Goal: Task Accomplishment & Management: Use online tool/utility

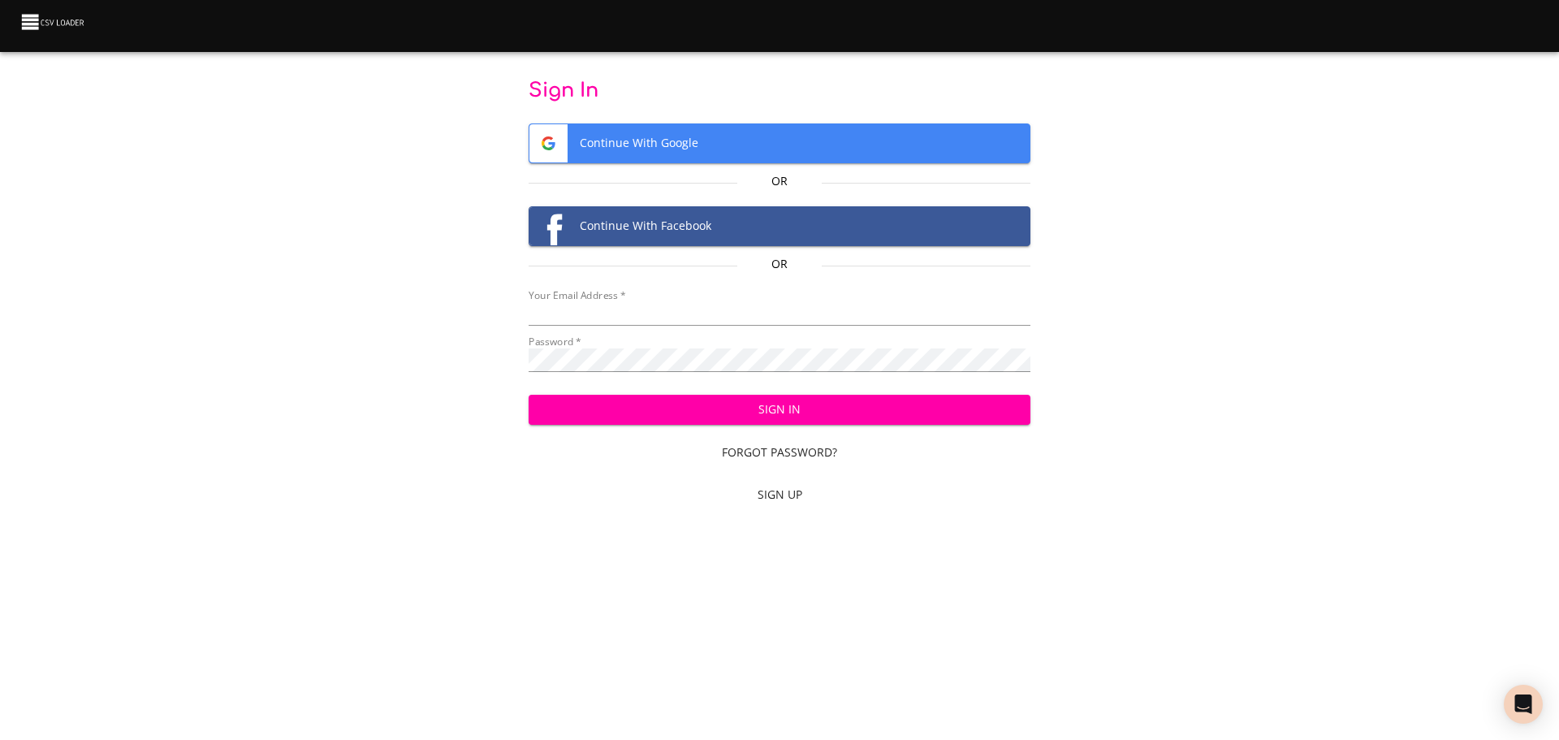
type input "[EMAIL_ADDRESS][DOMAIN_NAME]"
click at [787, 405] on span "Sign In" at bounding box center [780, 409] width 477 height 20
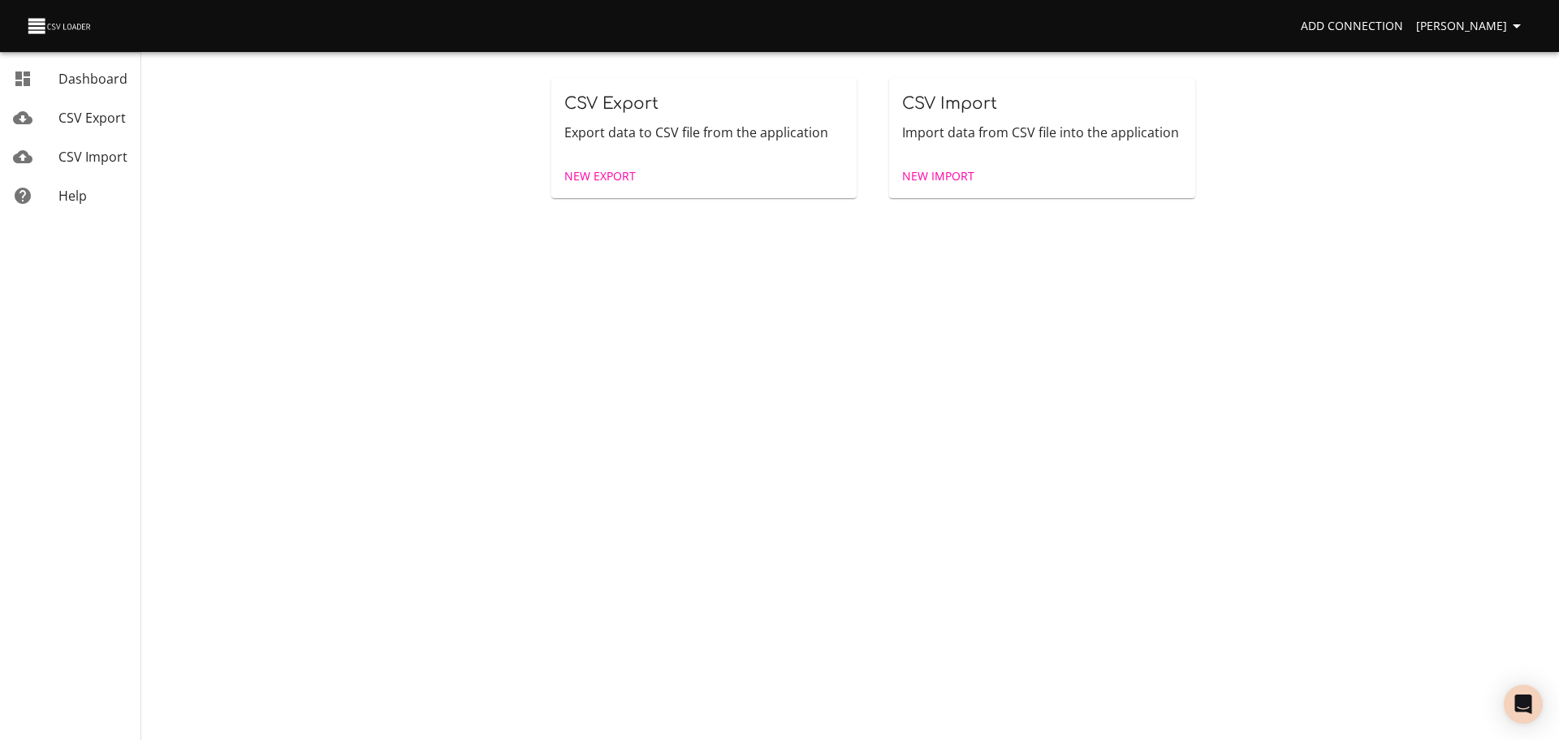
click at [945, 171] on span "New Import" at bounding box center [938, 176] width 72 height 20
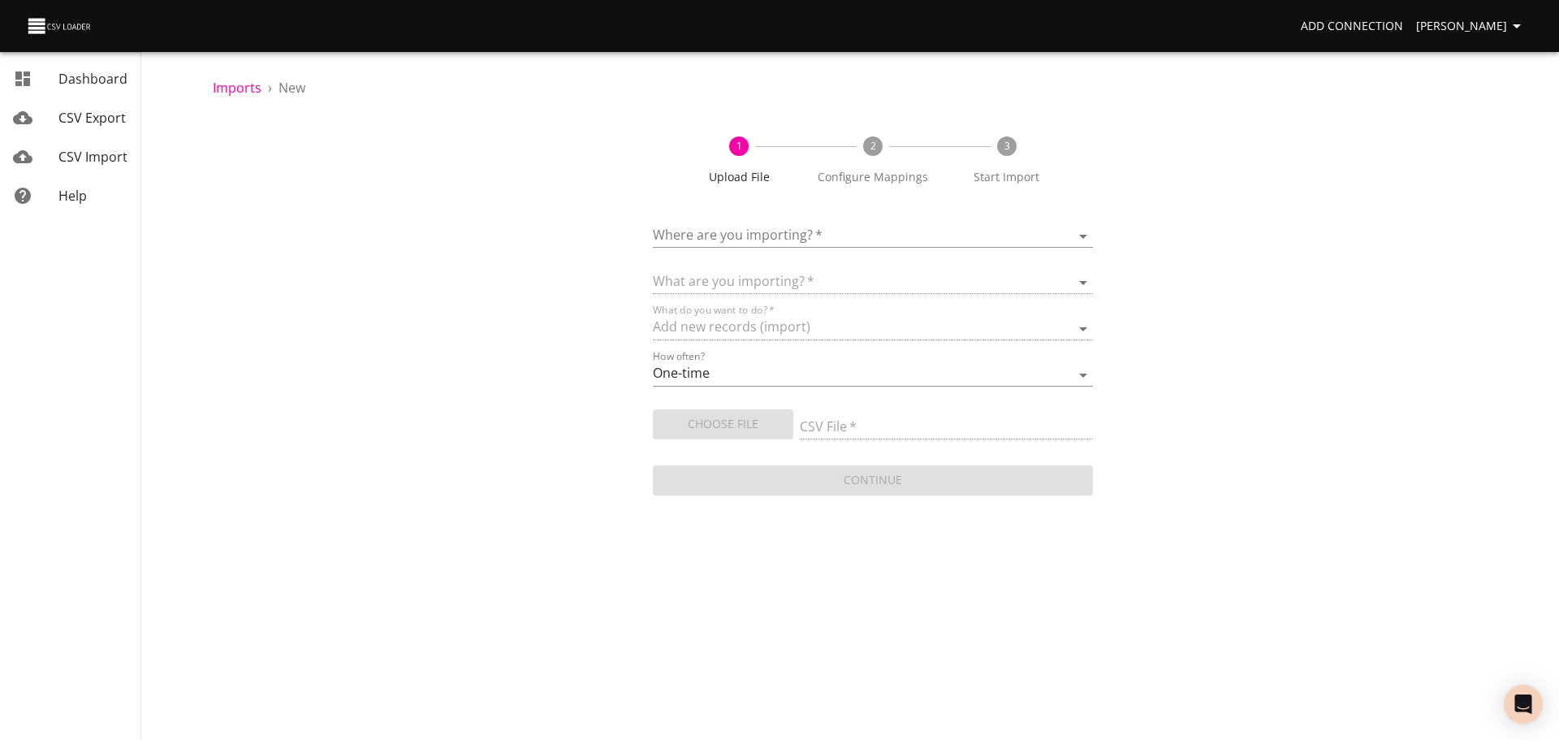
click at [852, 234] on body "Add Connection Celeste Claggett Dashboard CSV Export CSV Import Help Imports › …" at bounding box center [779, 370] width 1559 height 740
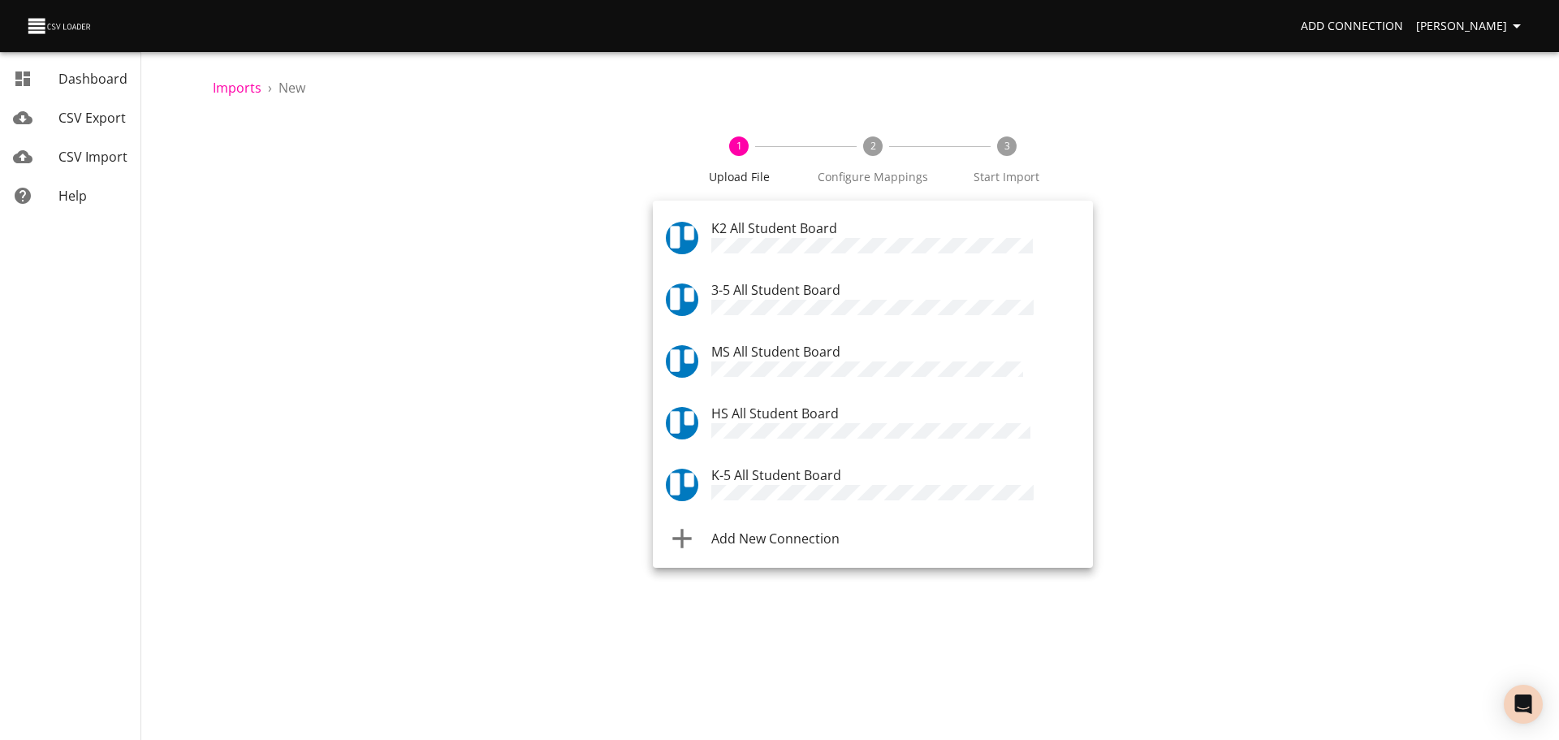
click at [821, 465] on div "K-5 All Student Board" at bounding box center [895, 484] width 369 height 39
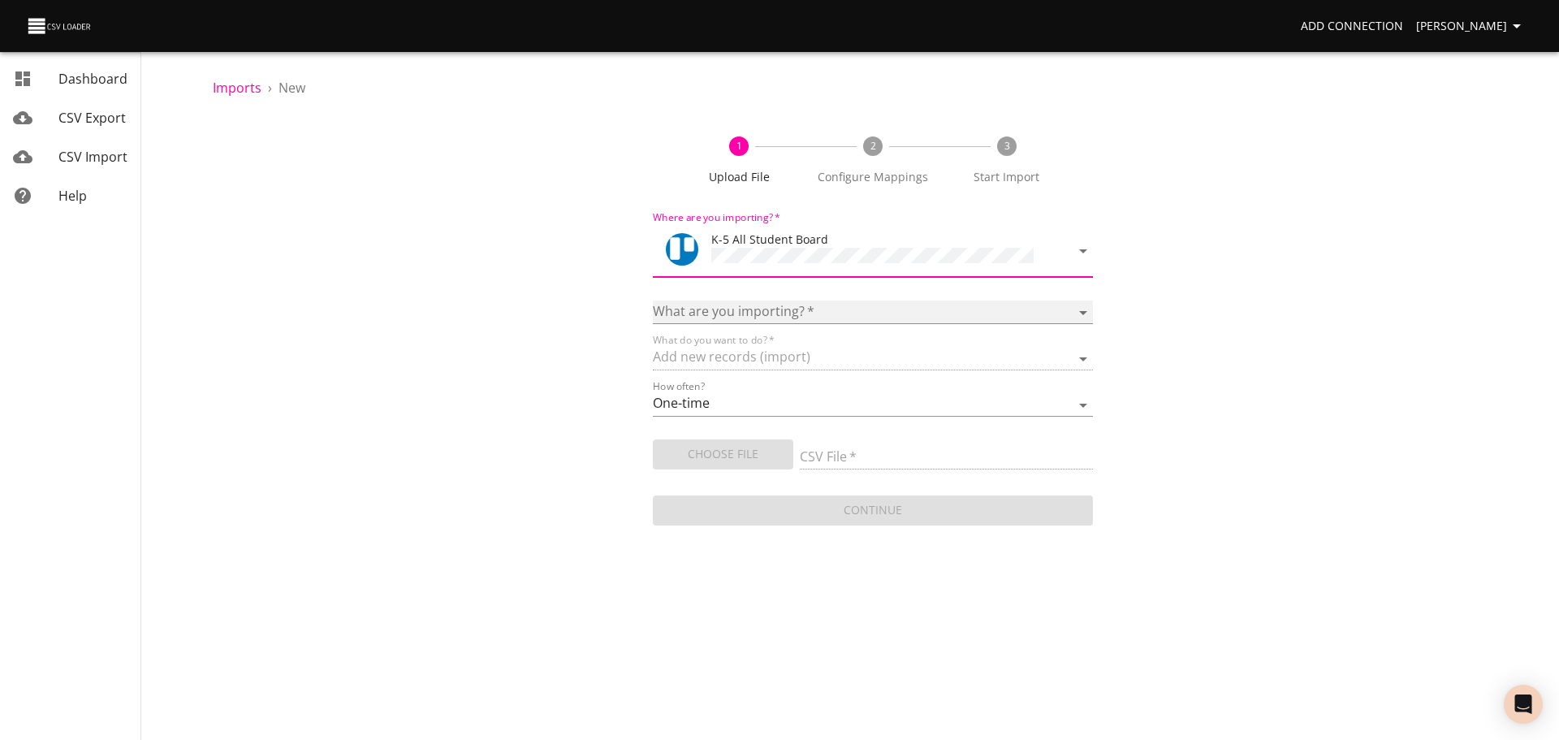
click at [838, 300] on select "Boards Cards Checkitems Checklists" at bounding box center [873, 312] width 440 height 24
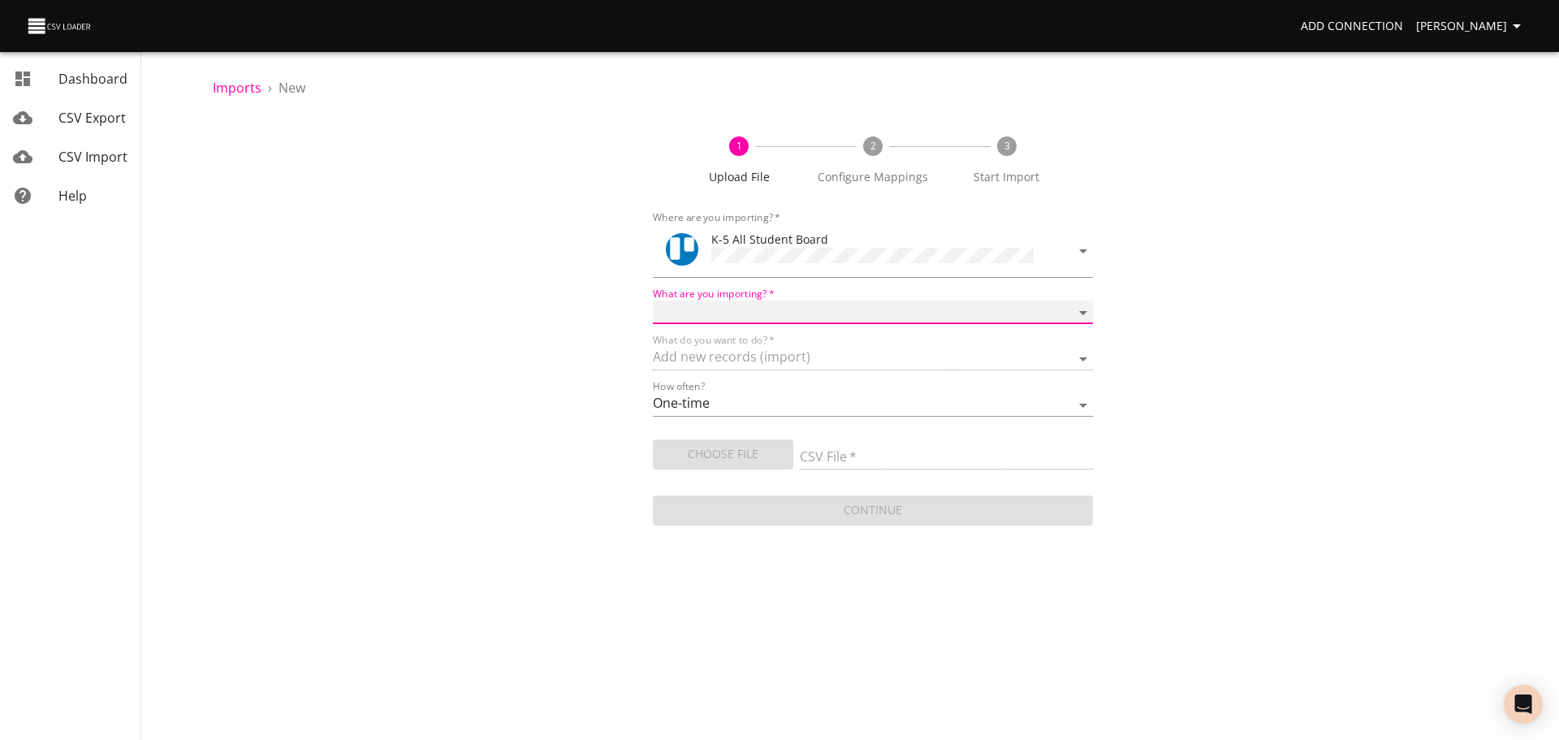
select select "cards"
click at [653, 300] on select "Boards Cards Checkitems Checklists" at bounding box center [873, 312] width 440 height 24
click at [759, 447] on span "Choose File" at bounding box center [723, 454] width 114 height 20
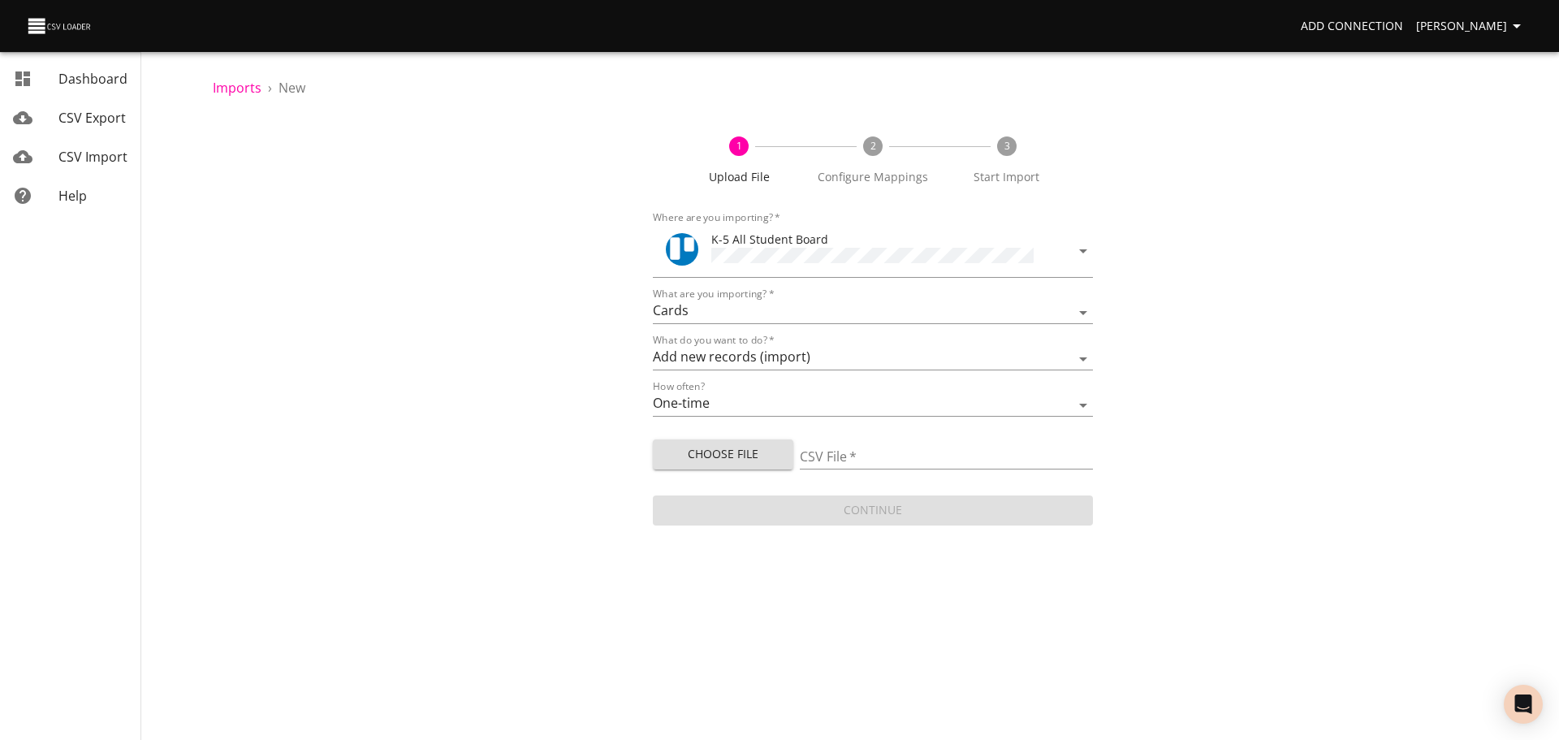
type input "Trello ES 08132025.csv"
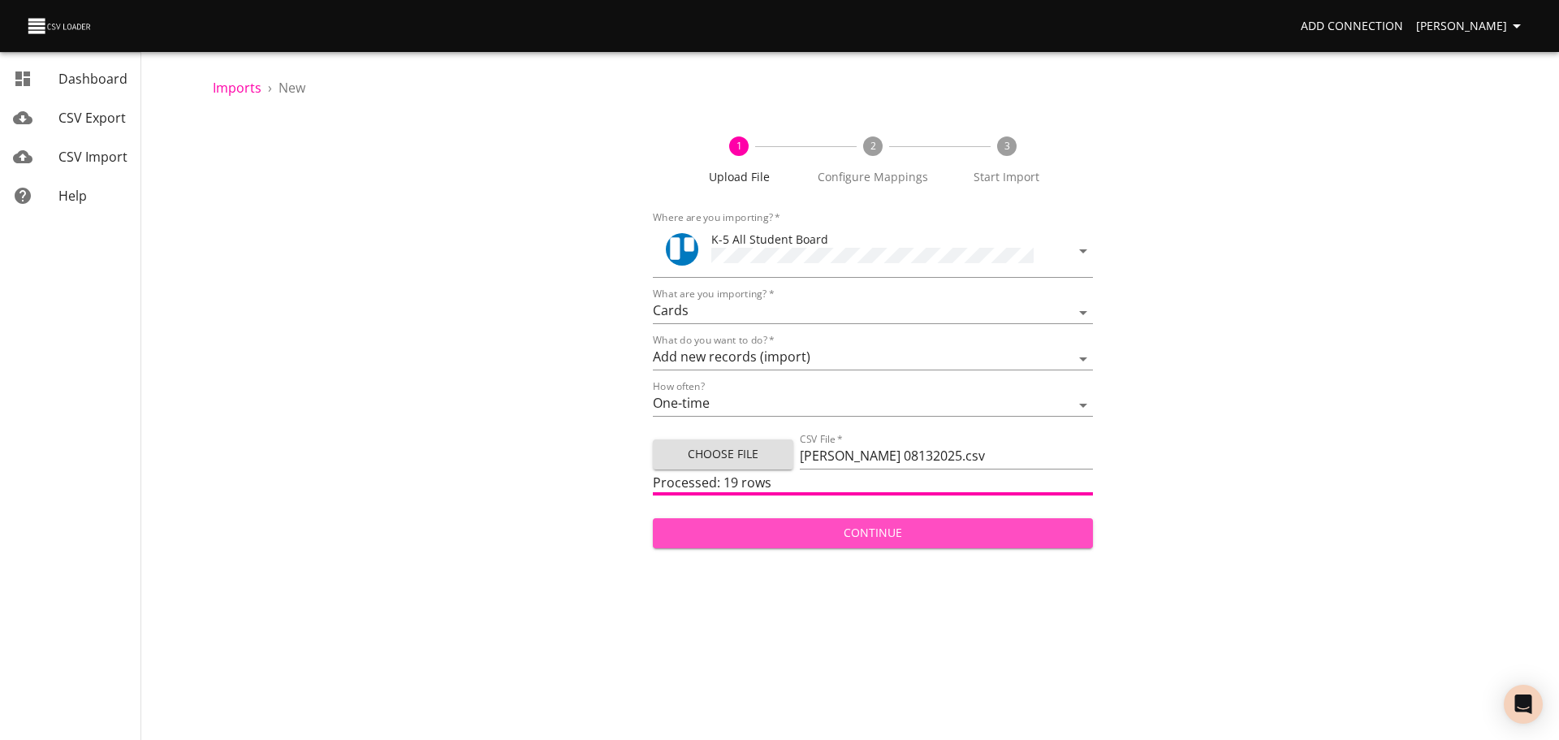
click at [1004, 524] on span "Continue" at bounding box center [873, 533] width 414 height 20
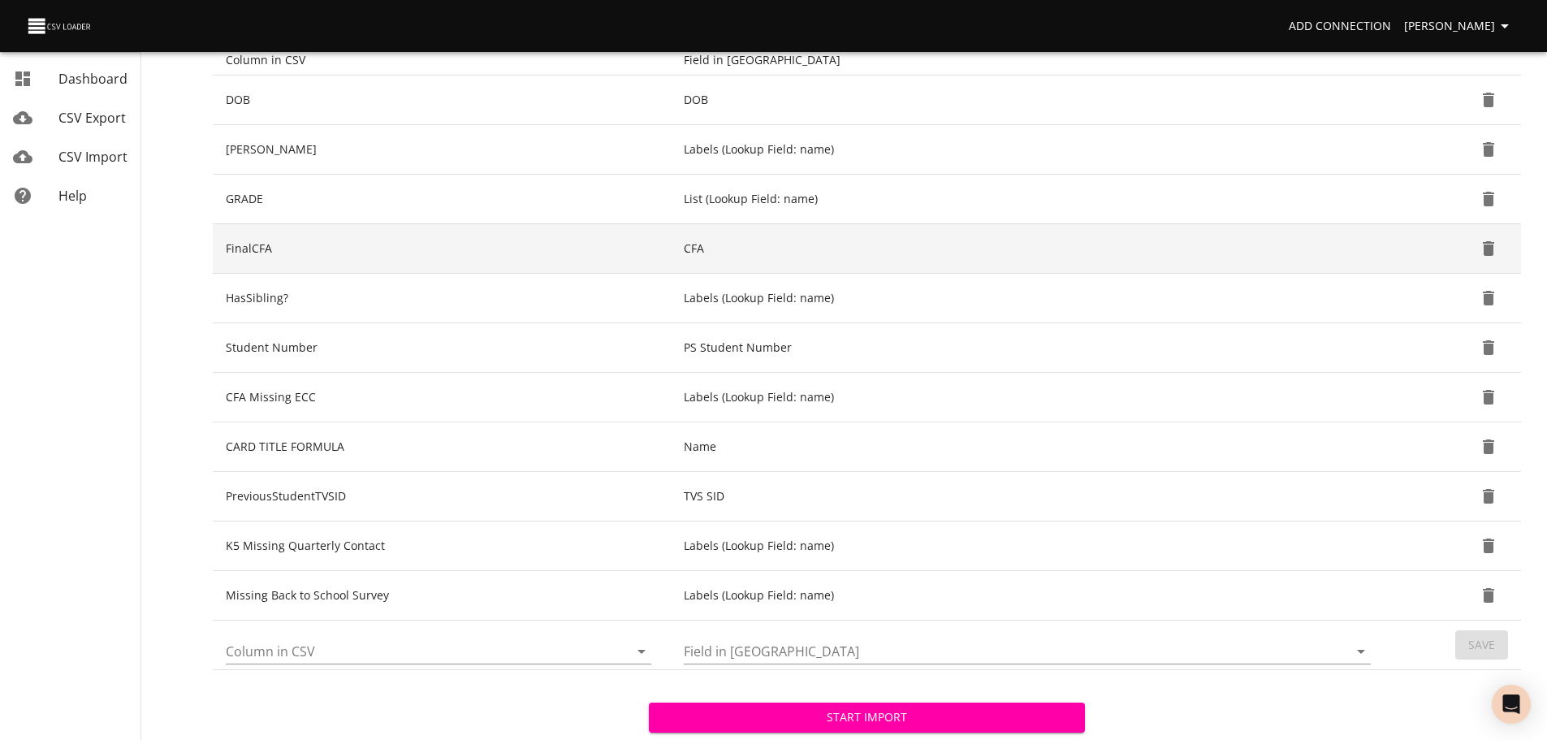
scroll to position [269, 0]
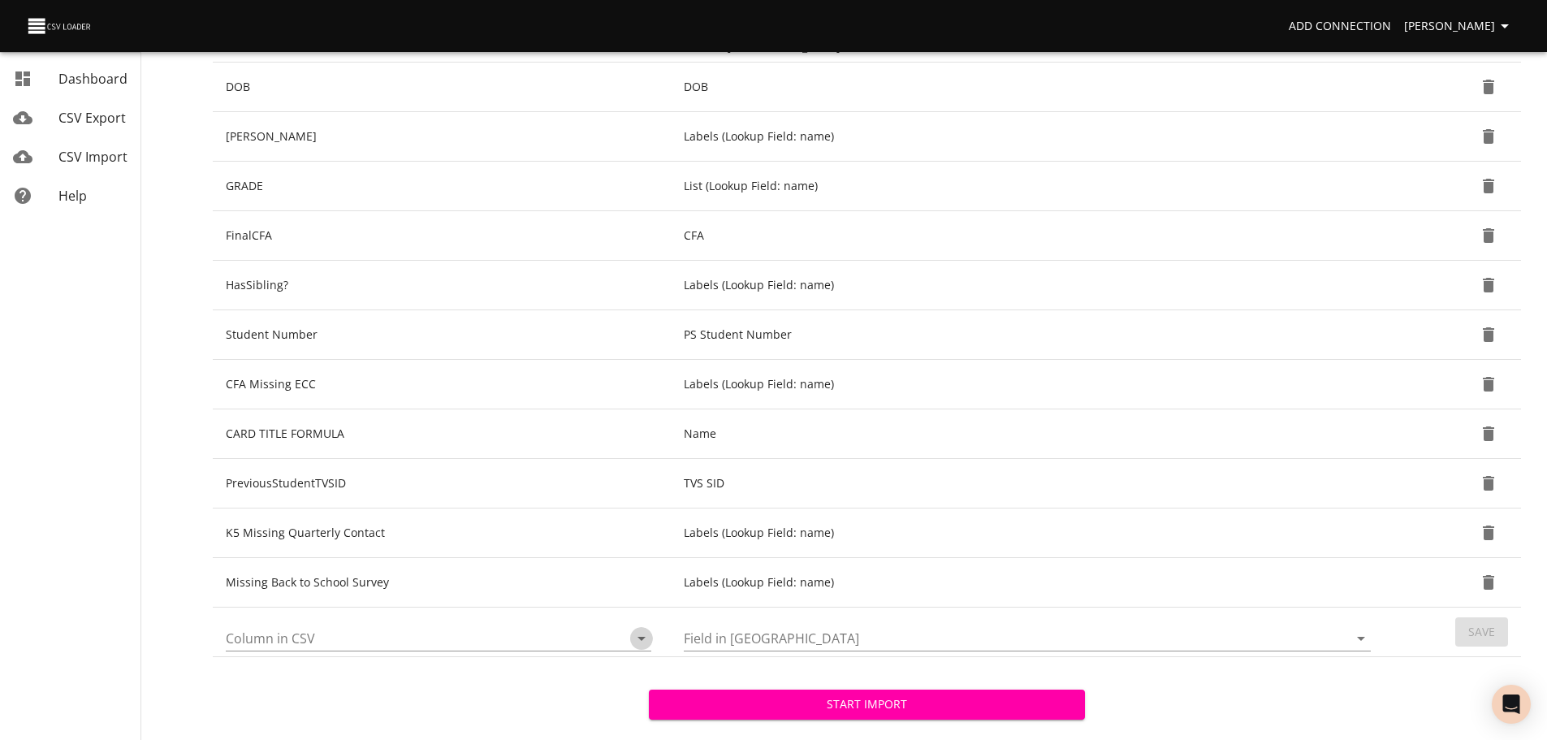
click at [648, 636] on icon "Open" at bounding box center [641, 637] width 19 height 19
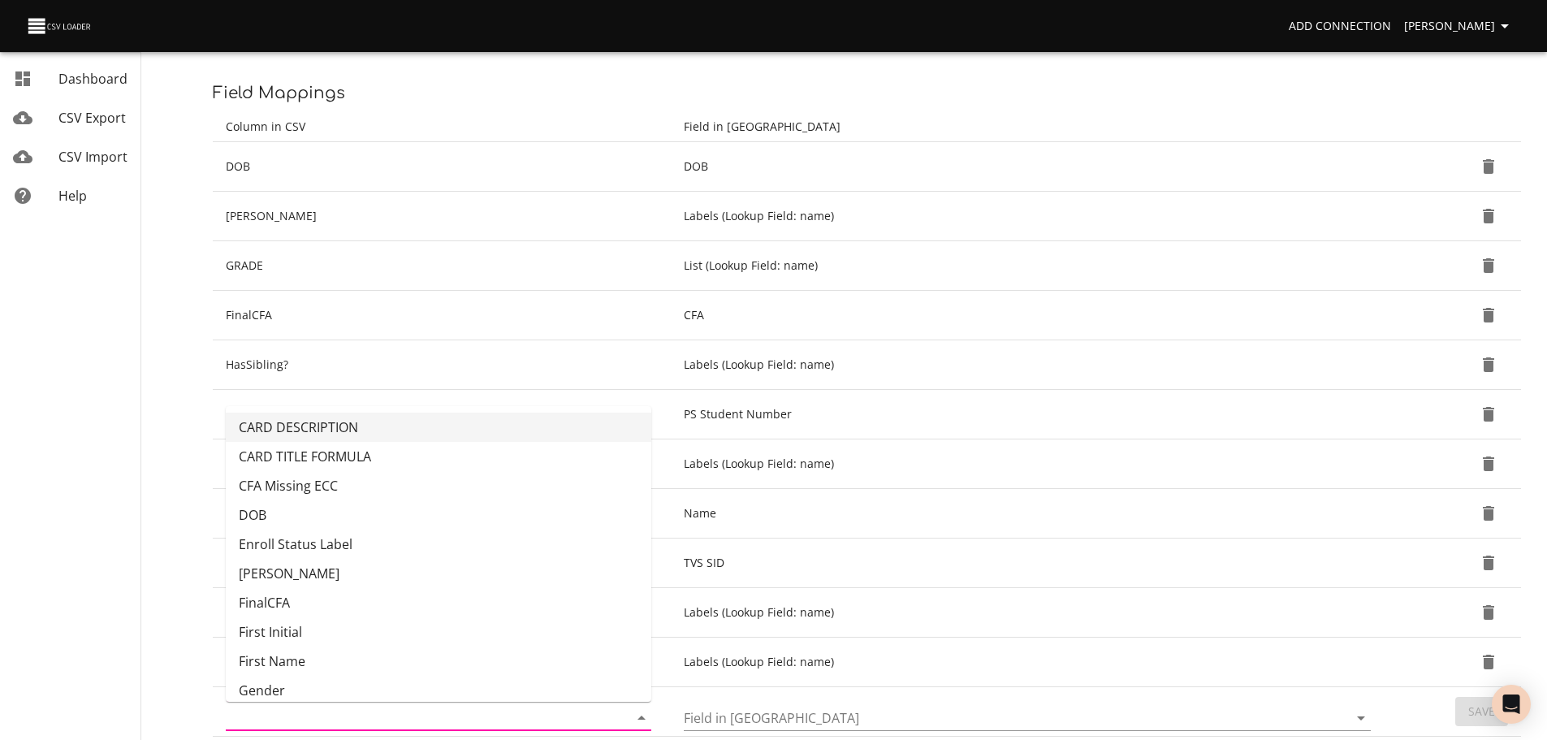
scroll to position [188, 0]
click at [523, 432] on li "CARD DESCRIPTION" at bounding box center [438, 427] width 425 height 29
type input "CARD DESCRIPTION"
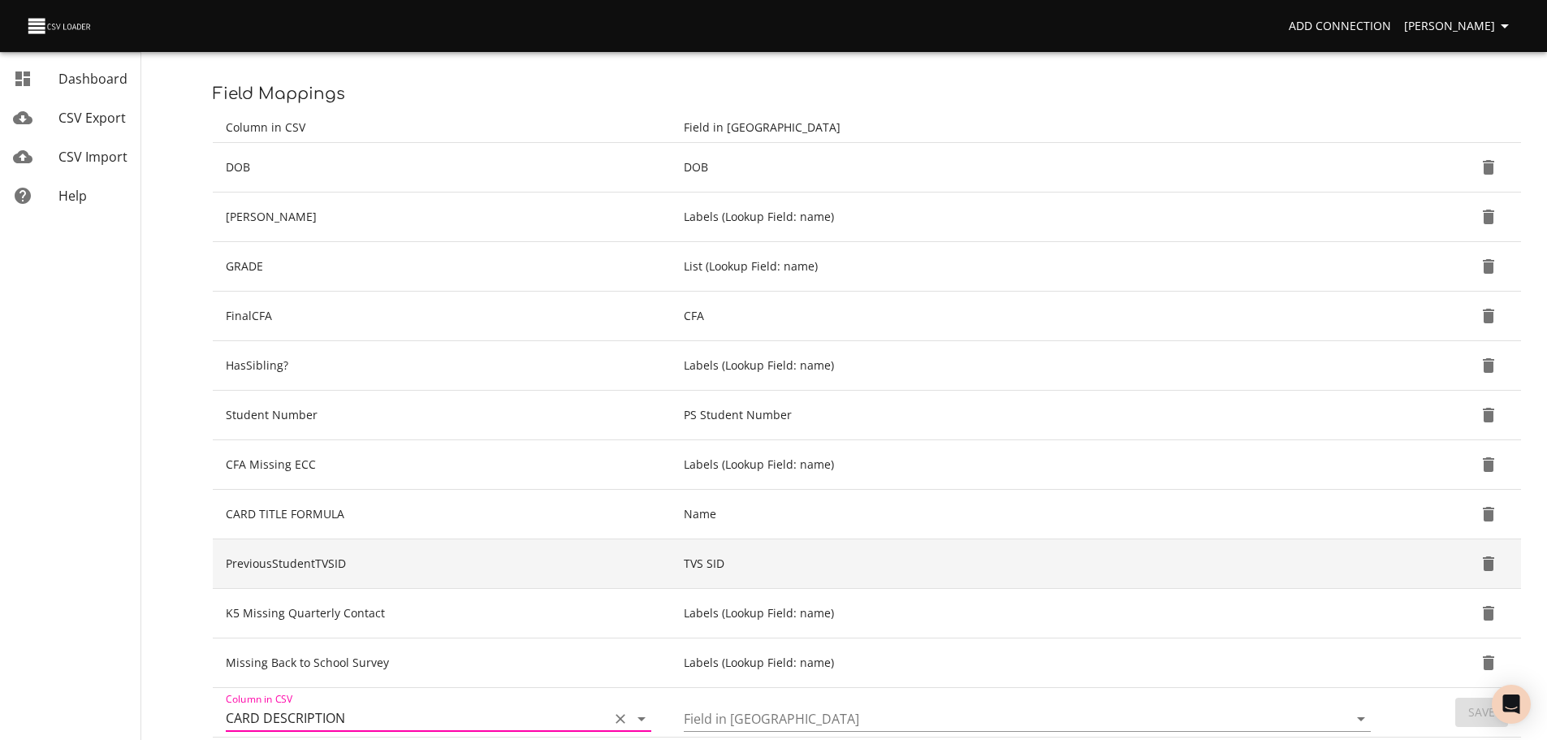
scroll to position [330, 0]
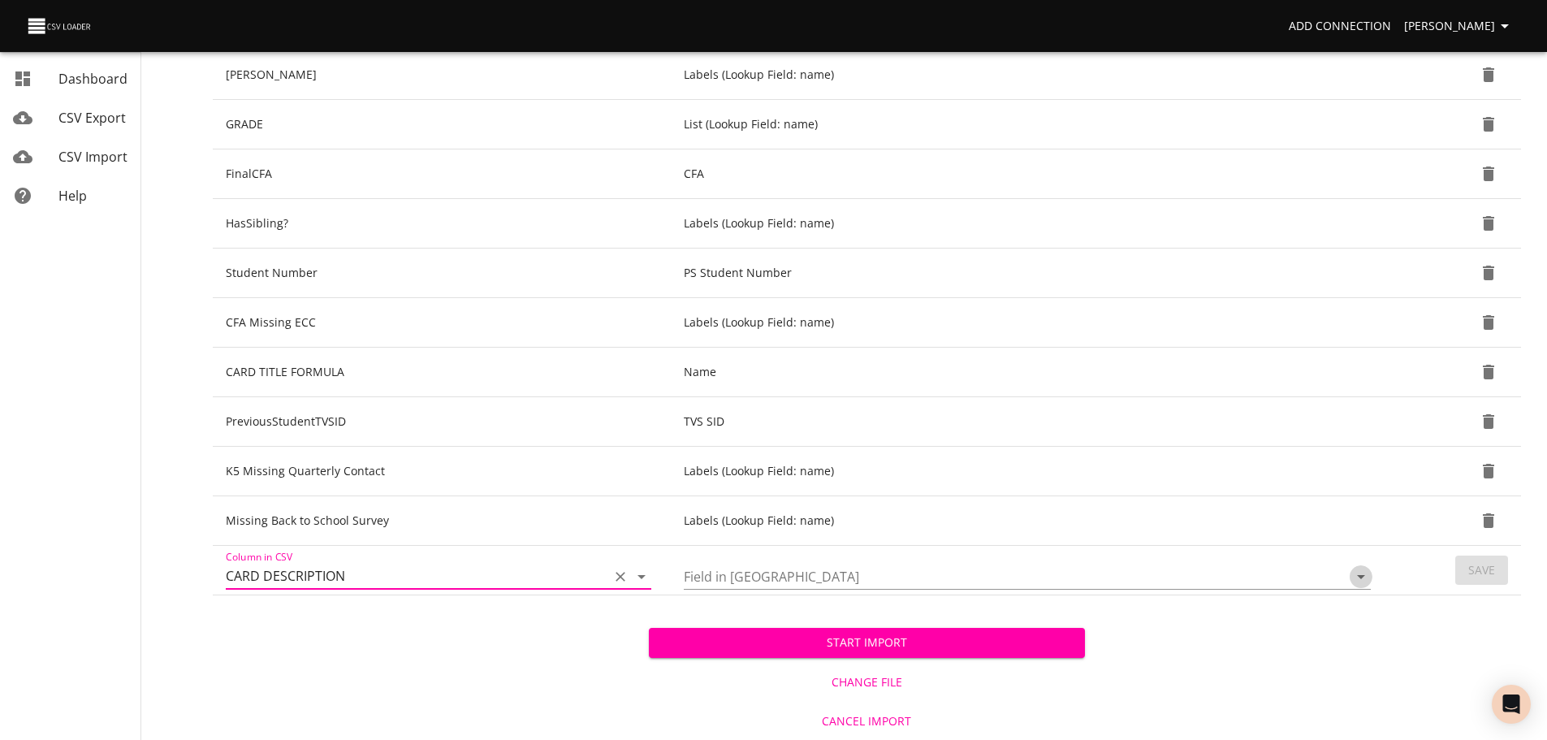
click at [1359, 579] on icon "Open" at bounding box center [1360, 576] width 19 height 19
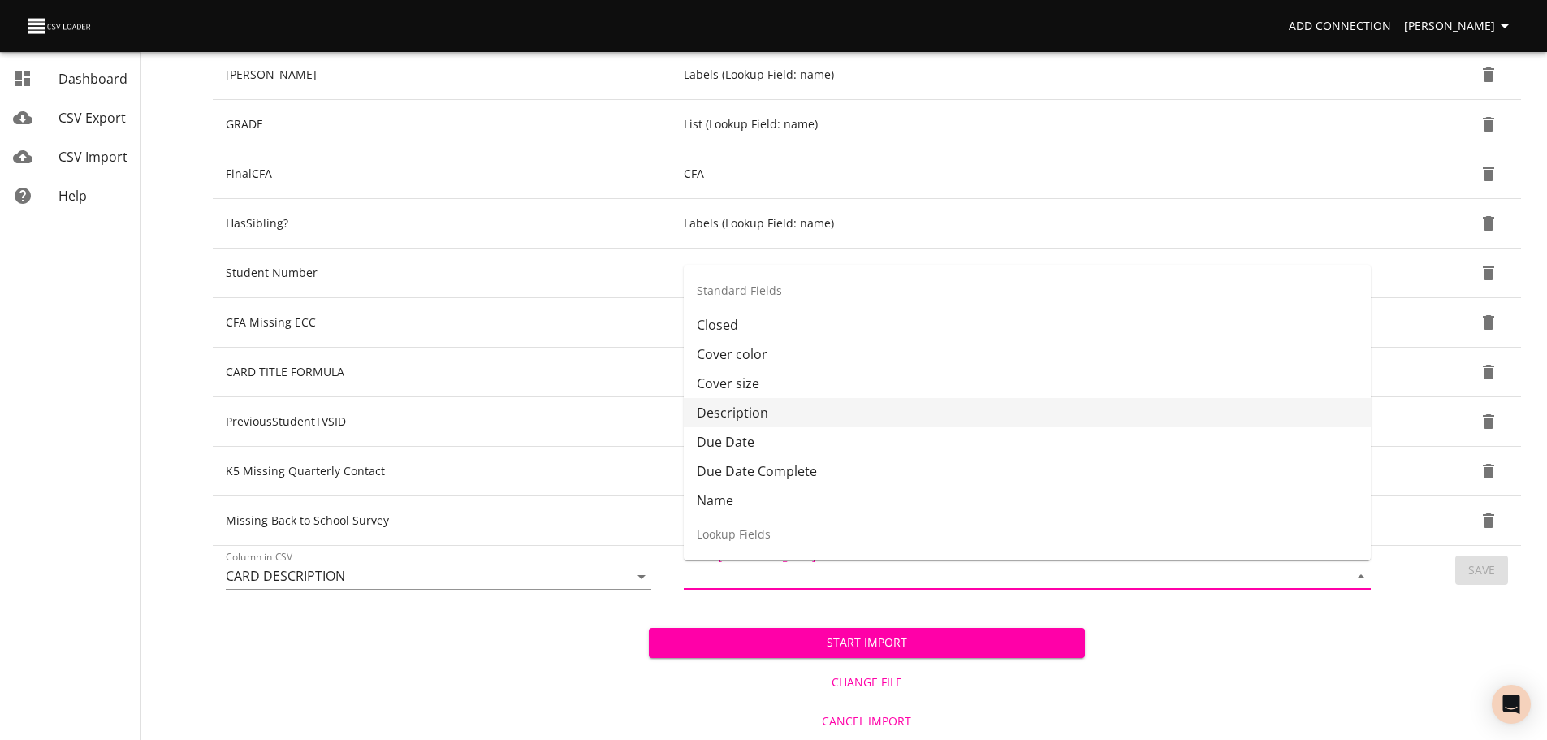
click at [1103, 419] on li "Description" at bounding box center [1027, 412] width 687 height 29
type input "Description"
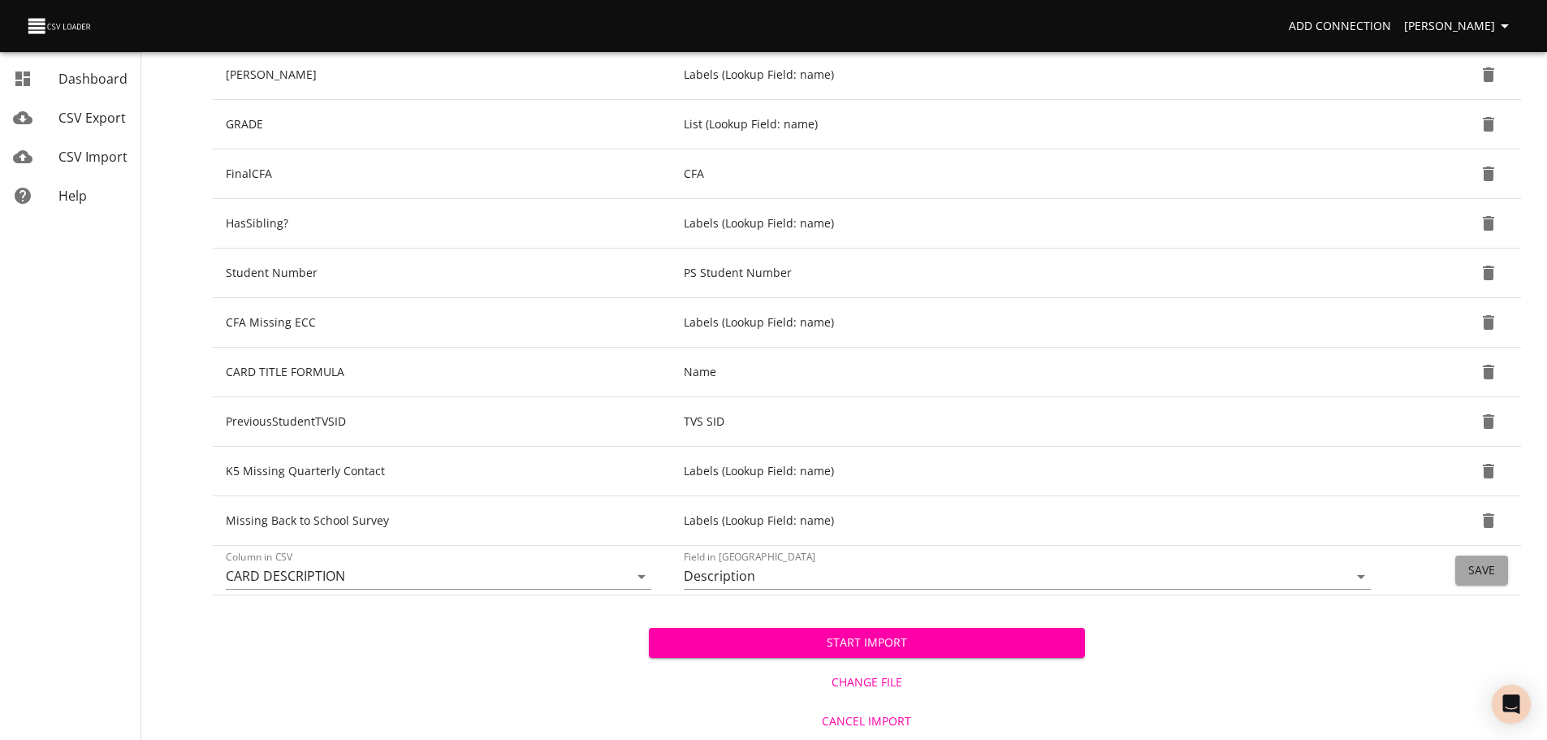
click at [1467, 566] on button "Save" at bounding box center [1481, 570] width 53 height 30
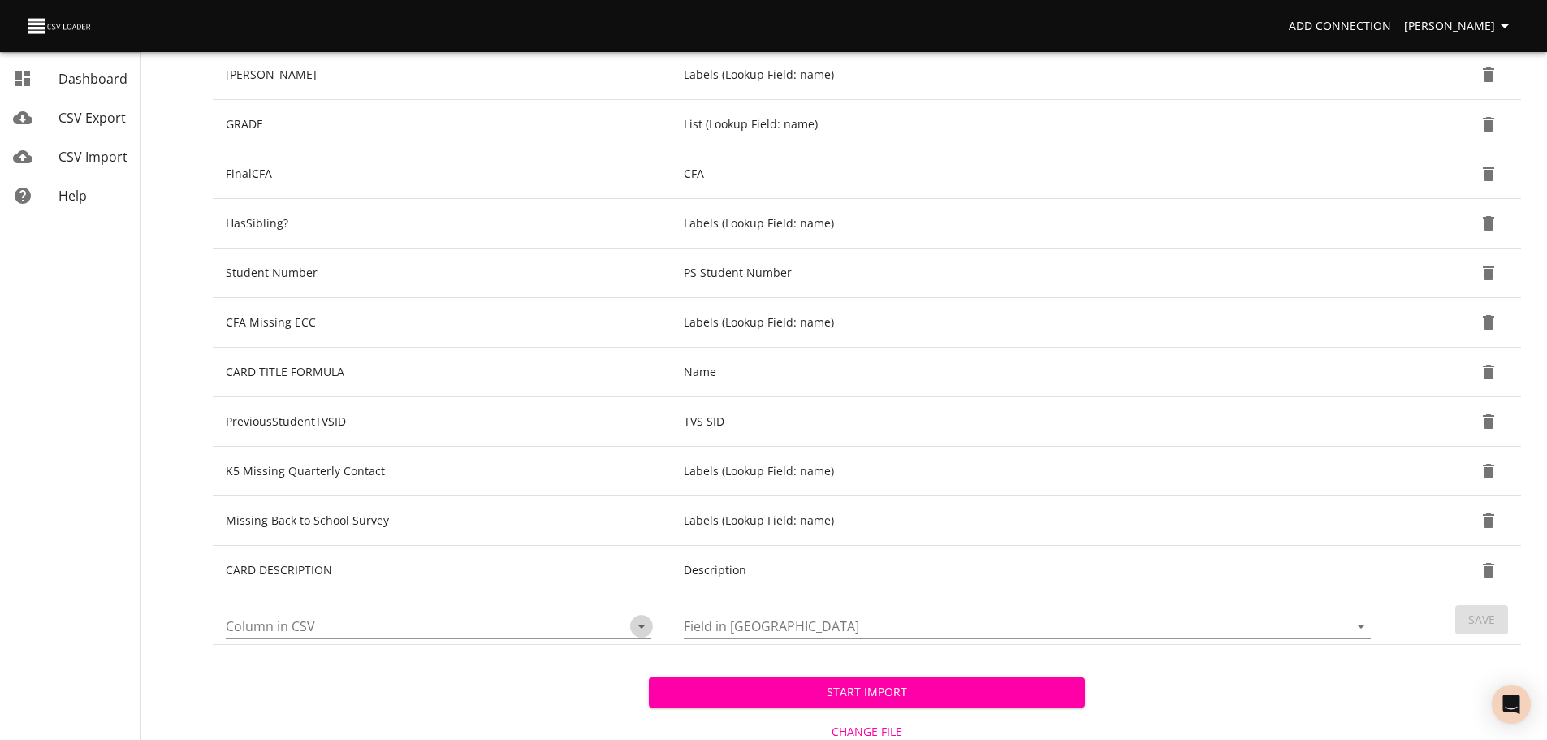
click at [637, 630] on icon "Open" at bounding box center [641, 625] width 19 height 19
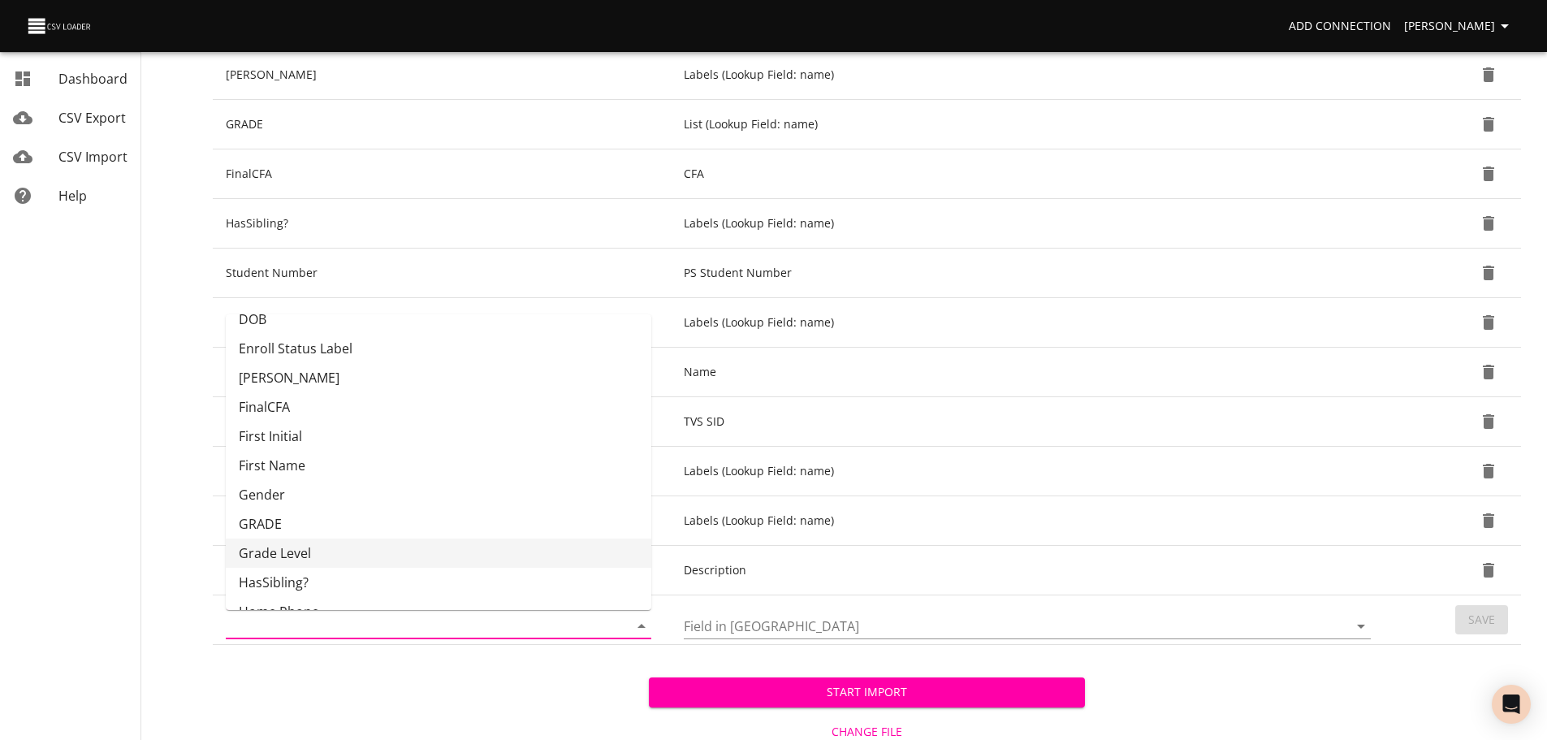
scroll to position [106, 0]
click at [511, 499] on li "Gender" at bounding box center [438, 491] width 425 height 29
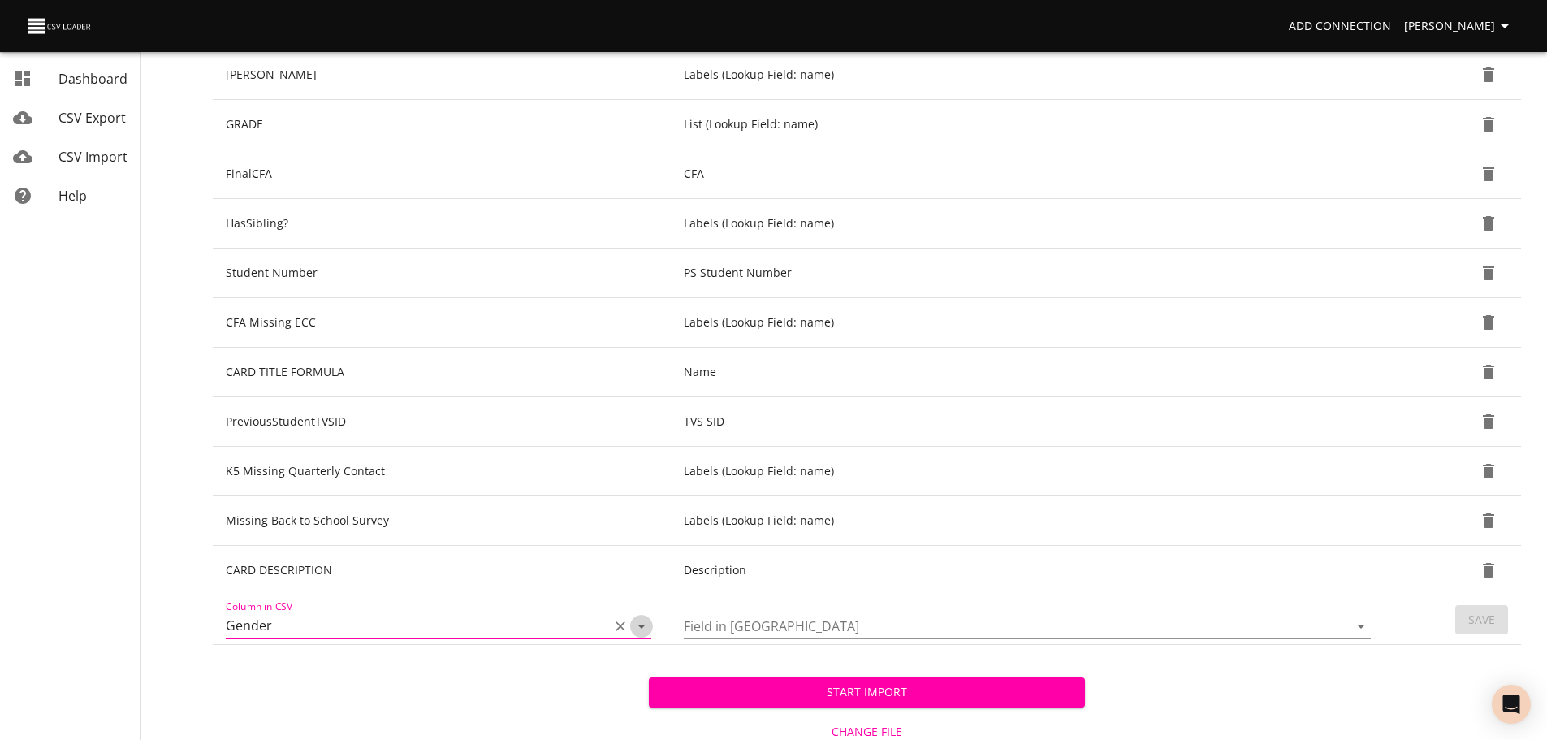
click at [643, 624] on icon "Open" at bounding box center [641, 625] width 19 height 19
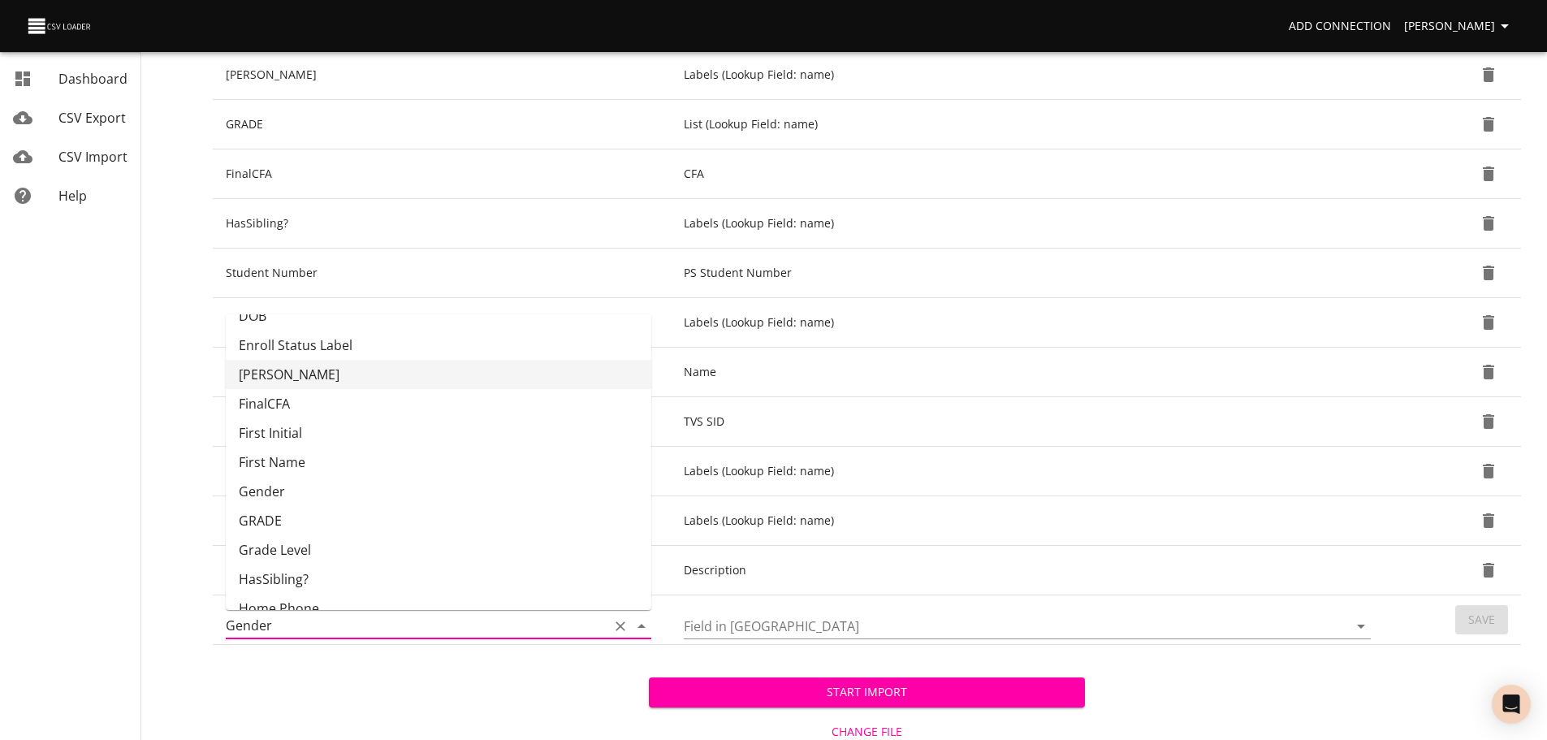
scroll to position [108, 0]
click at [517, 516] on li "GRADE" at bounding box center [438, 519] width 425 height 29
type input "GRADE"
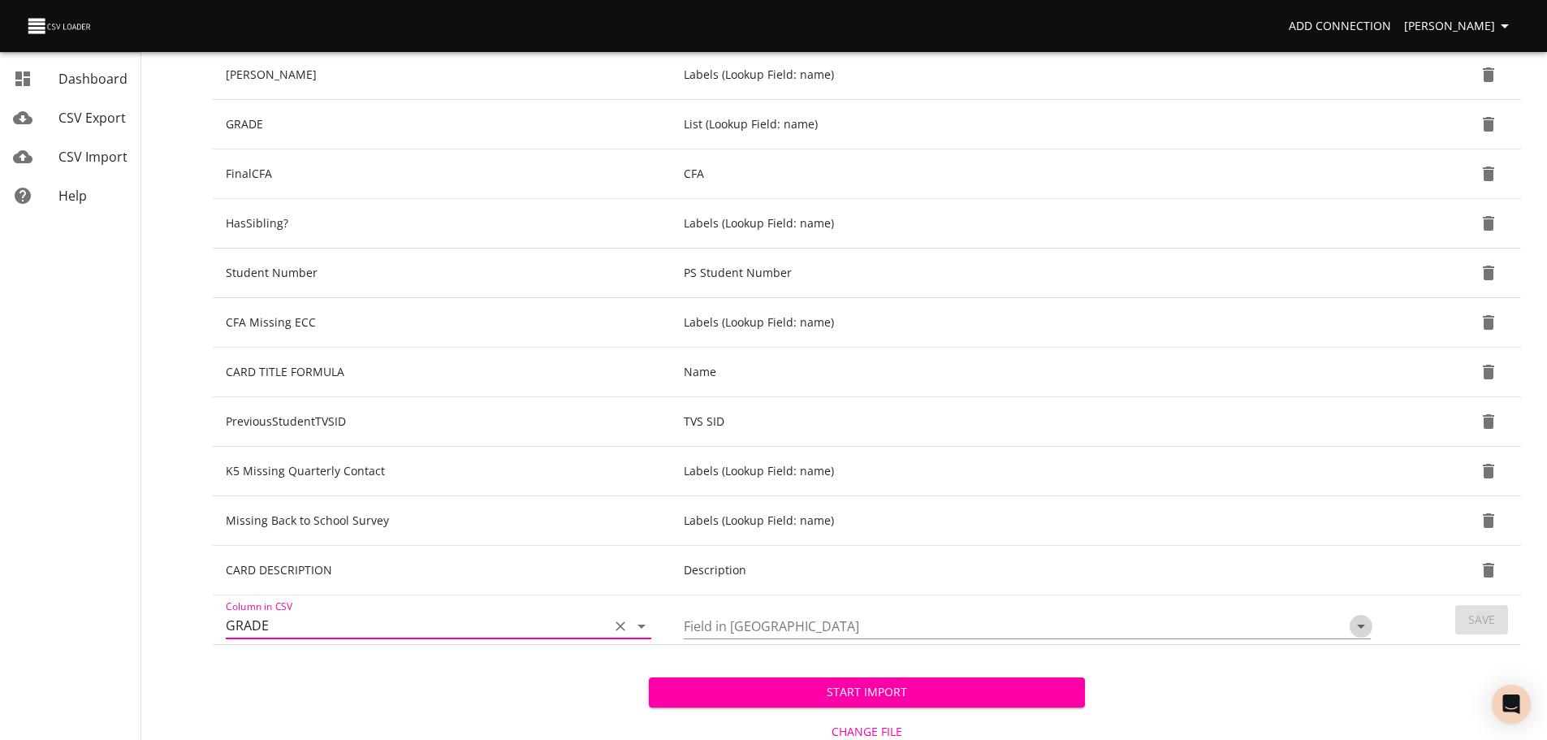
click at [1353, 634] on icon "Open" at bounding box center [1360, 625] width 19 height 19
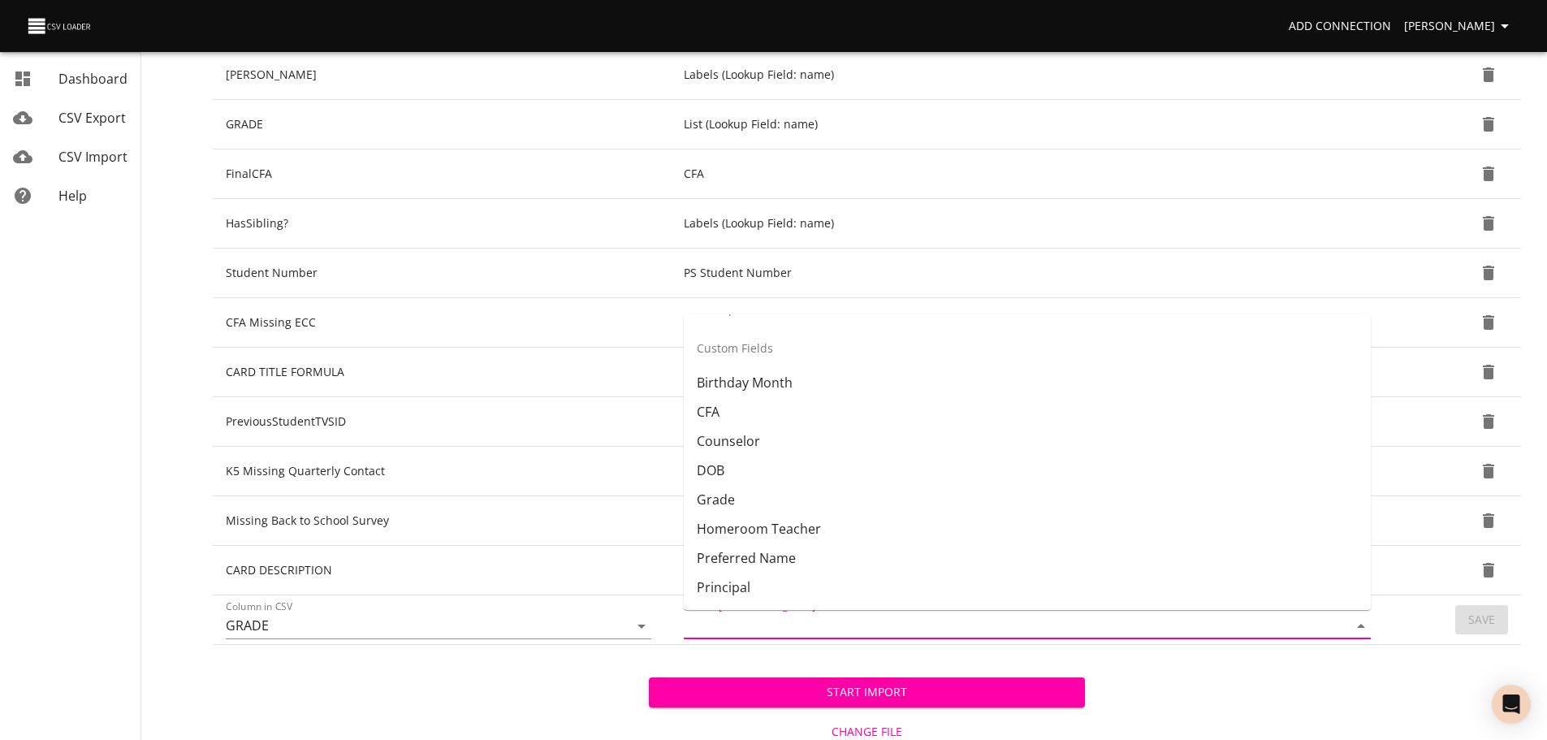
scroll to position [364, 0]
click at [1160, 497] on li "Grade" at bounding box center [1027, 497] width 687 height 29
type input "Grade"
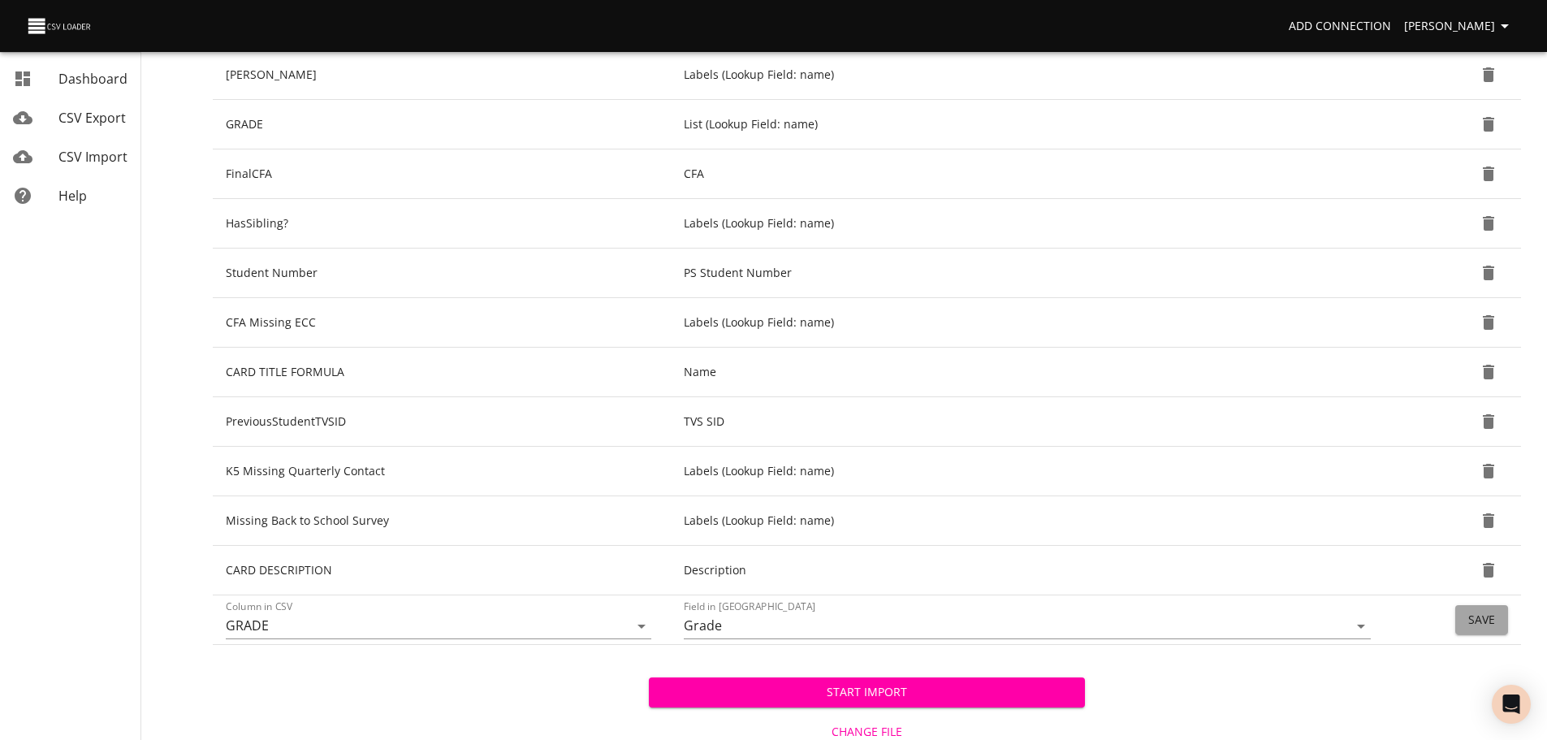
click at [1487, 619] on span "Save" at bounding box center [1481, 620] width 27 height 20
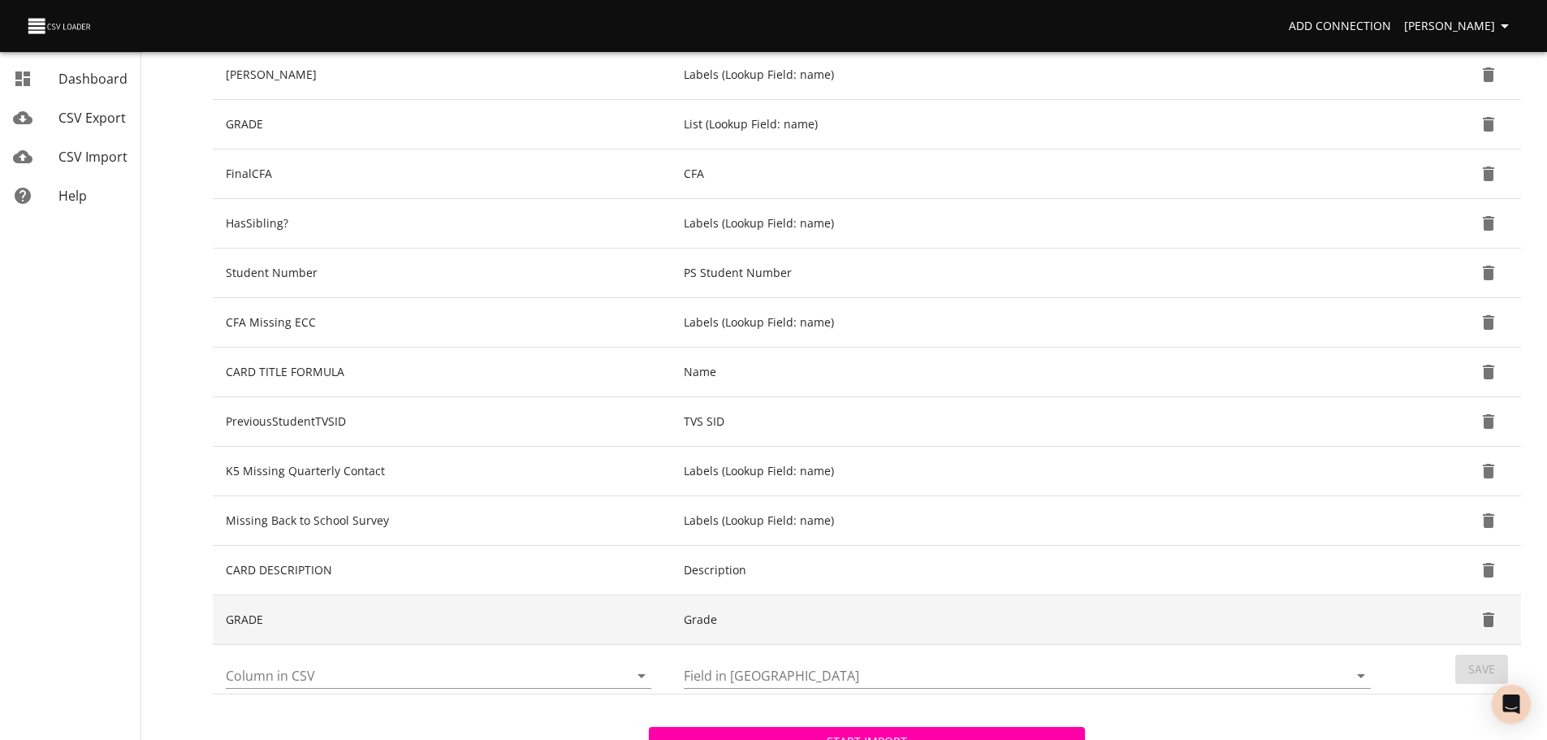
scroll to position [429, 0]
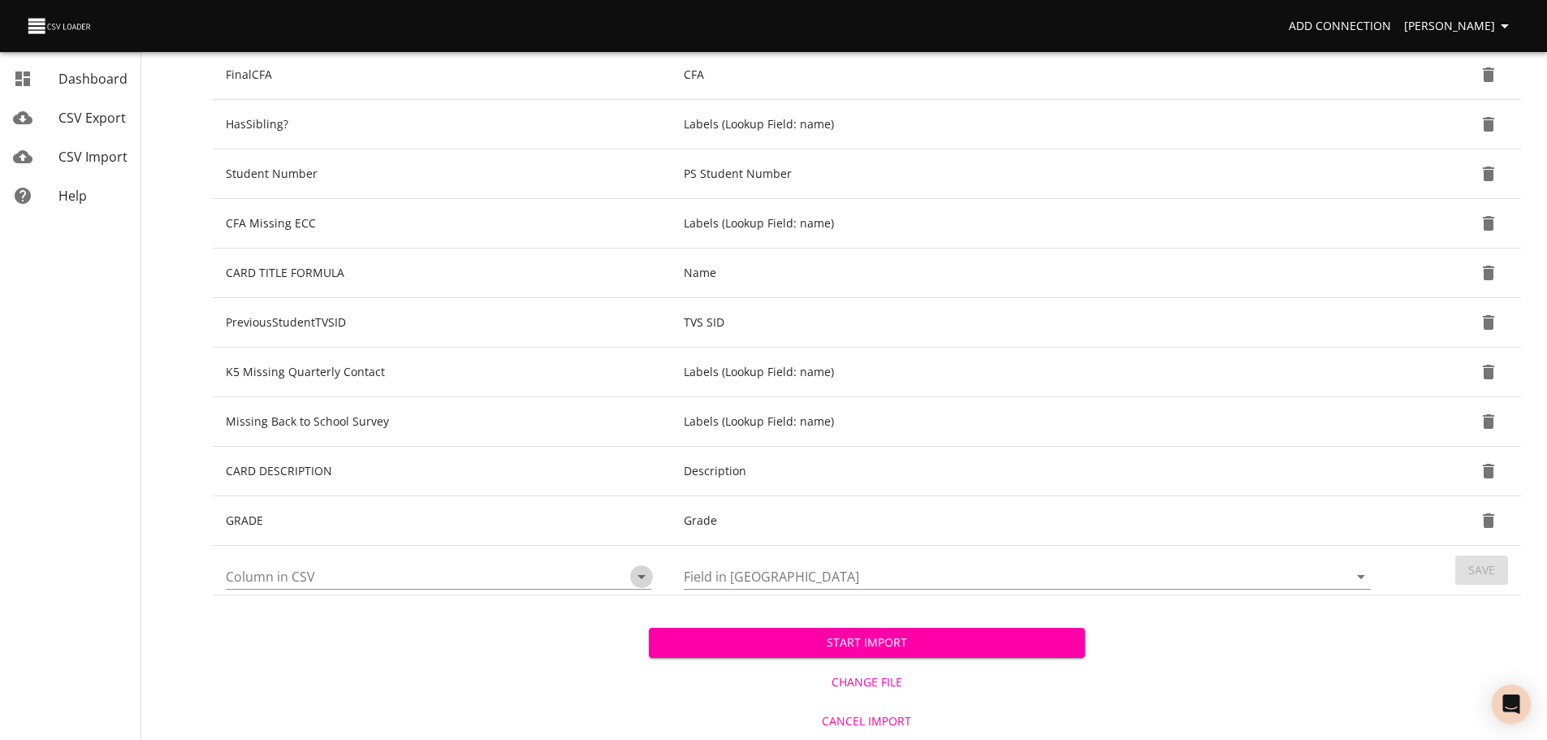
click at [644, 574] on icon "Open" at bounding box center [641, 576] width 19 height 19
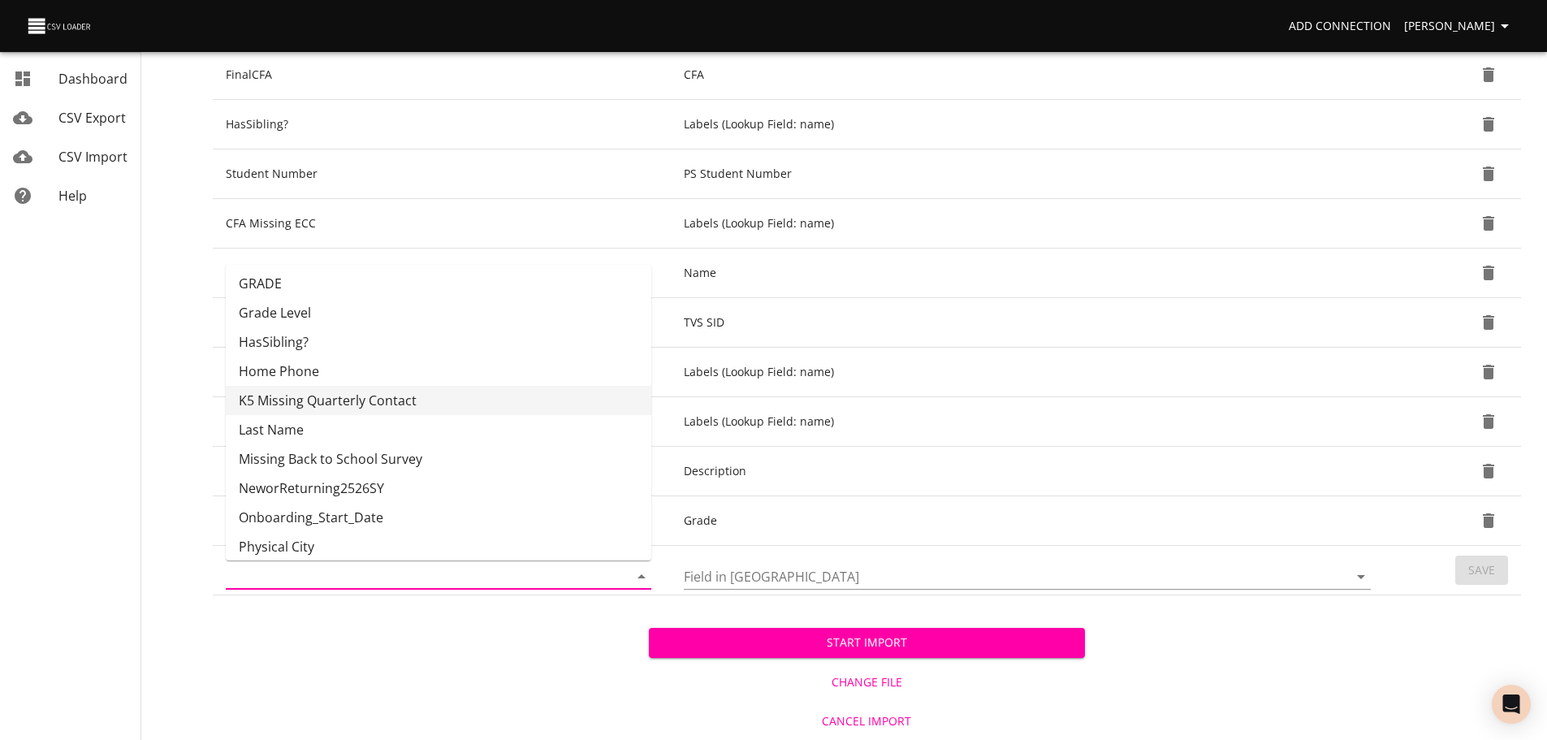
scroll to position [298, 0]
click at [538, 484] on li "NeworReturning2526SY" at bounding box center [438, 484] width 425 height 29
type input "NeworReturning2526SY"
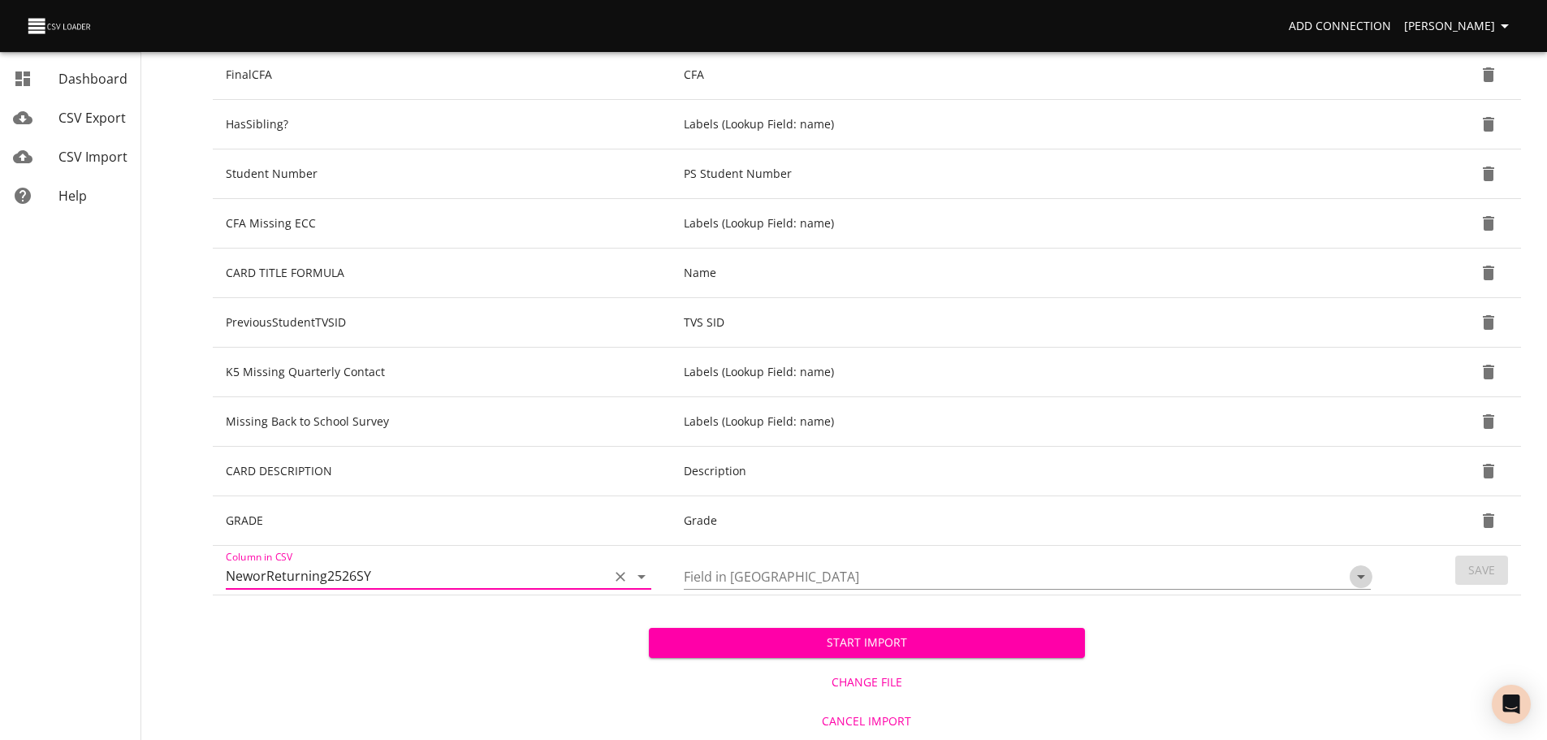
click at [1369, 585] on icon "Open" at bounding box center [1360, 576] width 19 height 19
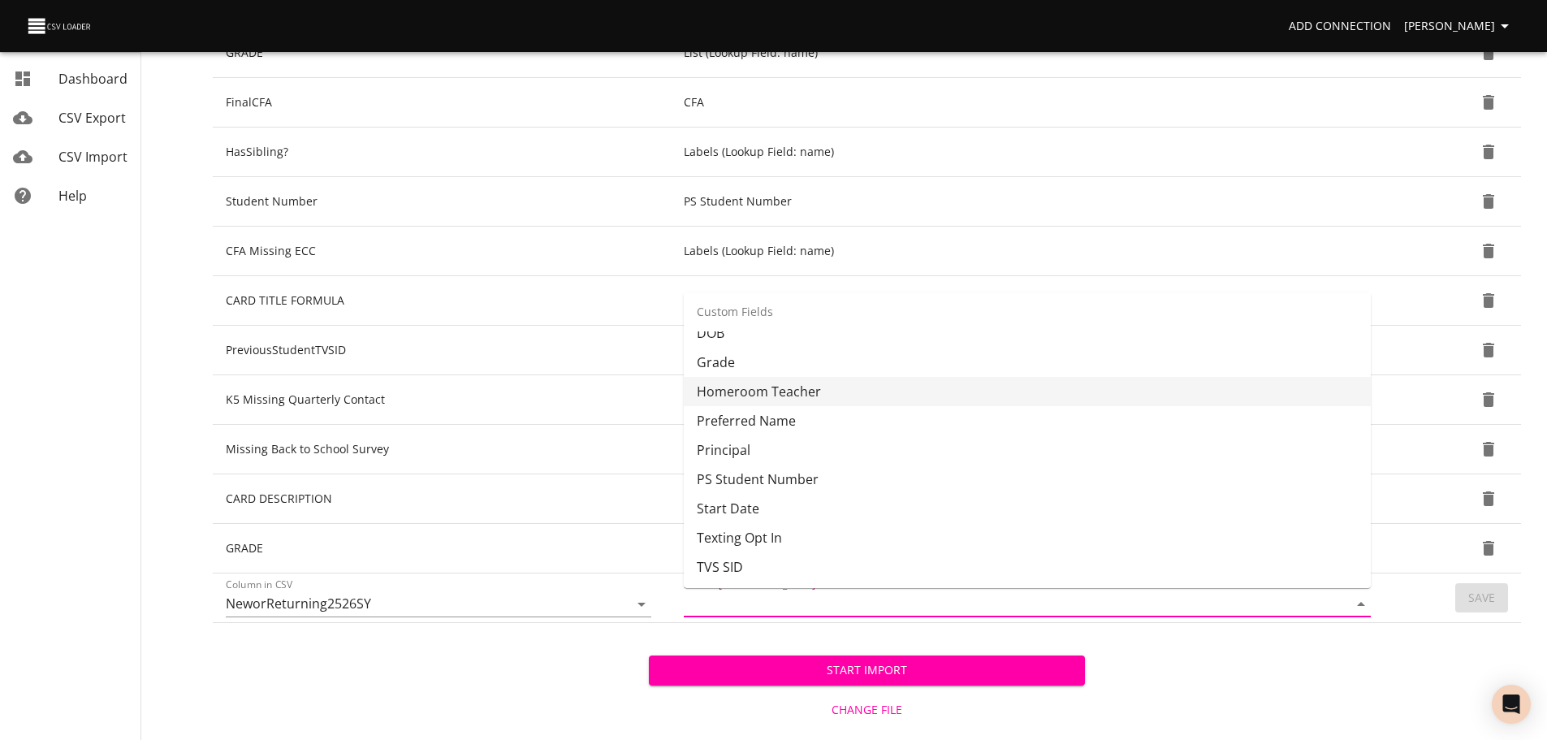
scroll to position [406, 0]
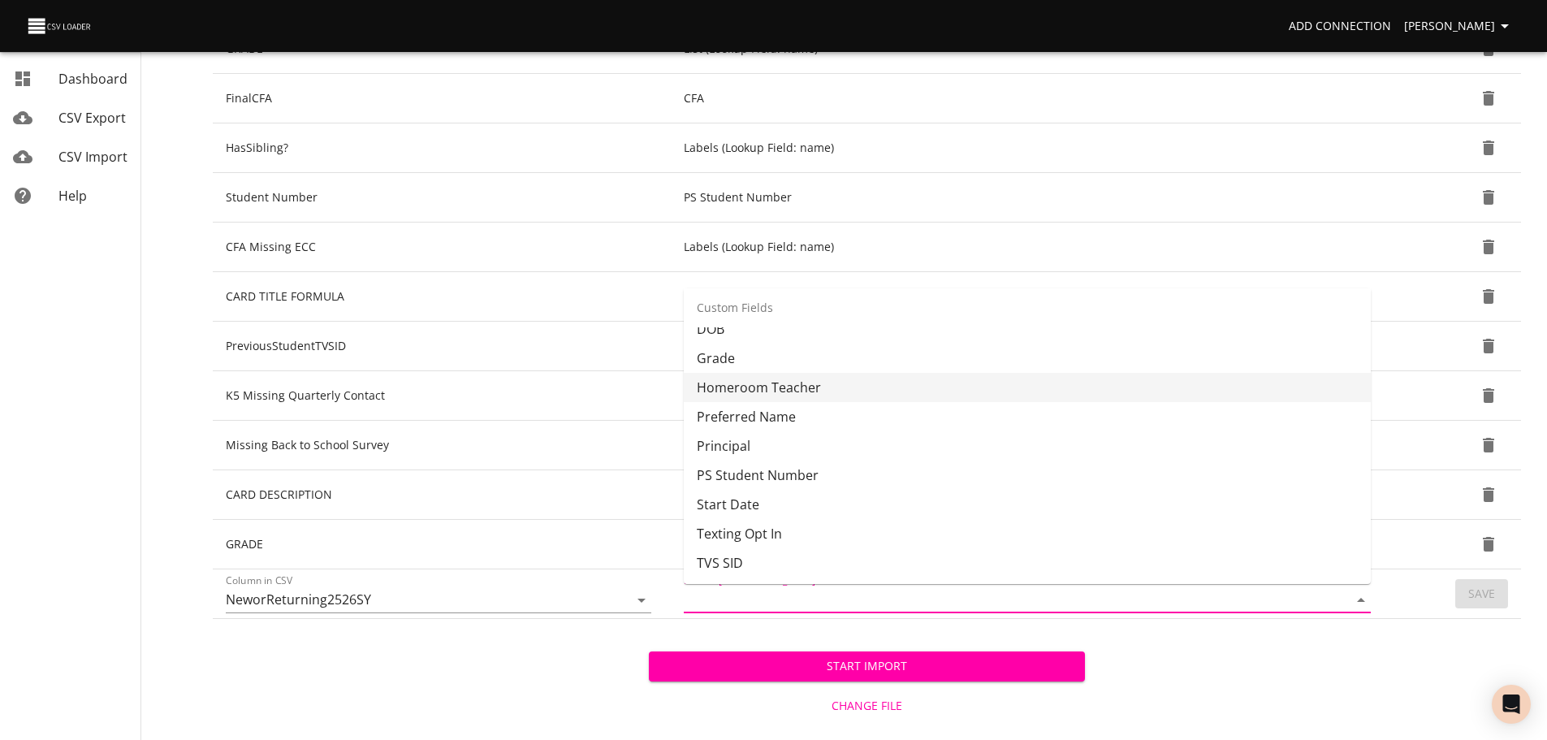
click at [1211, 383] on li "Homeroom Teacher" at bounding box center [1027, 387] width 687 height 29
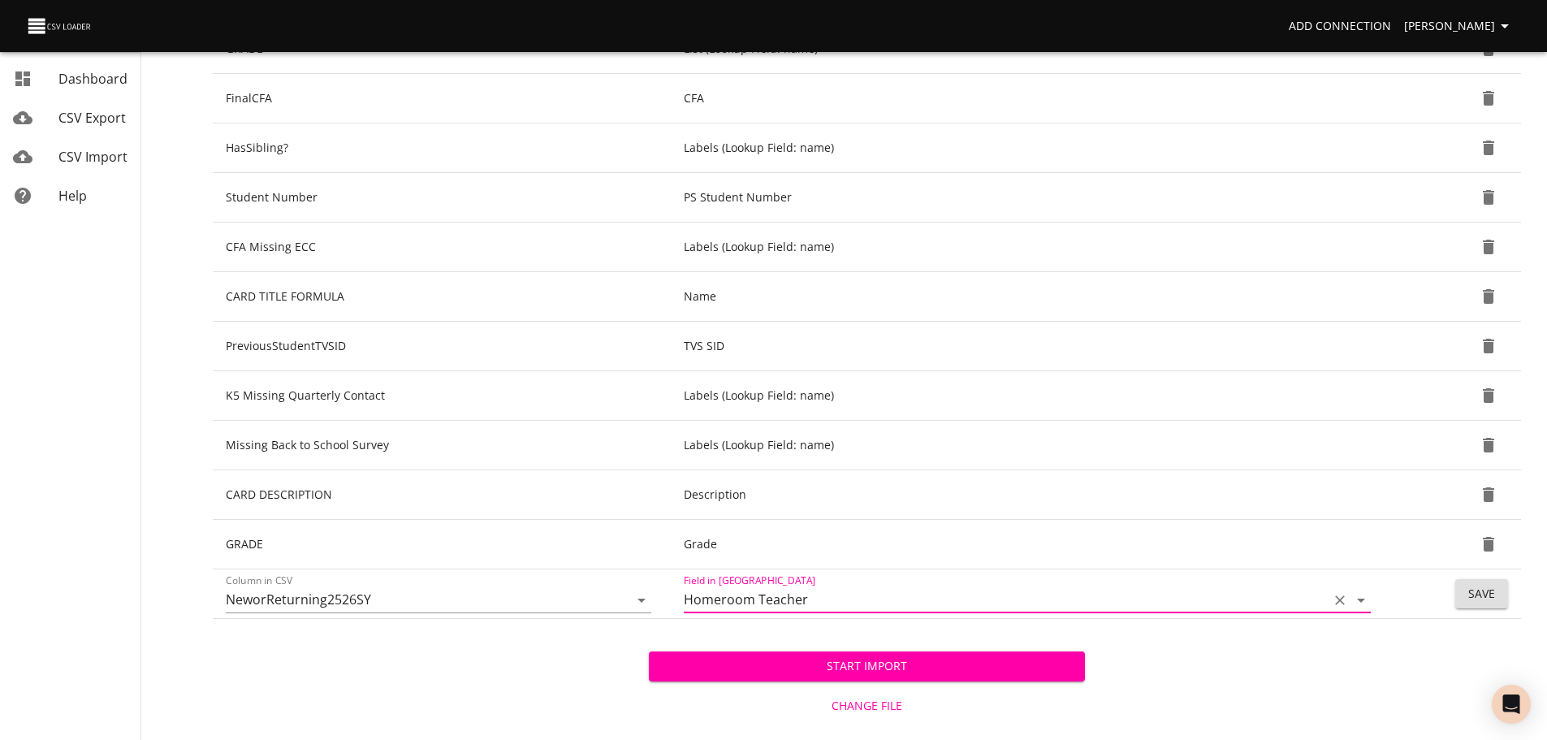
click at [1363, 600] on icon "Open" at bounding box center [1360, 599] width 19 height 19
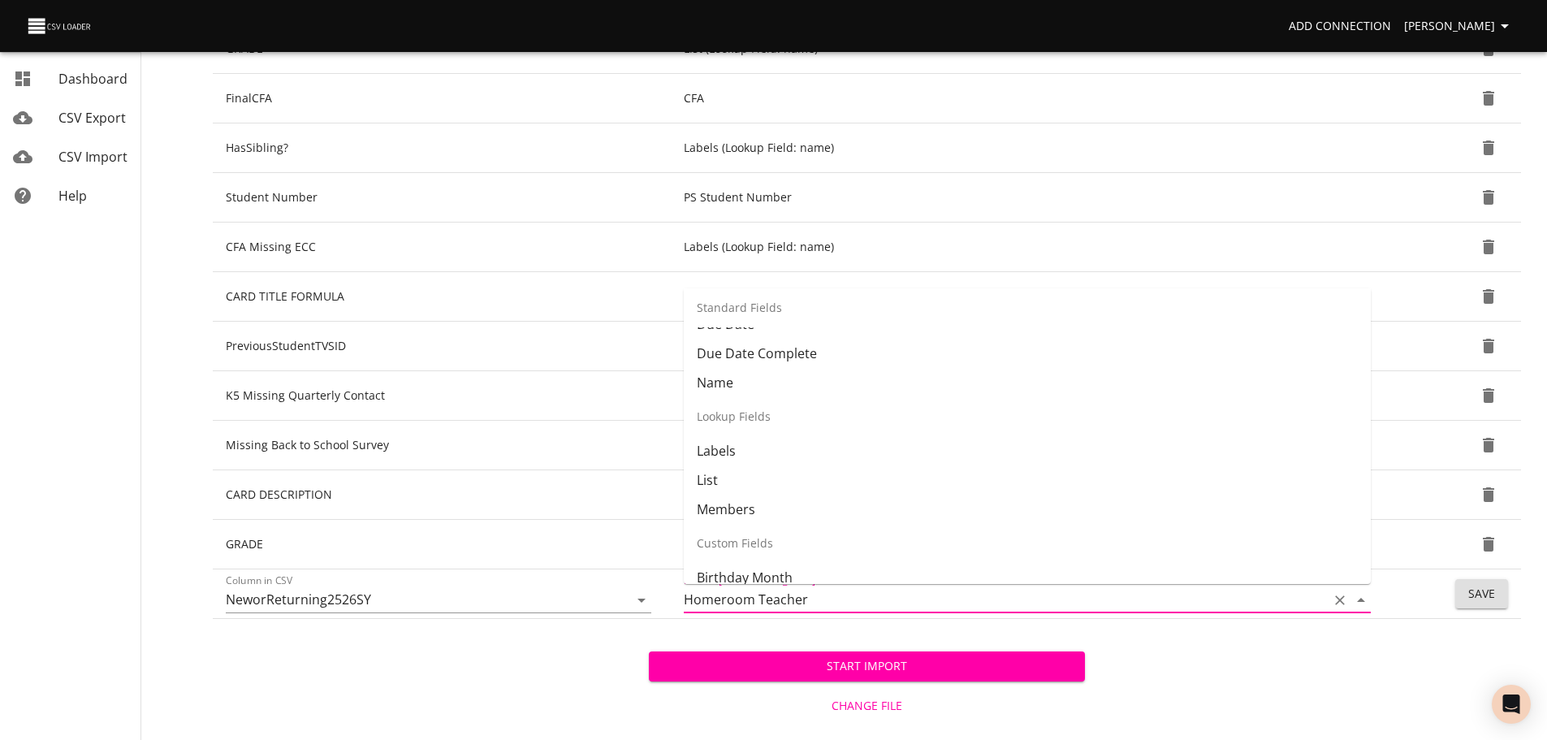
scroll to position [140, 0]
click at [1215, 447] on li "Labels" at bounding box center [1027, 451] width 687 height 29
type input "Labels"
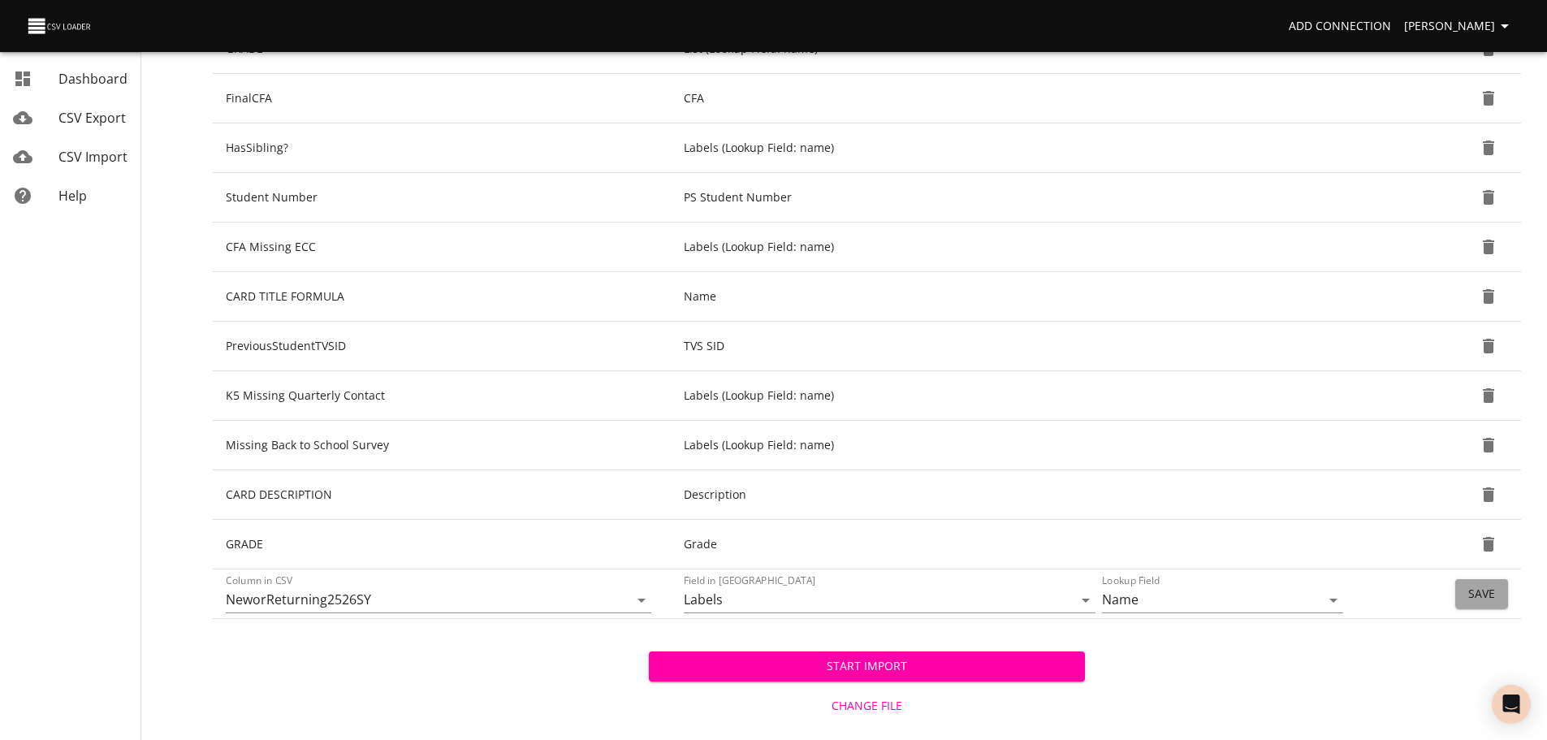
click at [1492, 602] on span "Save" at bounding box center [1481, 594] width 27 height 20
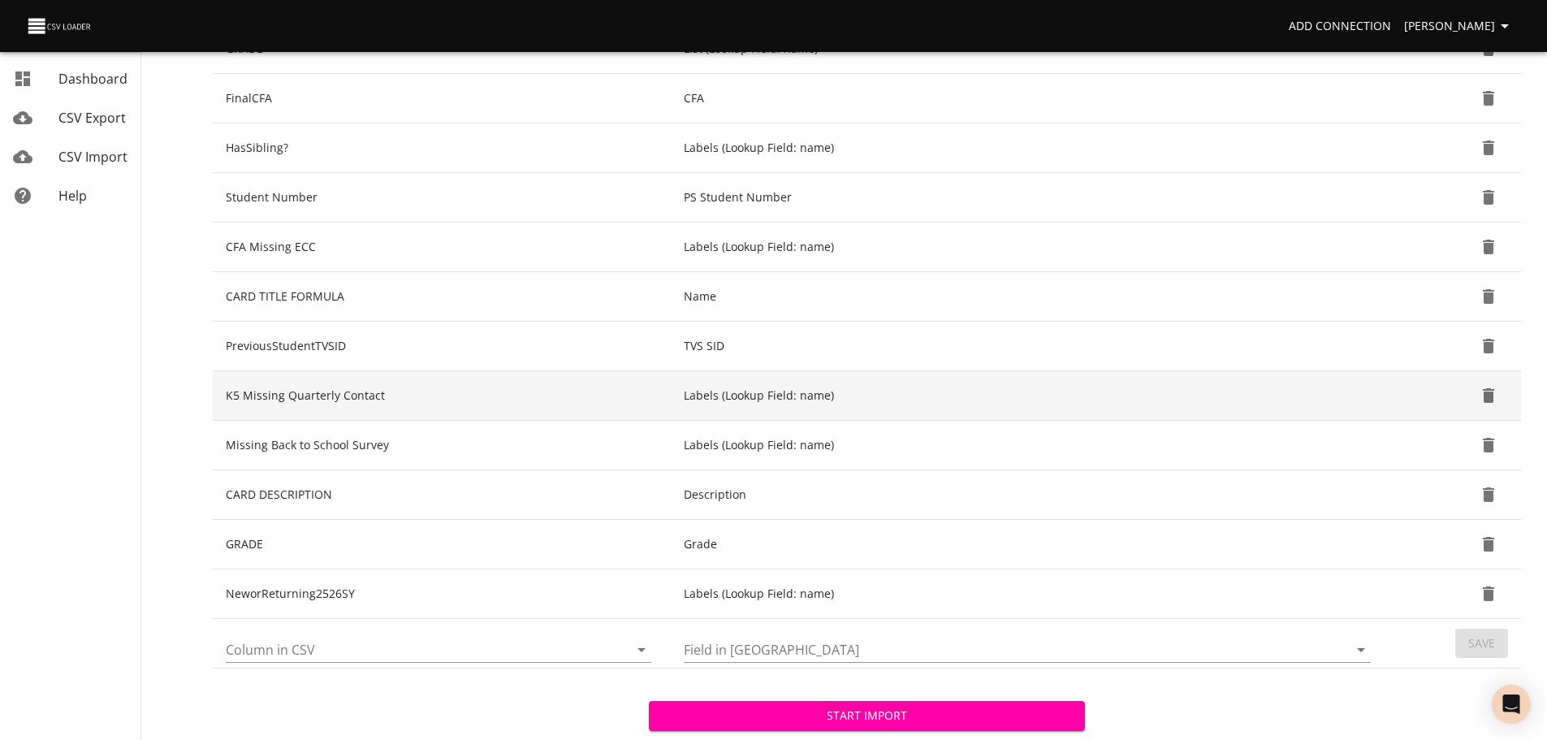
scroll to position [479, 0]
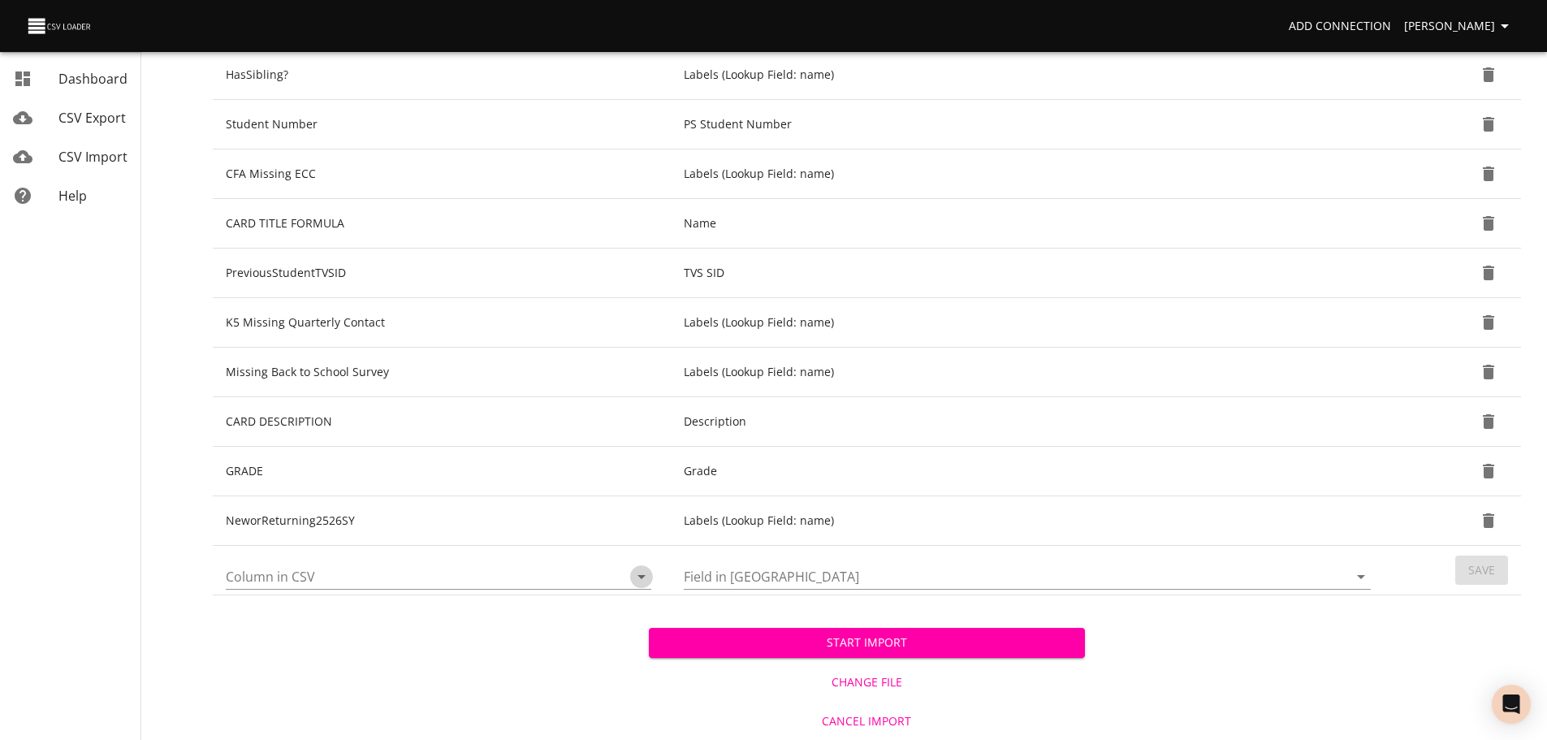
click at [641, 576] on icon "Open" at bounding box center [641, 577] width 8 height 4
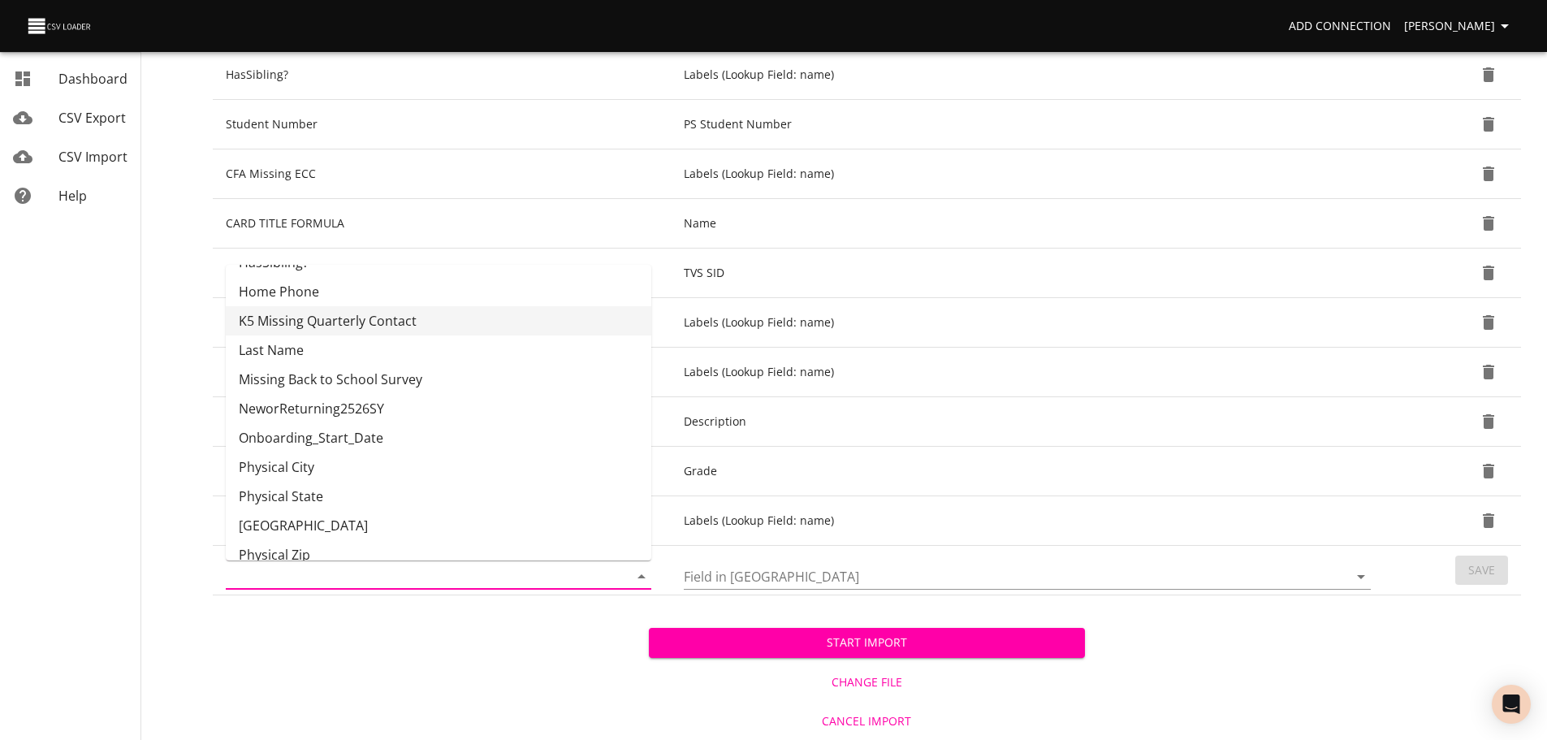
scroll to position [378, 0]
click at [533, 415] on li "NeworReturning2526SY" at bounding box center [438, 404] width 425 height 29
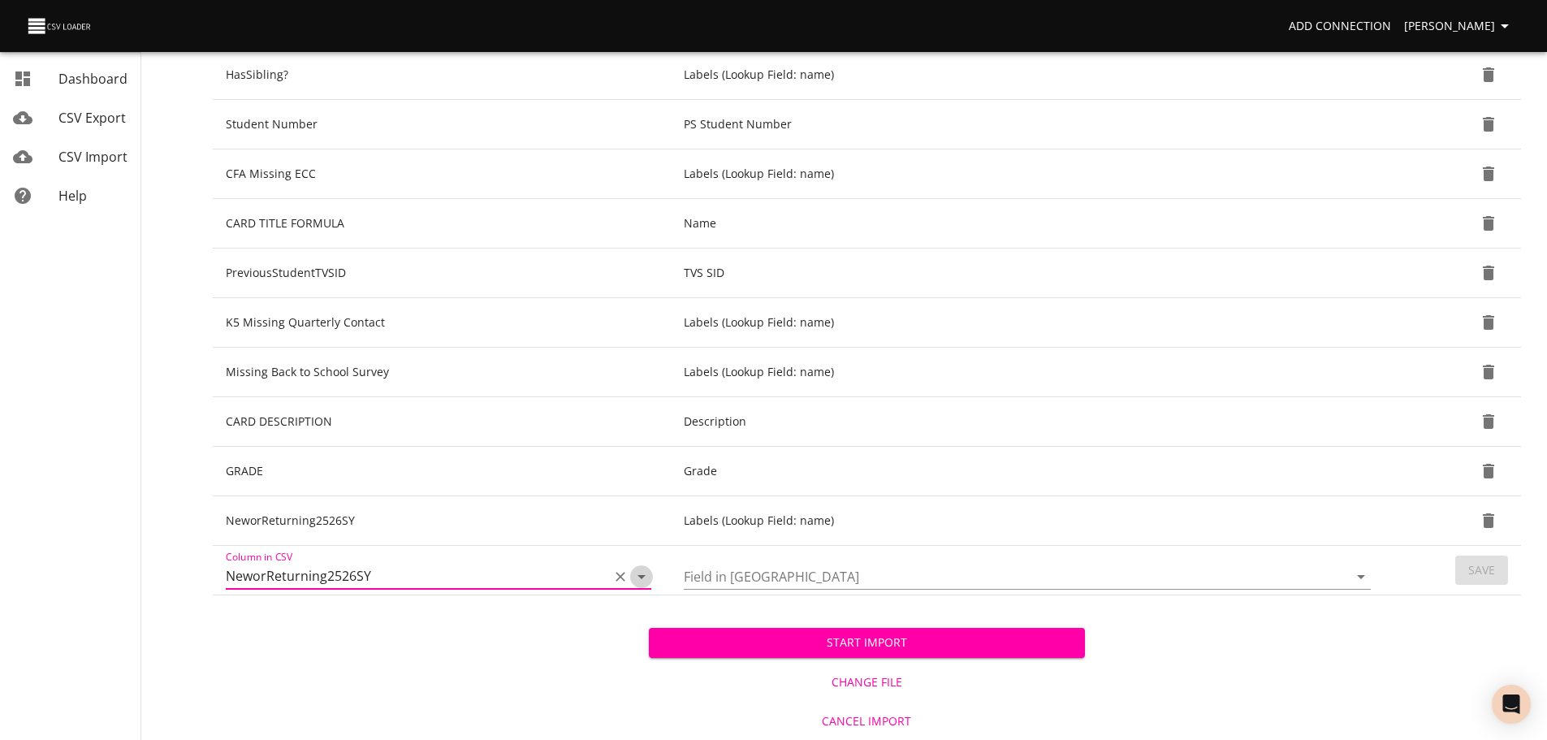
click at [648, 576] on icon "Open" at bounding box center [641, 576] width 19 height 19
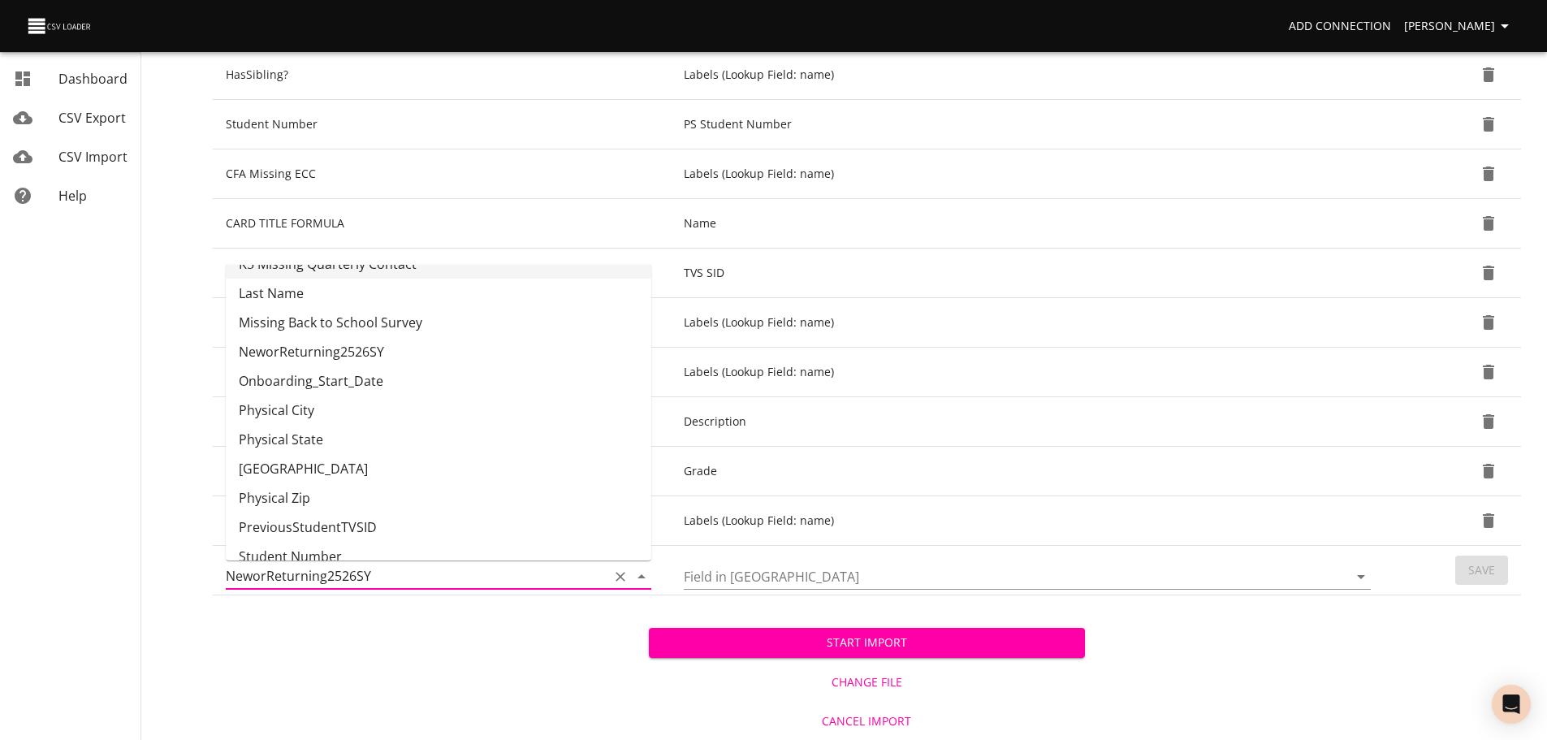
scroll to position [433, 0]
click at [541, 376] on li "Onboarding_Start_Date" at bounding box center [438, 379] width 425 height 29
type input "Onboarding_Start_Date"
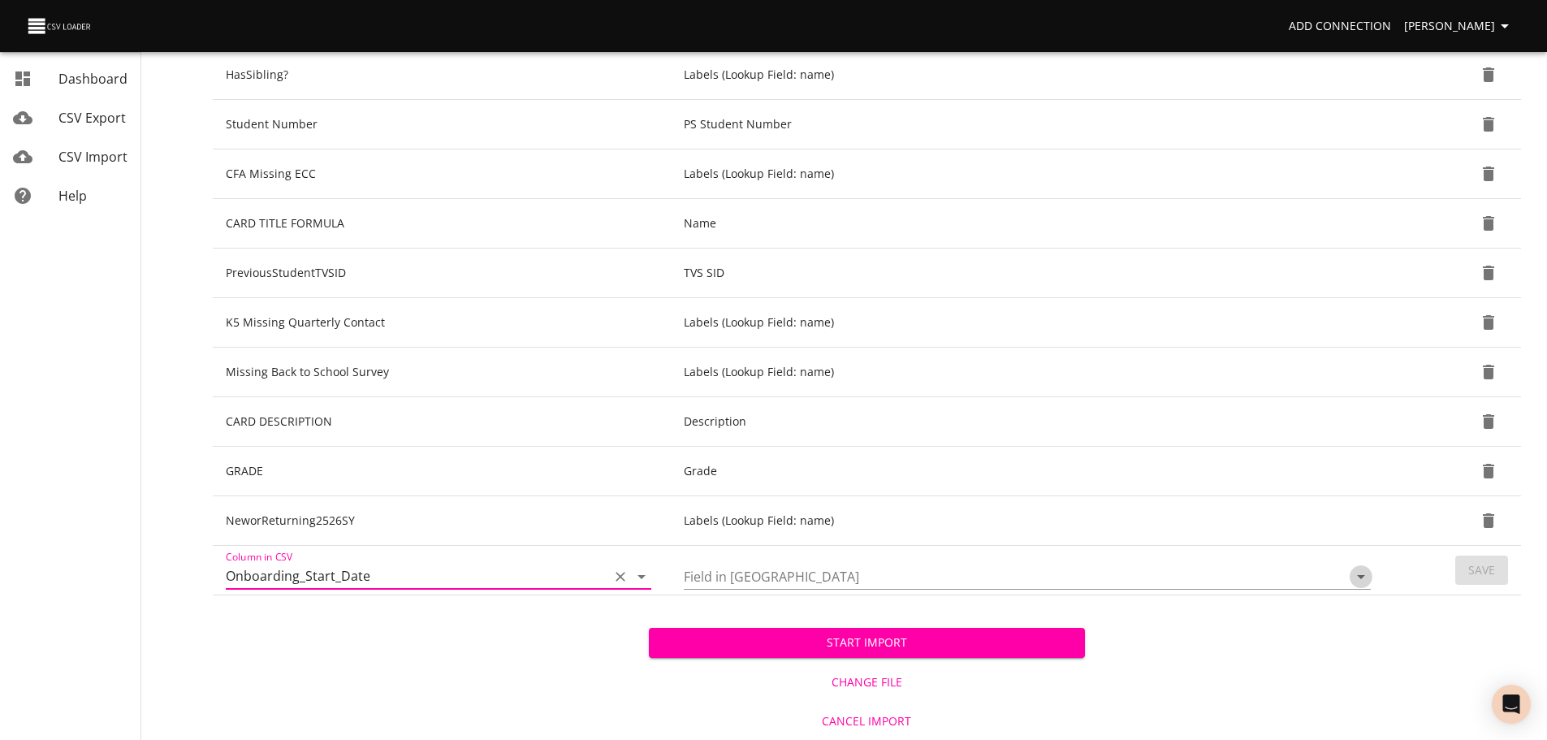
click at [1358, 573] on icon "Open" at bounding box center [1360, 576] width 19 height 19
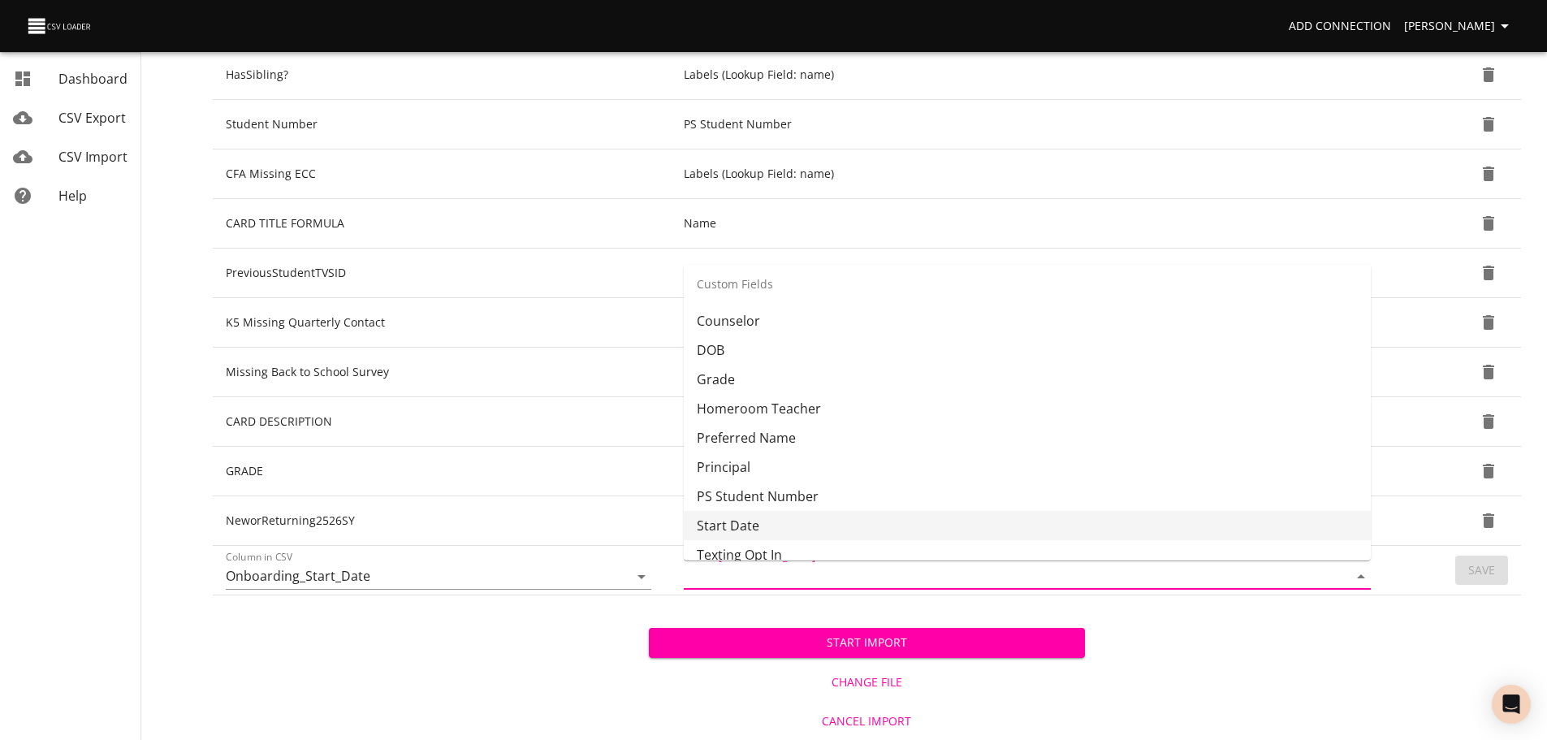
click at [1224, 512] on li "Start Date" at bounding box center [1027, 525] width 687 height 29
type input "Start Date"
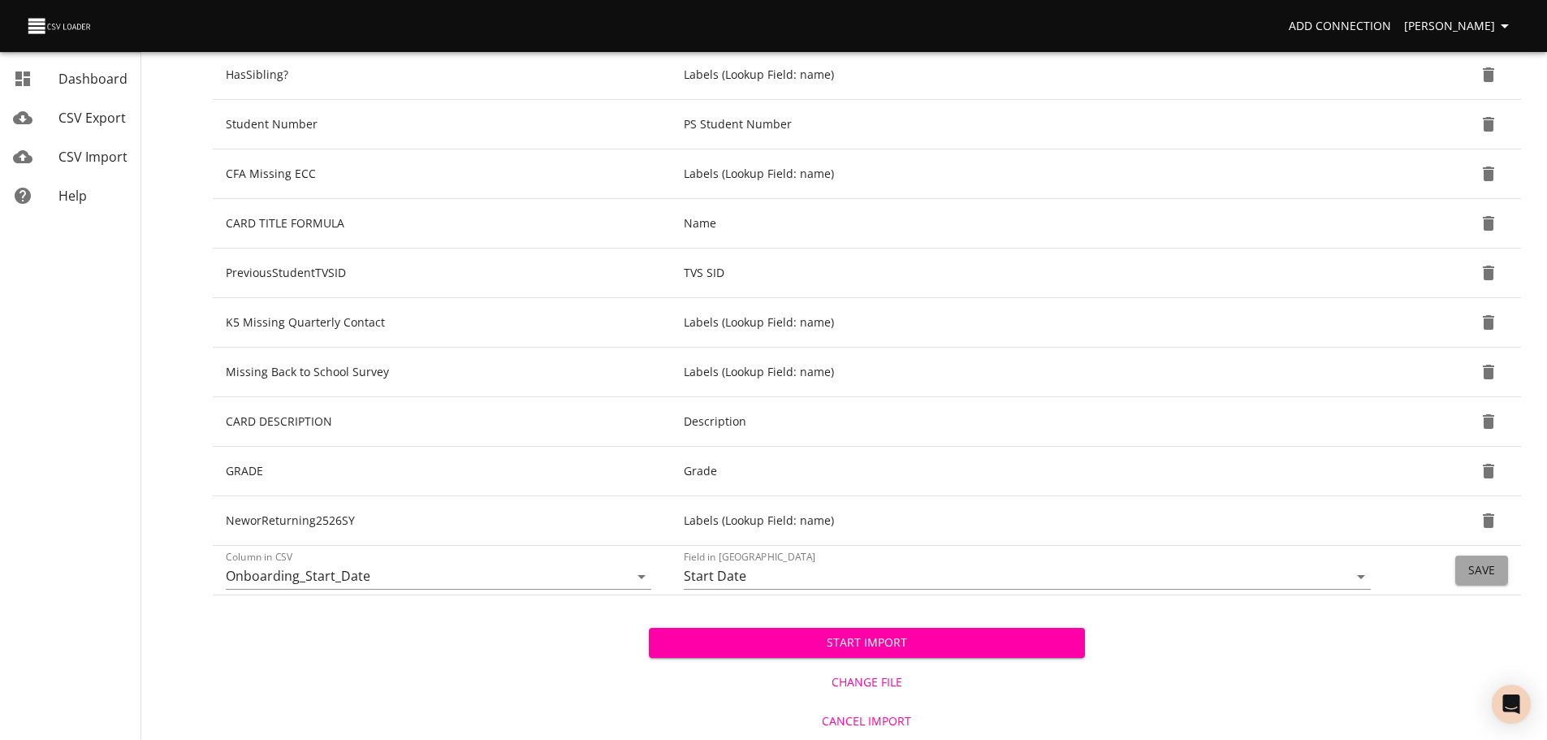
click at [1455, 569] on button "Save" at bounding box center [1481, 570] width 53 height 30
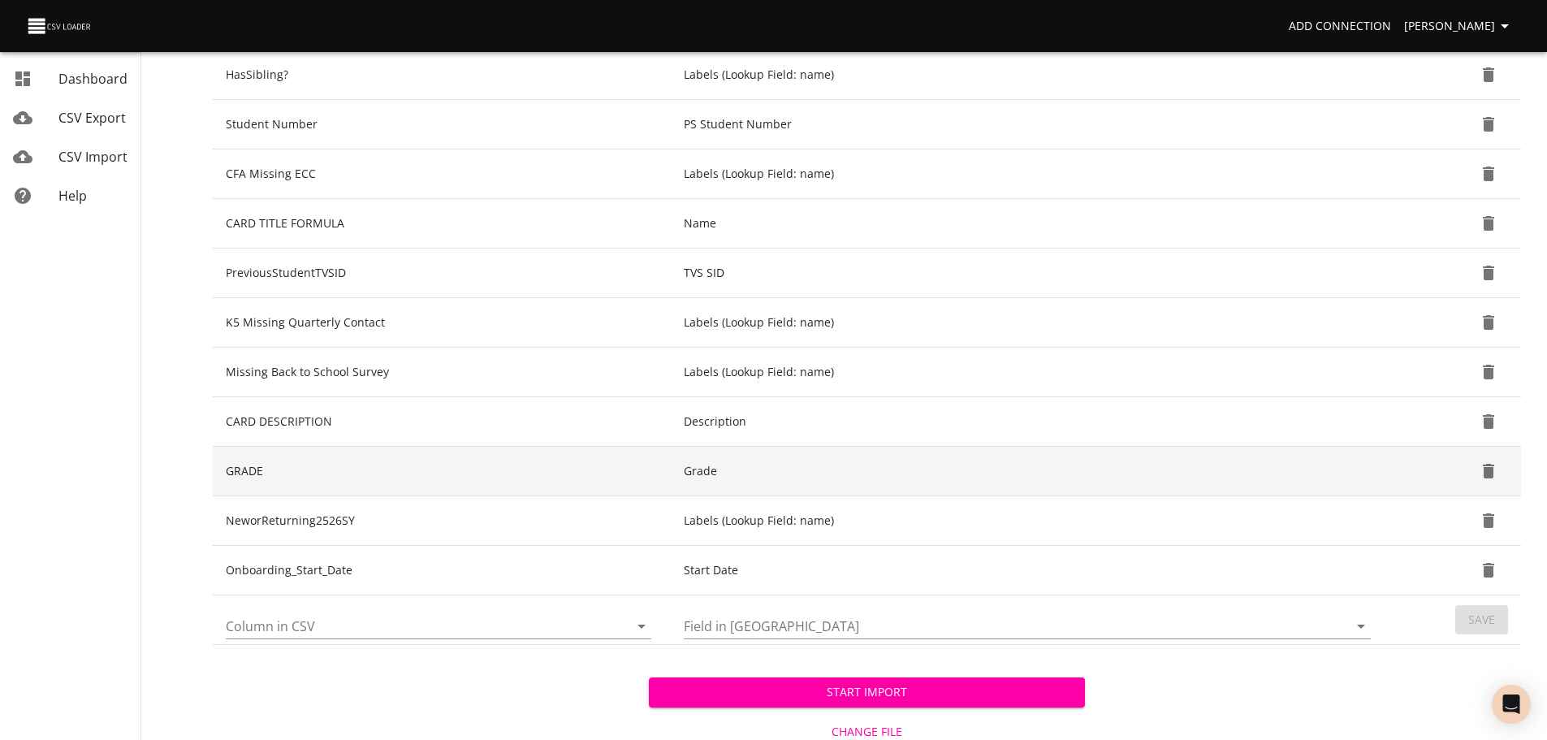
scroll to position [529, 0]
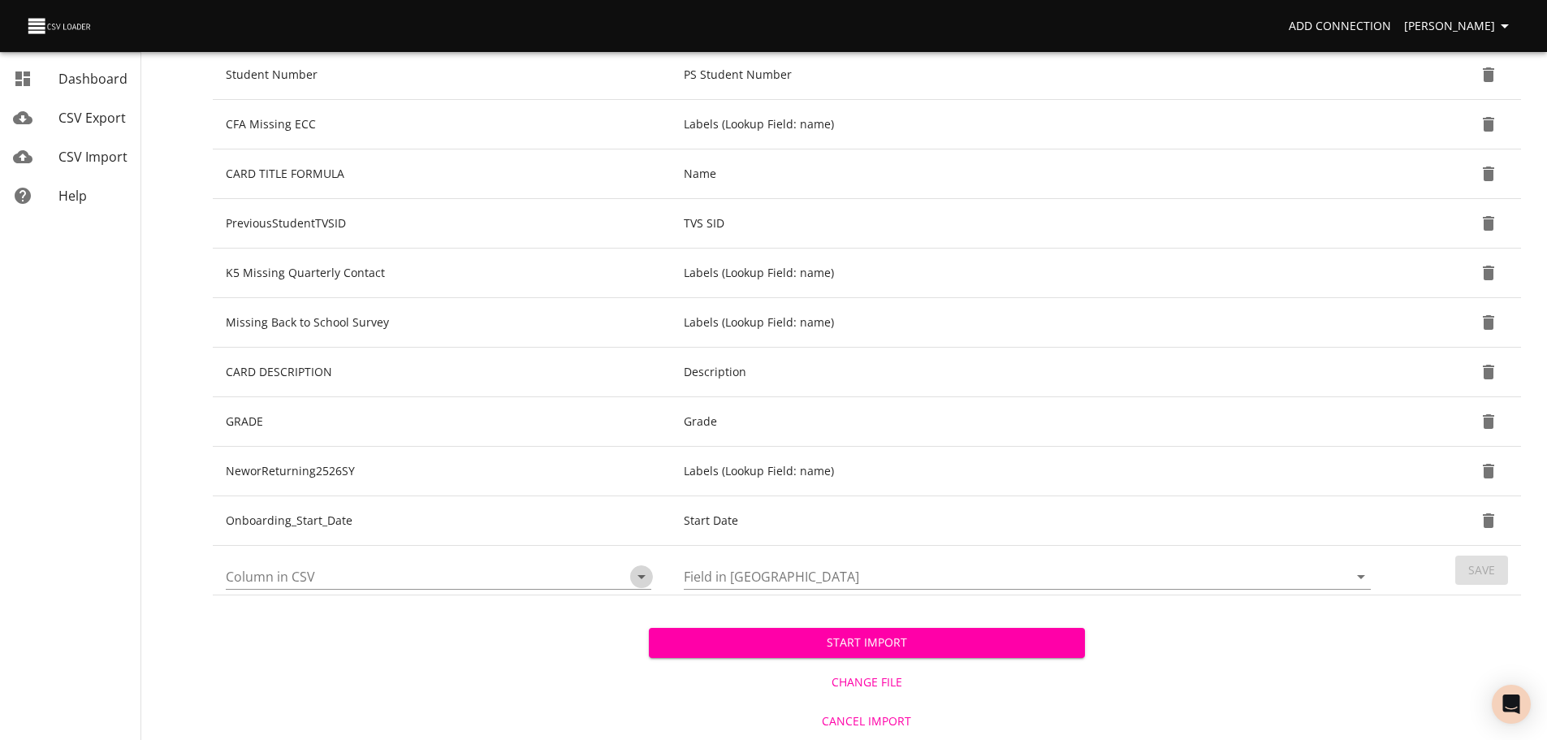
click at [634, 577] on icon "Open" at bounding box center [641, 576] width 19 height 19
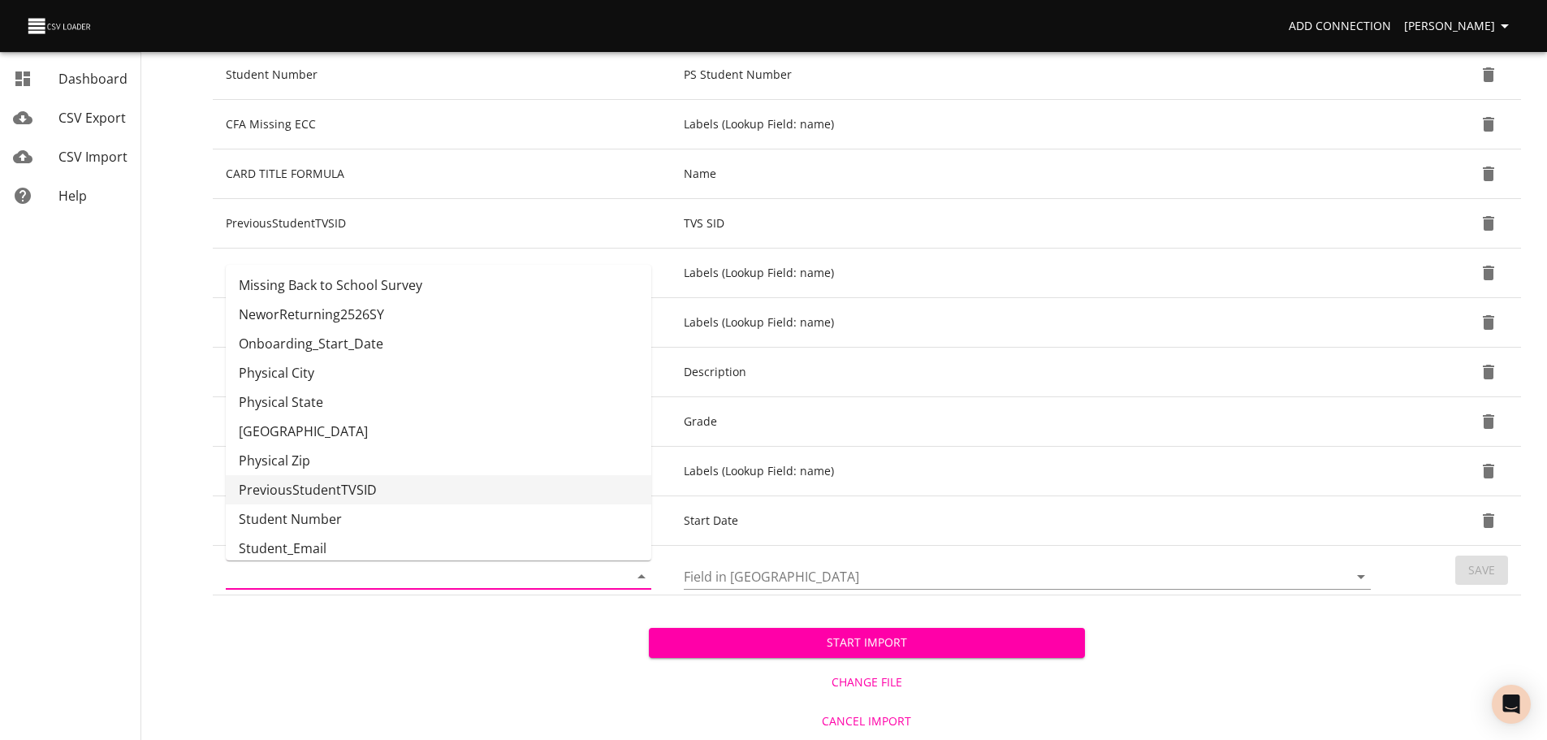
scroll to position [477, 0]
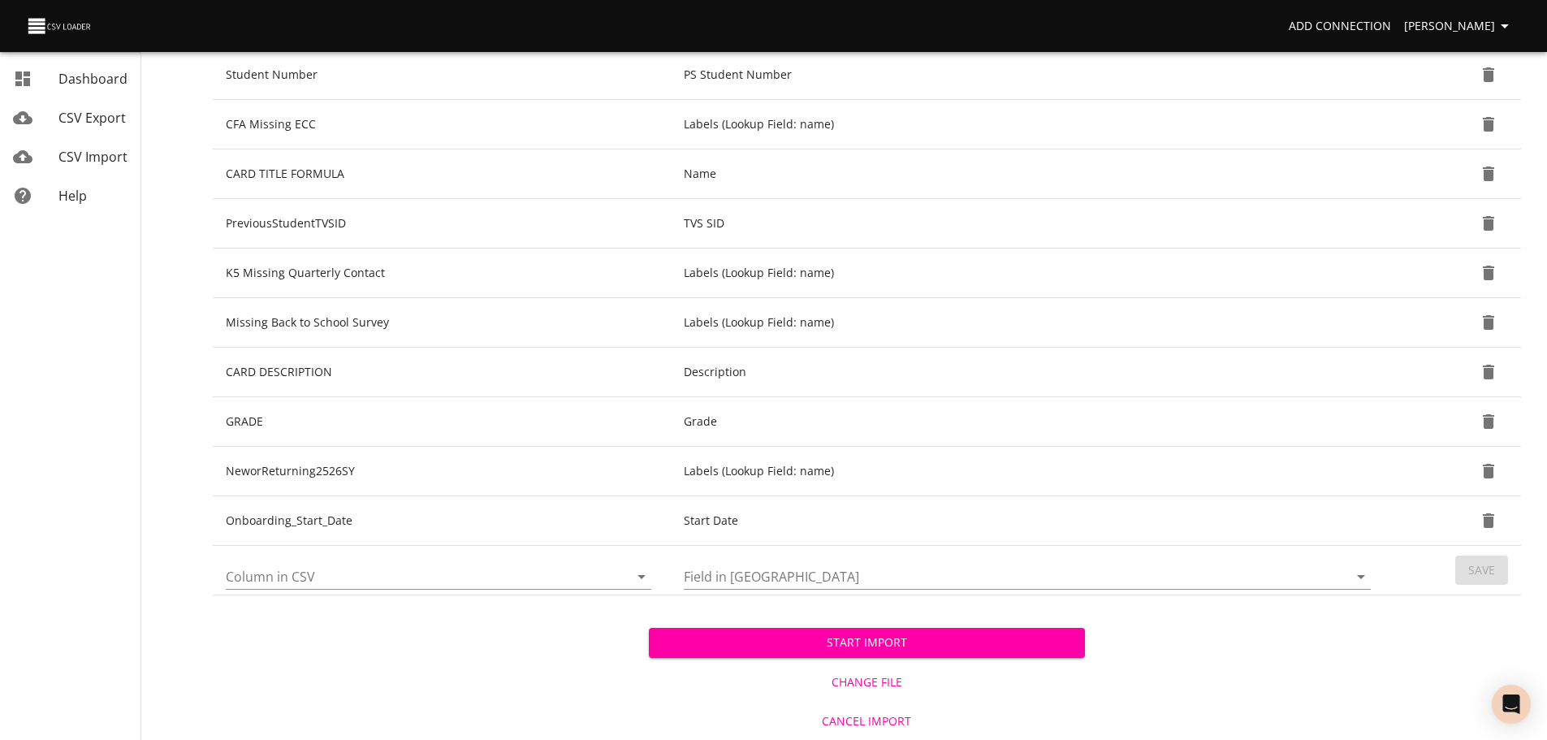
click at [1309, 645] on div "Start Import Change File Cancel Import" at bounding box center [867, 667] width 1308 height 145
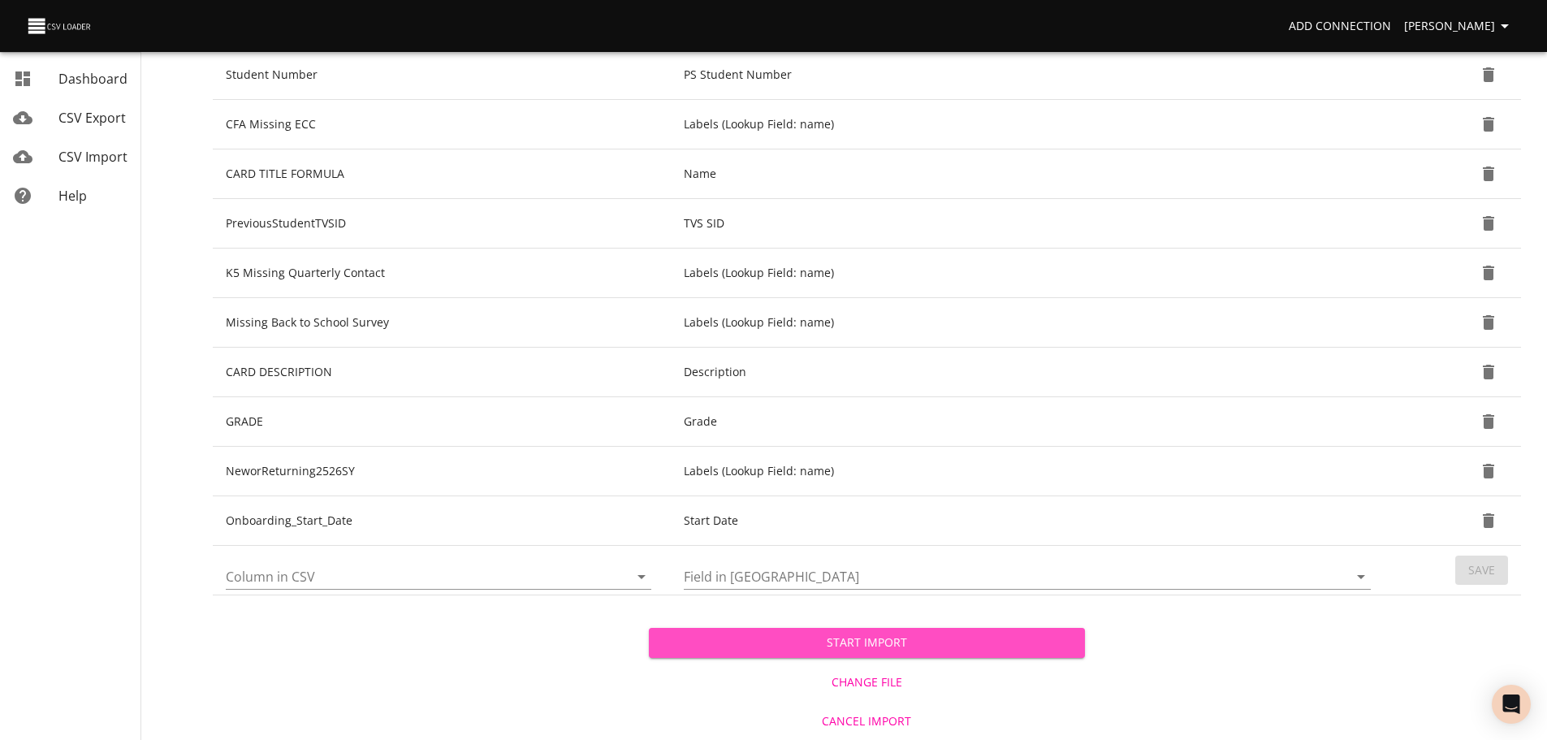
click at [1053, 642] on span "Start Import" at bounding box center [867, 642] width 410 height 20
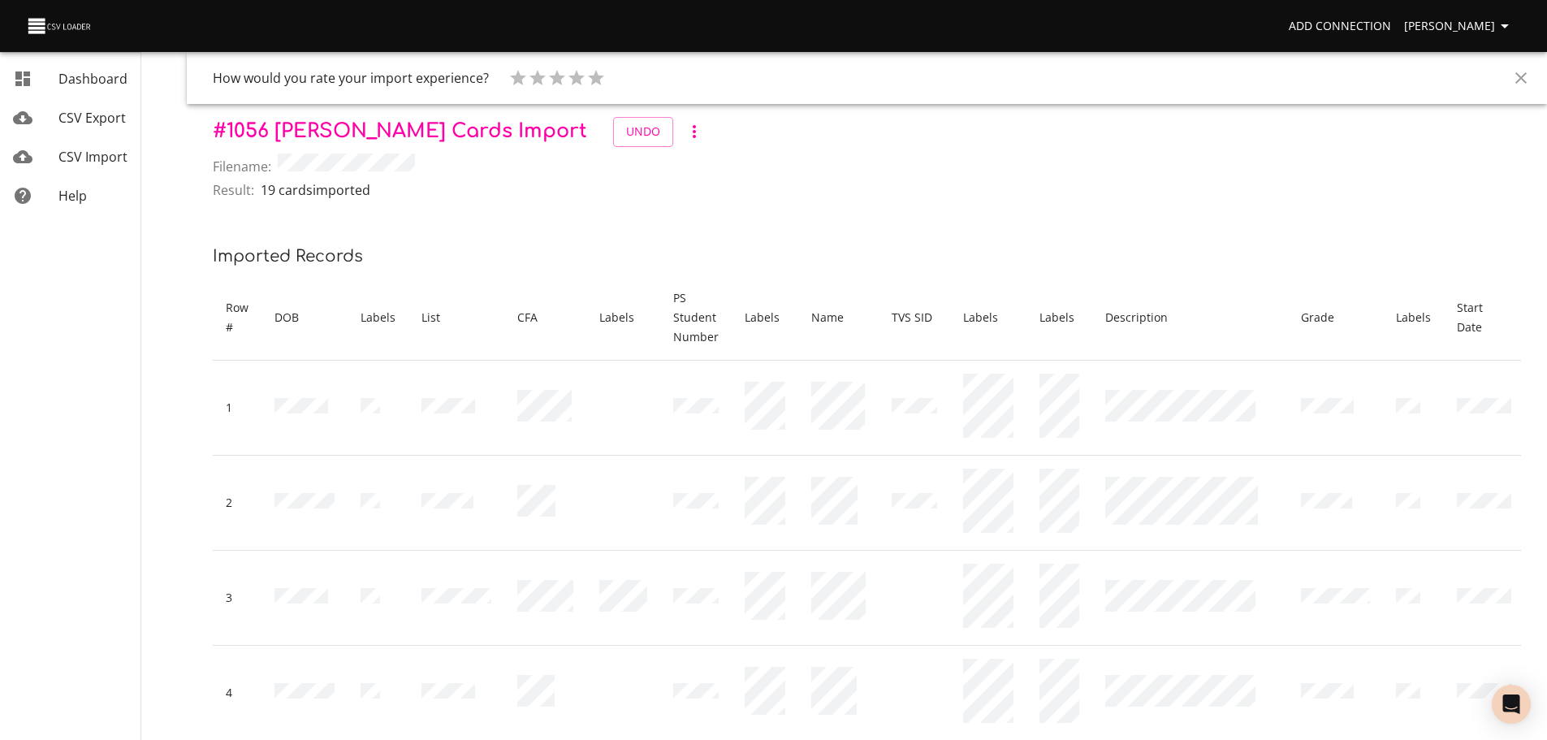
click at [102, 116] on span "CSV Export" at bounding box center [91, 118] width 67 height 18
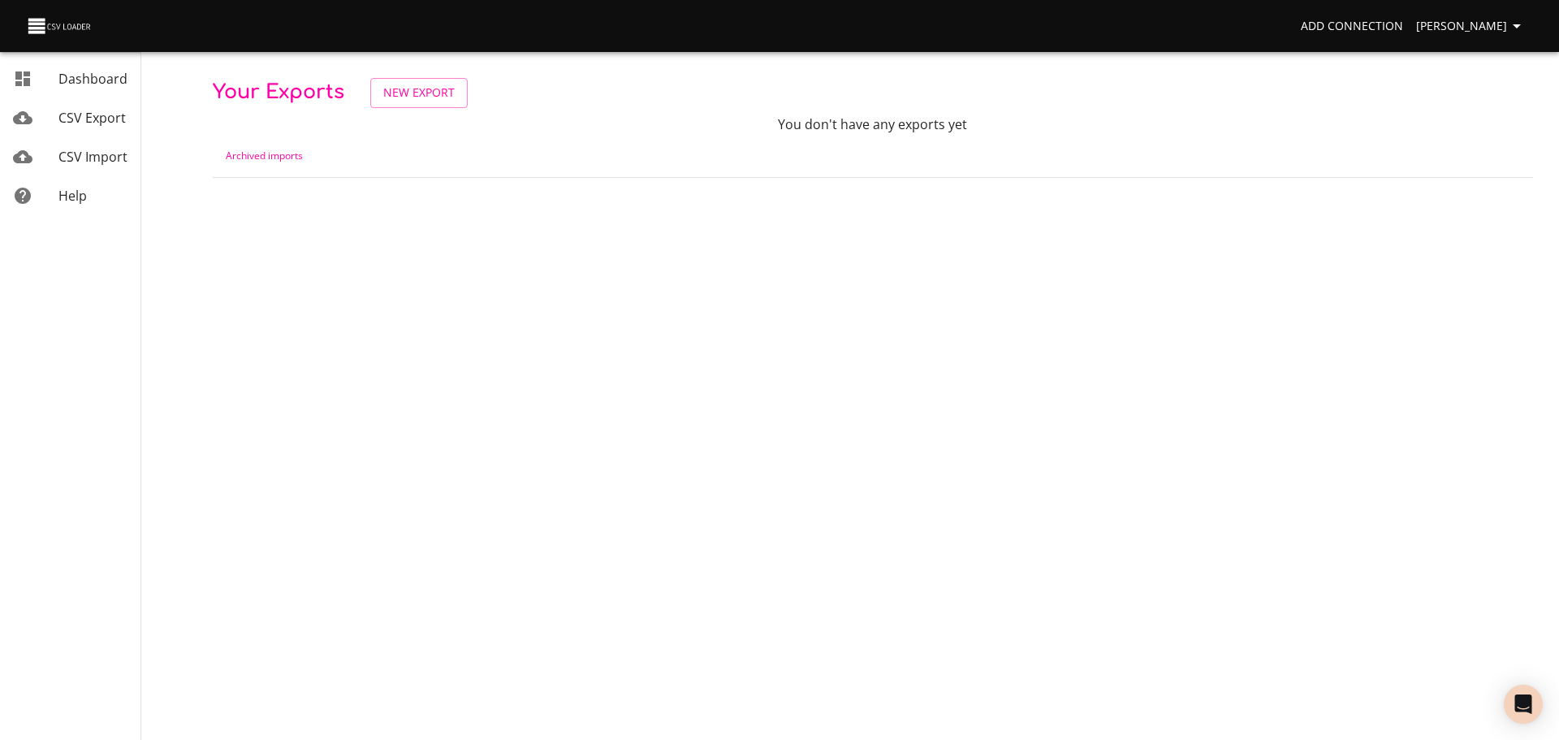
click at [99, 166] on link "CSV Import" at bounding box center [70, 156] width 140 height 39
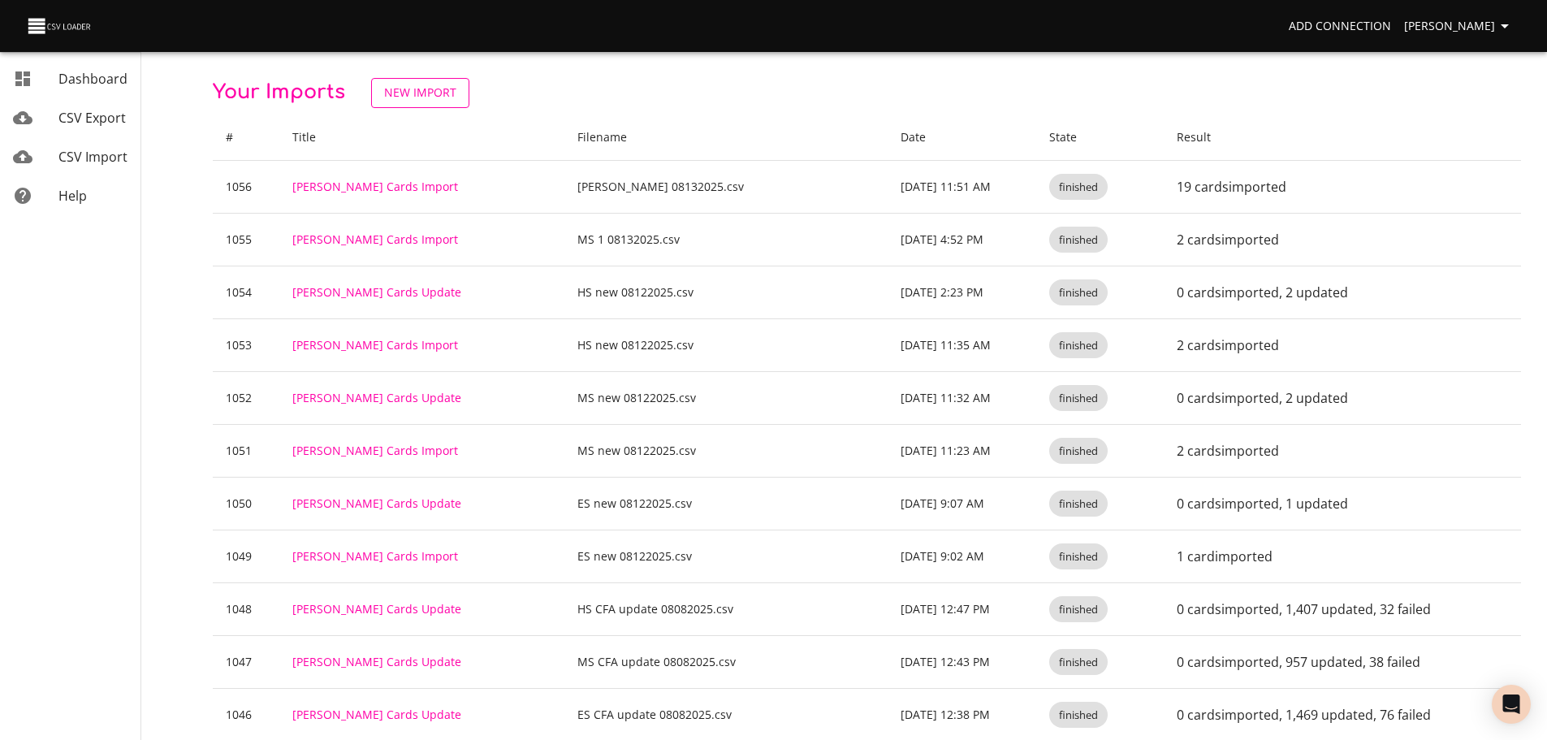
click at [450, 97] on span "New Import" at bounding box center [420, 93] width 72 height 20
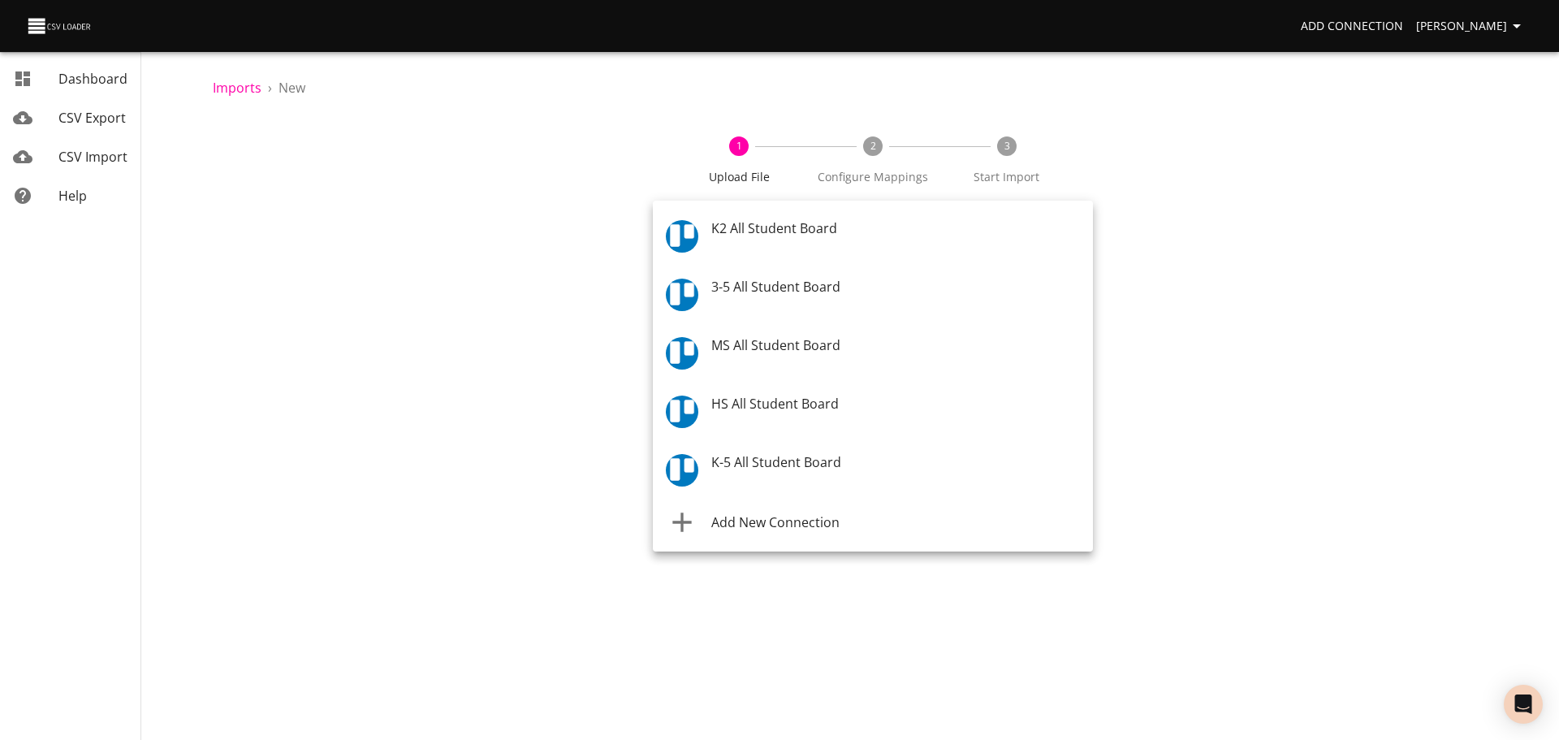
click at [757, 240] on body "Add Connection Celeste Claggett Dashboard CSV Export CSV Import Help Imports › …" at bounding box center [779, 370] width 1559 height 740
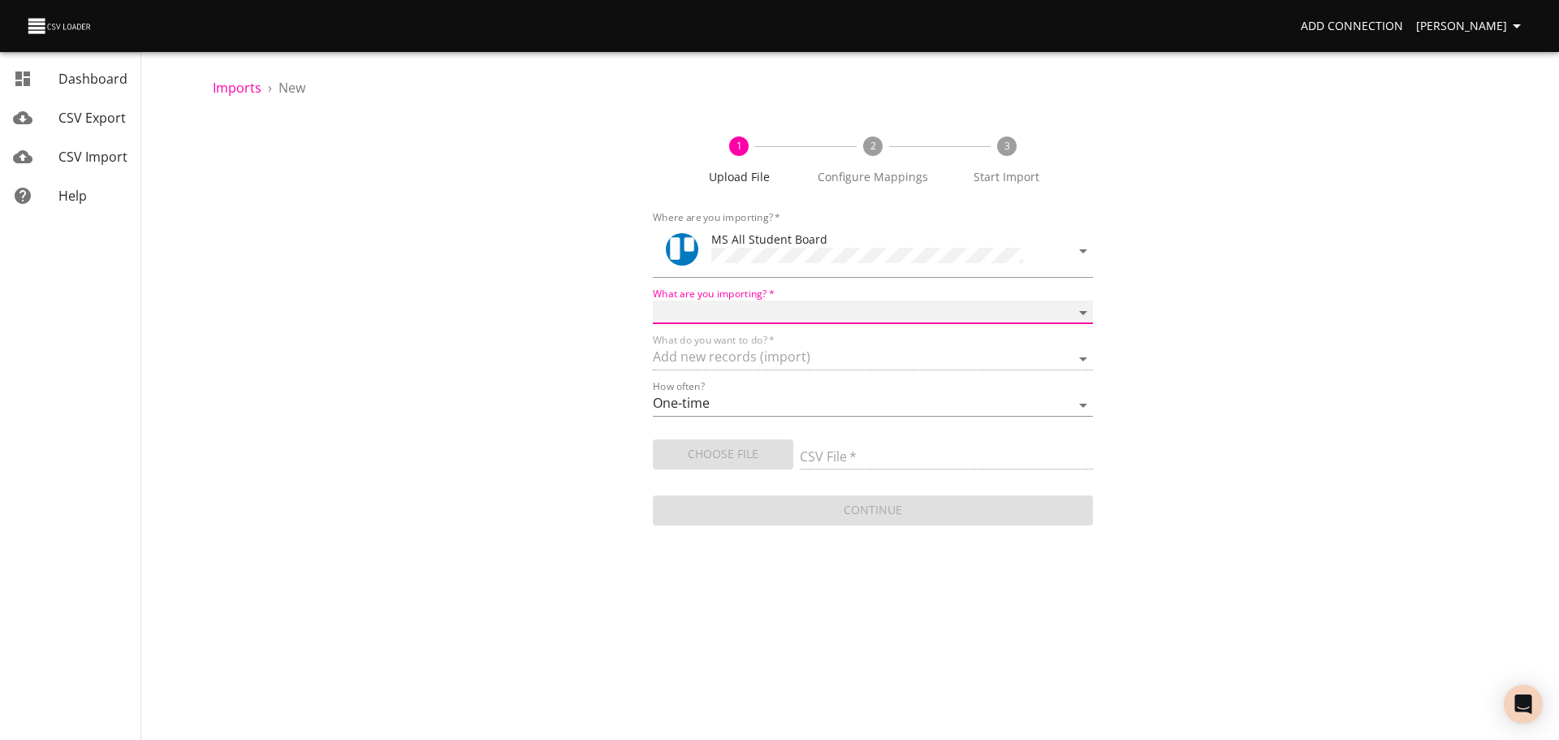
click at [758, 310] on select "Boards Cards Checkitems Checklists" at bounding box center [873, 312] width 440 height 24
select select "cards"
click at [653, 300] on select "Boards Cards Checkitems Checklists" at bounding box center [873, 312] width 440 height 24
click at [750, 444] on span "Choose File" at bounding box center [723, 454] width 114 height 20
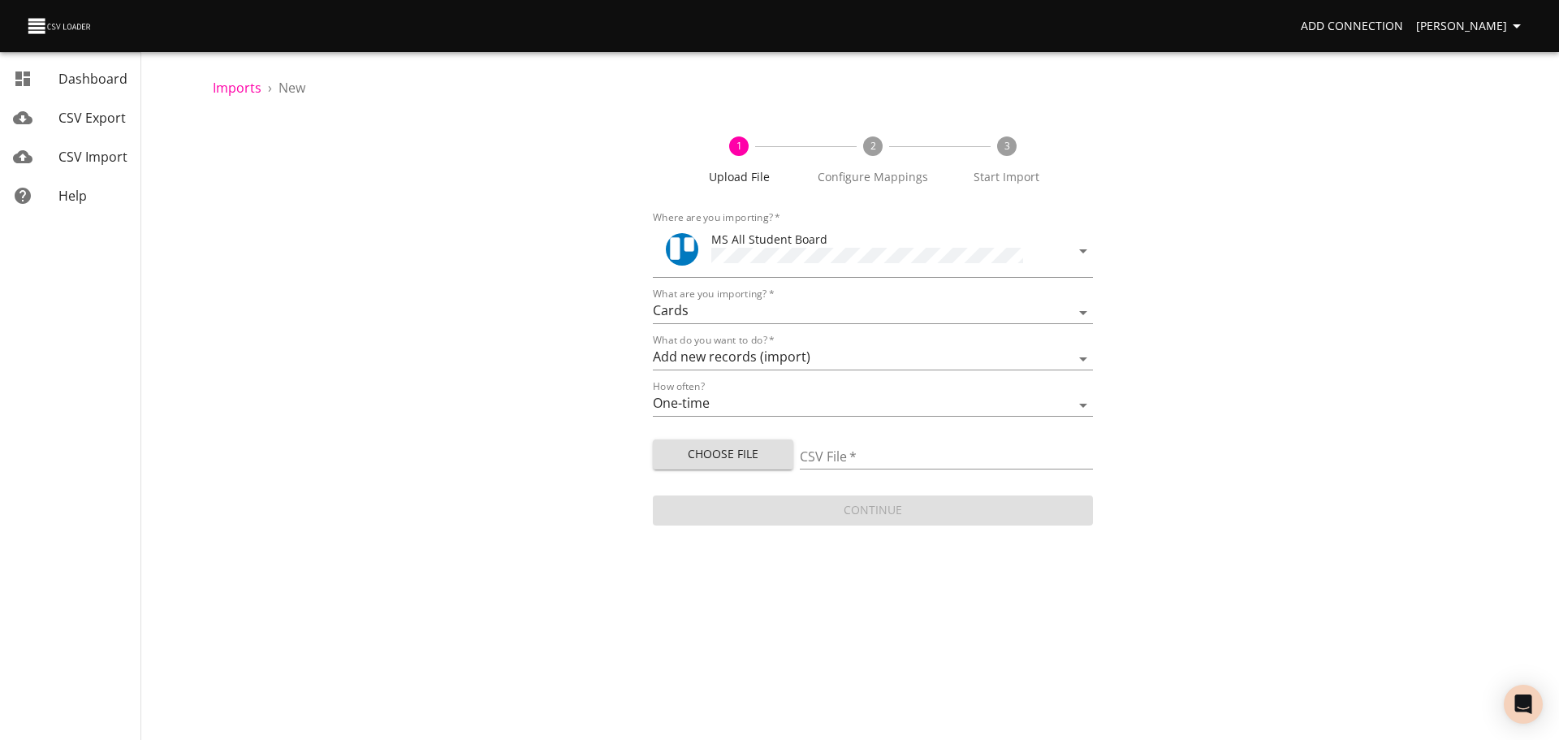
type input "Trello MS 08132025.csv"
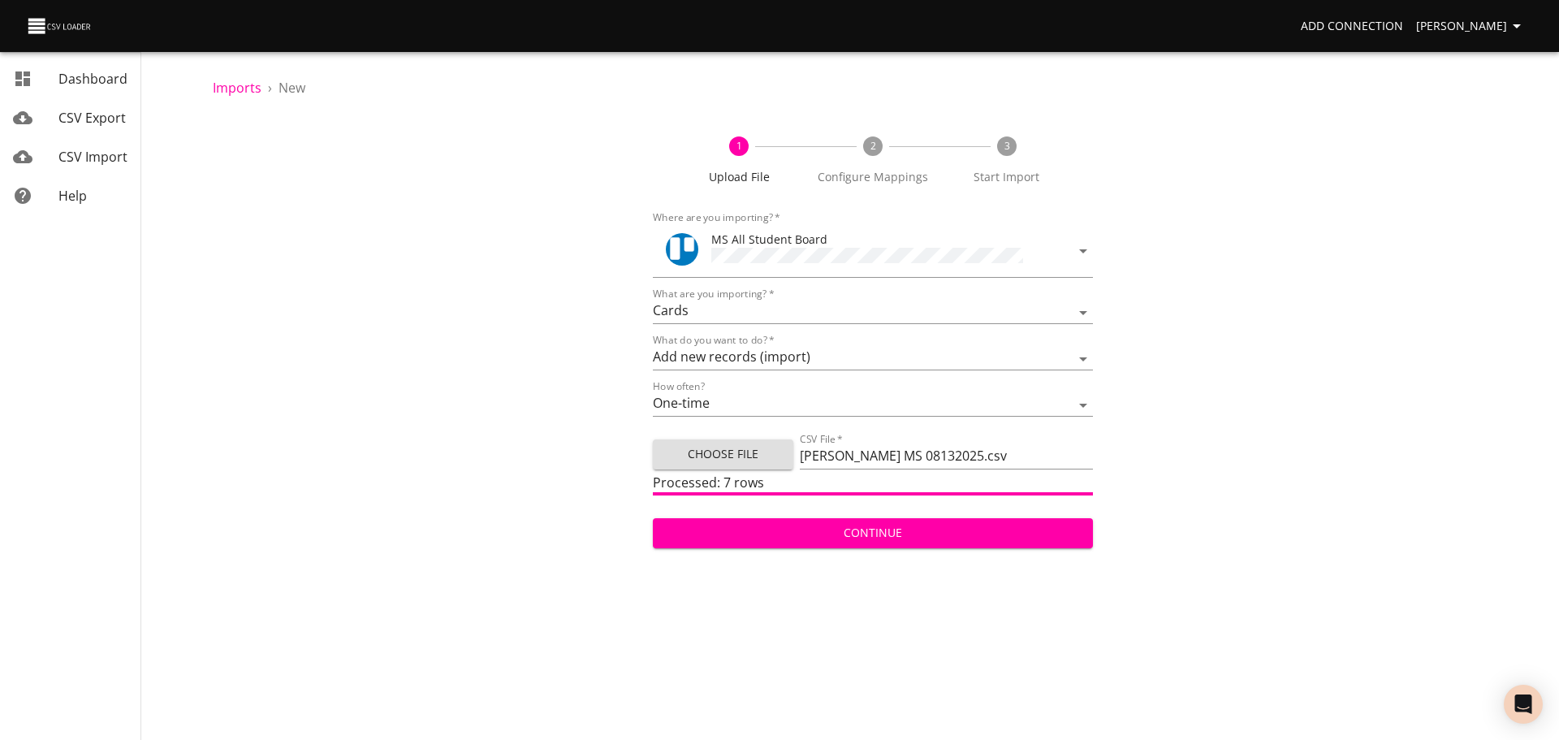
click at [815, 528] on span "Continue" at bounding box center [873, 533] width 414 height 20
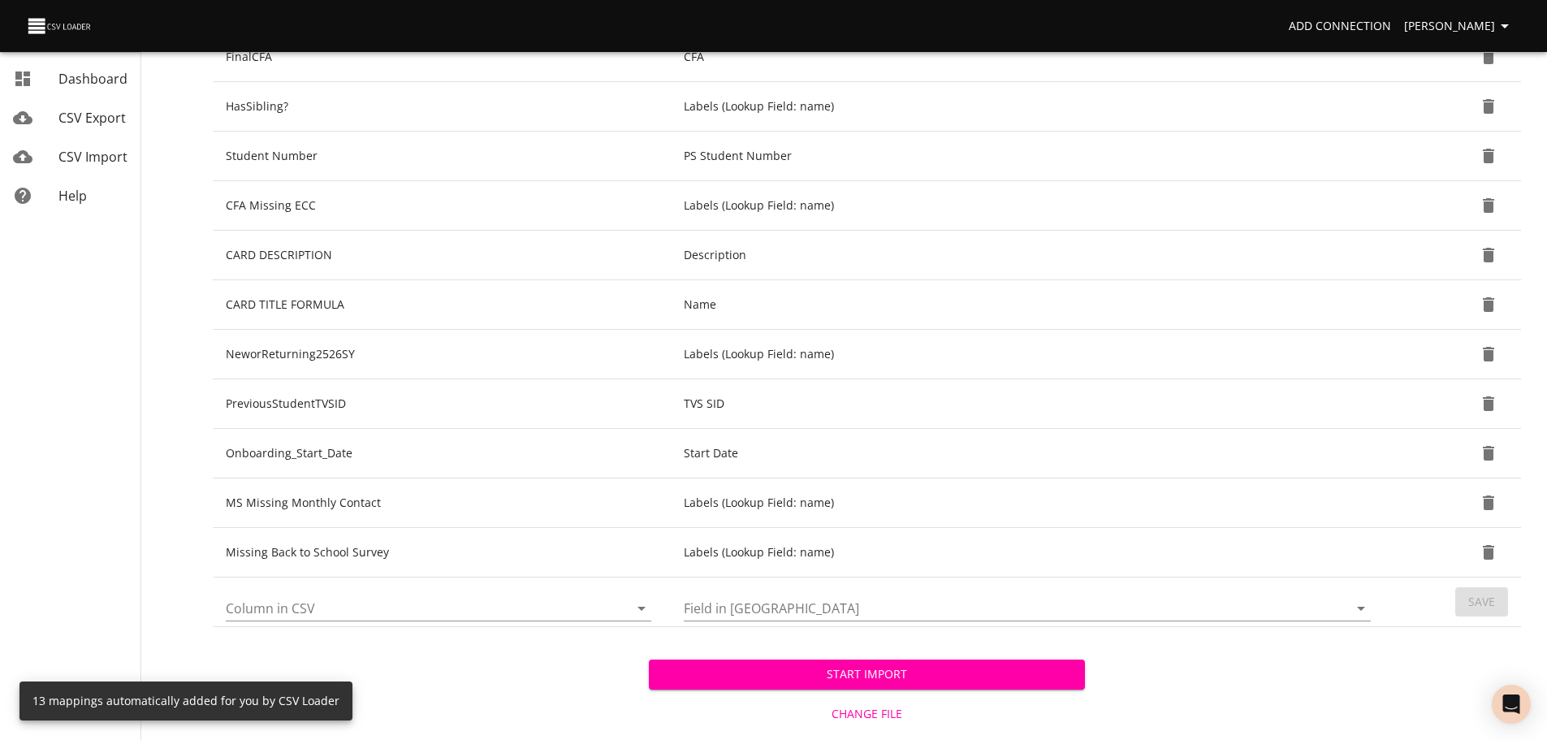
scroll to position [399, 0]
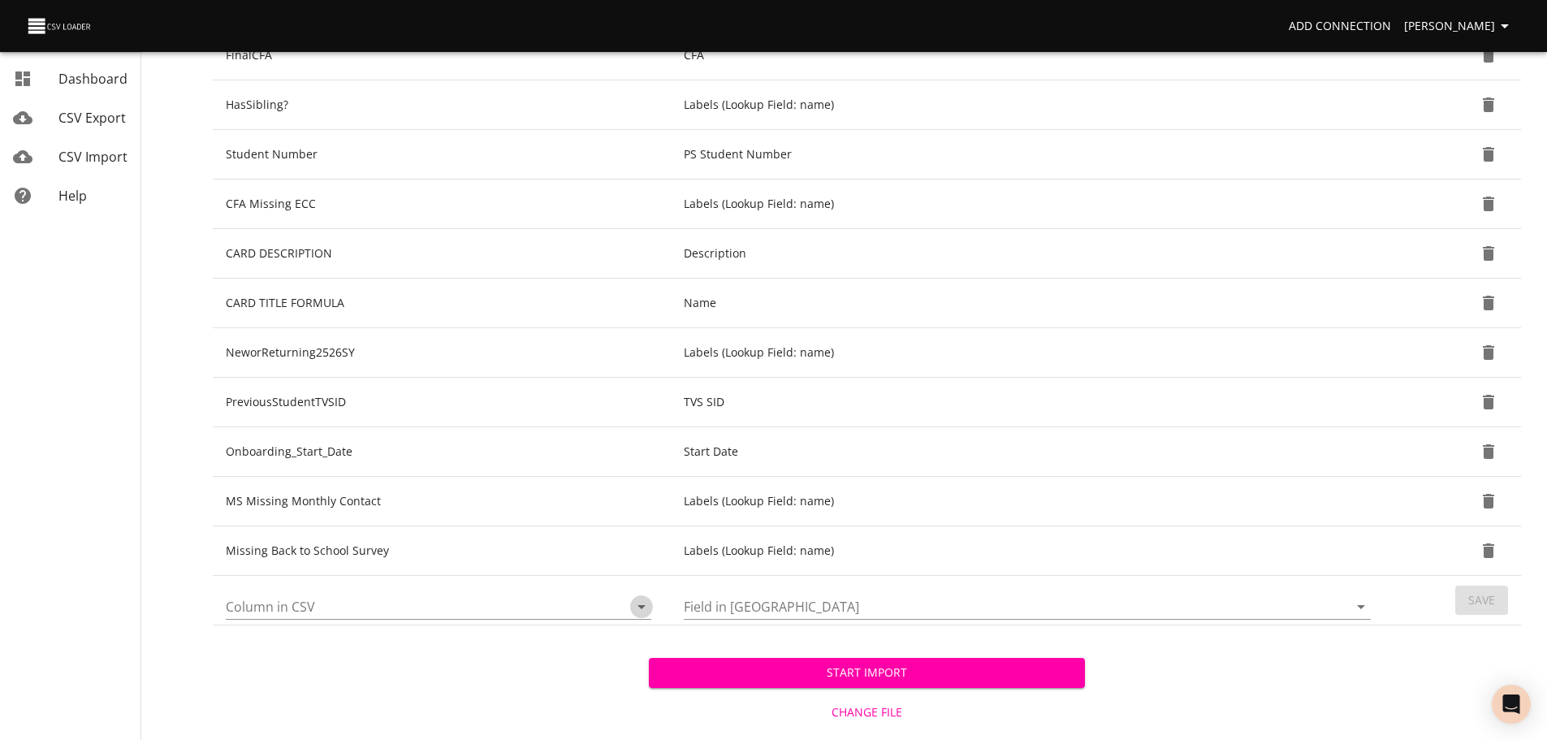
click at [642, 609] on icon "Open" at bounding box center [641, 606] width 19 height 19
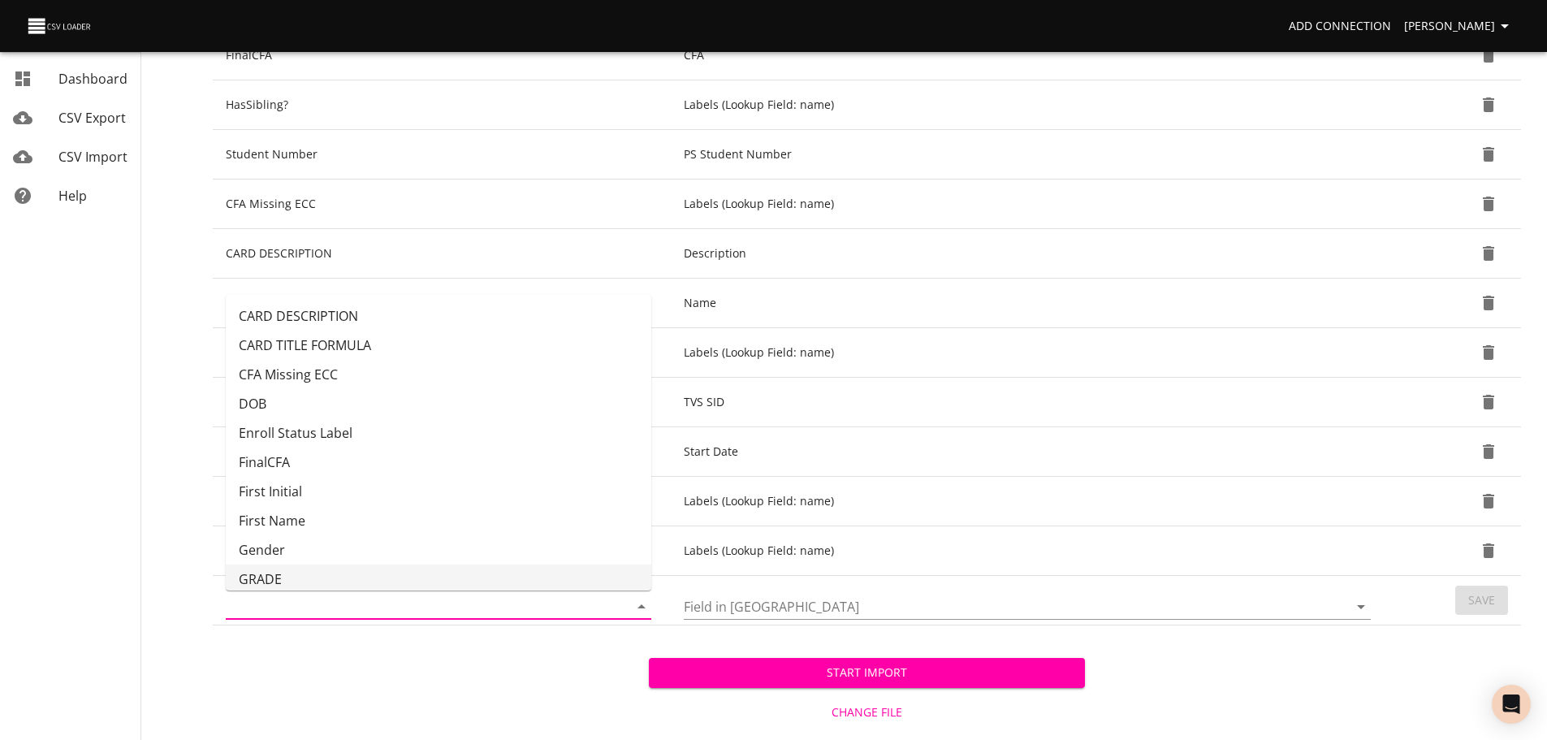
click at [498, 576] on li "GRADE" at bounding box center [438, 578] width 425 height 29
type input "GRADE"
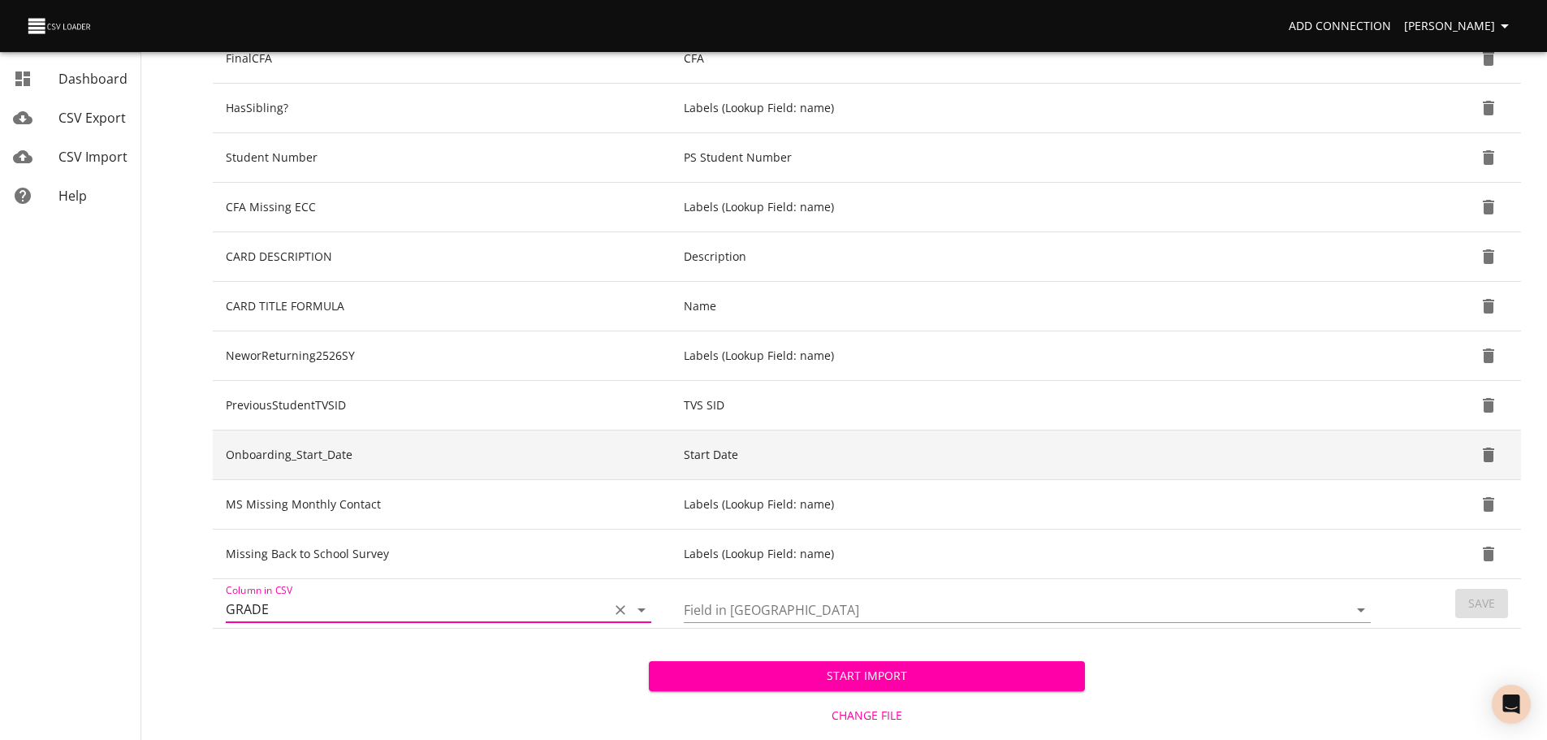
scroll to position [398, 0]
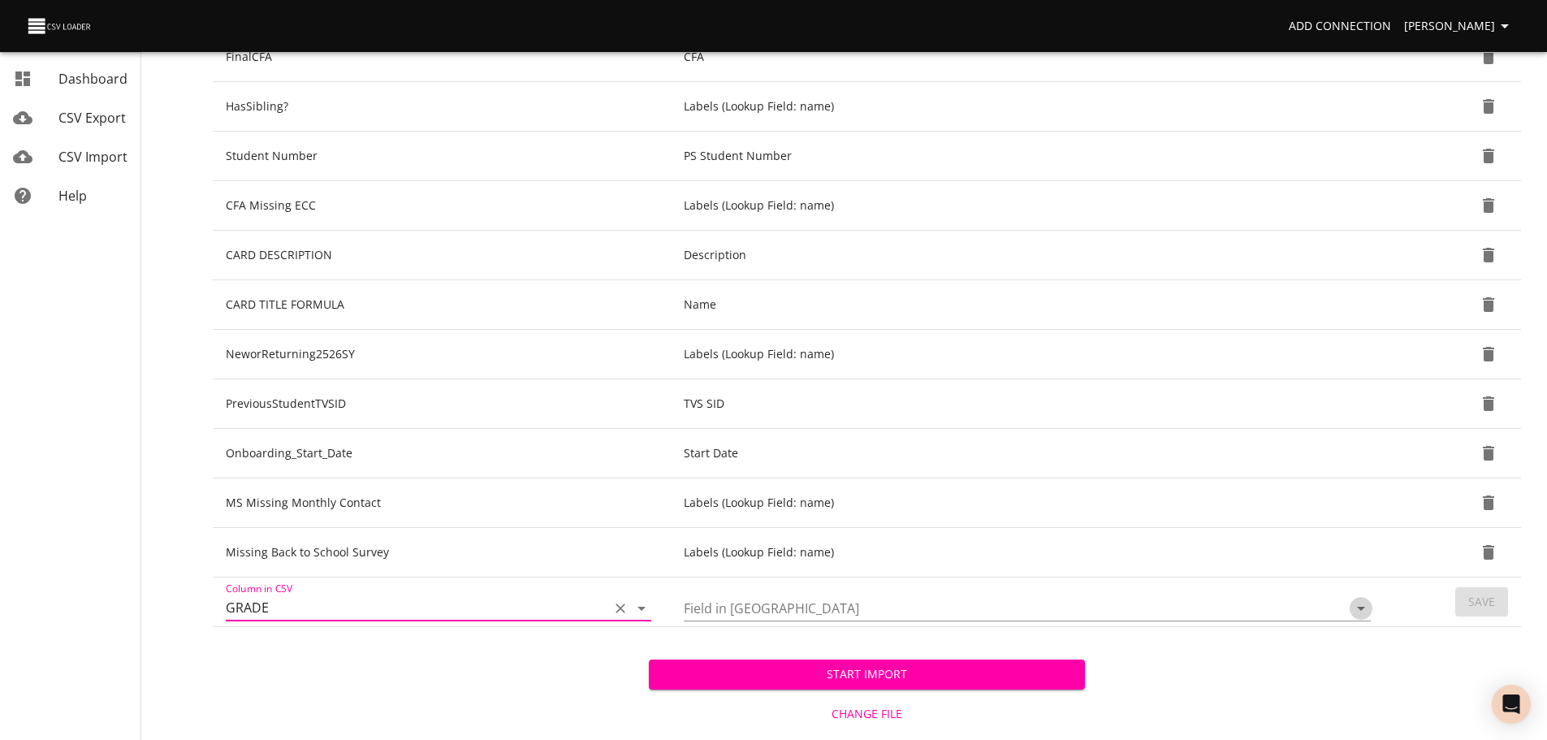
click at [1368, 610] on icon "Open" at bounding box center [1360, 607] width 19 height 19
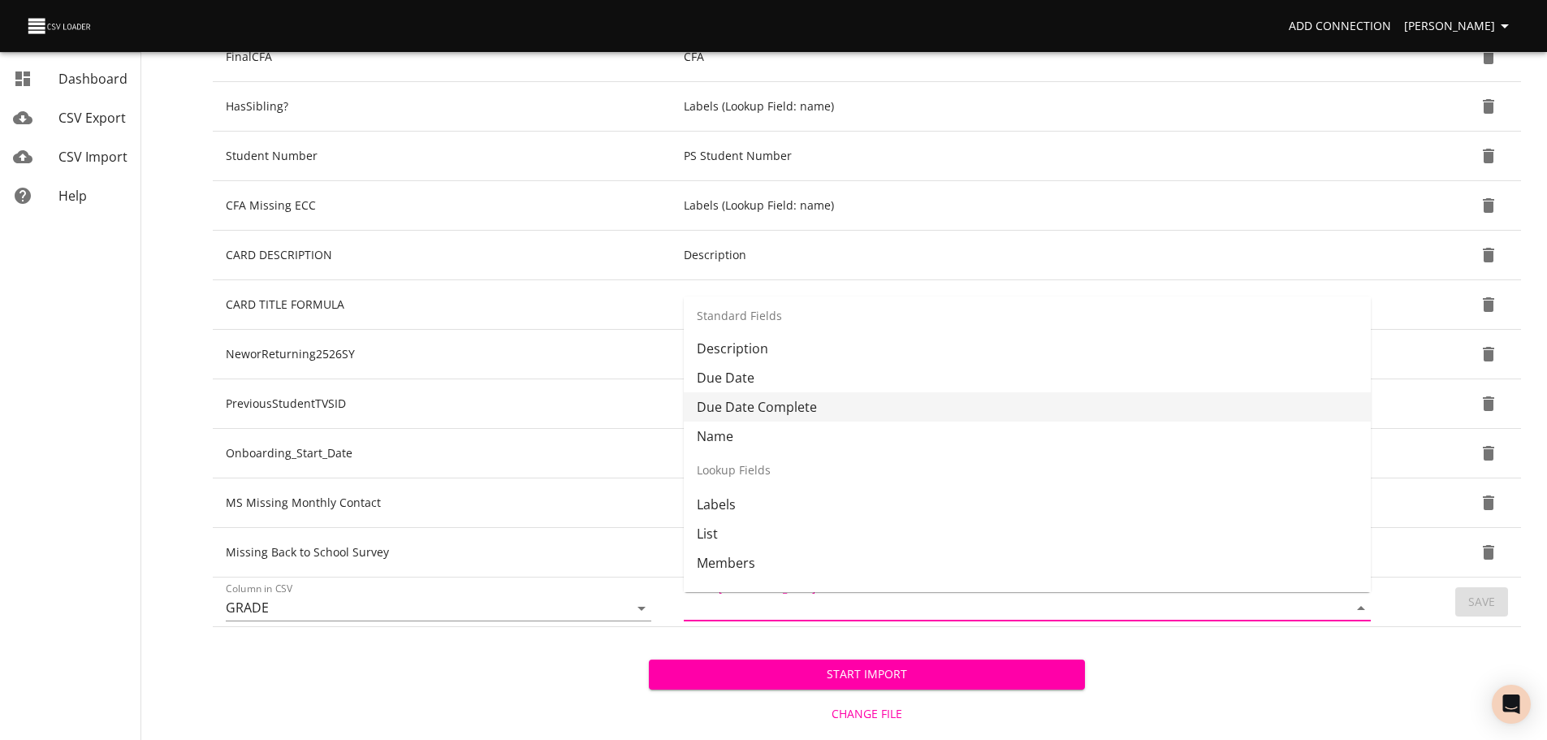
scroll to position [122, 0]
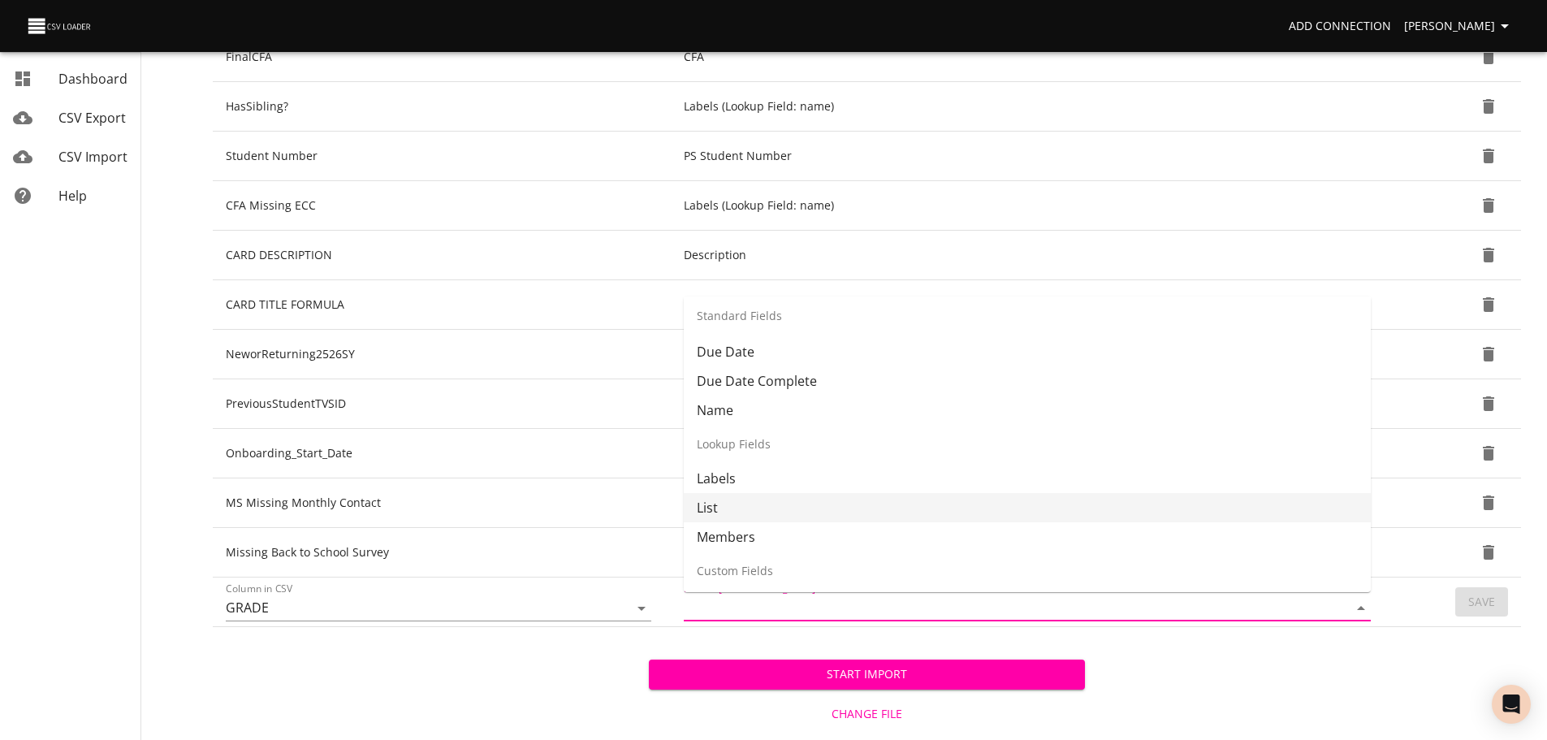
click at [1195, 512] on li "List" at bounding box center [1027, 507] width 687 height 29
type input "List"
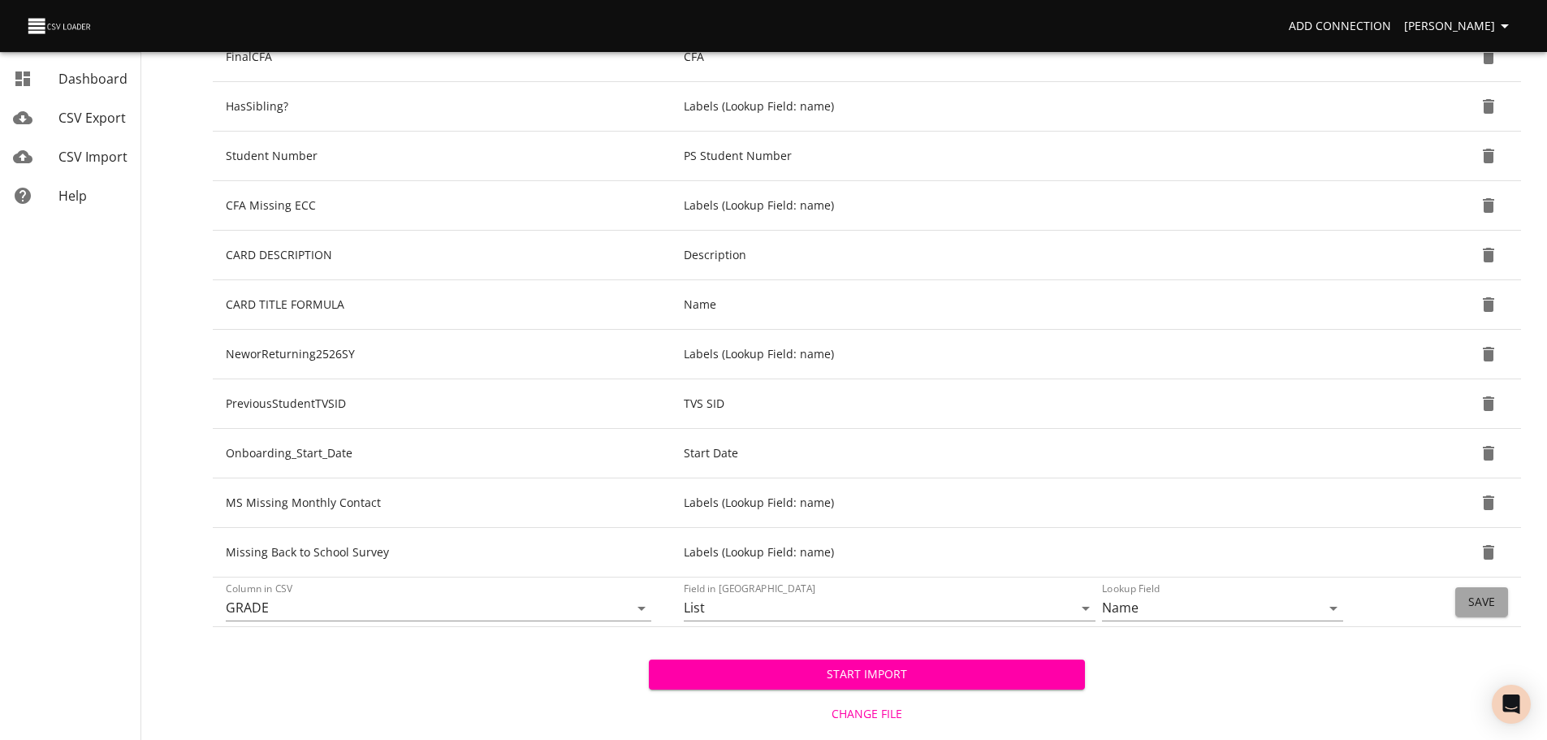
click at [1476, 595] on span "Save" at bounding box center [1481, 602] width 27 height 20
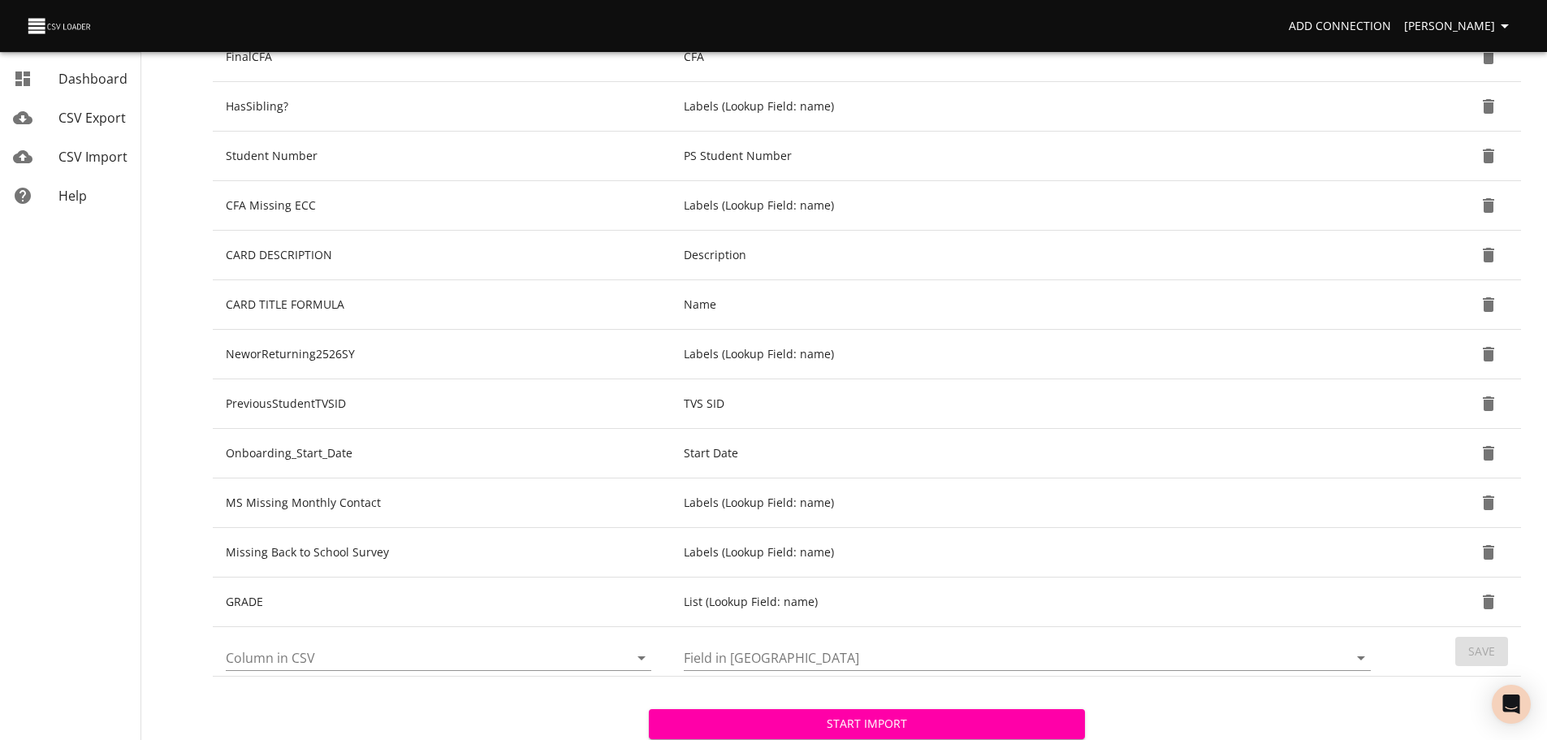
click at [641, 661] on icon "Open" at bounding box center [641, 657] width 19 height 19
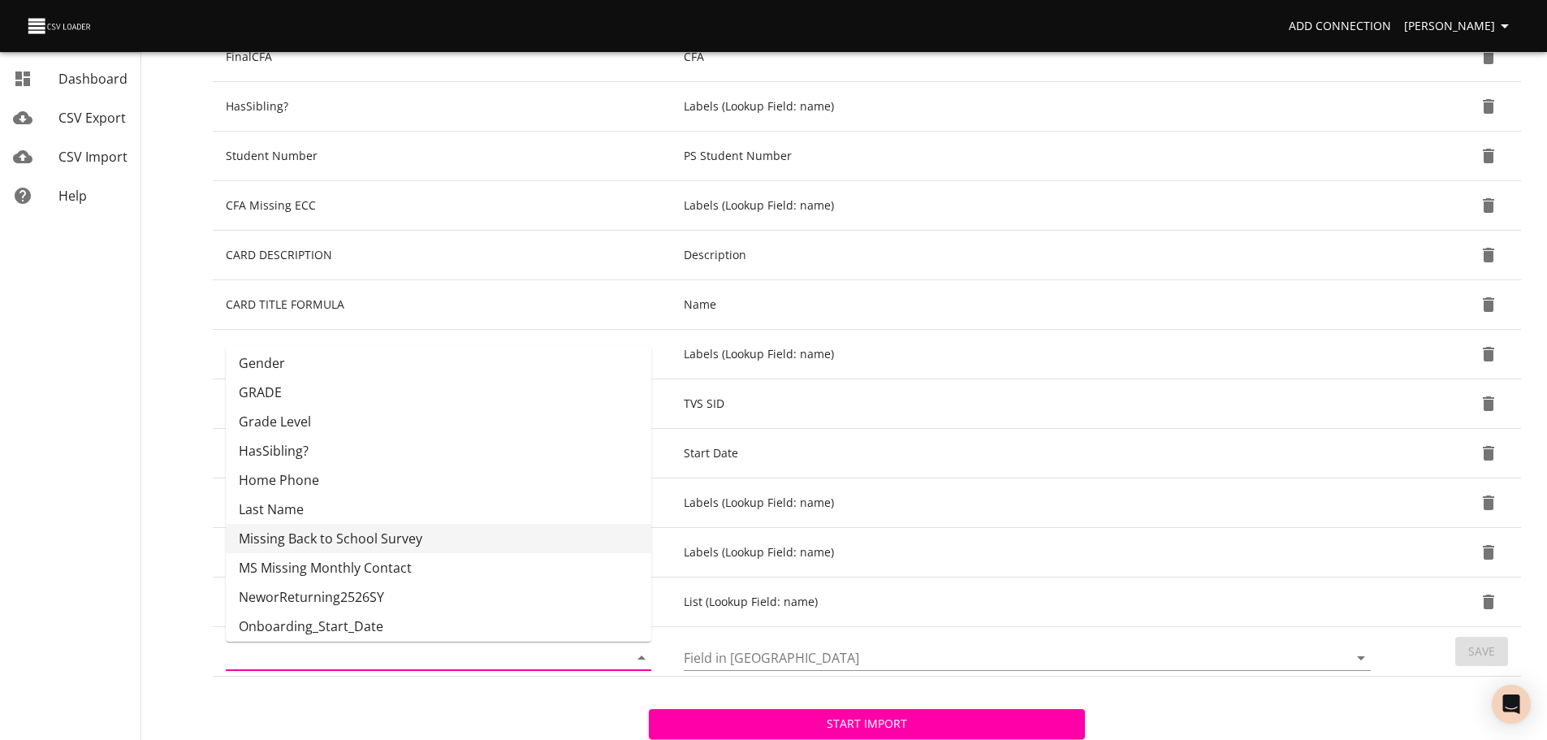
scroll to position [243, 0]
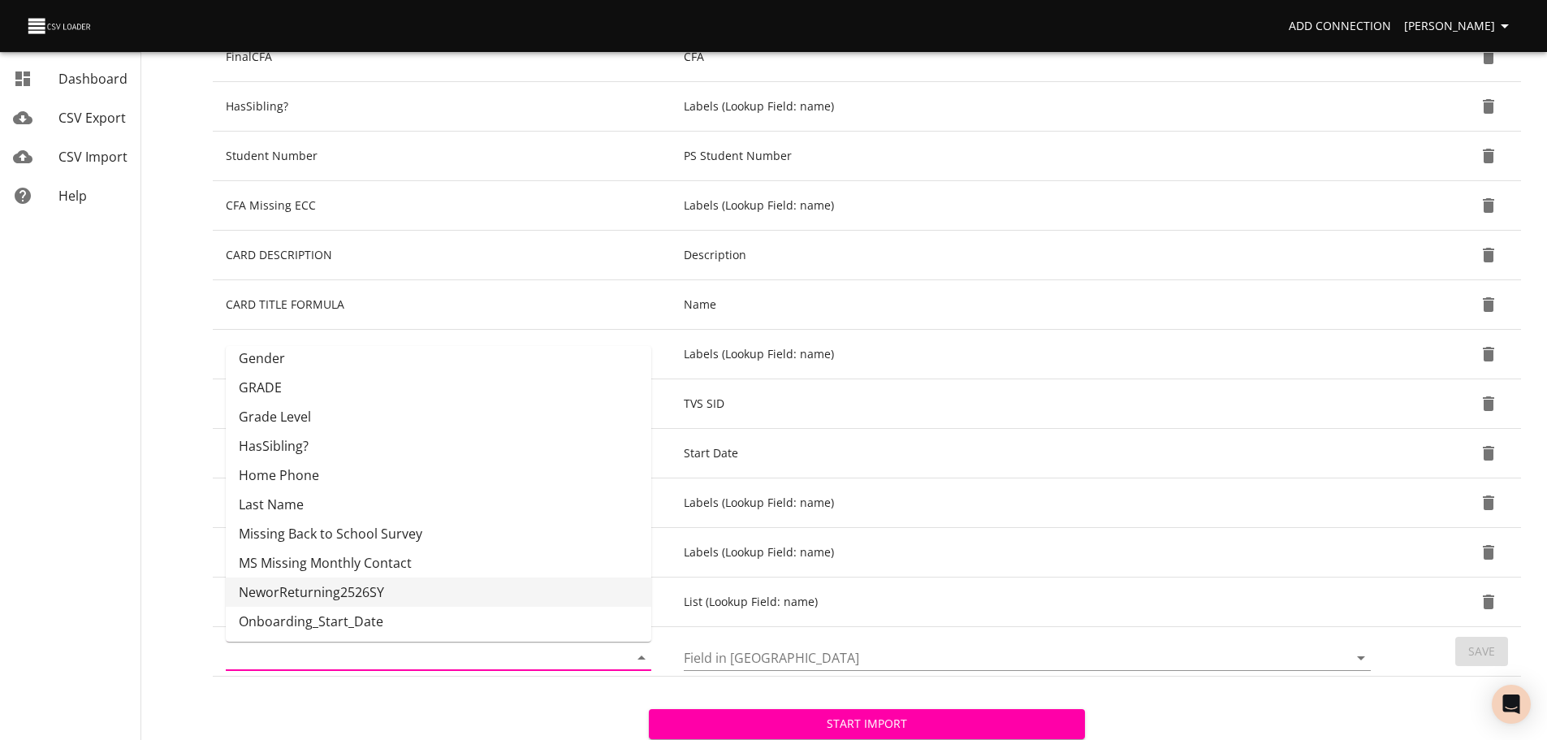
click at [563, 594] on li "NeworReturning2526SY" at bounding box center [438, 591] width 425 height 29
type input "NeworReturning2526SY"
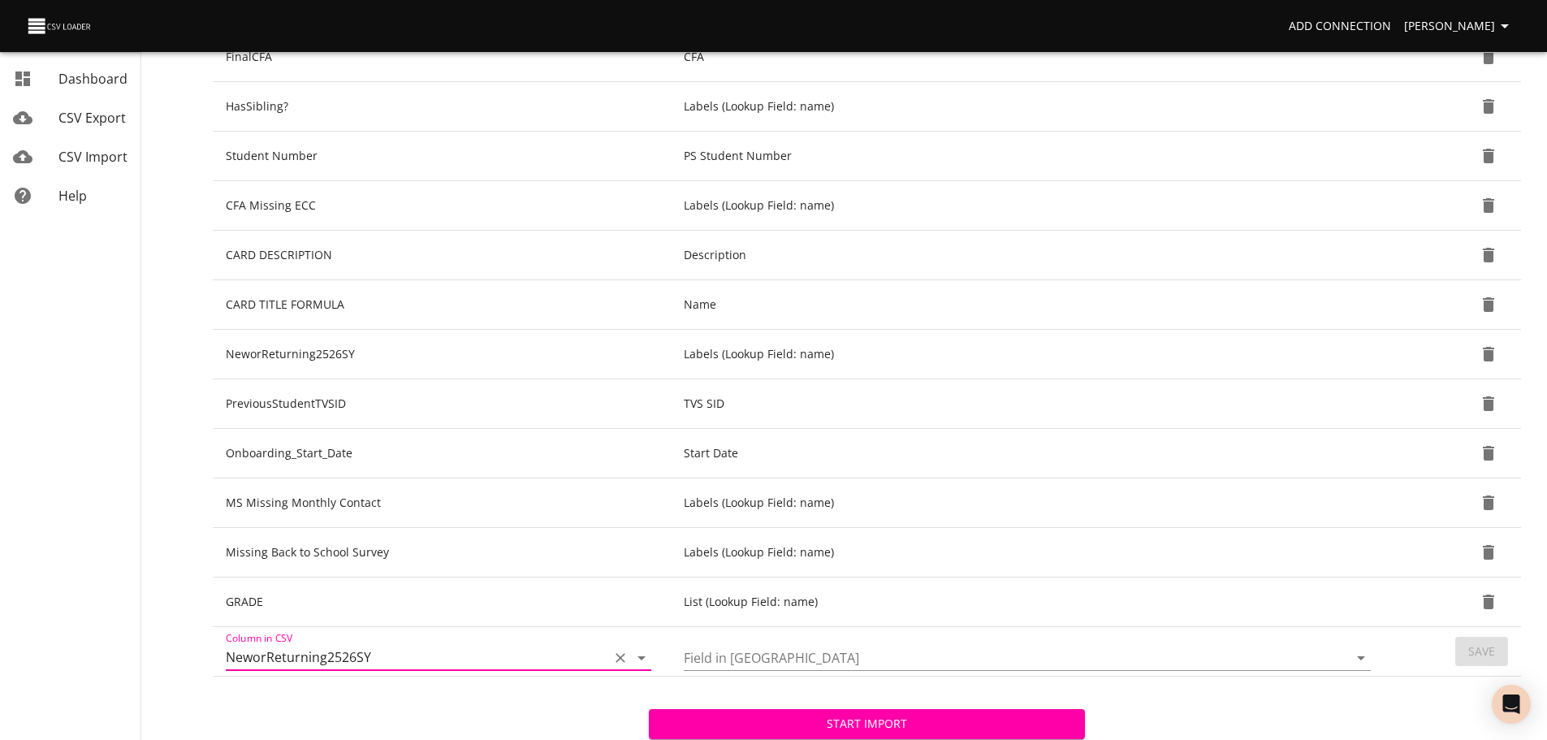
click at [1354, 658] on icon "Open" at bounding box center [1360, 657] width 19 height 19
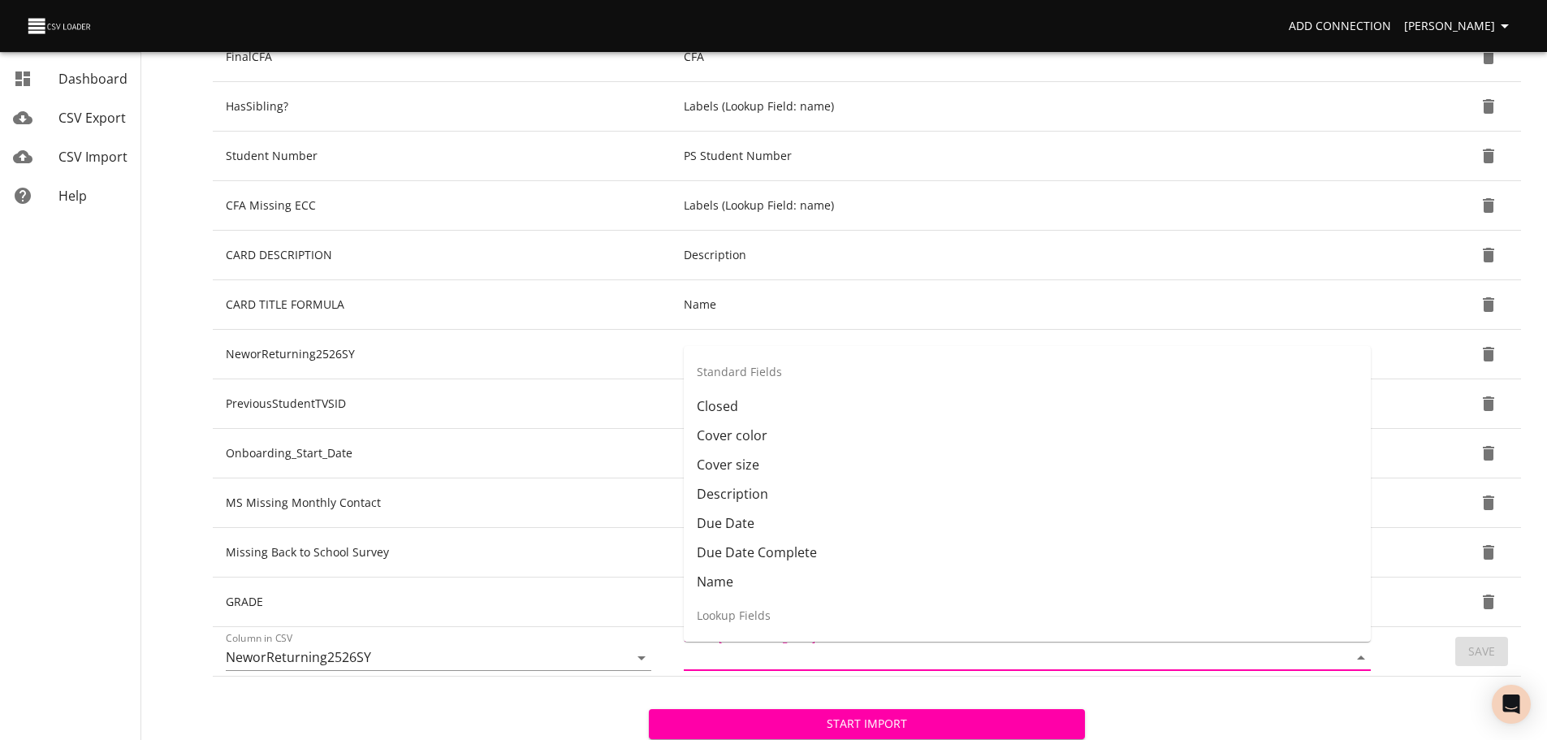
scroll to position [52, 0]
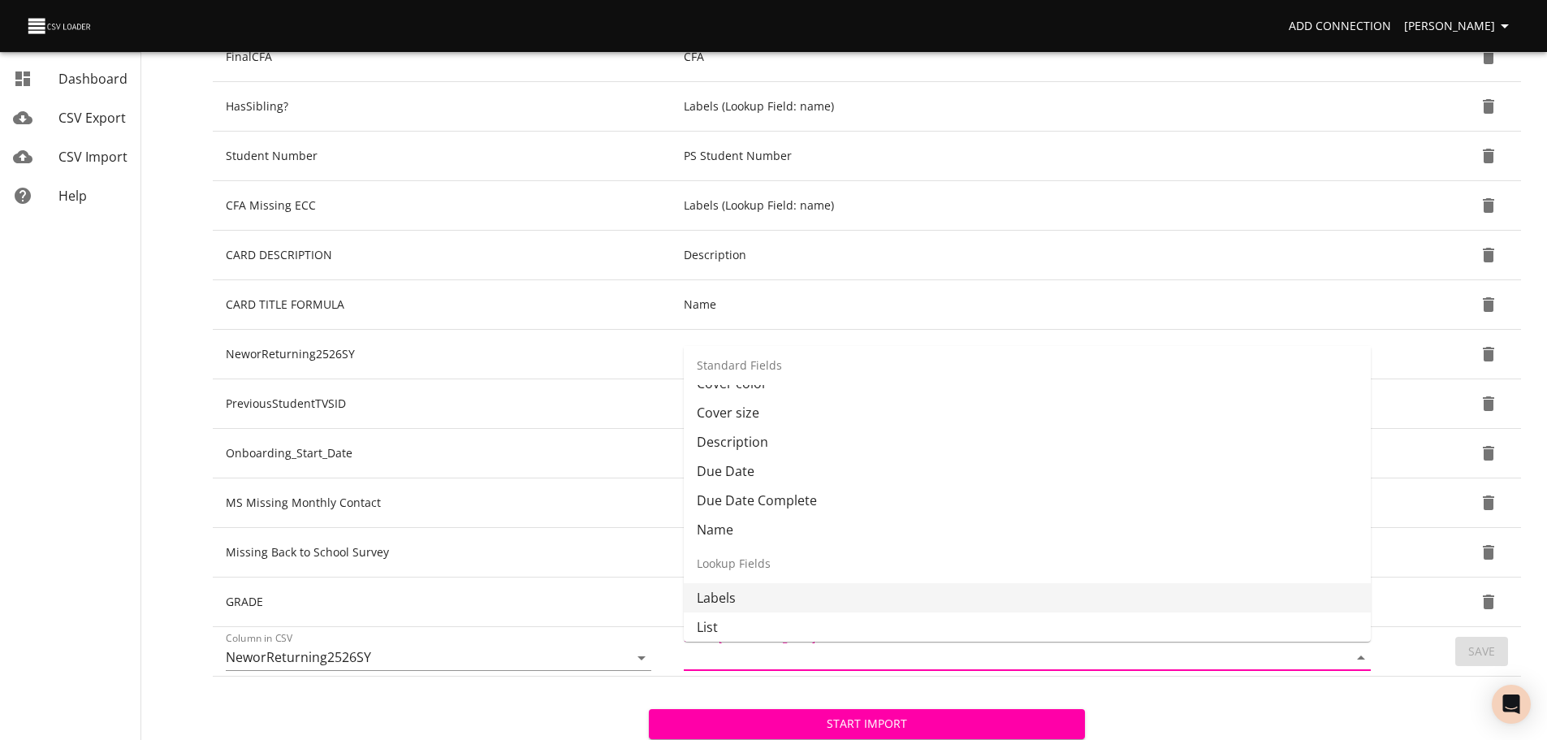
click at [1228, 606] on li "Labels" at bounding box center [1027, 597] width 687 height 29
type input "Labels"
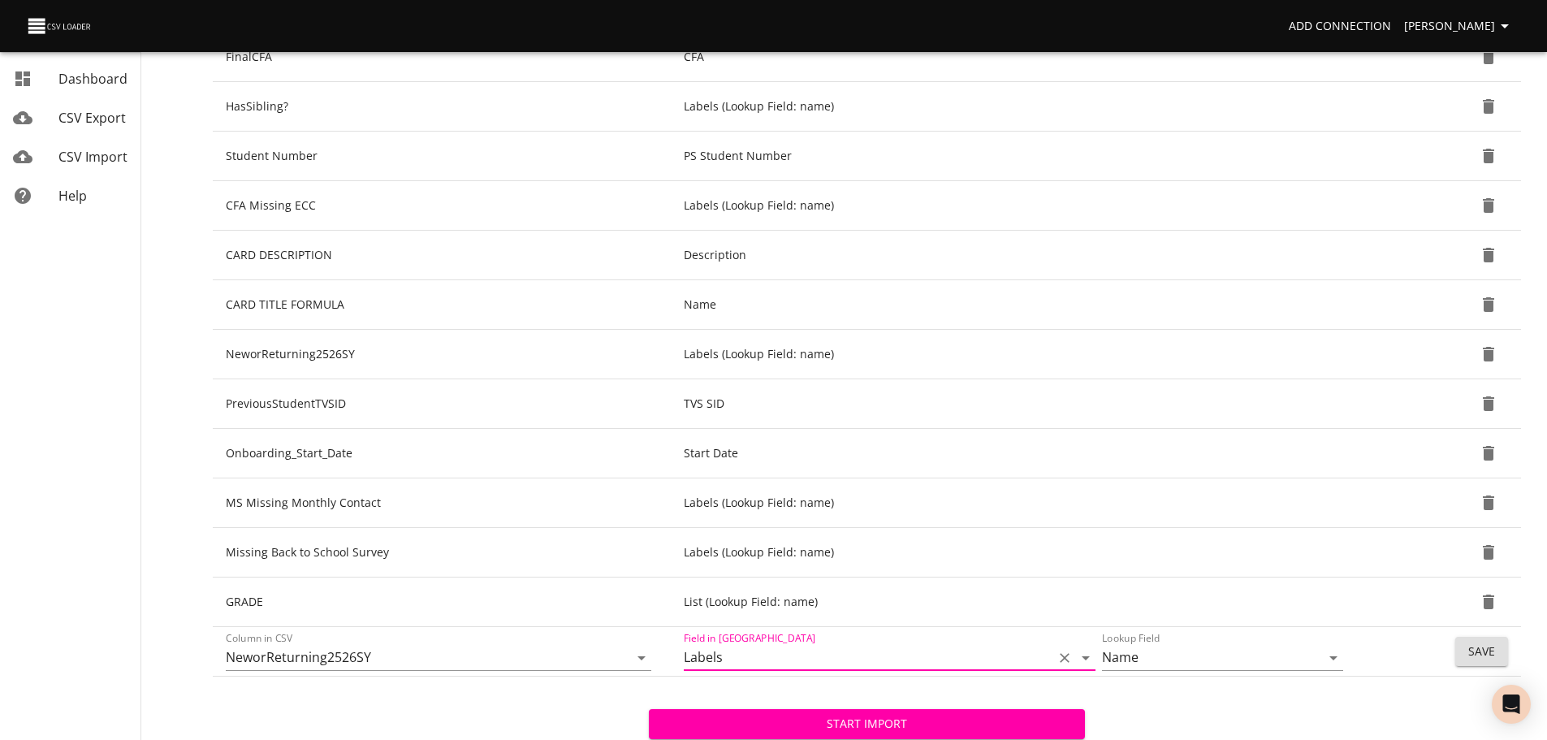
click at [1462, 646] on button "Save" at bounding box center [1481, 652] width 53 height 30
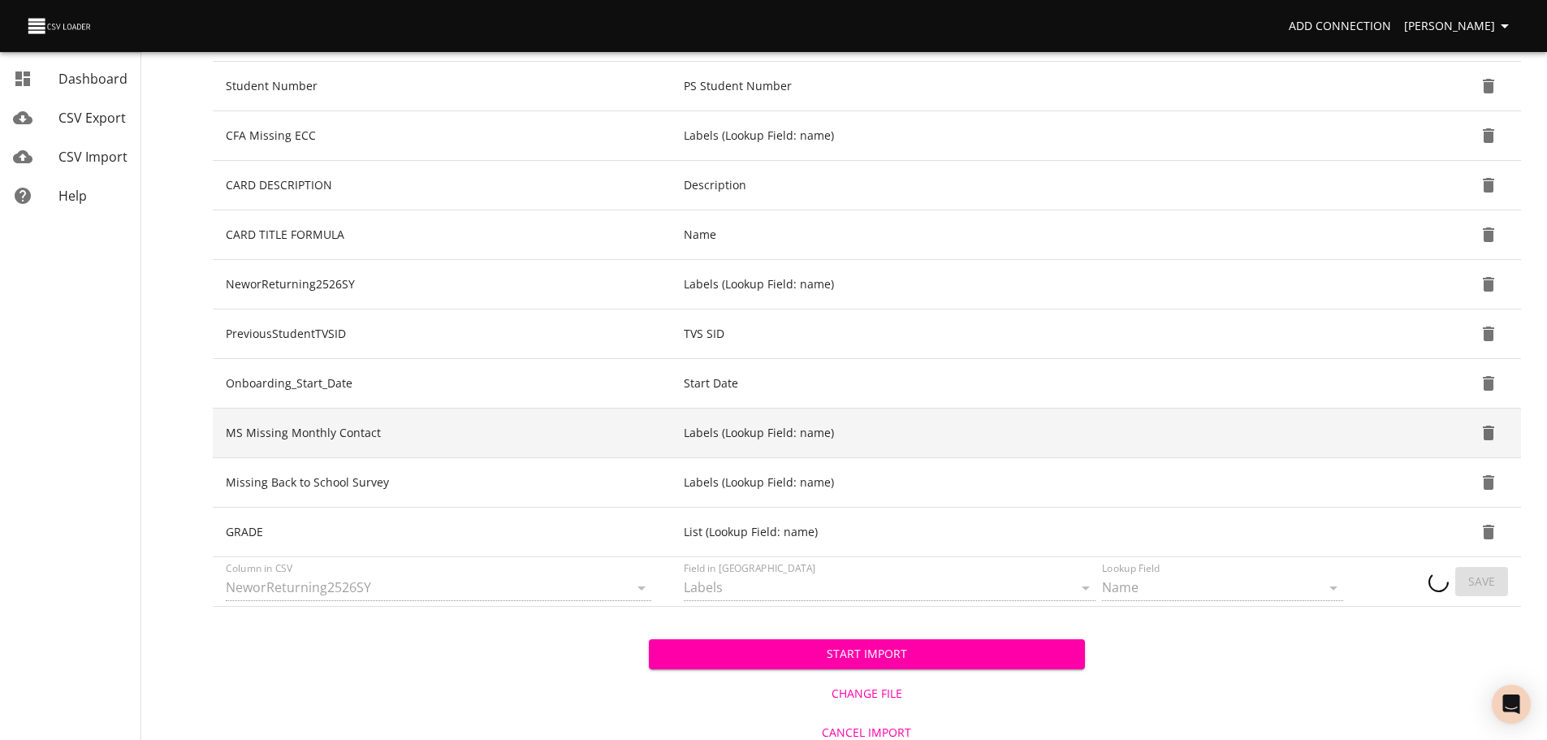
scroll to position [468, 0]
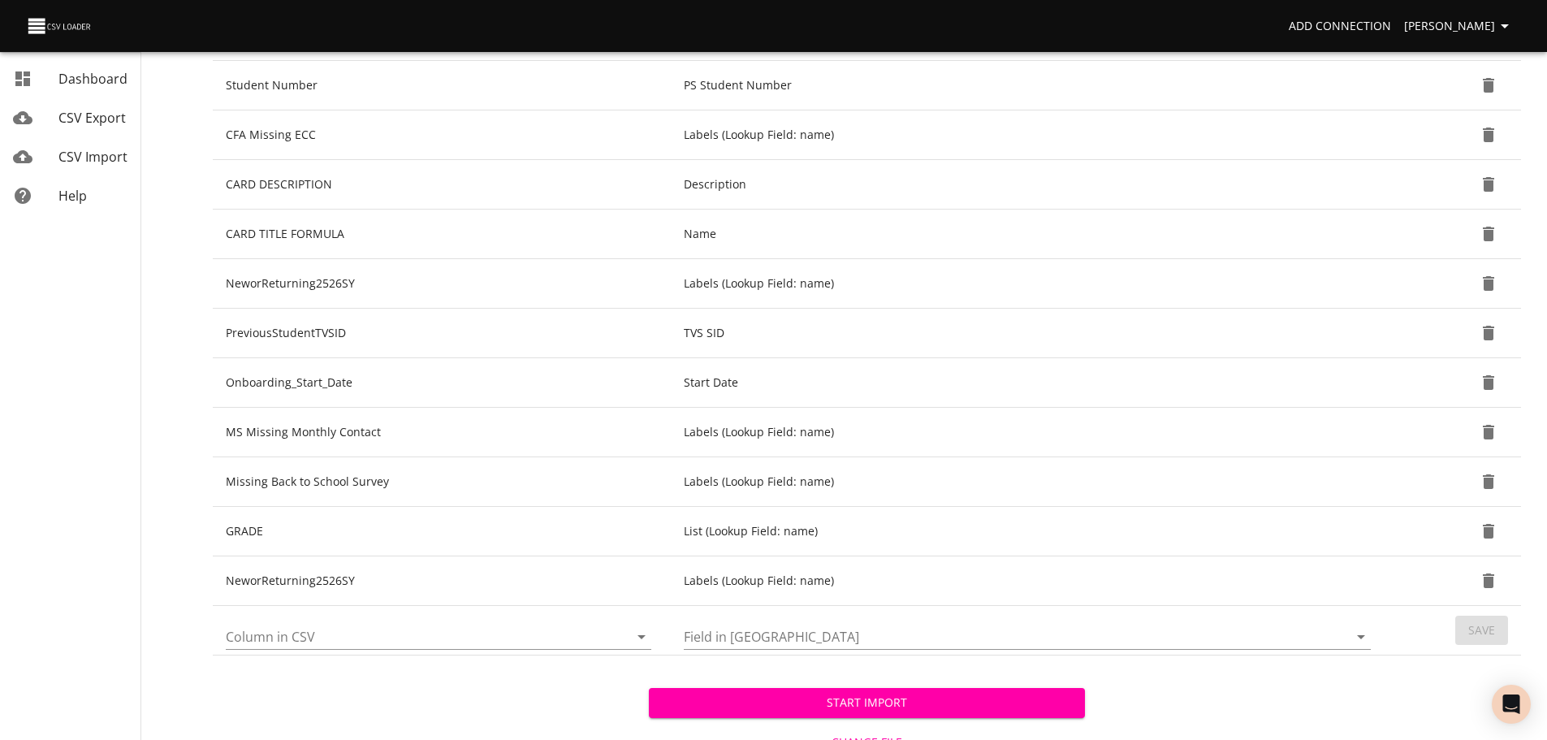
click at [644, 634] on icon "Open" at bounding box center [641, 636] width 19 height 19
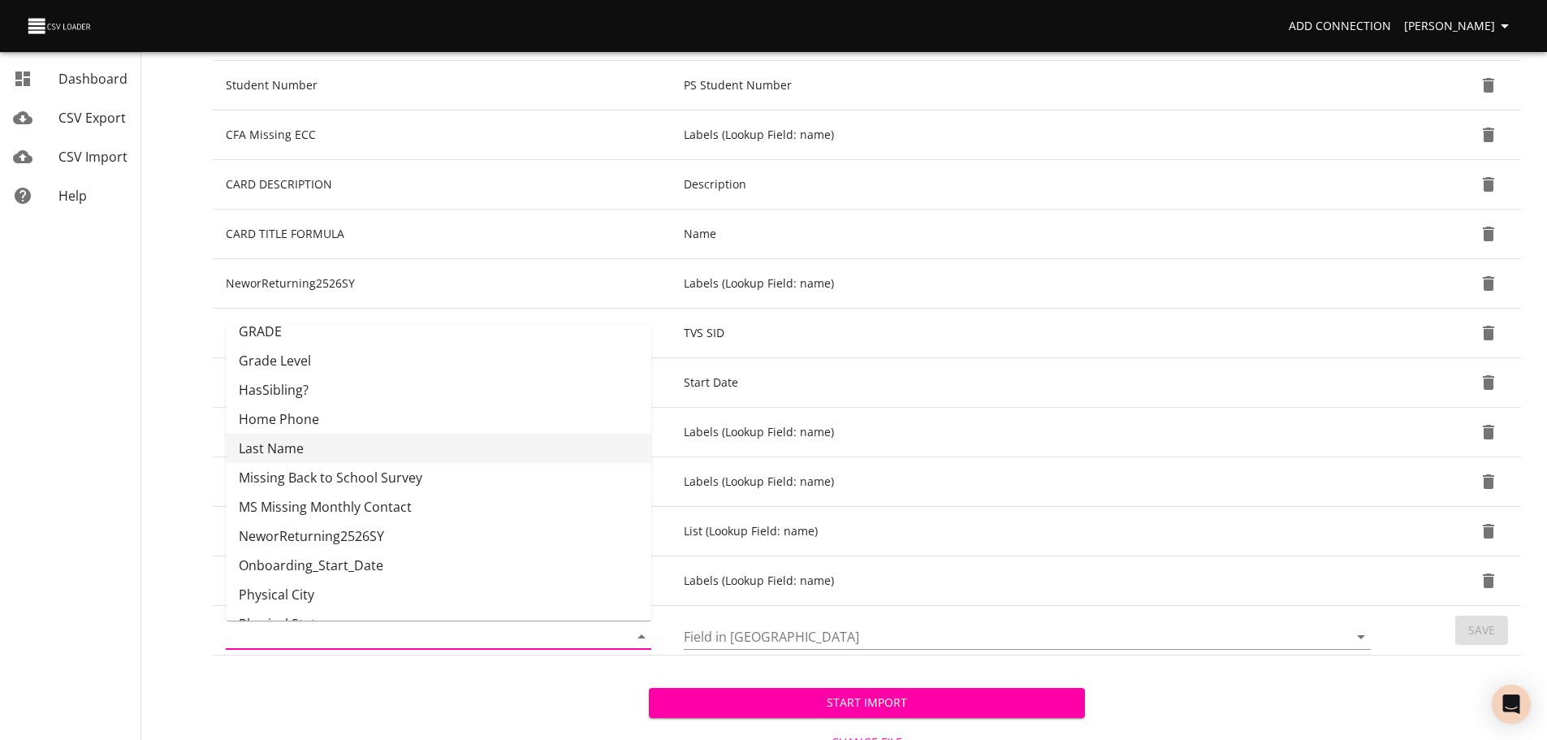
scroll to position [278, 0]
click at [550, 559] on li "Onboarding_Start_Date" at bounding box center [438, 564] width 425 height 29
type input "Onboarding_Start_Date"
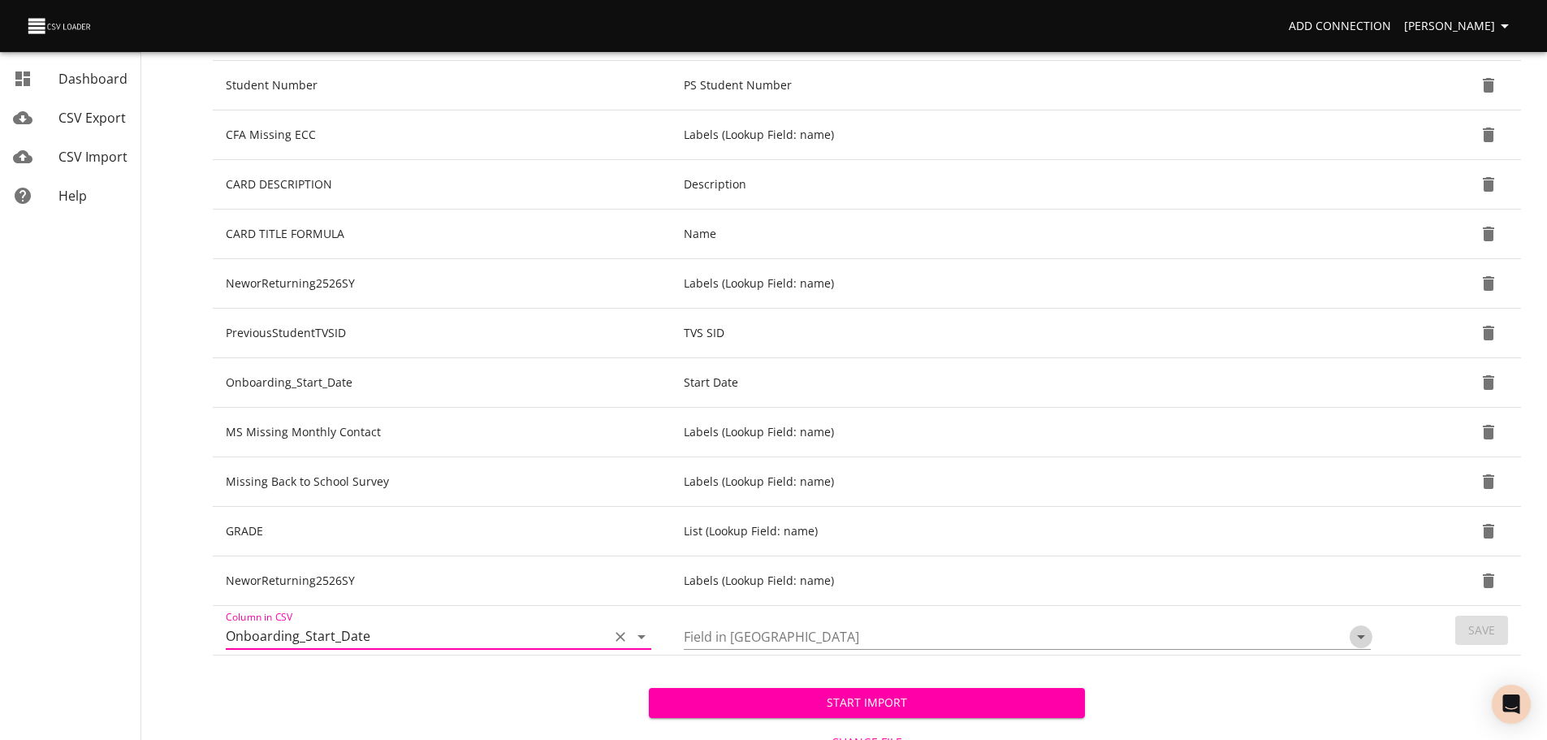
click at [1357, 639] on icon "Open" at bounding box center [1360, 636] width 19 height 19
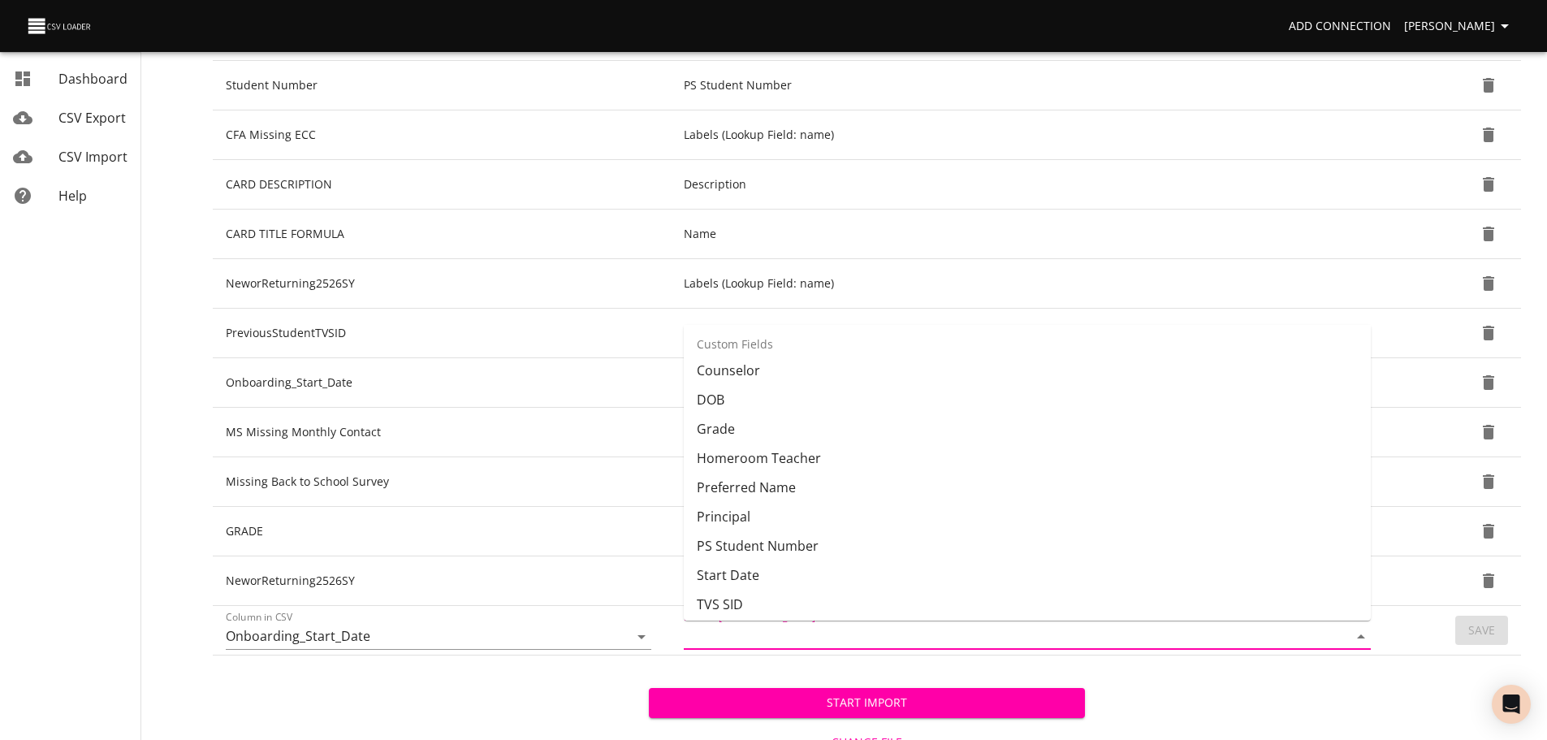
scroll to position [448, 0]
click at [1175, 568] on li "Start Date" at bounding box center [1027, 569] width 687 height 29
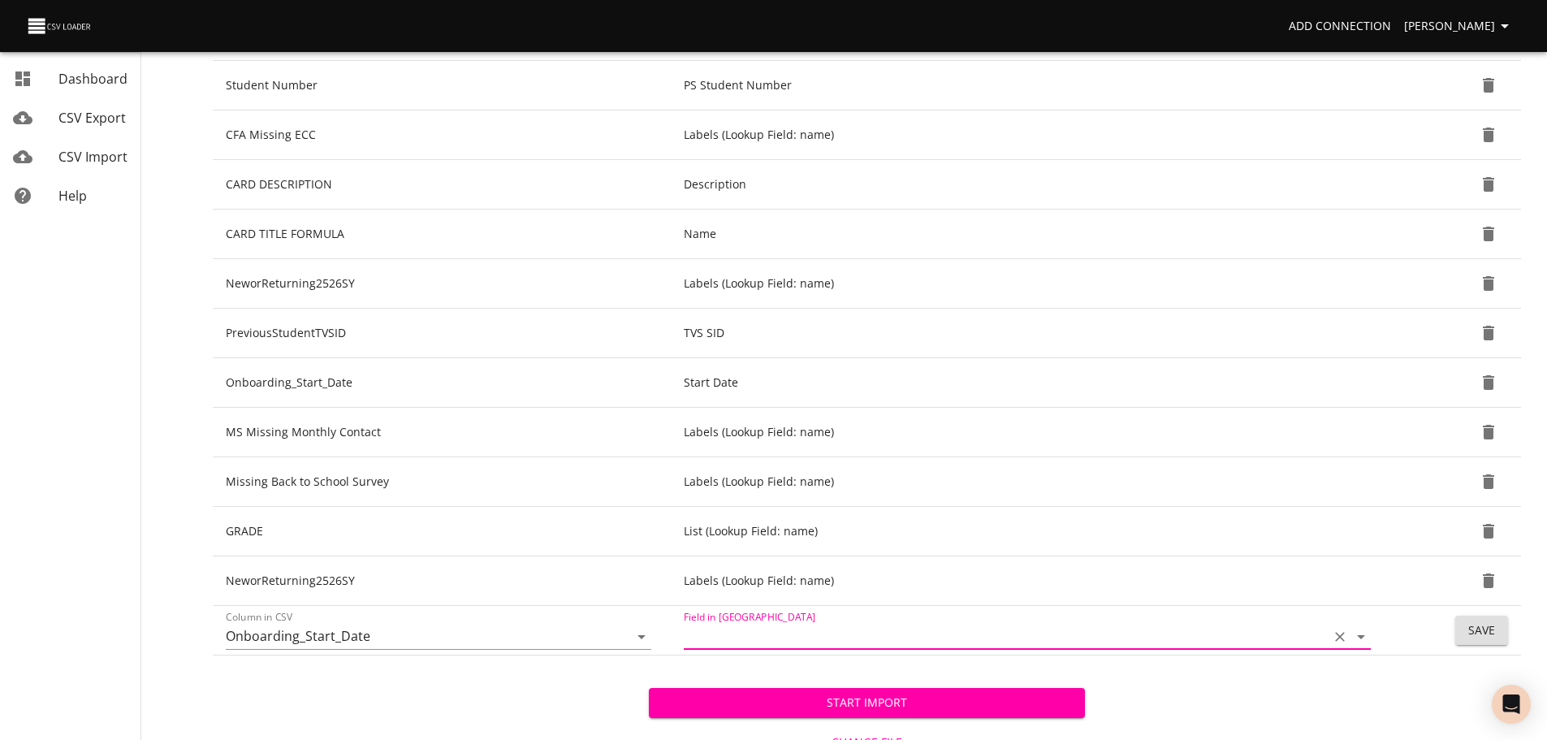
type input "Start Date"
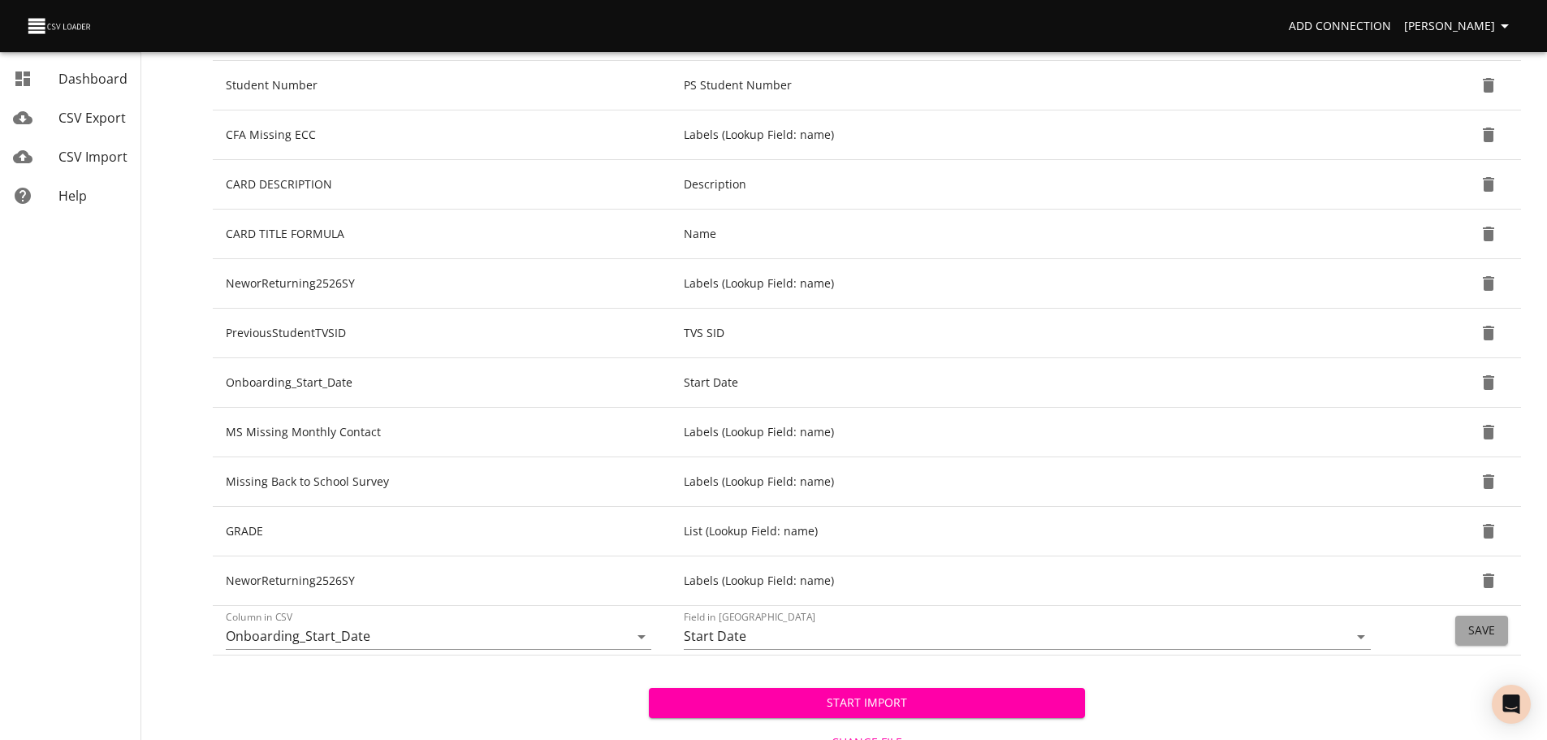
click at [1484, 623] on span "Save" at bounding box center [1481, 630] width 27 height 20
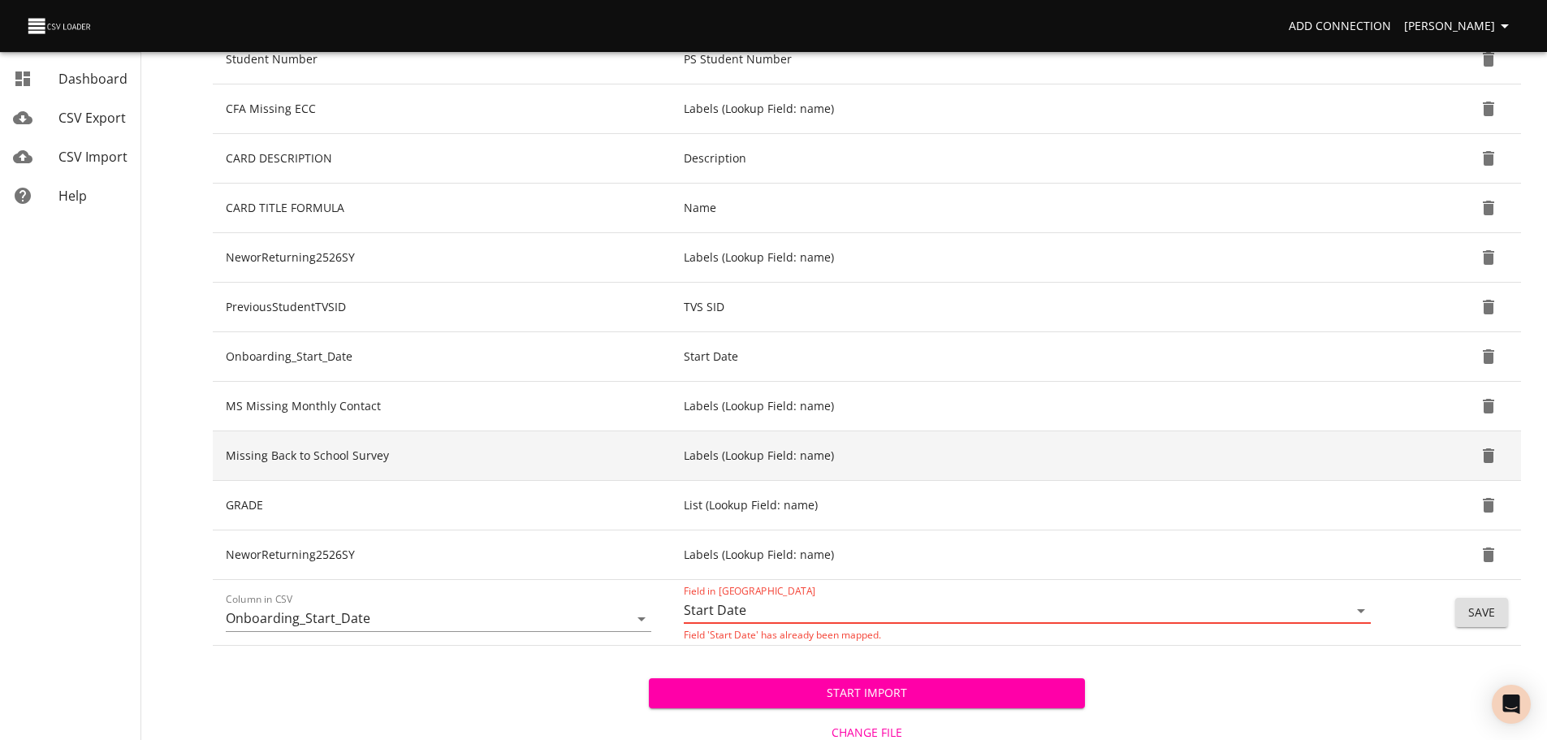
scroll to position [495, 0]
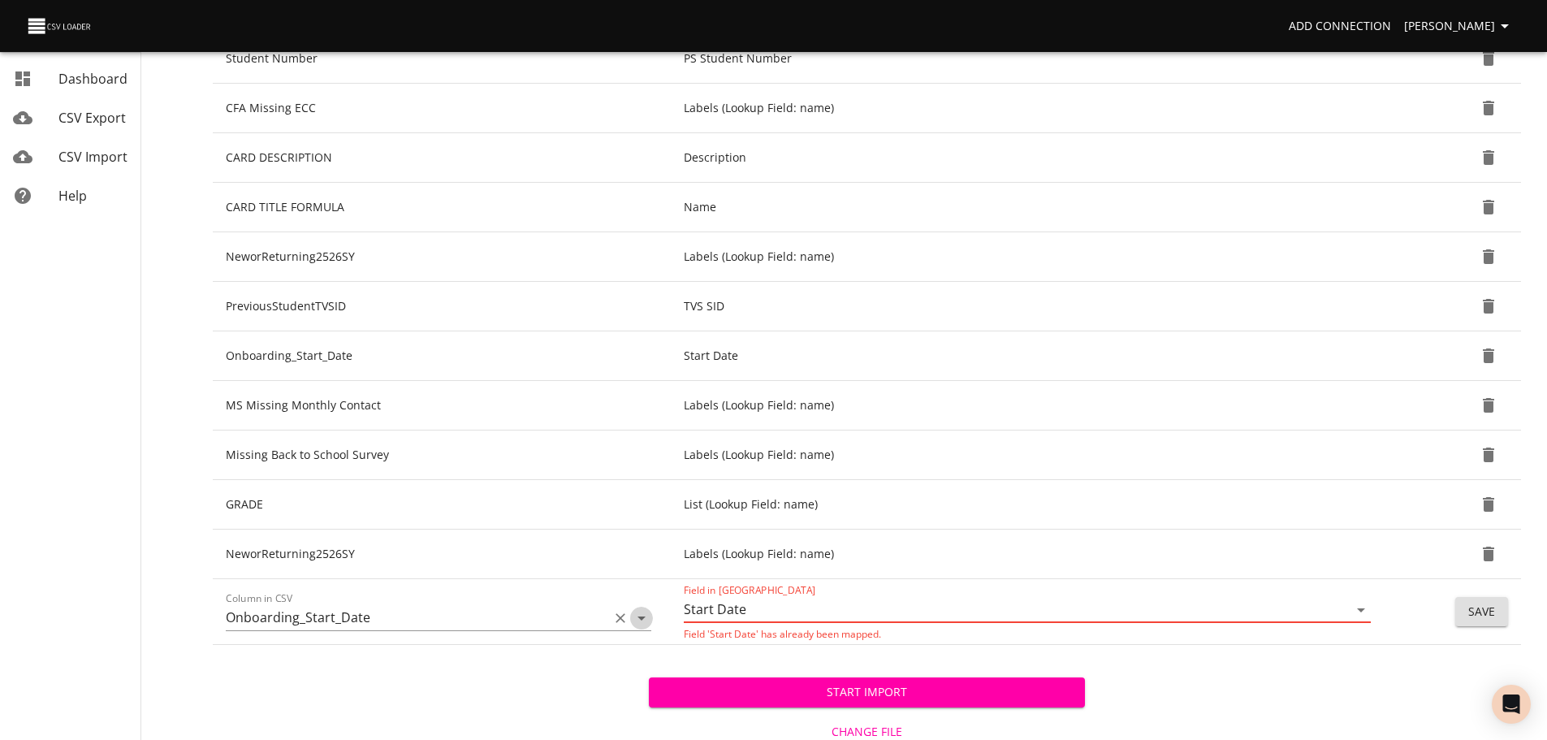
click at [639, 621] on icon "Open" at bounding box center [641, 617] width 19 height 19
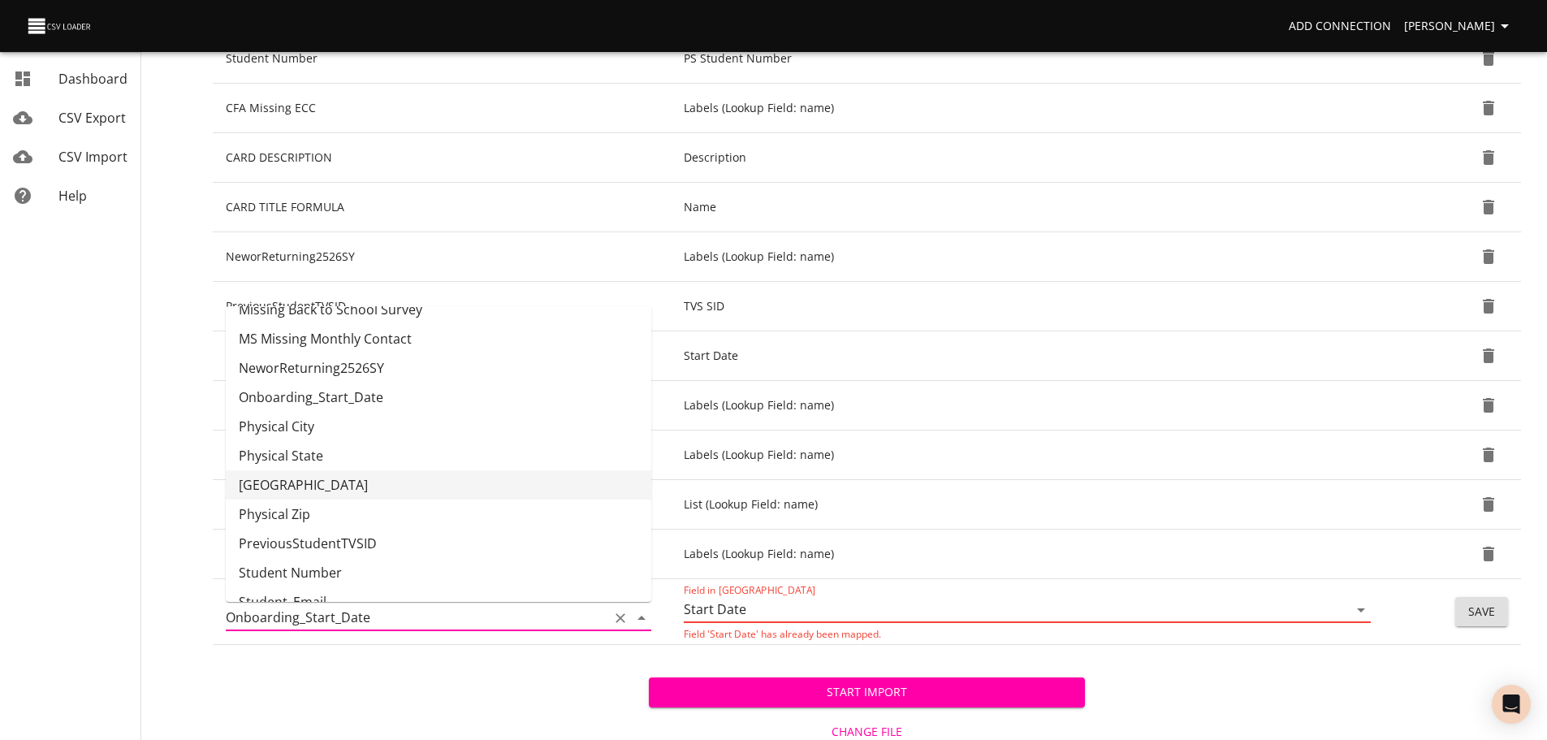
scroll to position [448, 0]
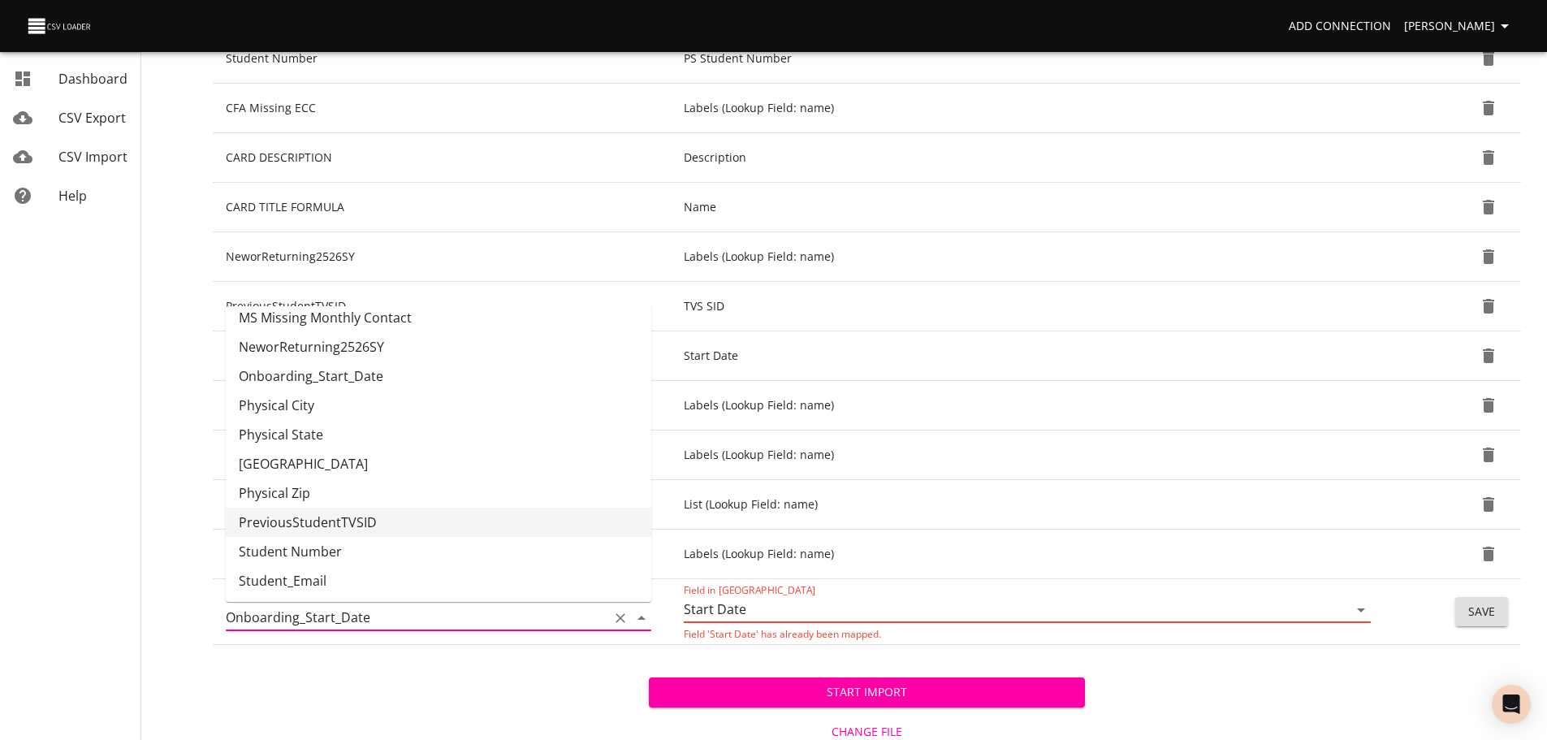
click at [522, 516] on li "PreviousStudentTVSID" at bounding box center [438, 521] width 425 height 29
type input "PreviousStudentTVSID"
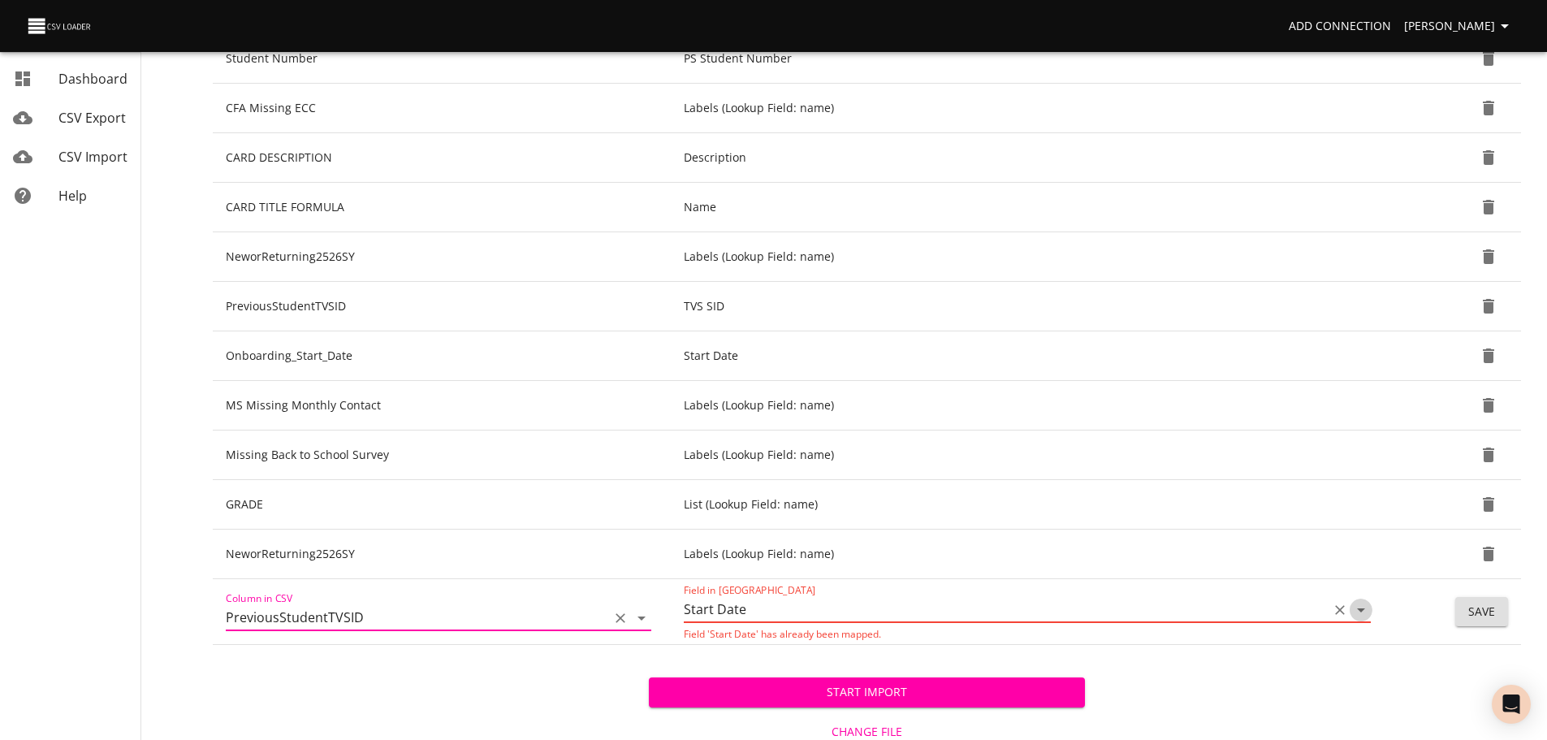
click at [1359, 614] on icon "Open" at bounding box center [1360, 609] width 19 height 19
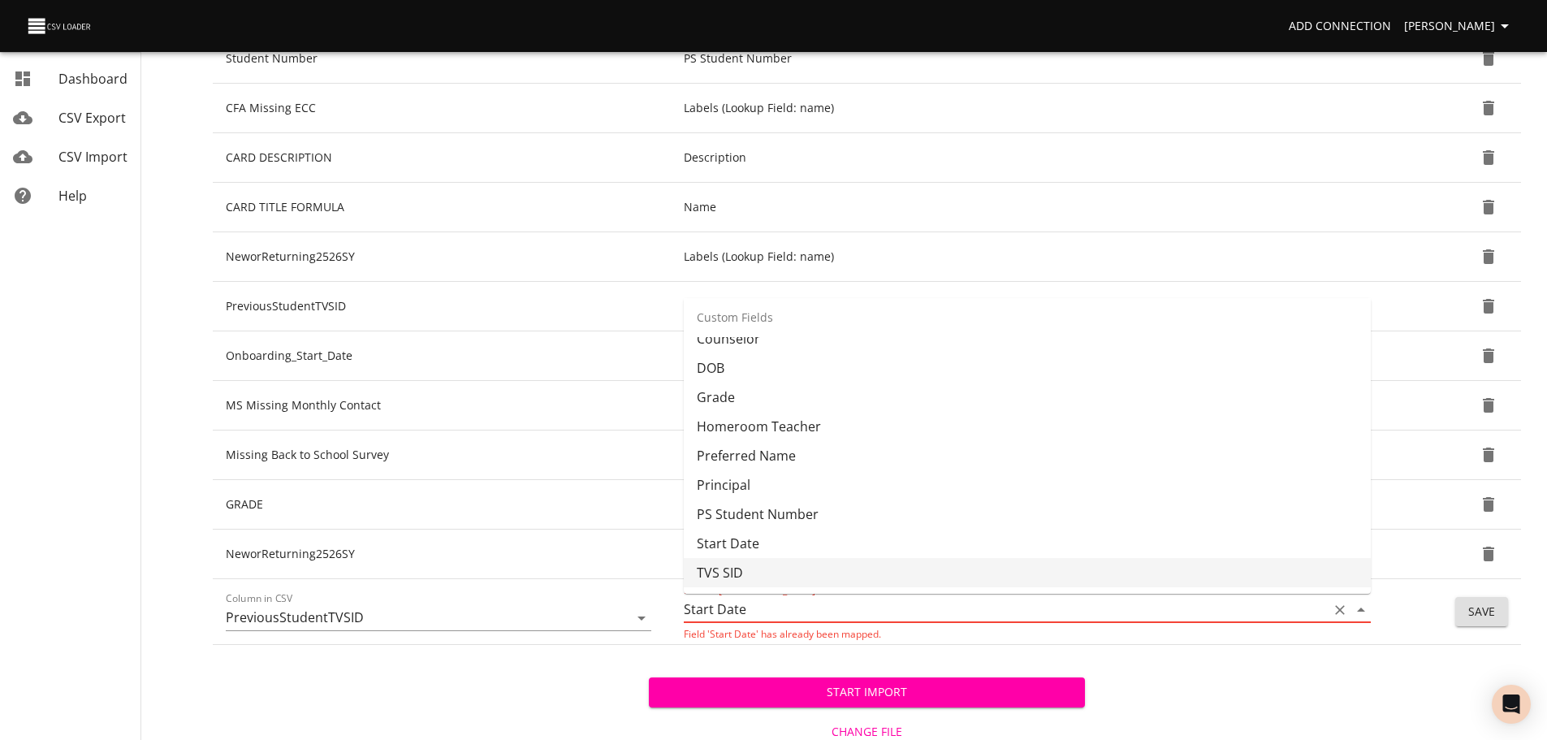
click at [1234, 579] on li "TVS SID" at bounding box center [1027, 572] width 687 height 29
type input "TVS SID"
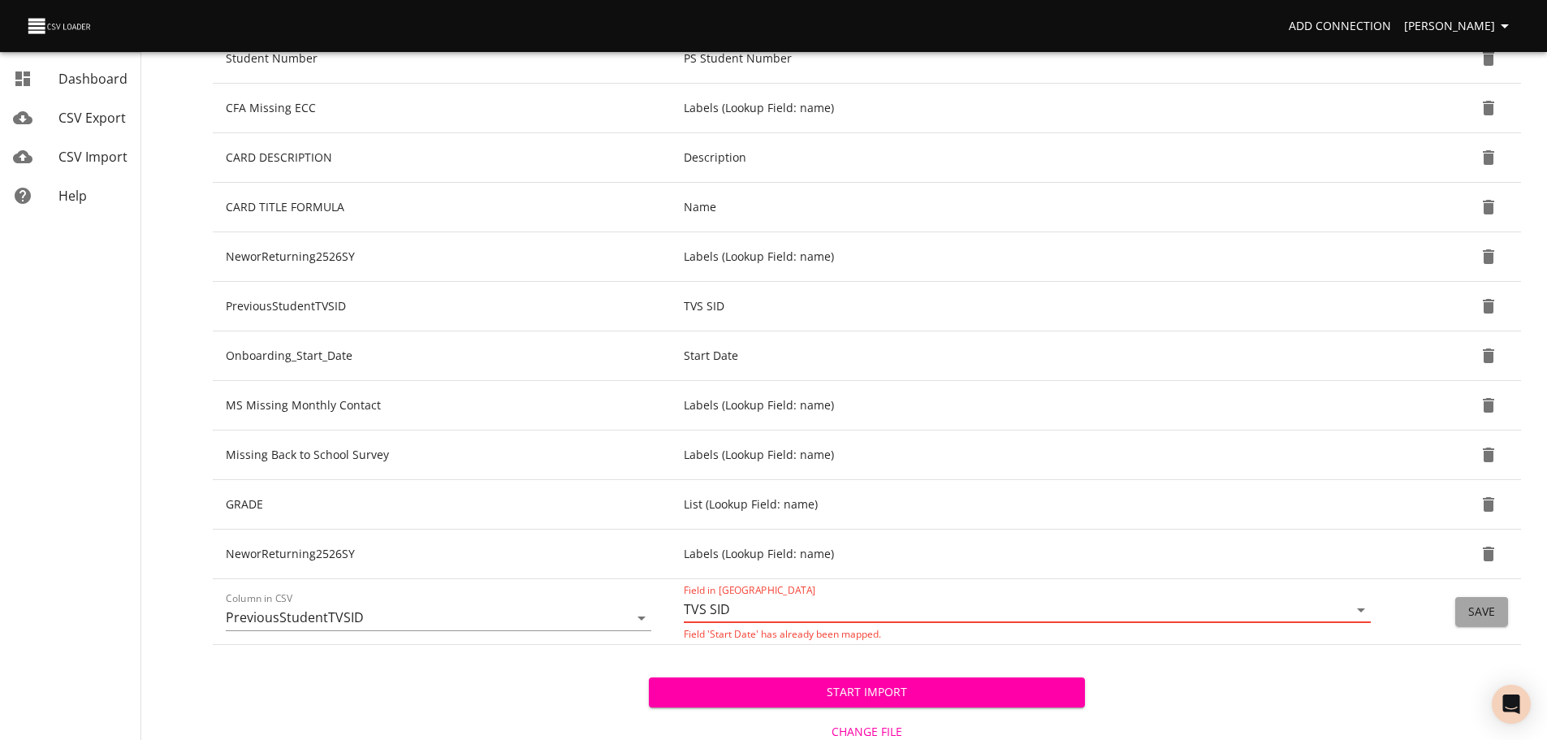
click at [1464, 615] on button "Save" at bounding box center [1481, 612] width 53 height 30
click at [1334, 609] on icon "Clear" at bounding box center [1339, 610] width 16 height 16
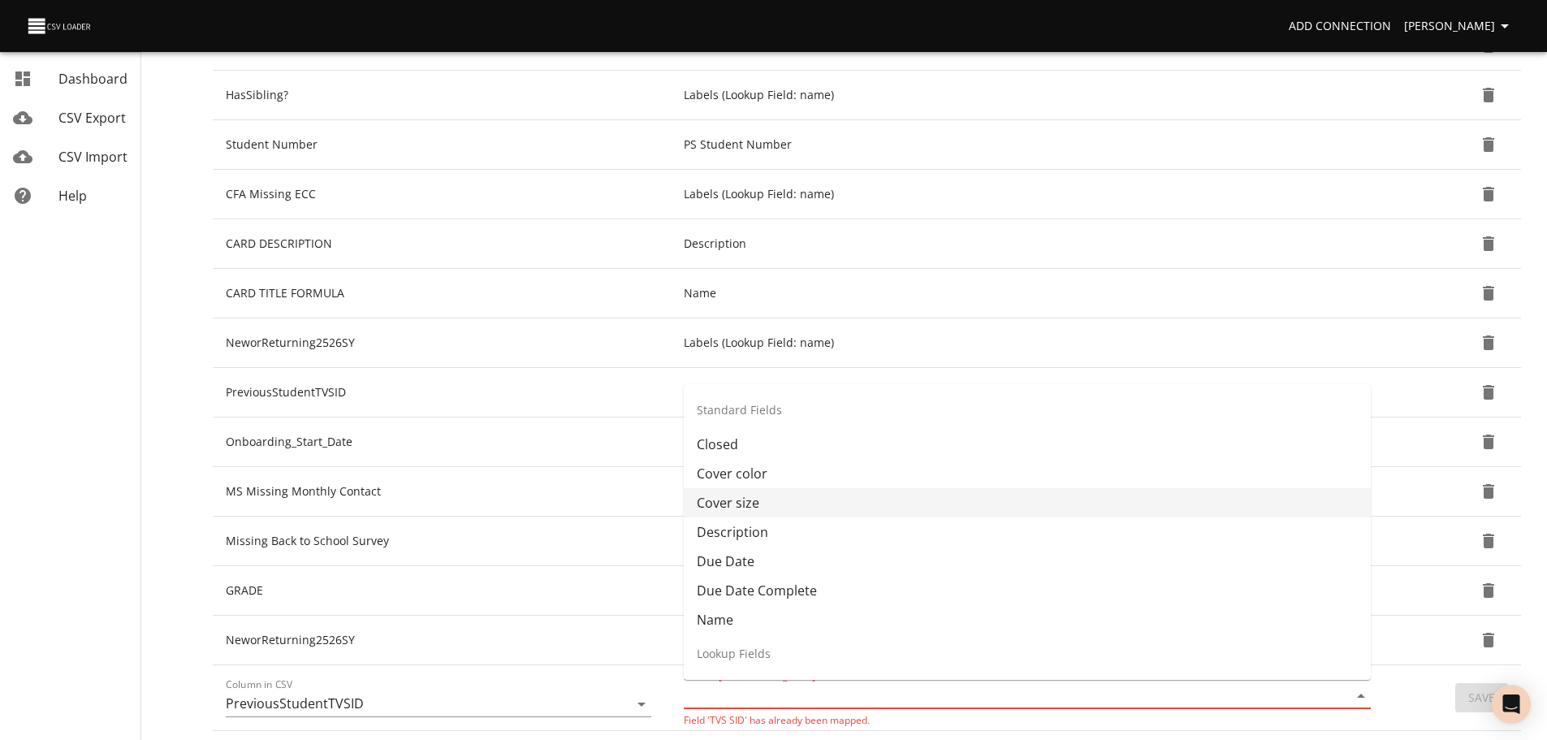
scroll to position [408, 0]
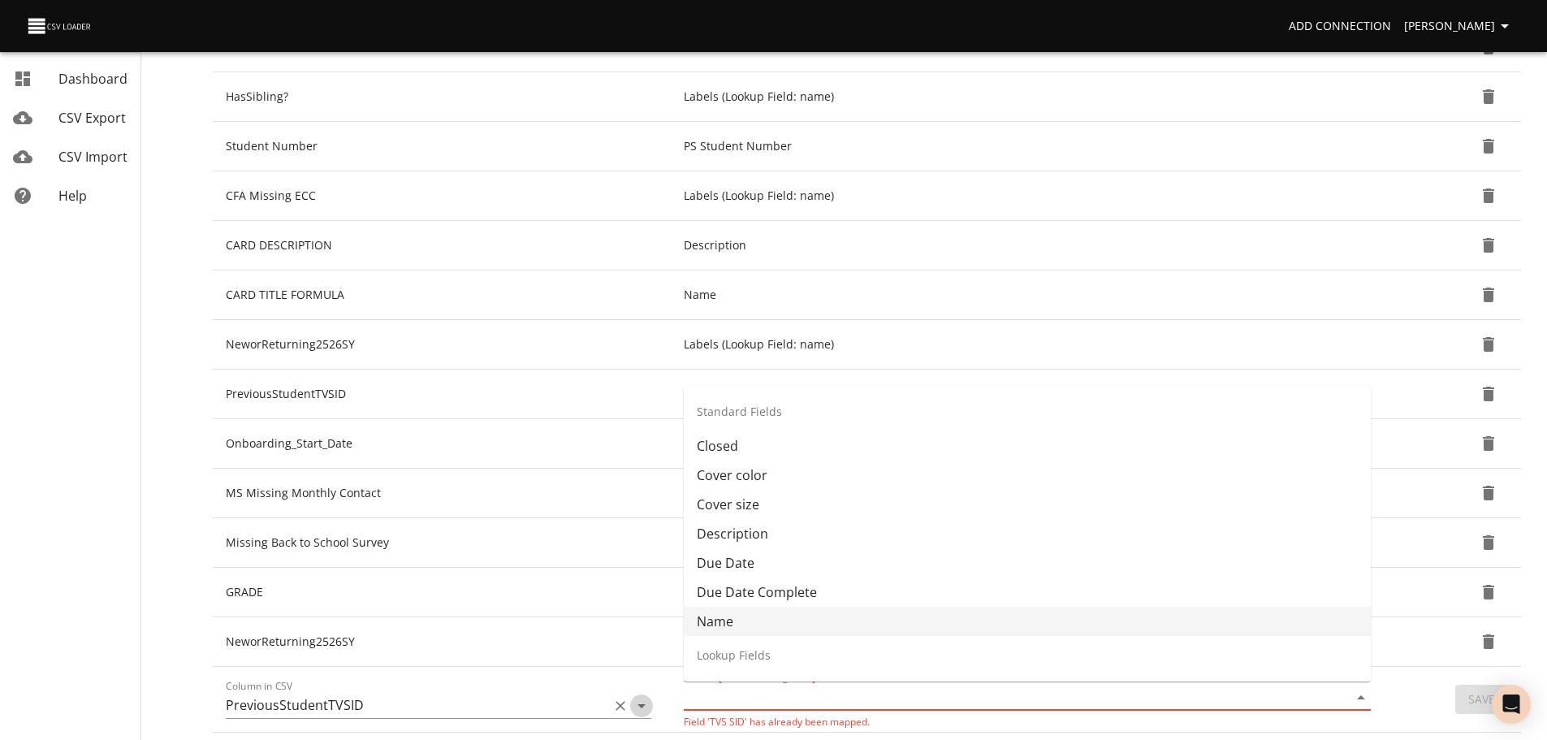
click at [642, 709] on icon "Open" at bounding box center [641, 705] width 19 height 19
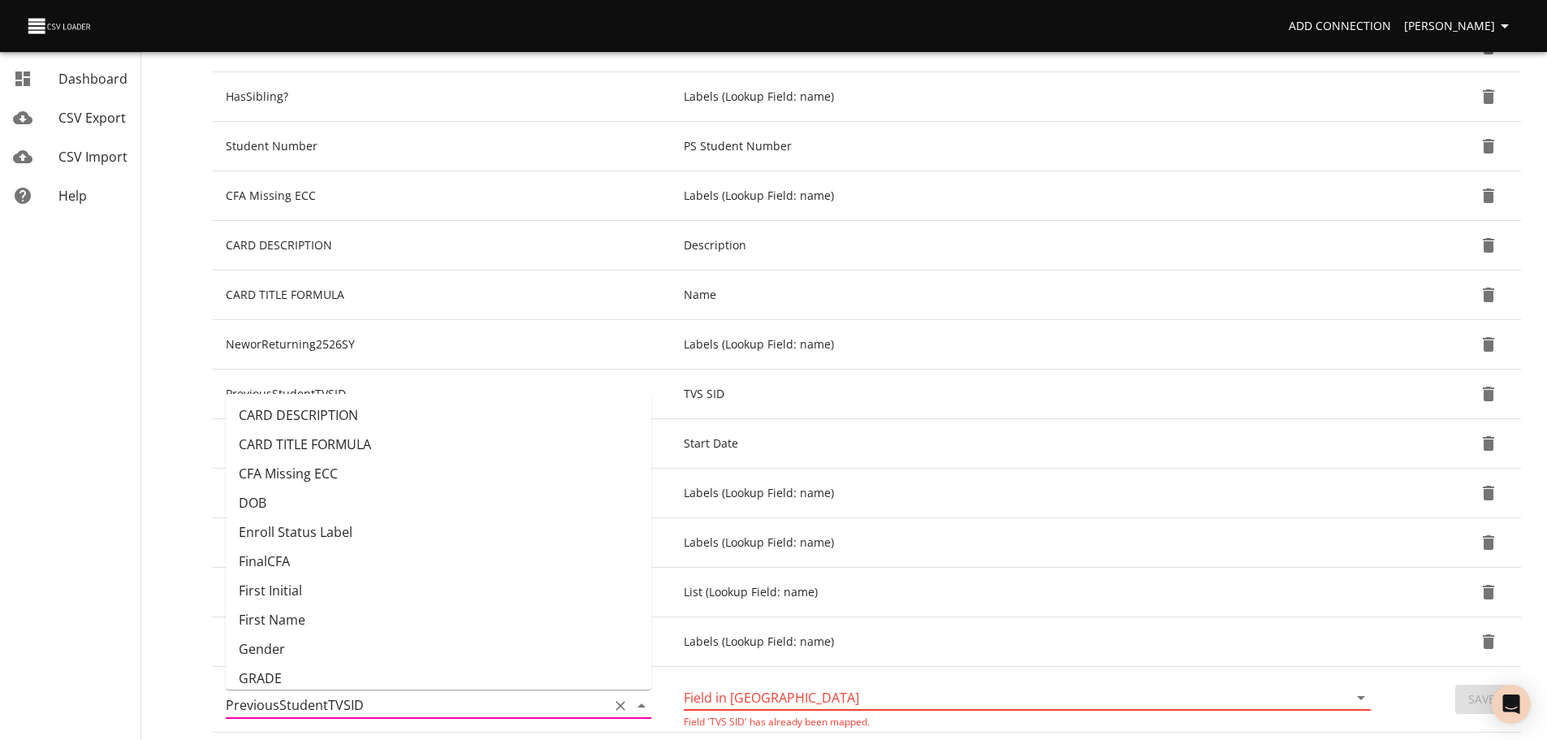
scroll to position [383, 0]
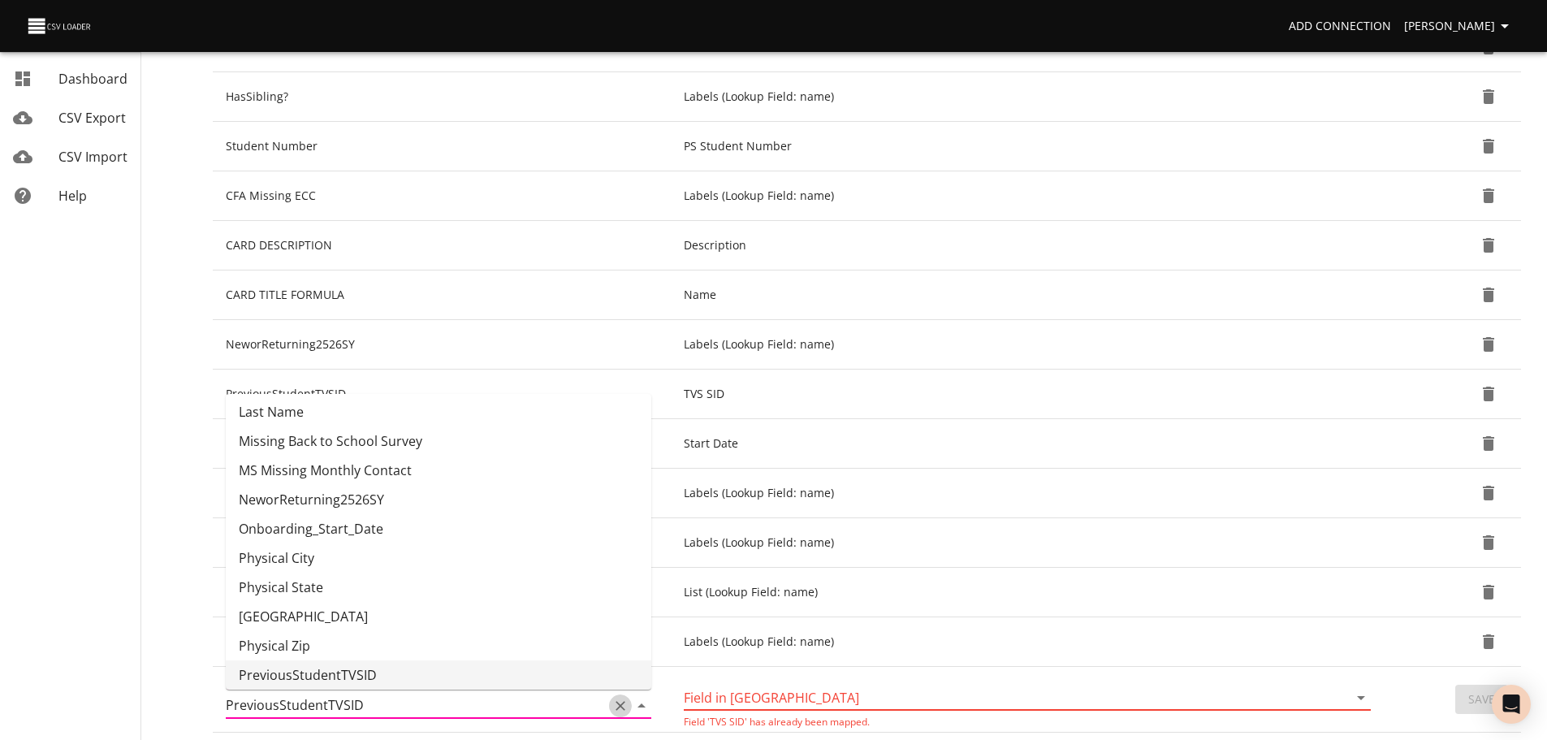
click at [618, 705] on icon "Clear" at bounding box center [620, 705] width 16 height 16
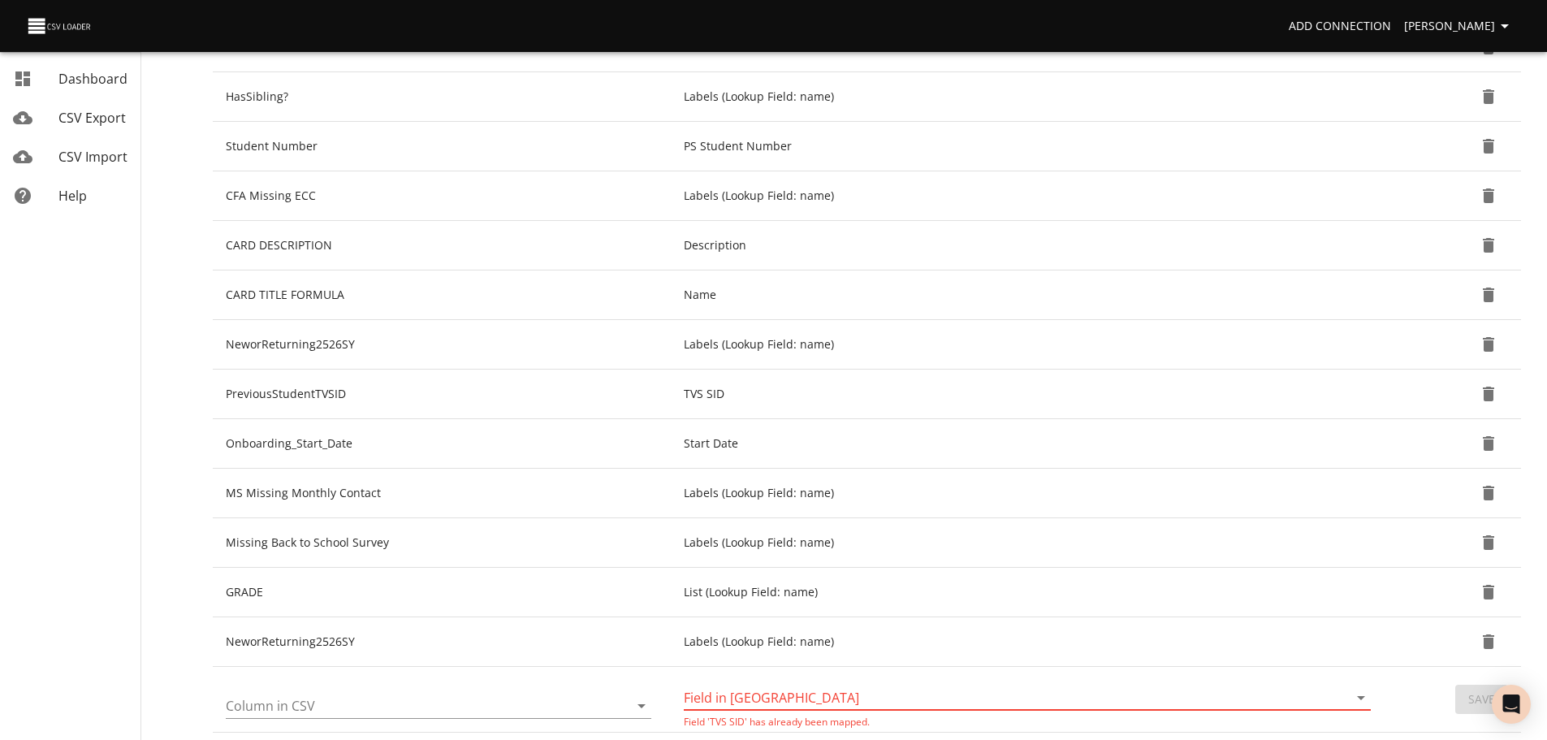
click at [162, 645] on nav "Dashboard CSV Export CSV Import Help" at bounding box center [93, 234] width 187 height 1284
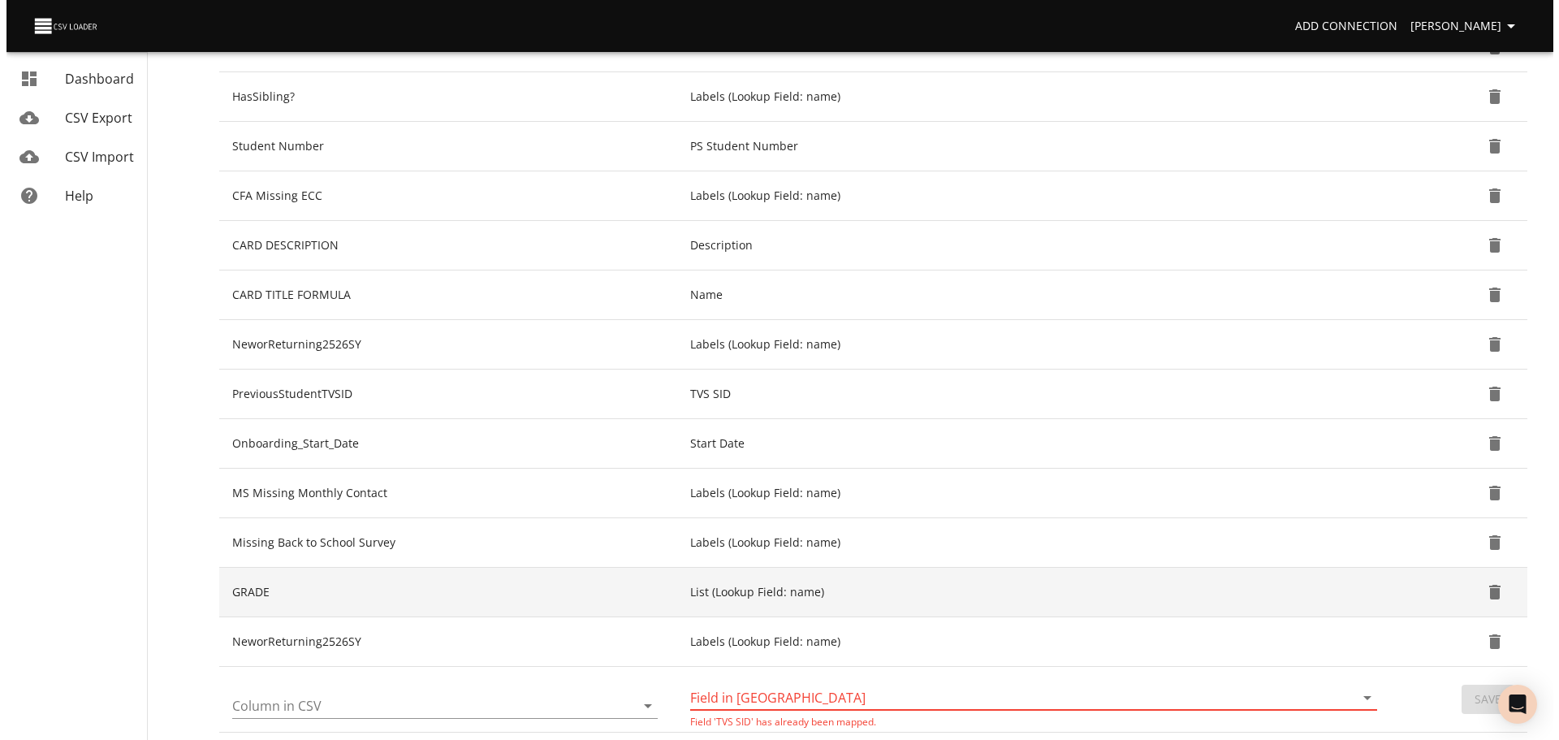
scroll to position [545, 0]
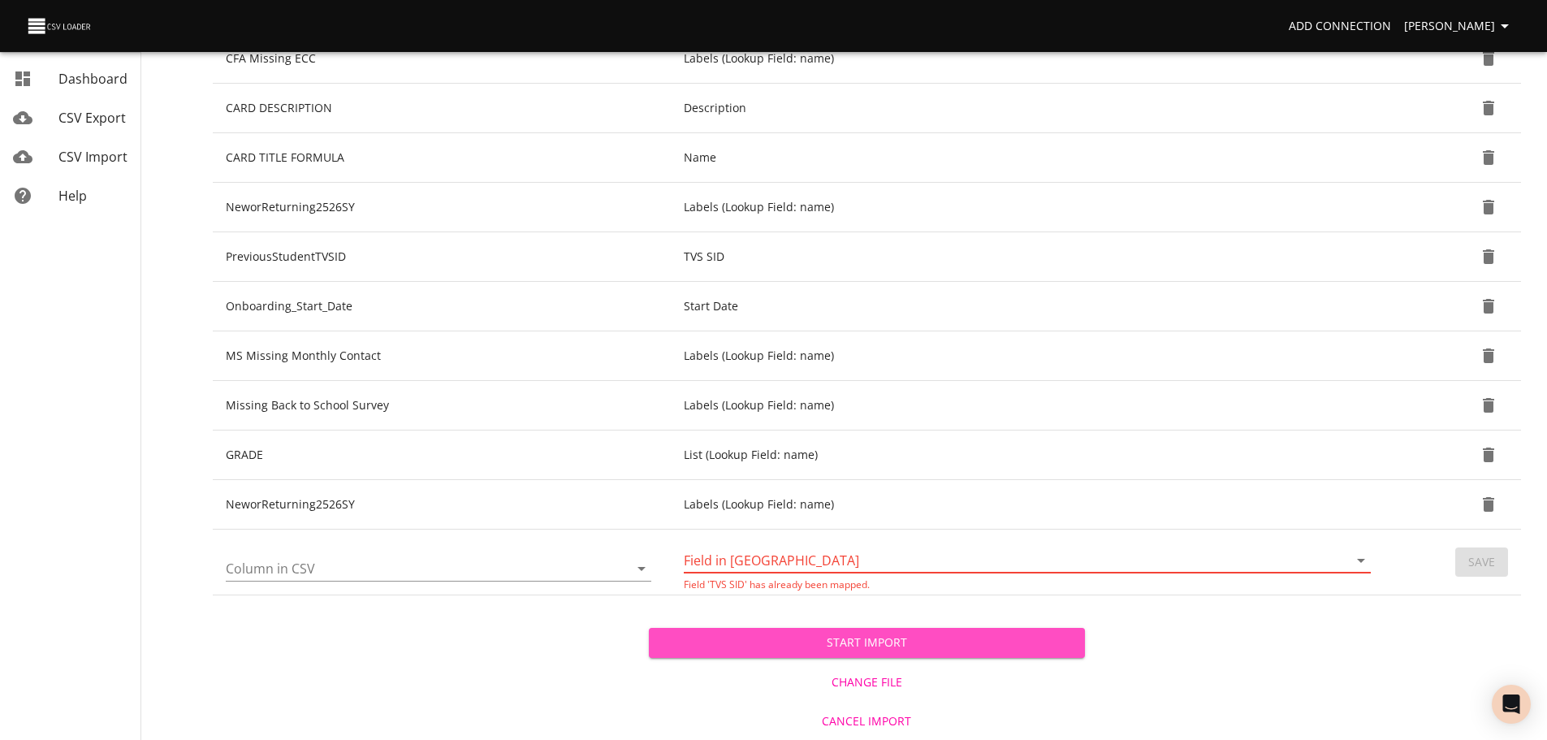
click at [914, 646] on span "Start Import" at bounding box center [867, 642] width 410 height 20
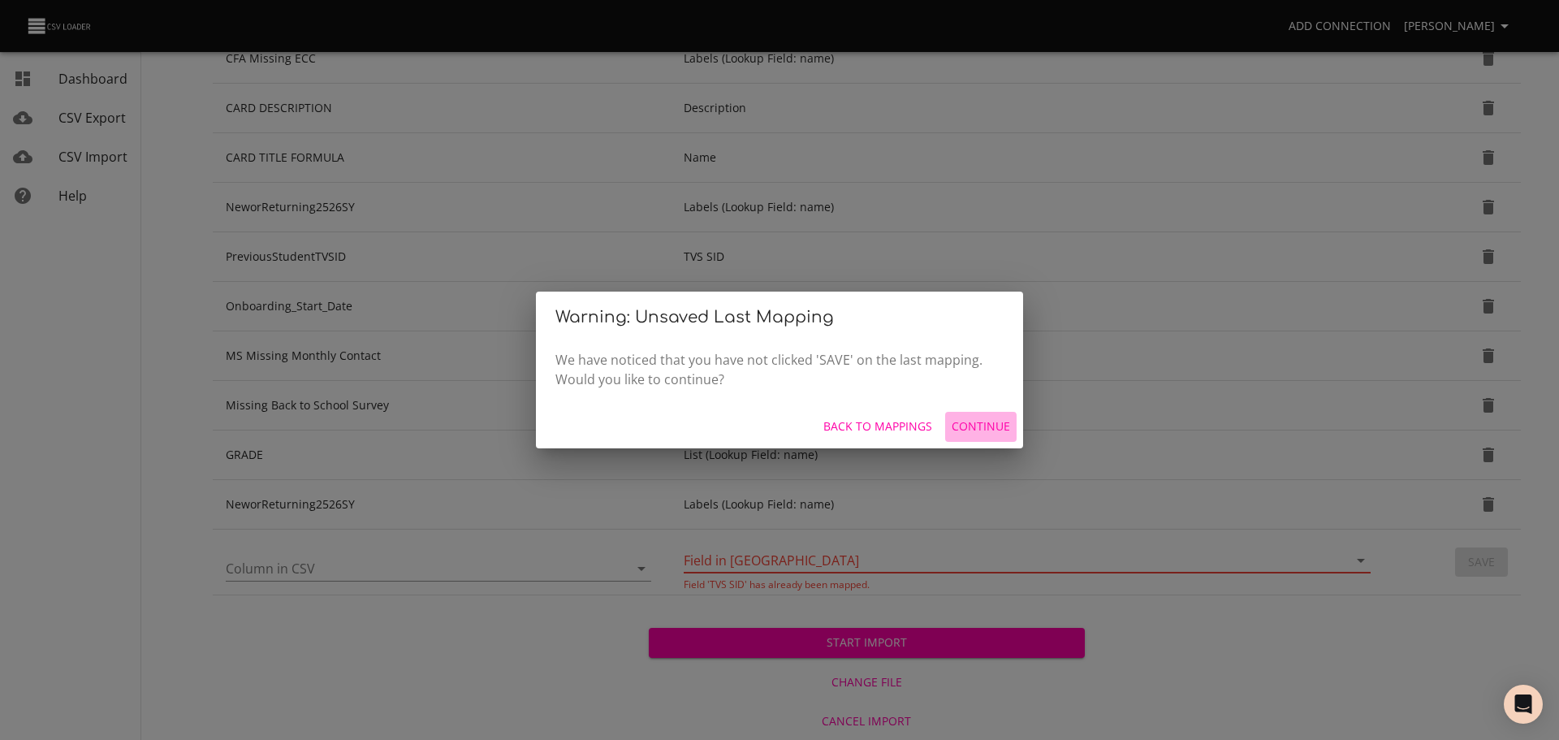
click at [963, 430] on span "Continue" at bounding box center [981, 426] width 58 height 20
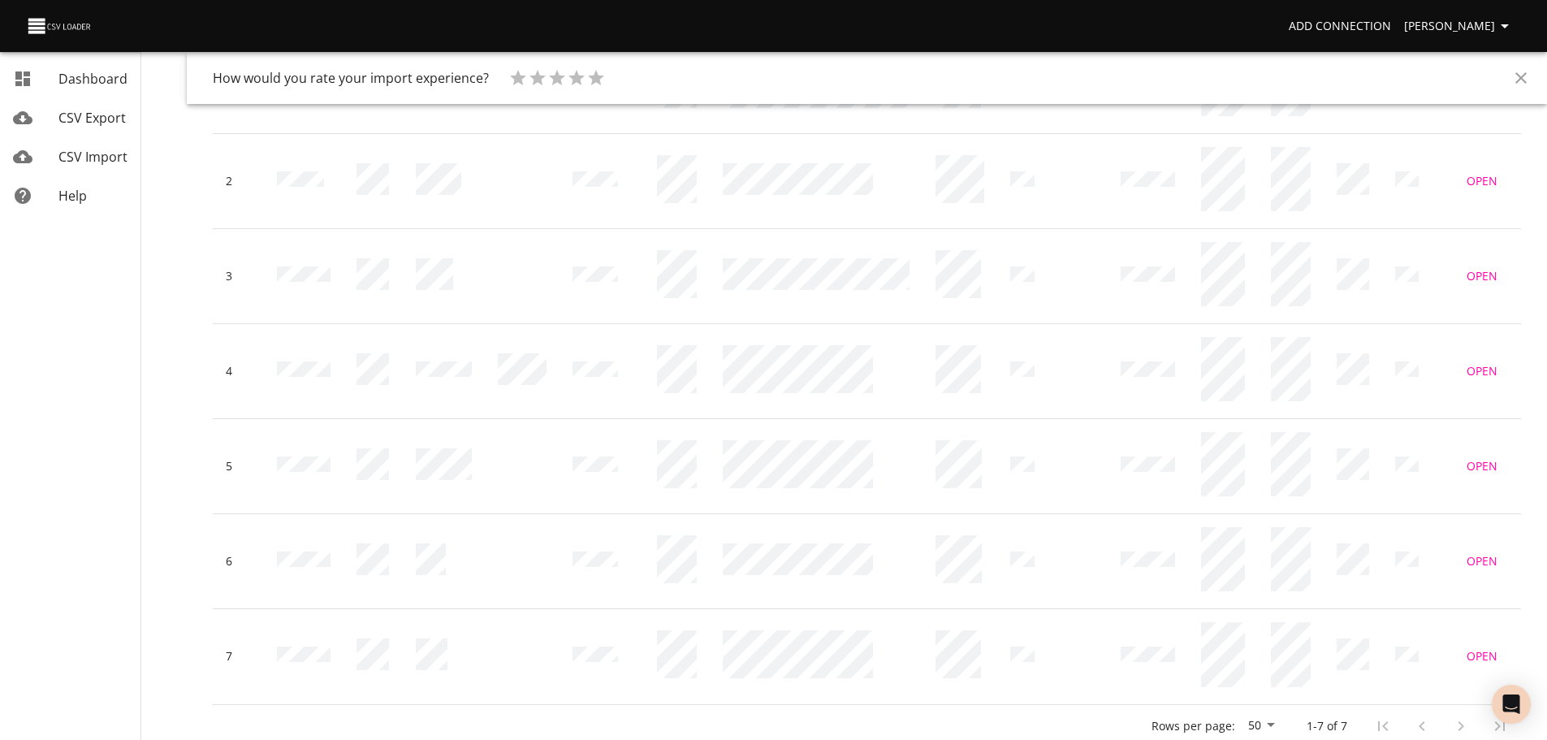
scroll to position [342, 0]
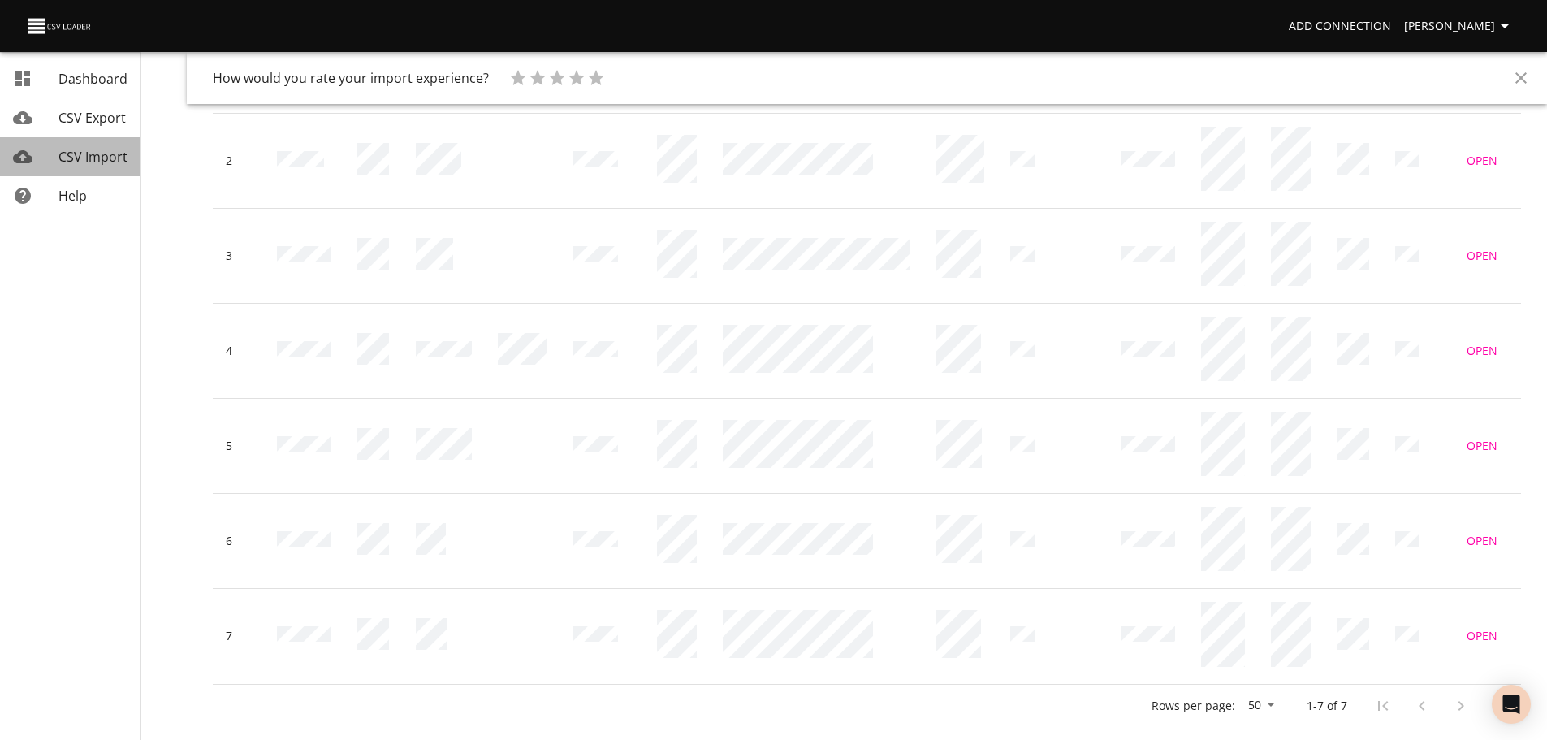
click at [95, 164] on span "CSV Import" at bounding box center [92, 157] width 69 height 18
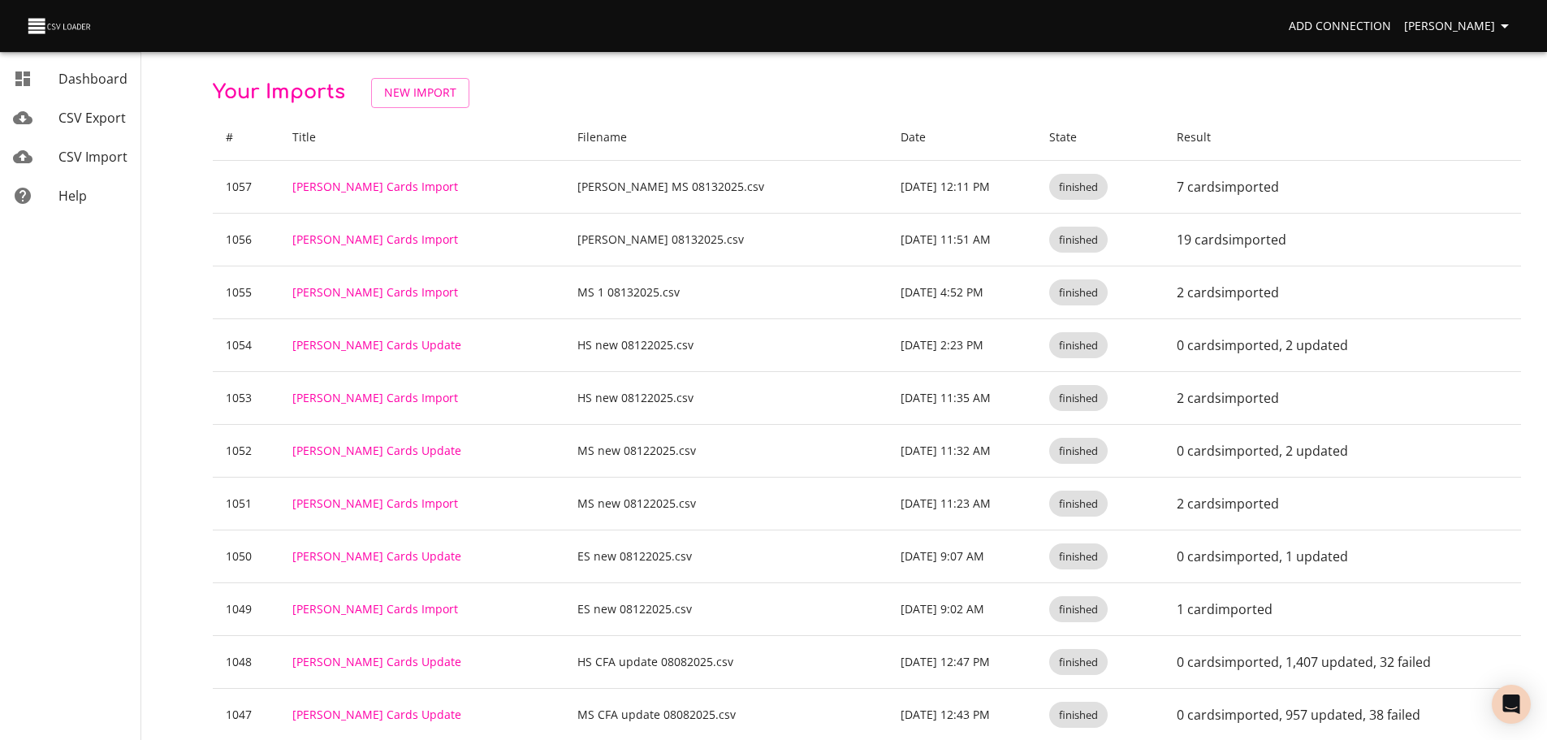
click at [110, 161] on span "CSV Import" at bounding box center [92, 157] width 69 height 18
click at [440, 98] on span "New Import" at bounding box center [420, 93] width 72 height 20
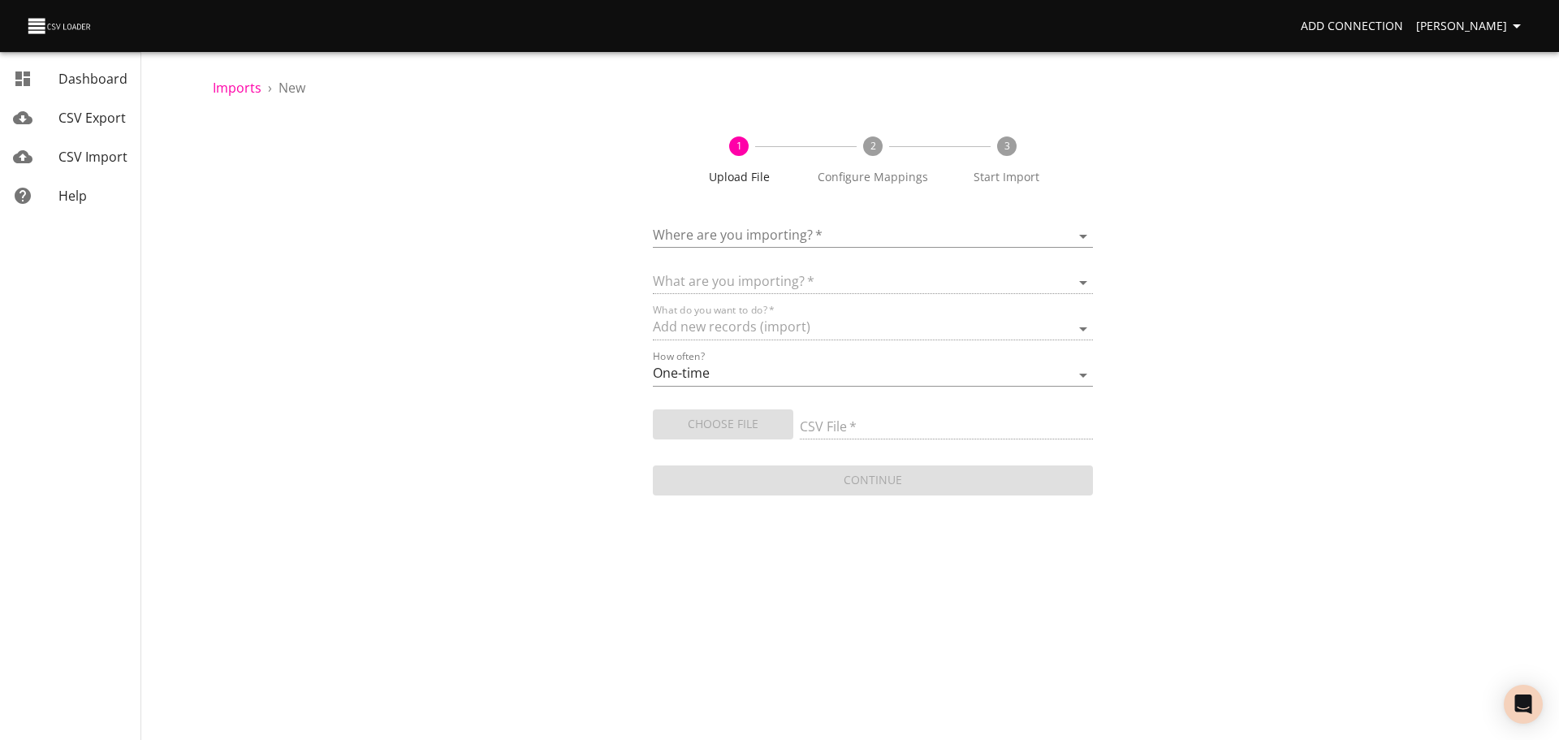
click at [780, 222] on div "Where are you importing?   * ​" at bounding box center [873, 229] width 440 height 37
click at [784, 232] on body "Add Connection Celeste Claggett Dashboard CSV Export CSV Import Help Imports › …" at bounding box center [779, 370] width 1559 height 740
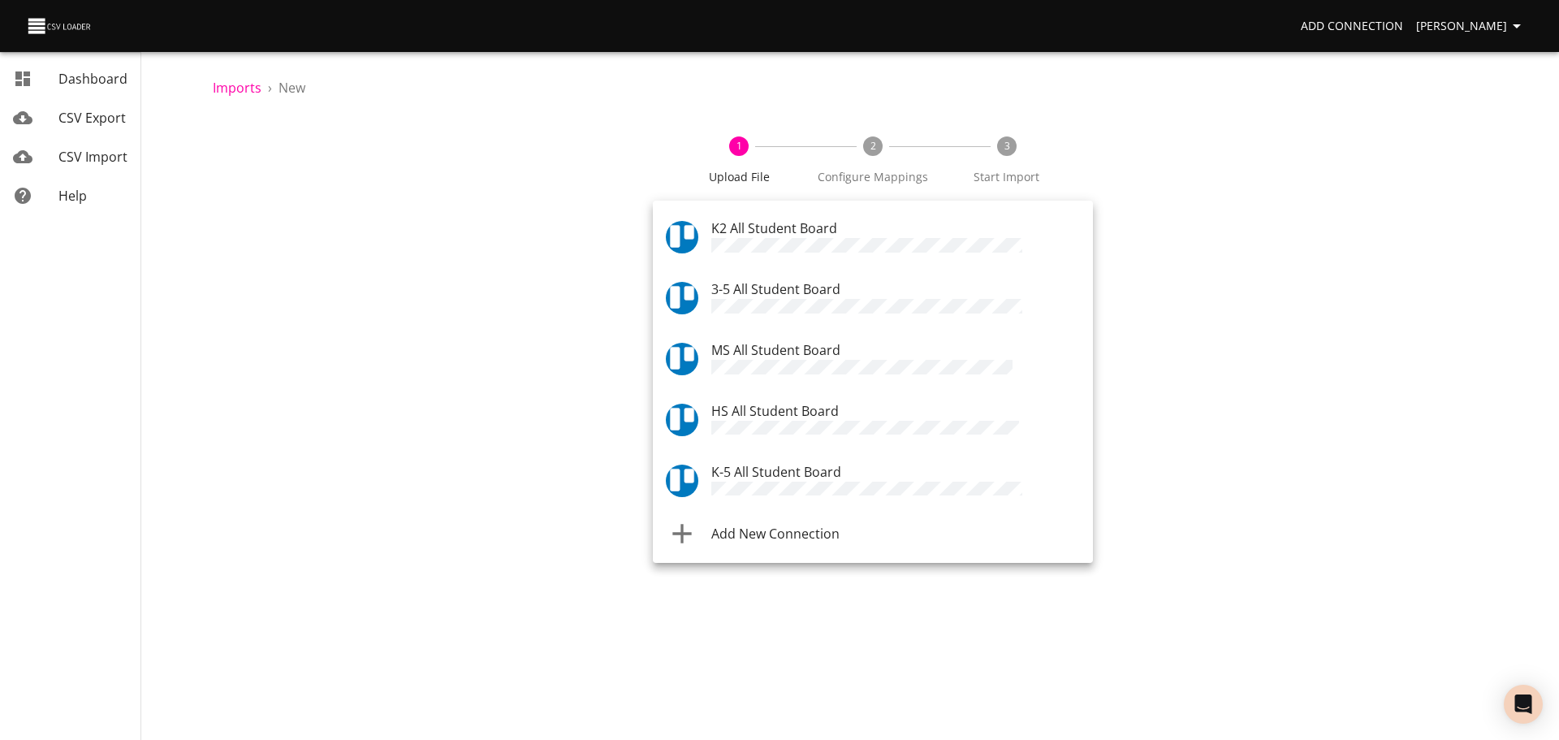
click at [791, 407] on span "HS All Student Board" at bounding box center [774, 411] width 127 height 18
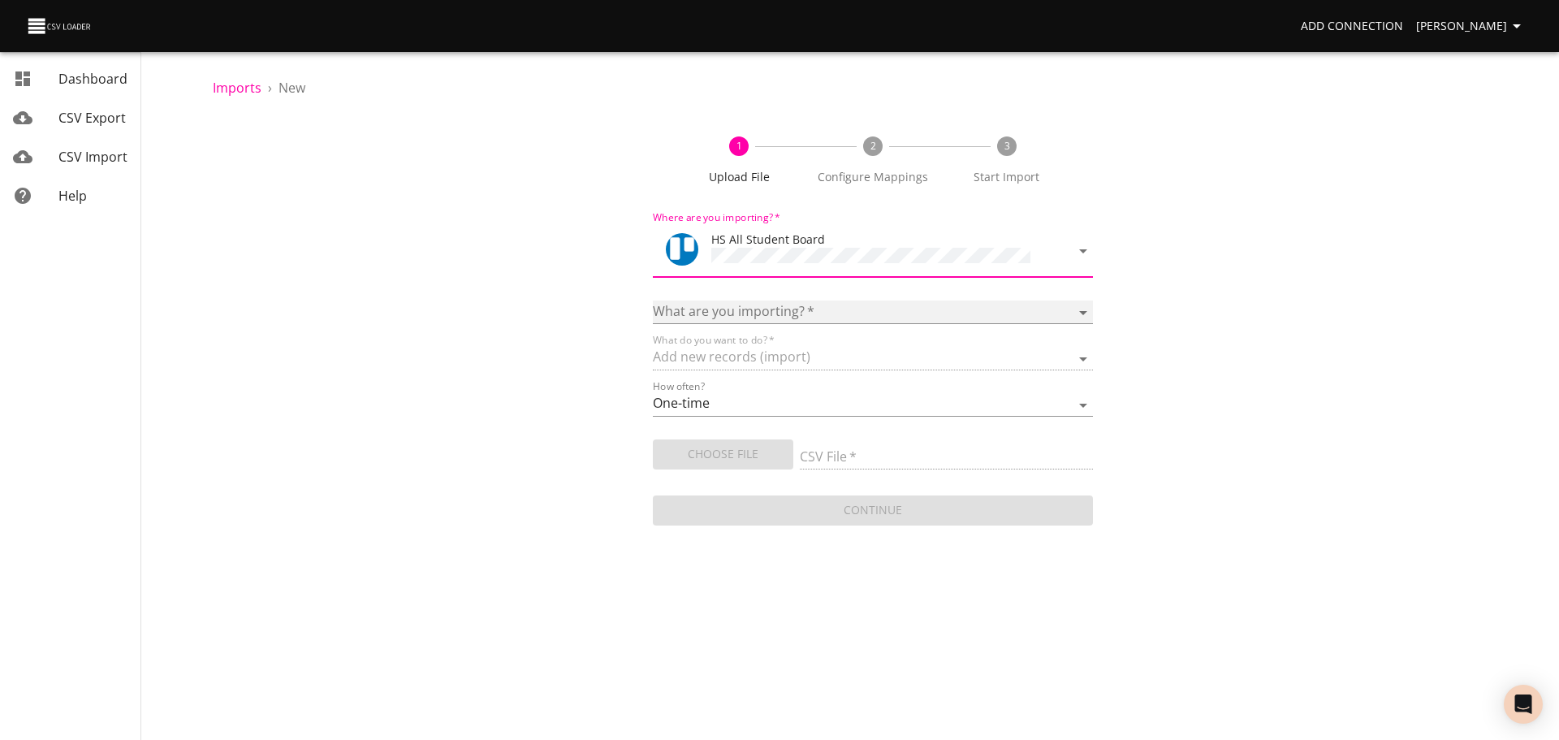
click at [799, 307] on select "Boards Cards Checkitems Checklists" at bounding box center [873, 312] width 440 height 24
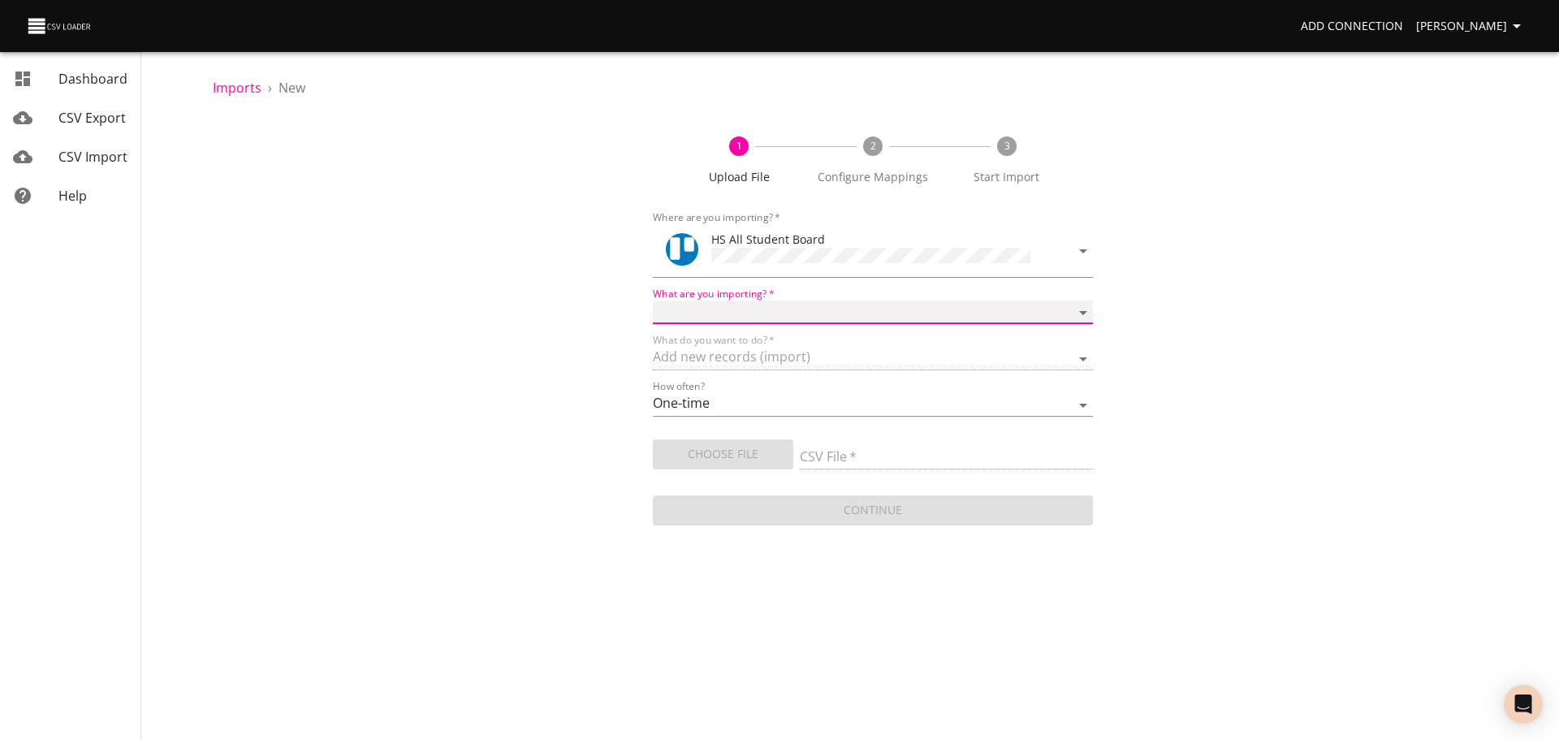
select select "cards"
click at [653, 300] on select "Boards Cards Checkitems Checklists" at bounding box center [873, 312] width 440 height 24
click at [753, 458] on span "Choose File" at bounding box center [723, 454] width 114 height 20
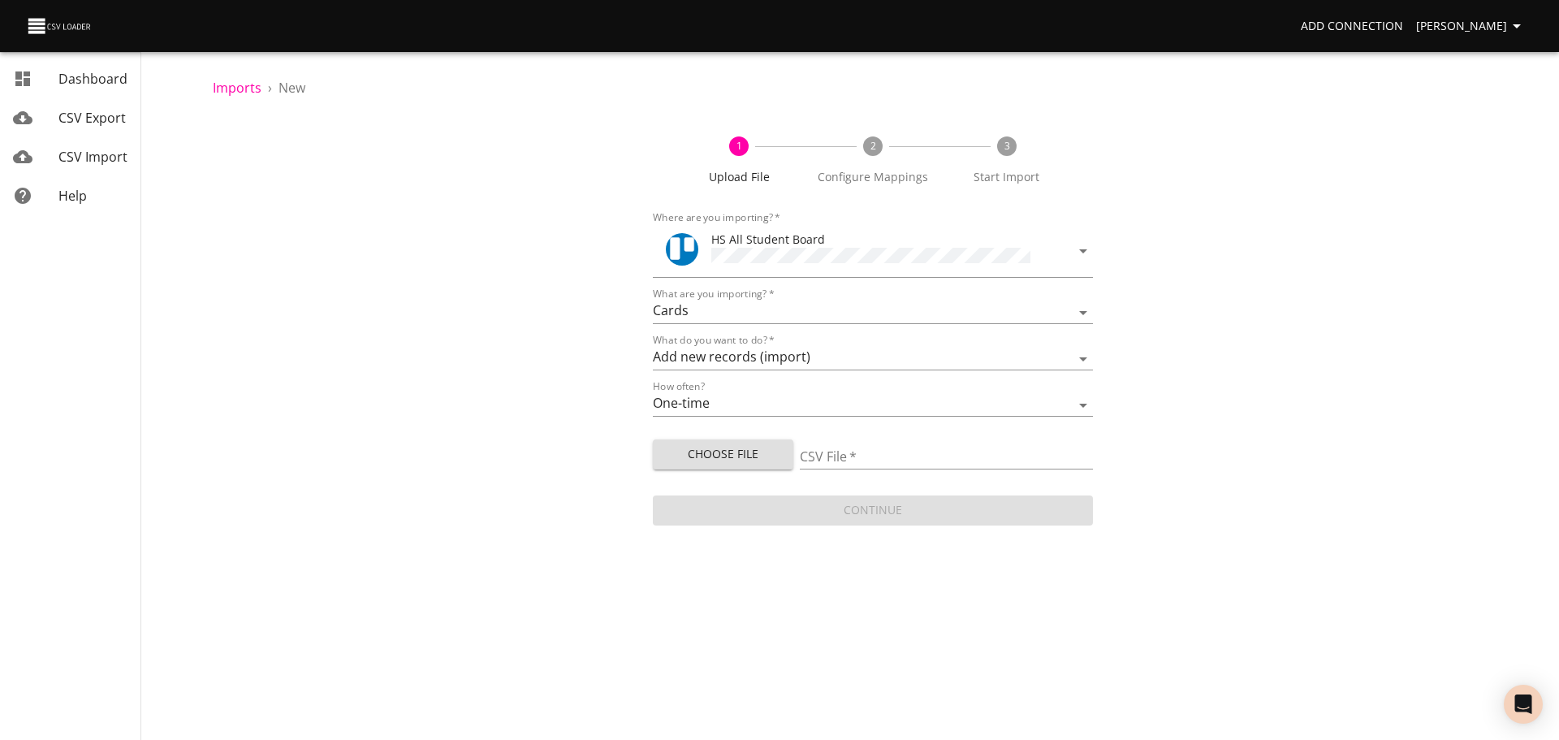
type input "HS 08132025.csv"
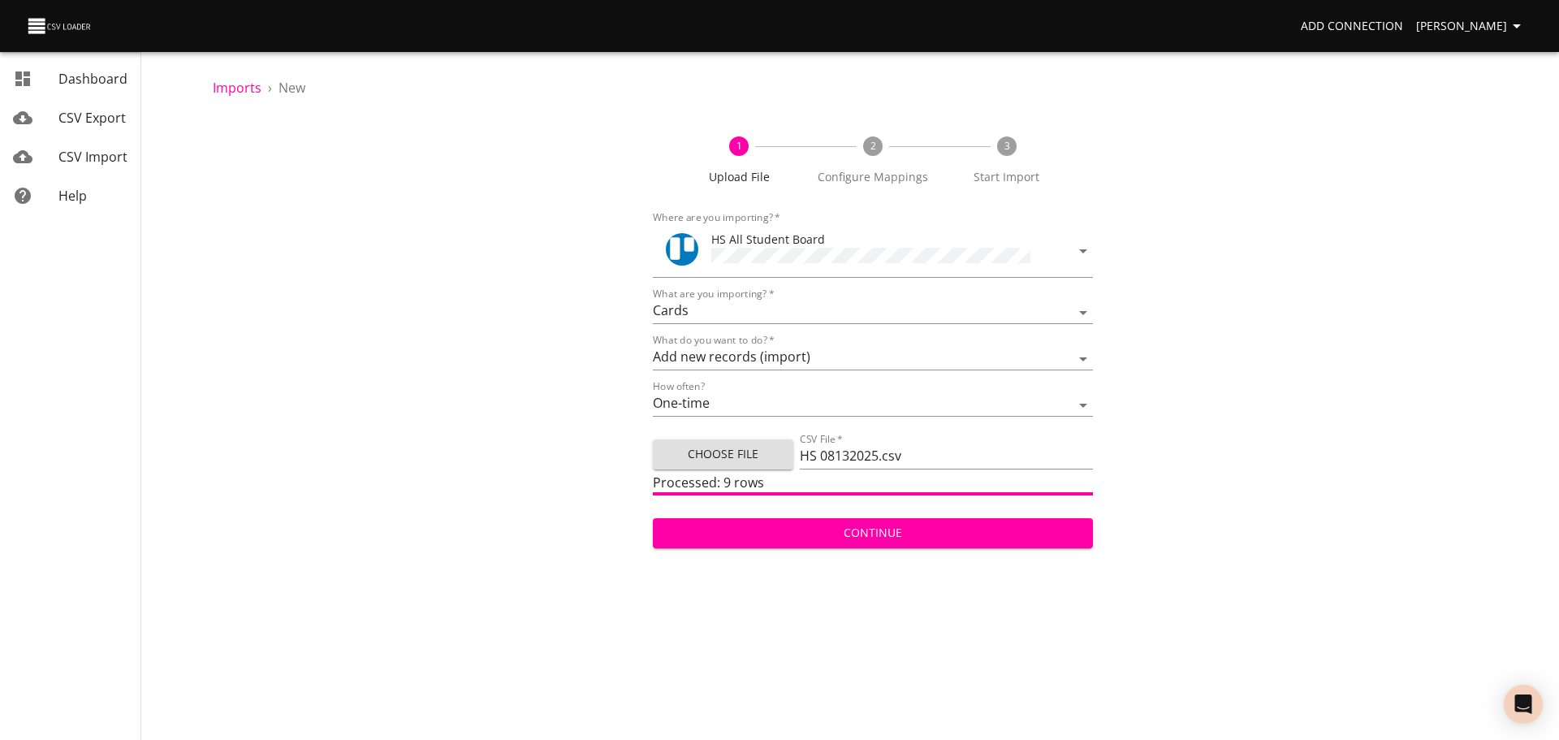
click at [948, 532] on span "Continue" at bounding box center [873, 533] width 414 height 20
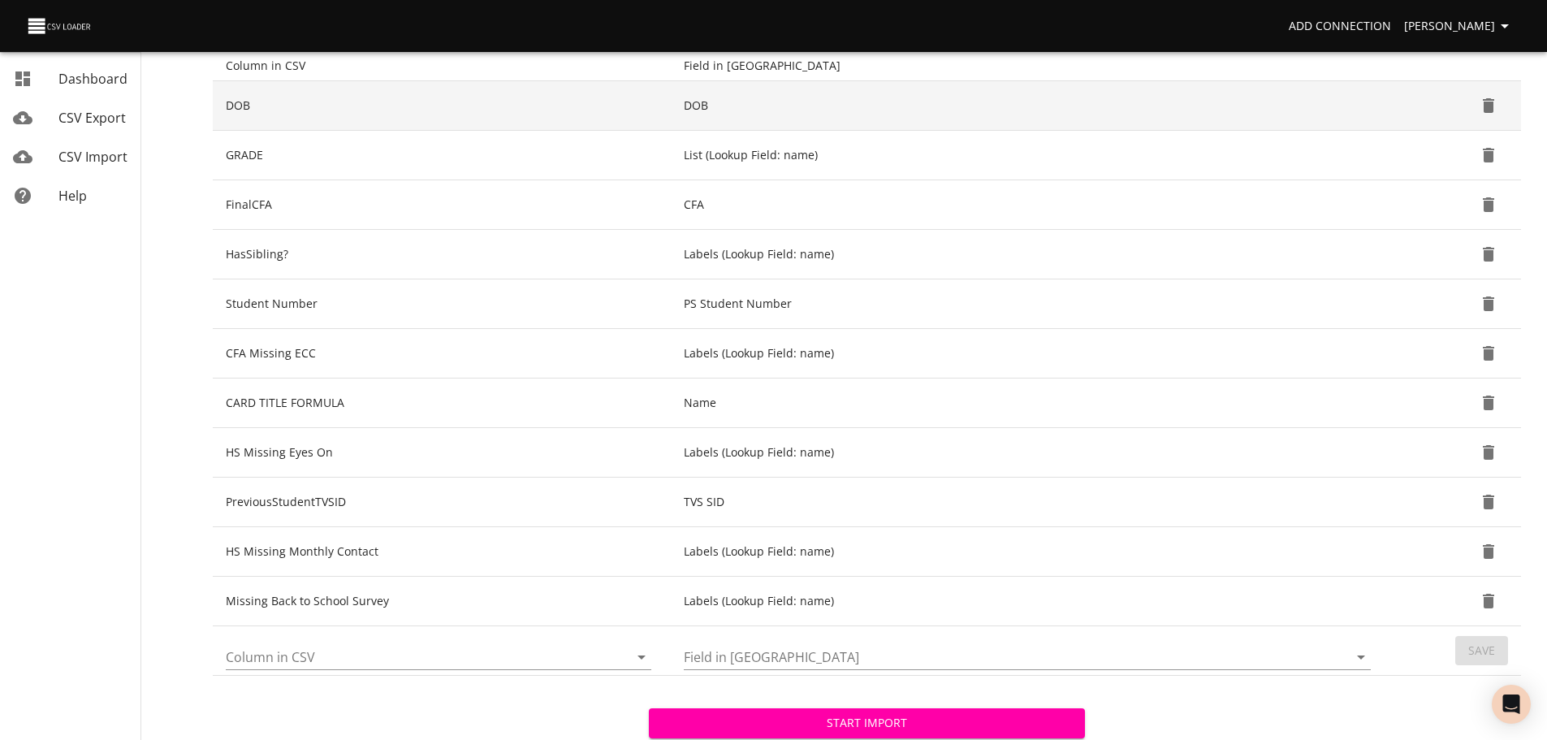
scroll to position [251, 0]
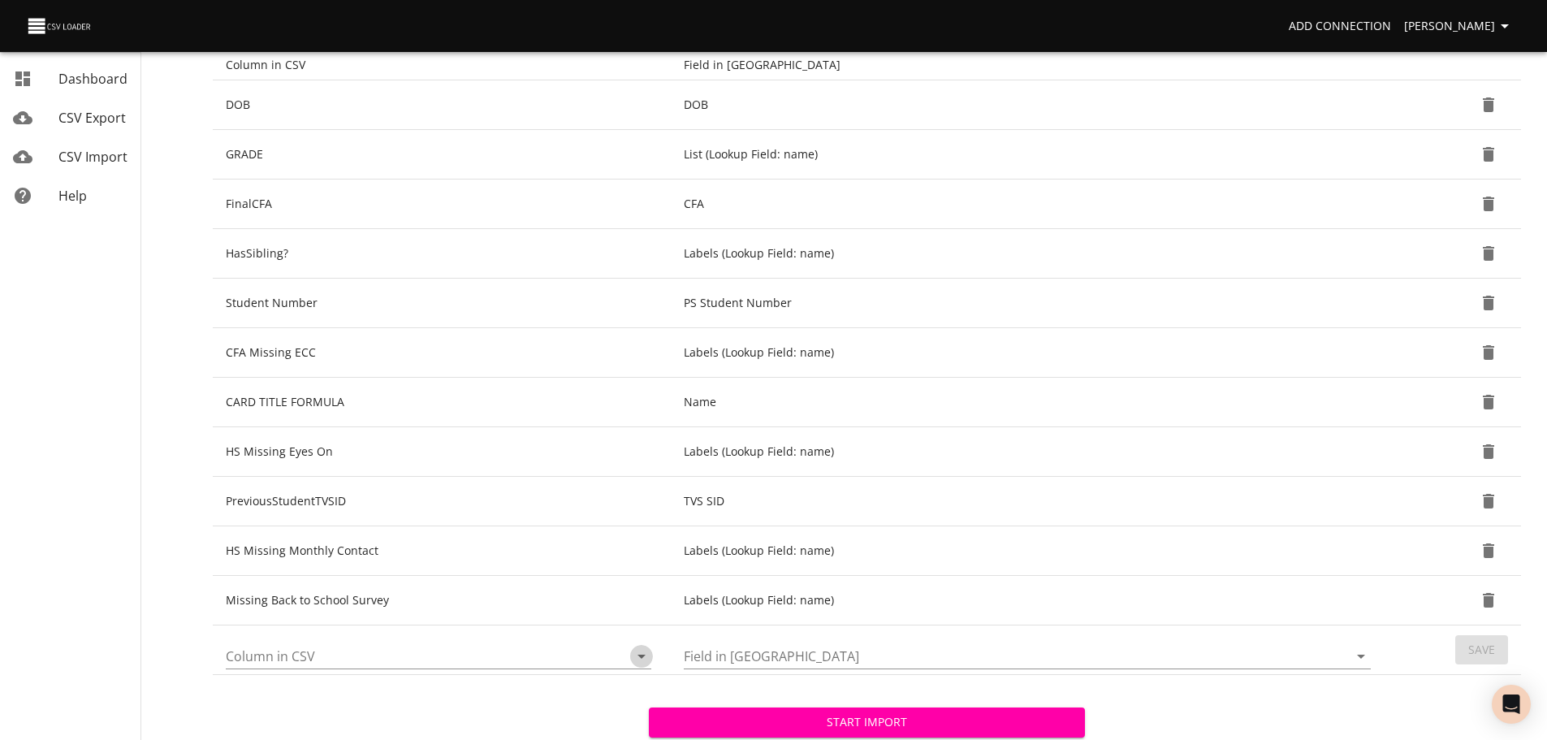
click at [644, 657] on icon "Open" at bounding box center [641, 655] width 19 height 19
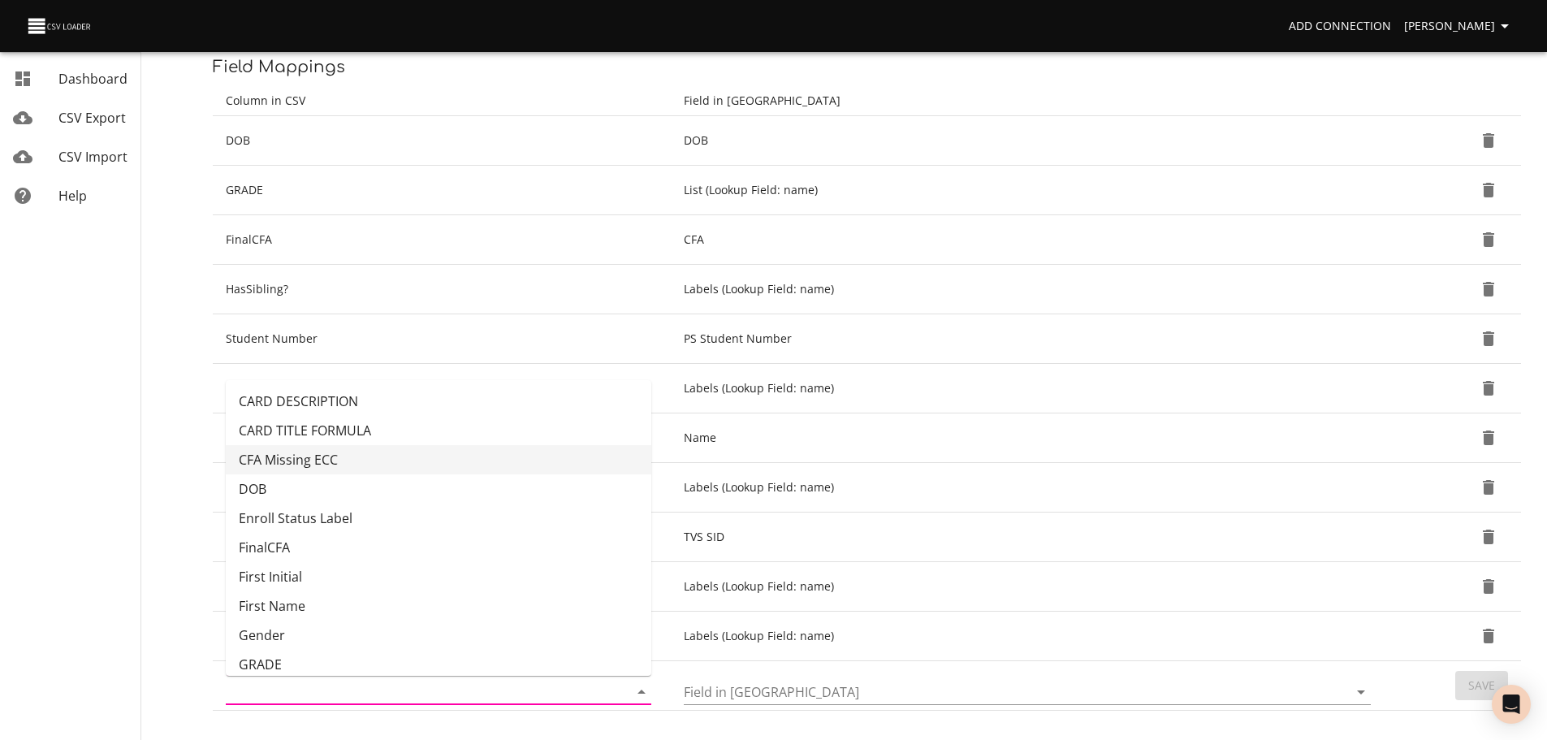
scroll to position [211, 0]
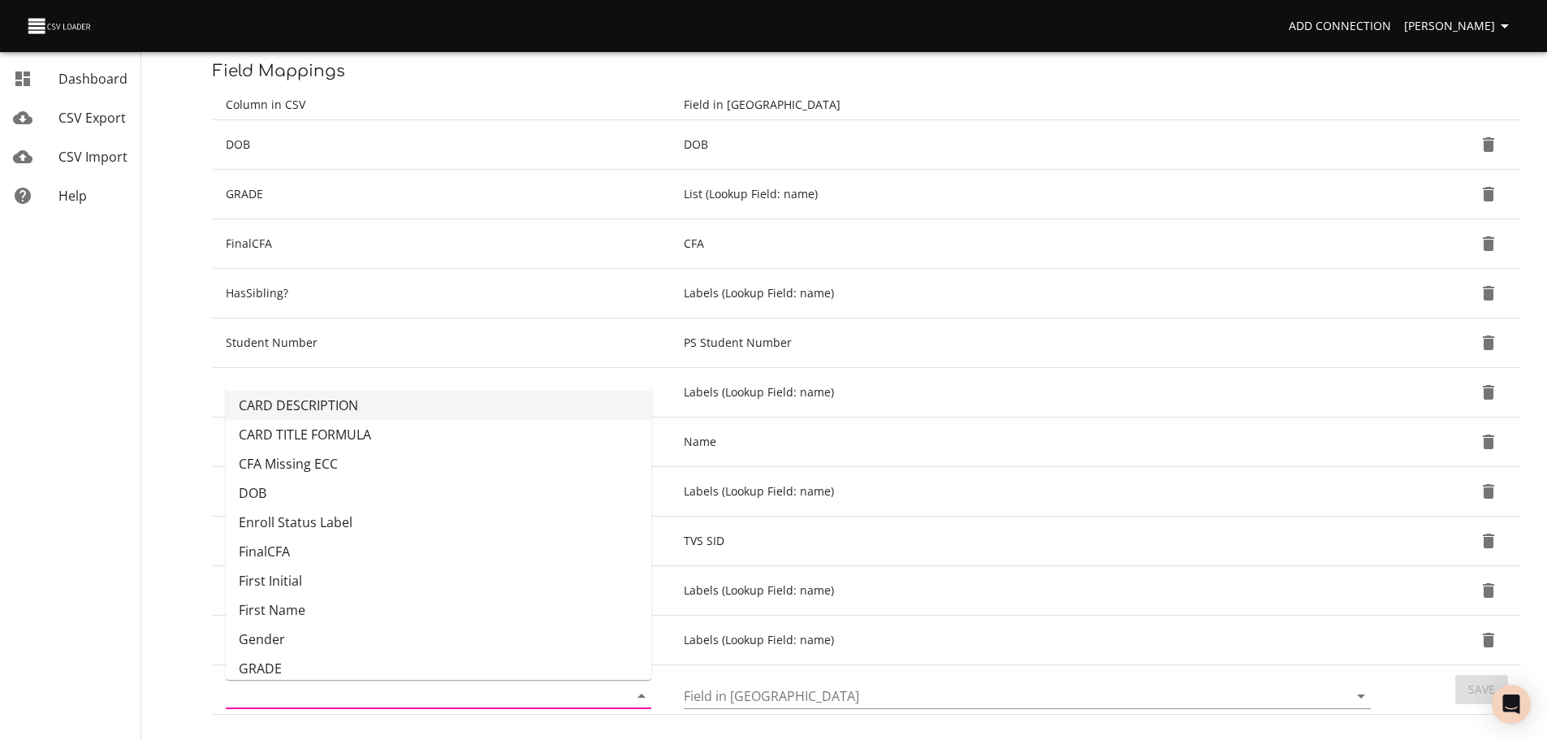
click at [554, 413] on li "CARD DESCRIPTION" at bounding box center [438, 405] width 425 height 29
type input "CARD DESCRIPTION"
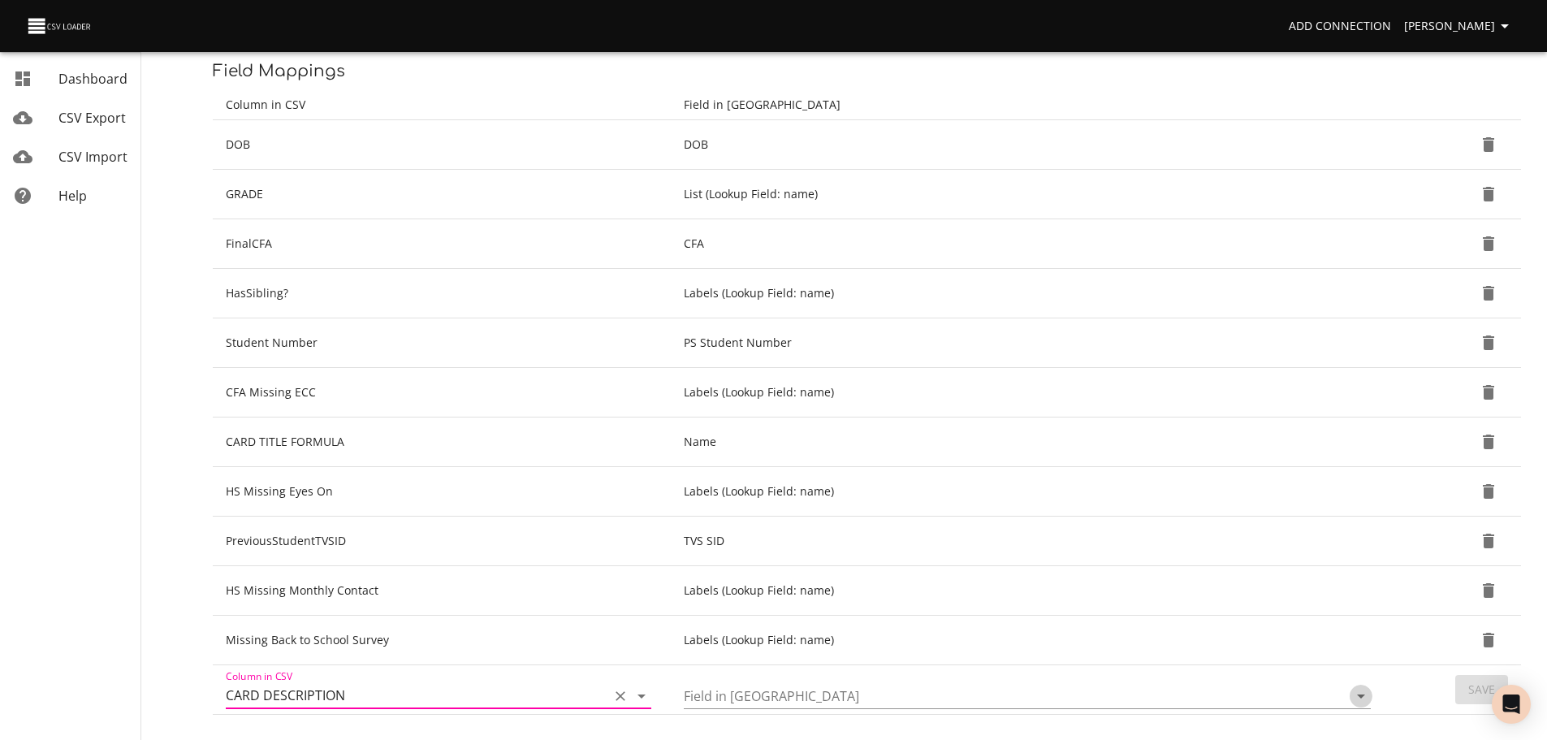
click at [1365, 696] on icon "Open" at bounding box center [1360, 695] width 19 height 19
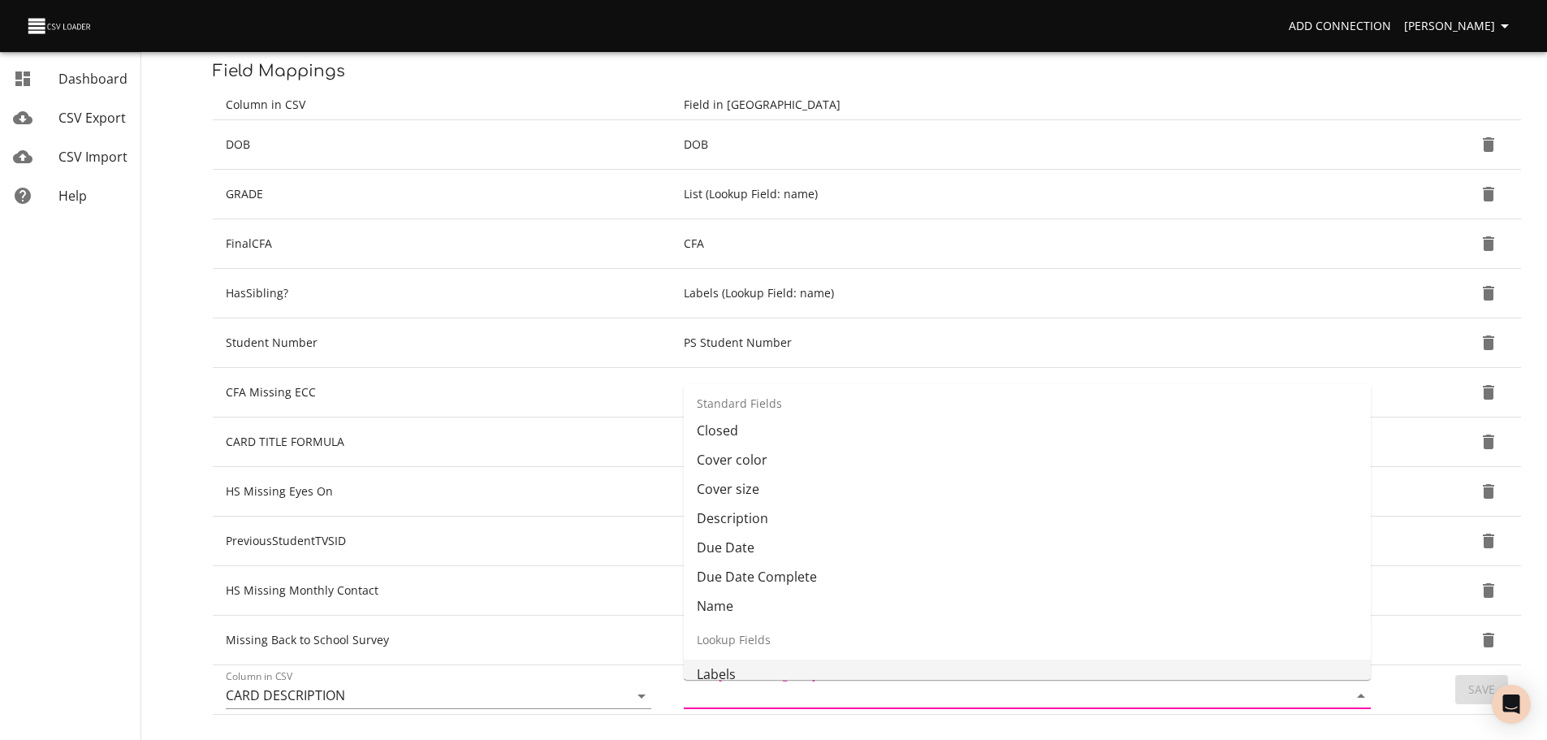
scroll to position [14, 0]
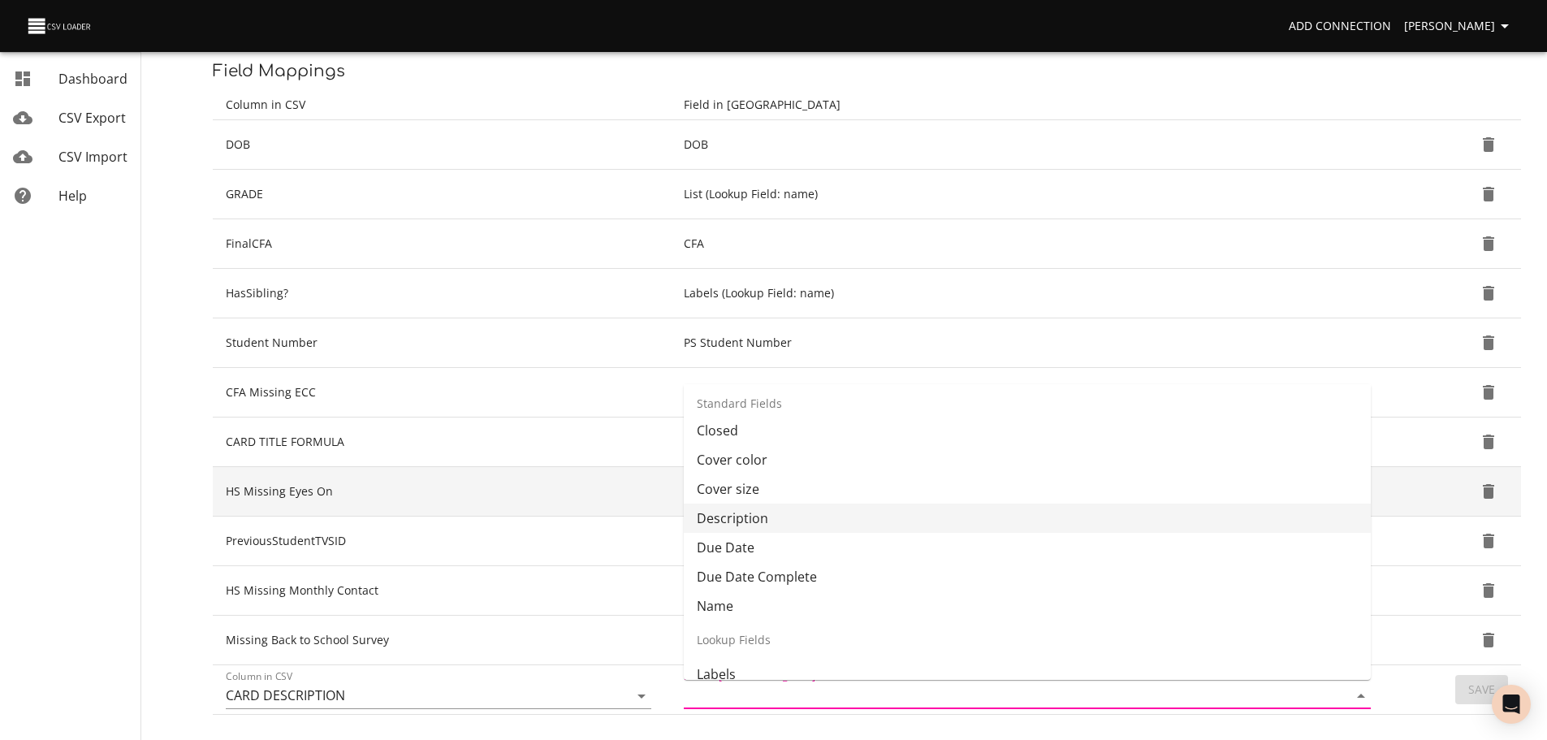
click at [1133, 511] on li "Description" at bounding box center [1027, 517] width 687 height 29
type input "Description"
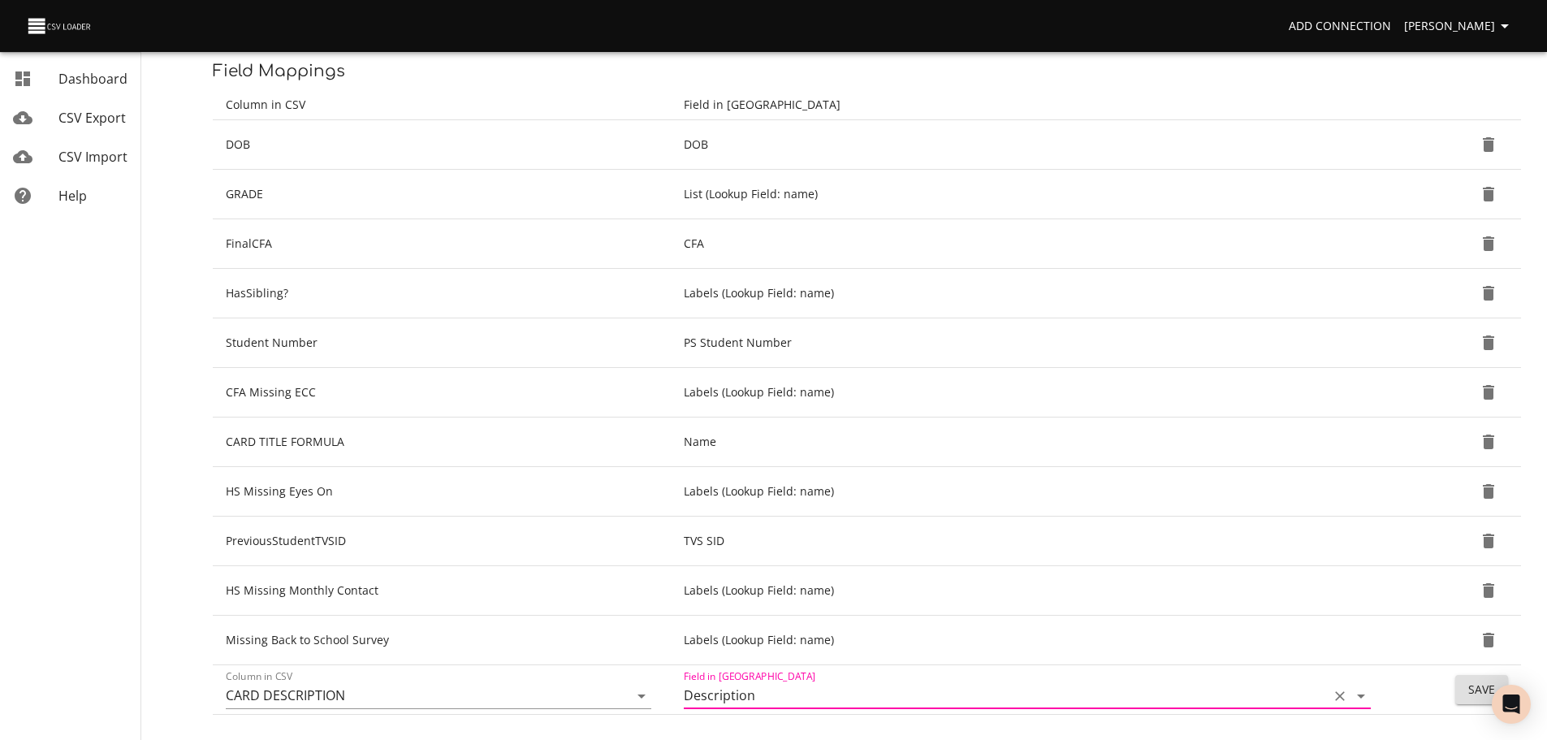
click at [1475, 699] on span "Save" at bounding box center [1481, 690] width 27 height 20
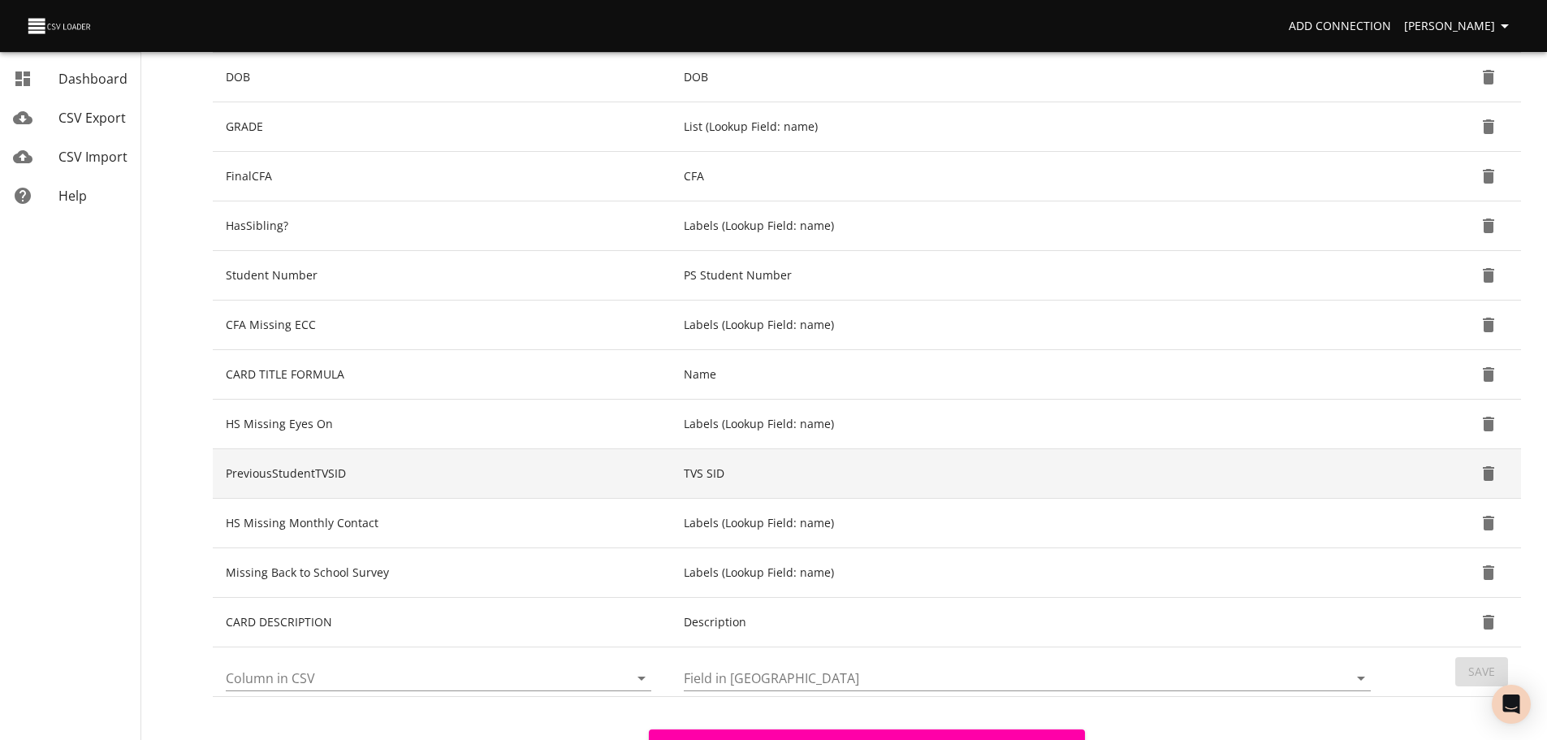
scroll to position [279, 0]
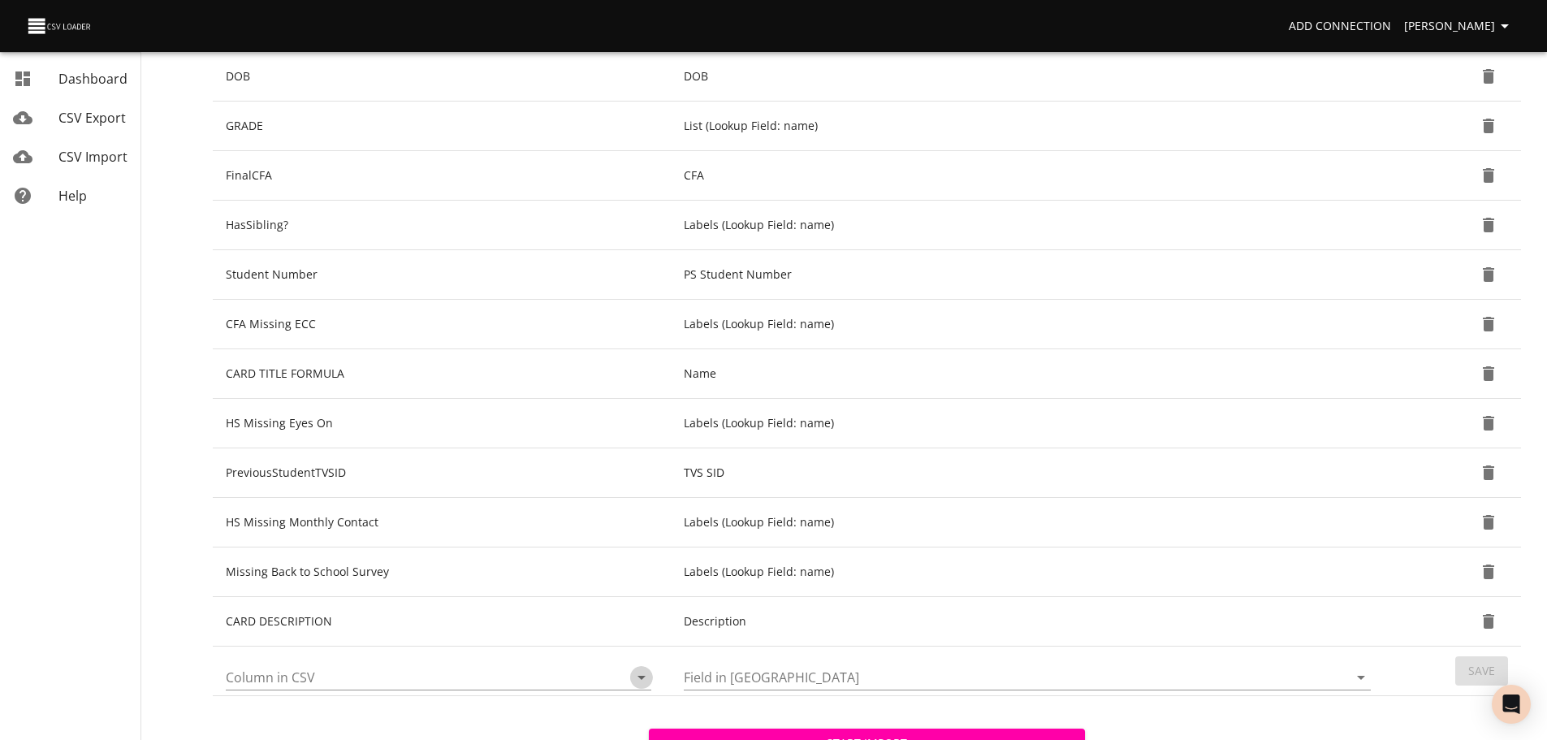
click at [638, 680] on icon "Open" at bounding box center [641, 676] width 19 height 19
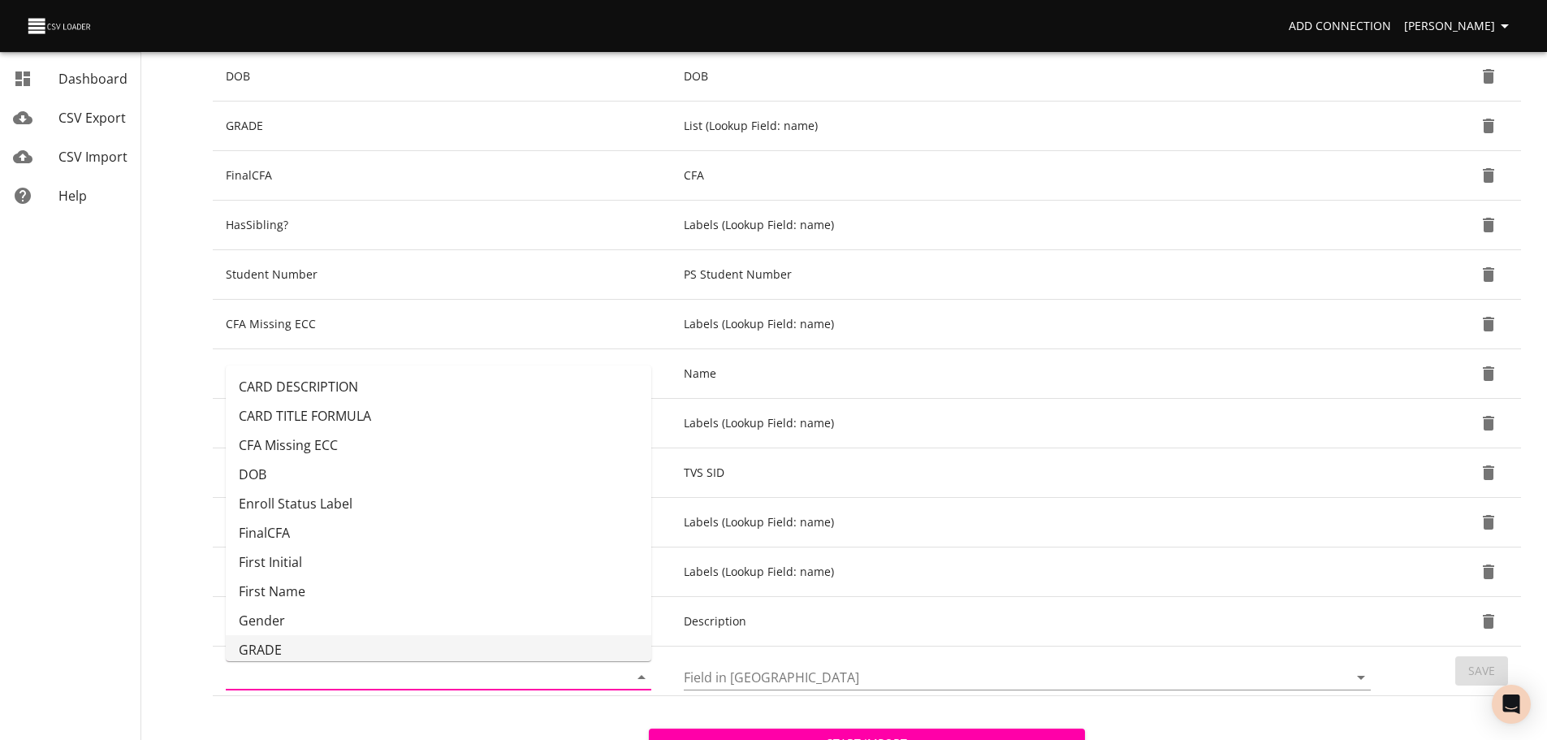
click at [507, 644] on li "GRADE" at bounding box center [438, 649] width 425 height 29
type input "GRADE"
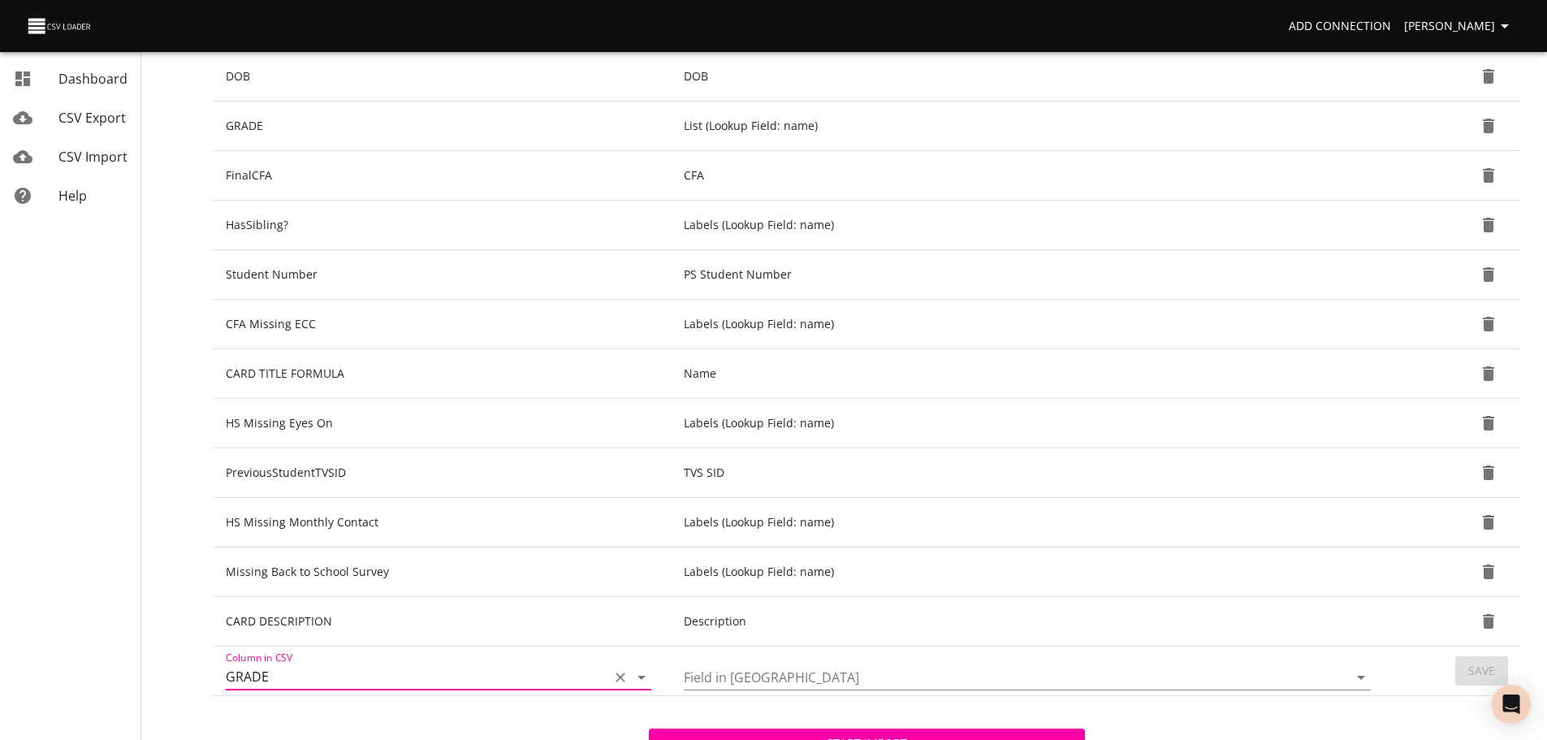
click at [1366, 674] on icon "Open" at bounding box center [1360, 676] width 19 height 19
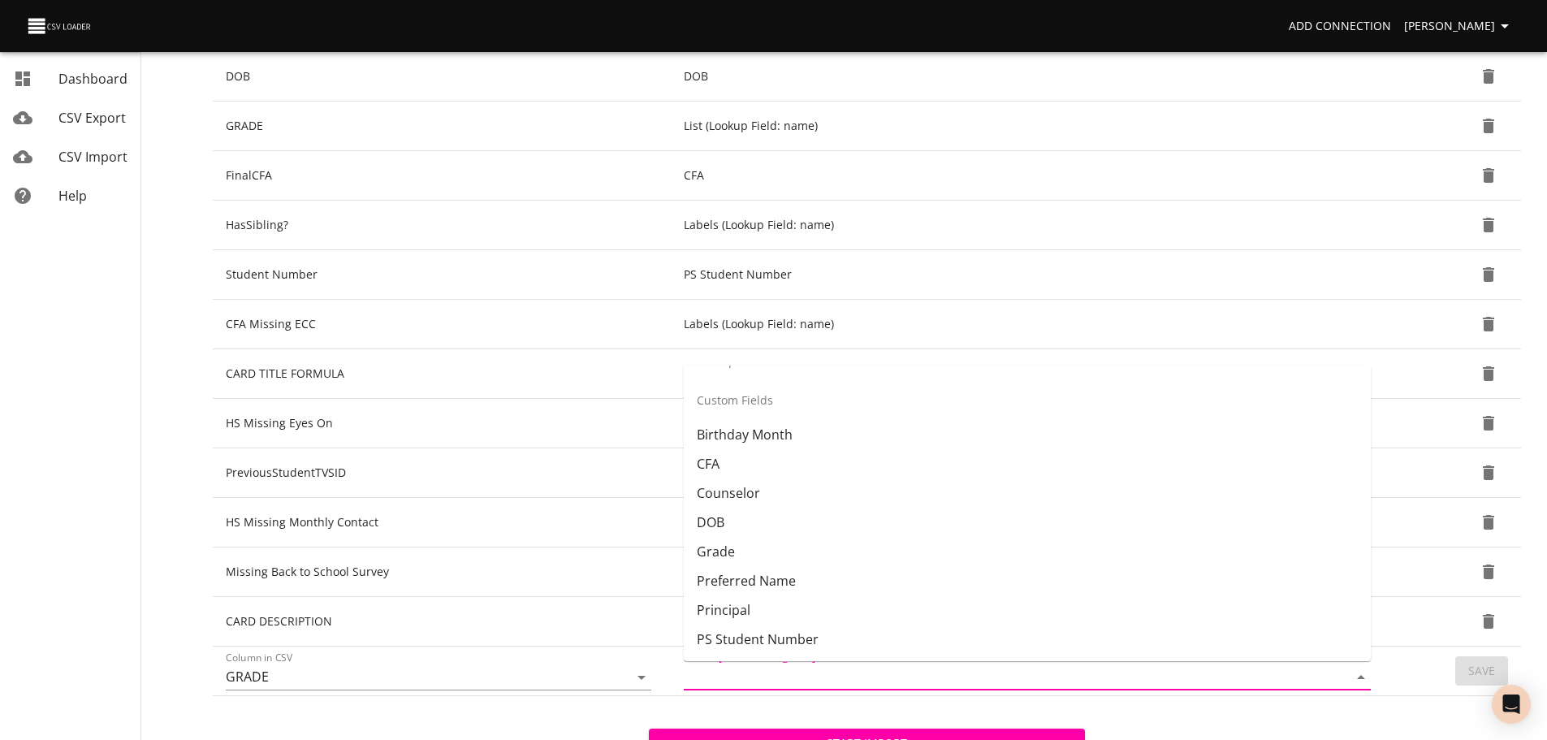
scroll to position [365, 0]
click at [1027, 540] on li "Grade" at bounding box center [1027, 547] width 687 height 29
type input "Grade"
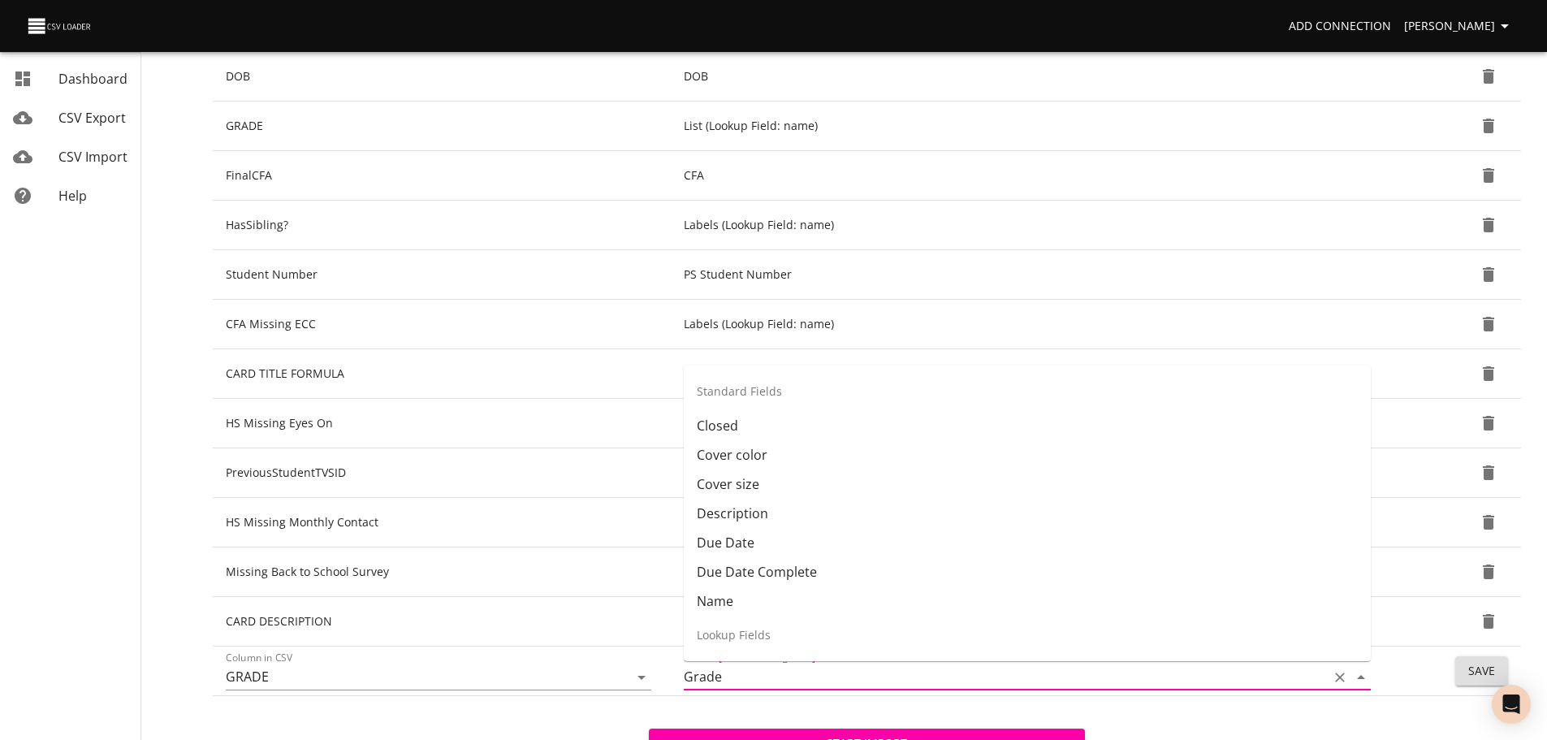
scroll to position [266, 0]
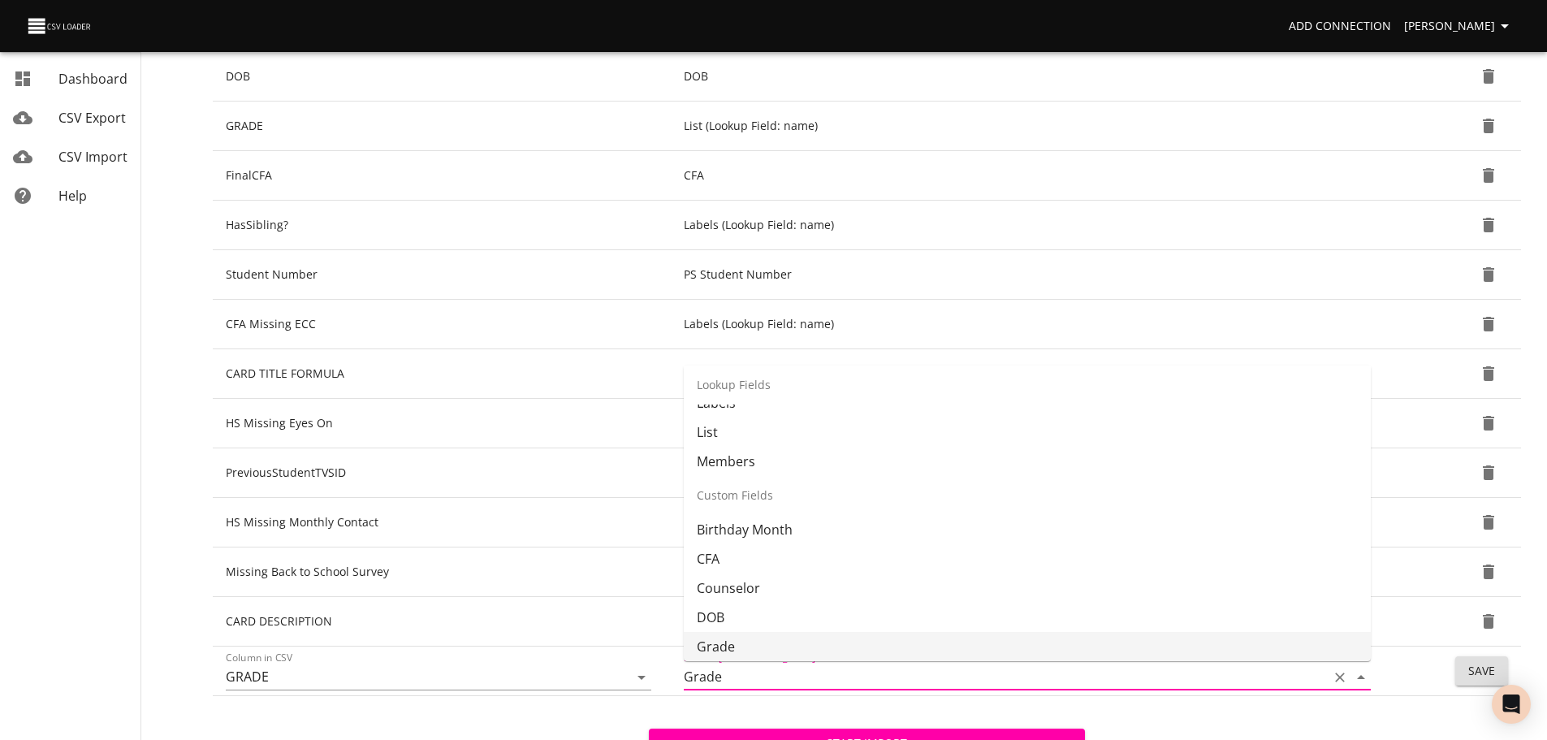
click at [794, 641] on li "Grade" at bounding box center [1027, 646] width 687 height 29
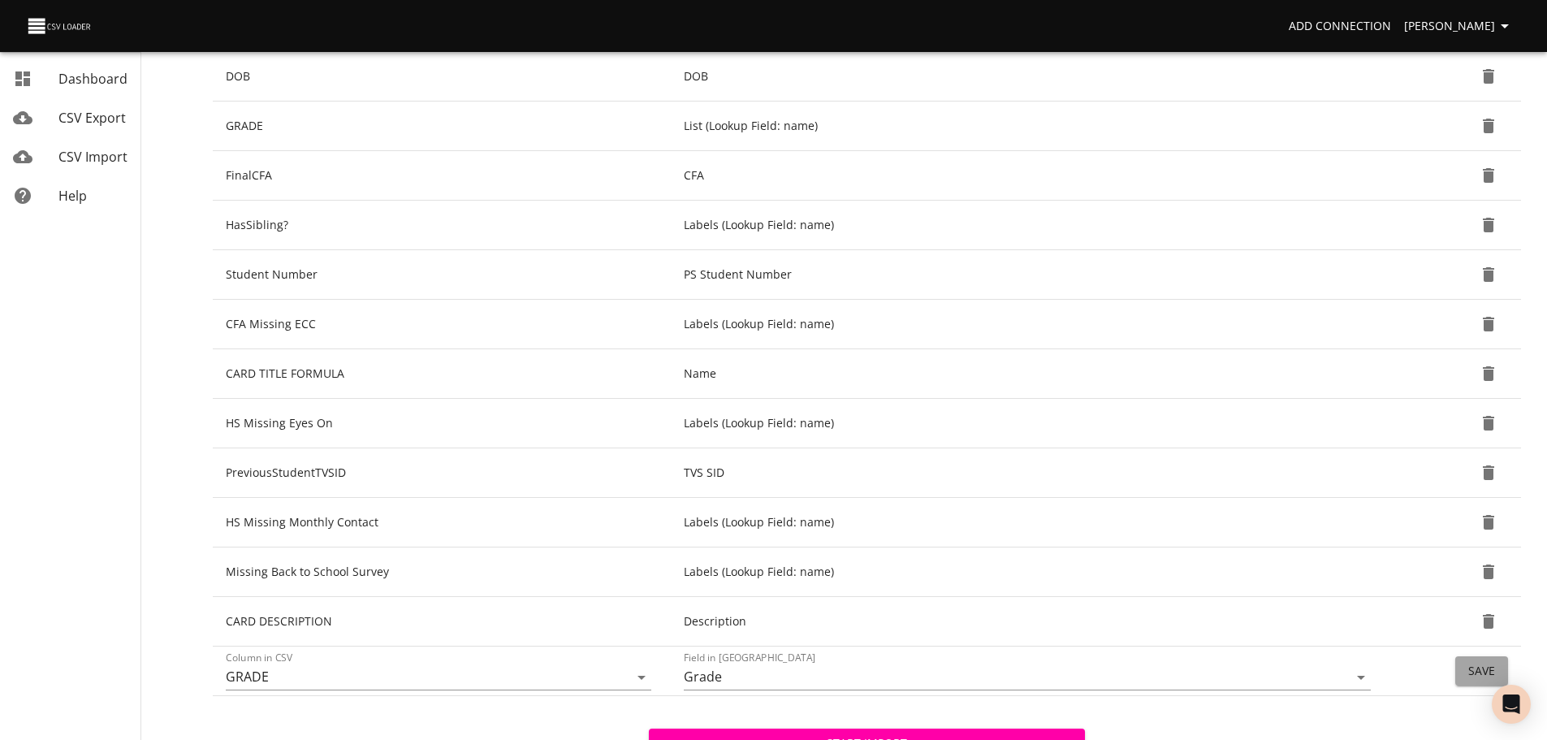
click at [1472, 671] on span "Save" at bounding box center [1481, 671] width 27 height 20
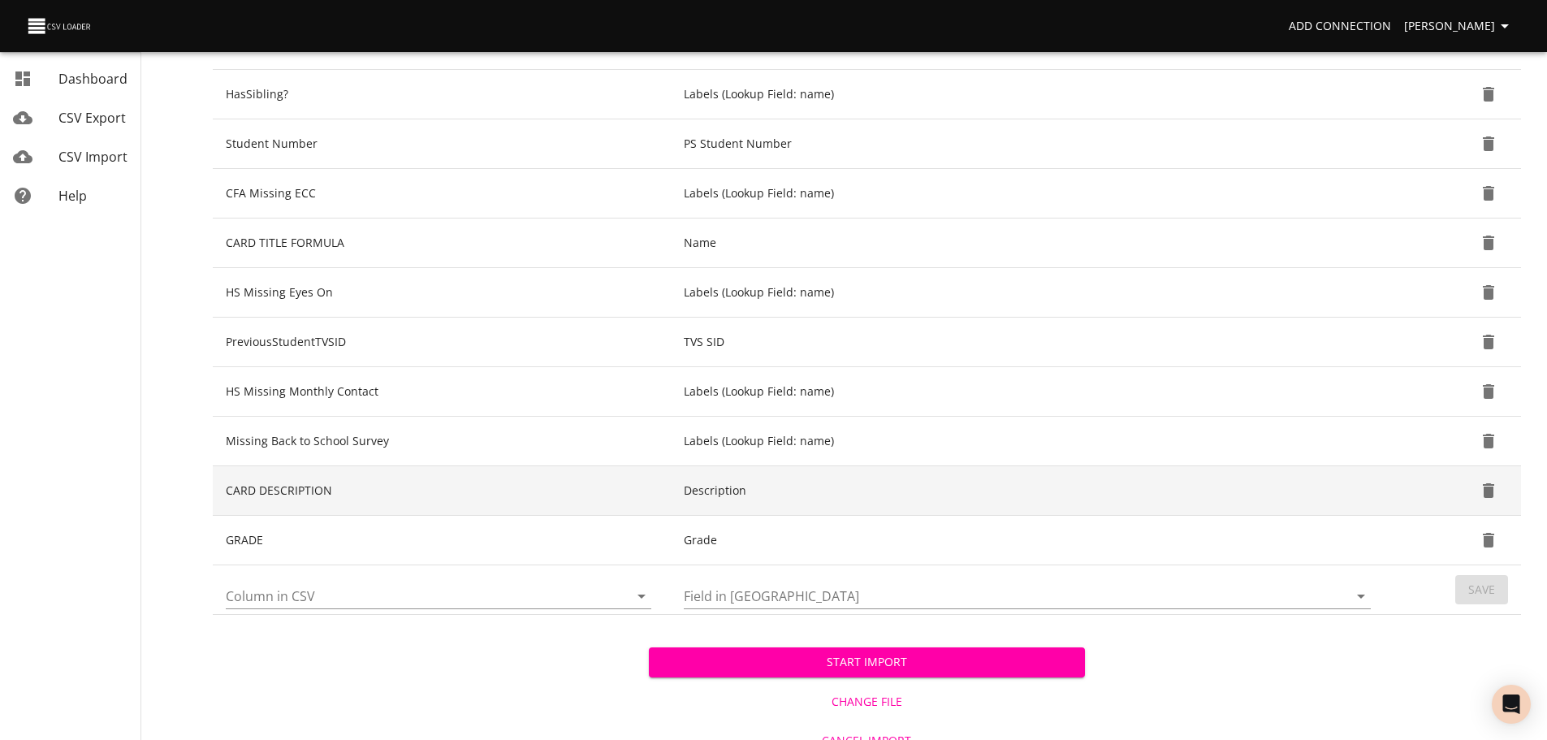
scroll to position [412, 0]
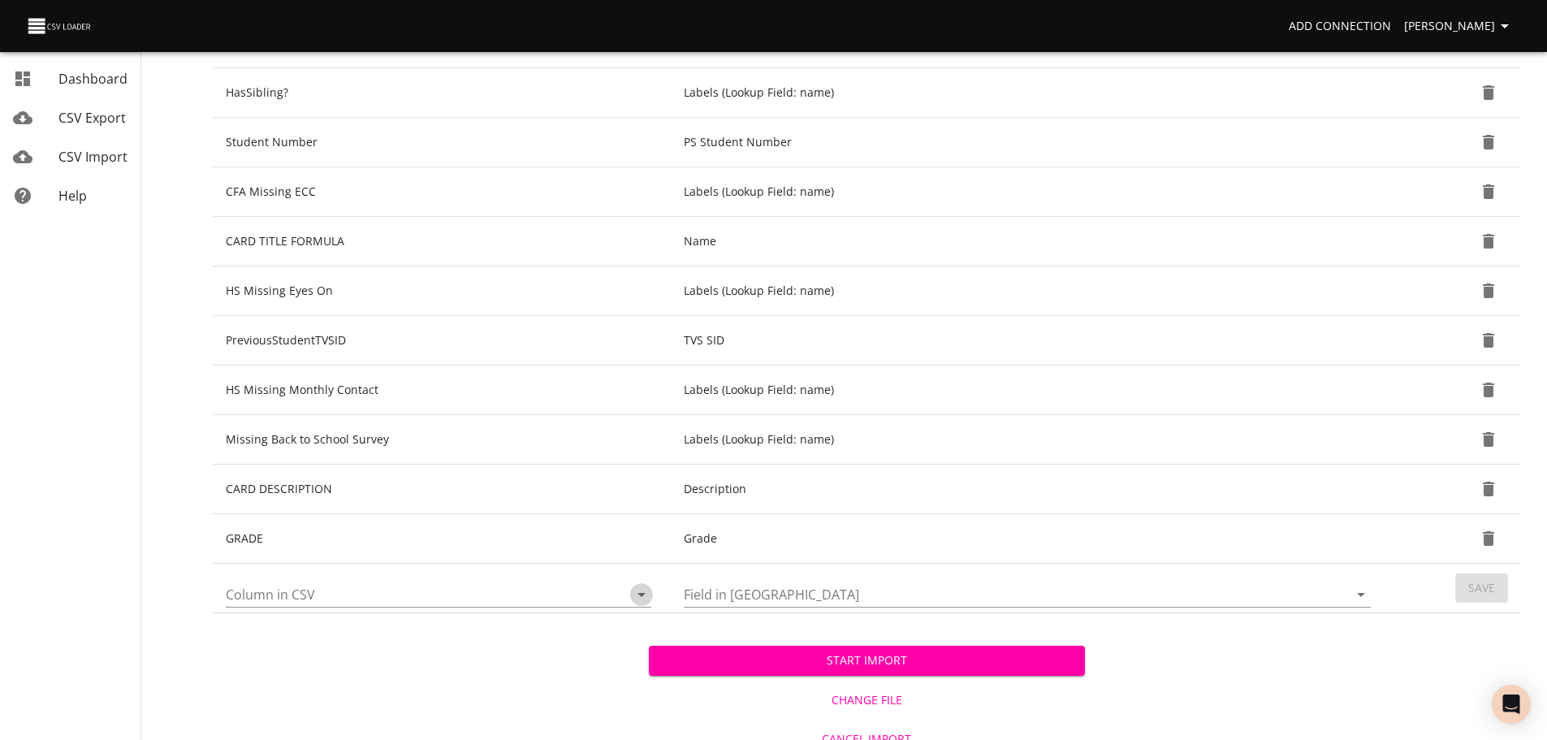
click at [638, 597] on icon "Open" at bounding box center [641, 594] width 19 height 19
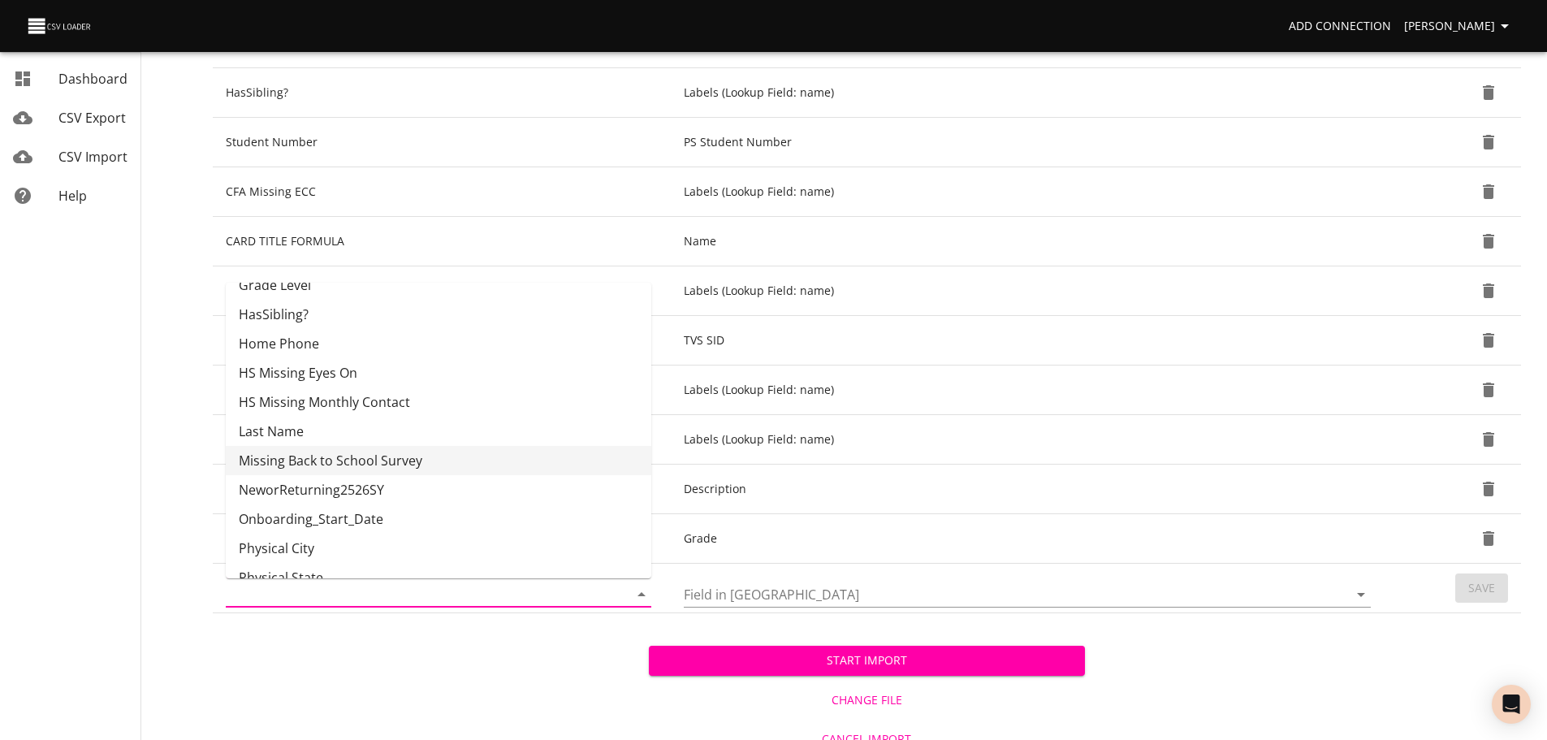
scroll to position [323, 0]
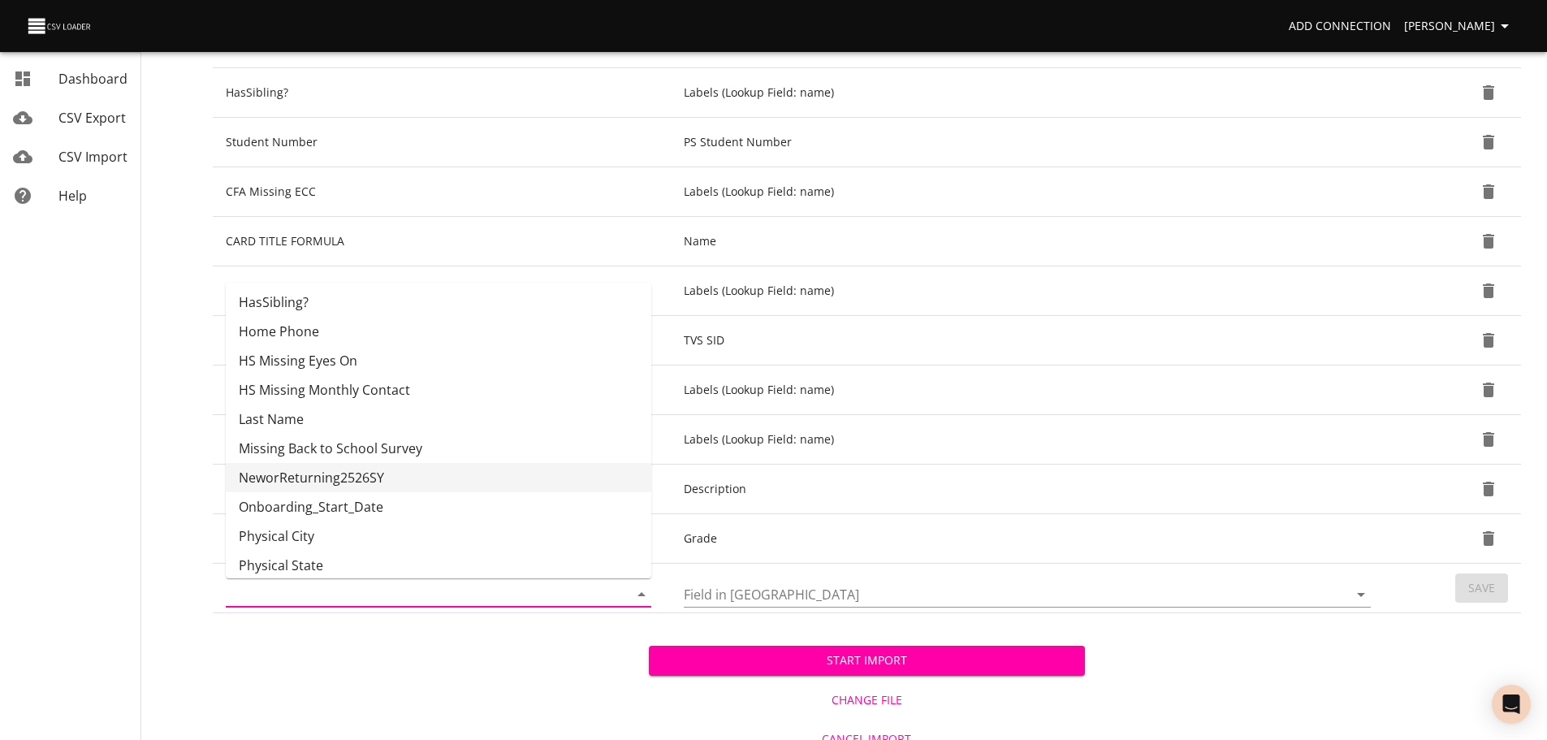
click at [529, 474] on li "NeworReturning2526SY" at bounding box center [438, 477] width 425 height 29
type input "NeworReturning2526SY"
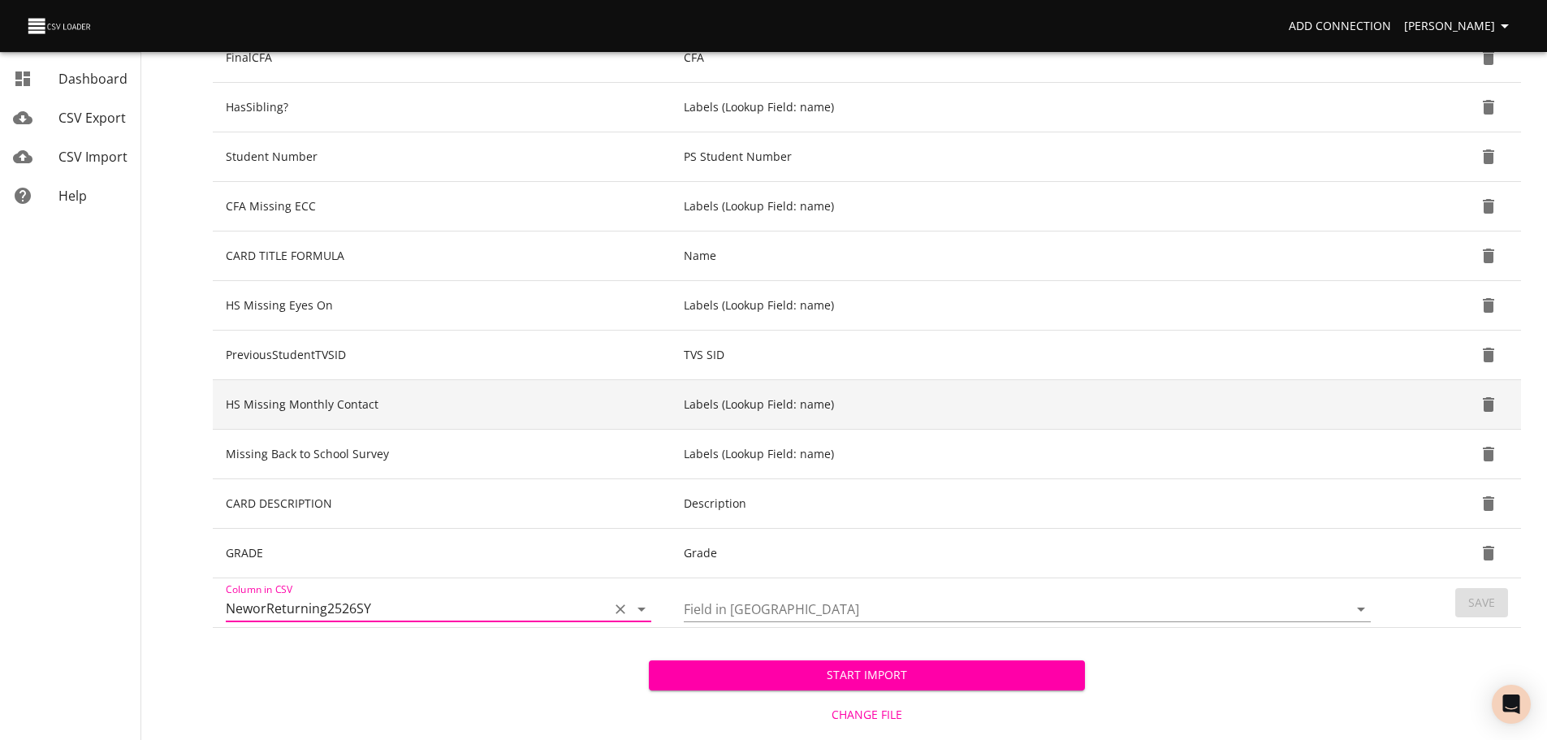
scroll to position [396, 0]
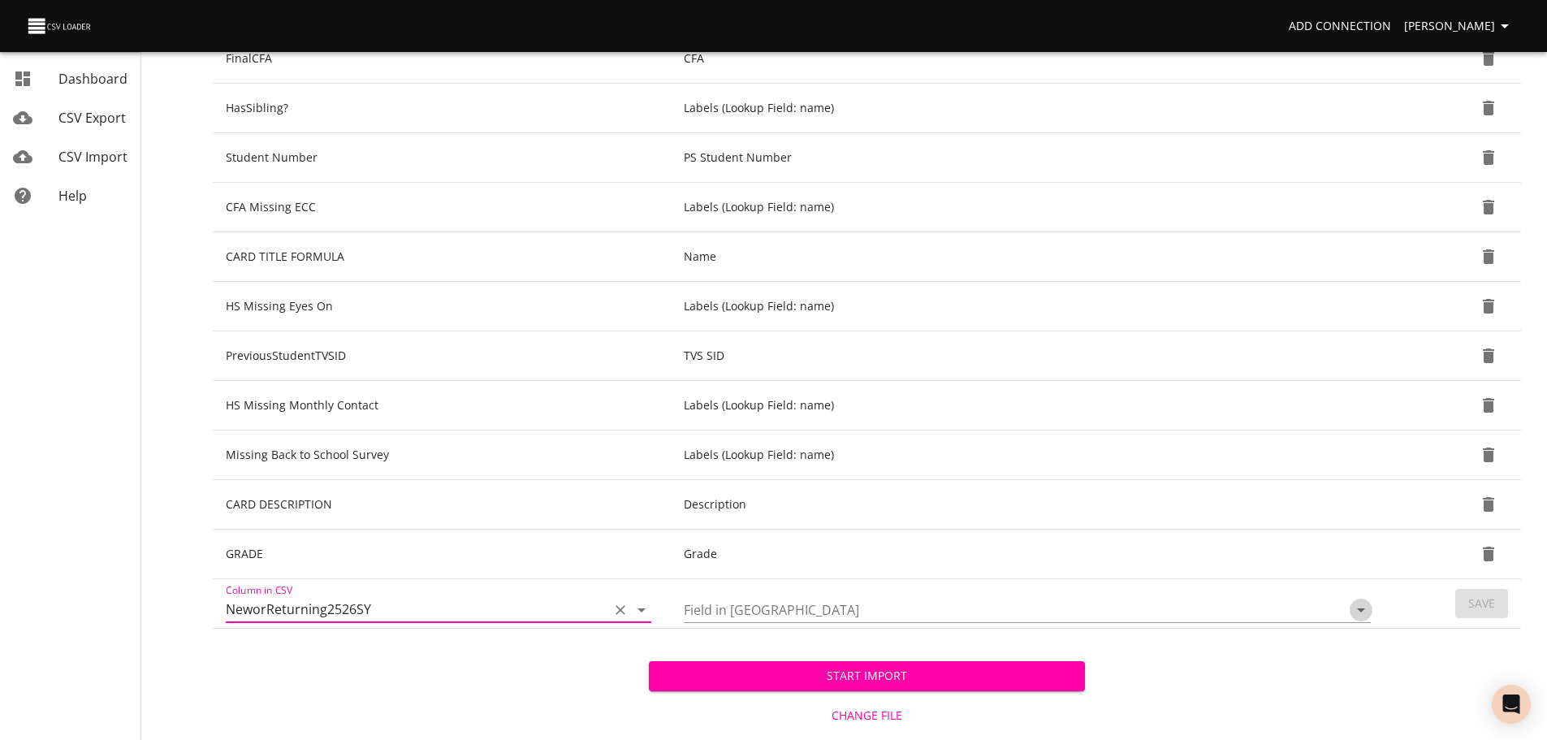
click at [1357, 615] on icon "Open" at bounding box center [1360, 609] width 19 height 19
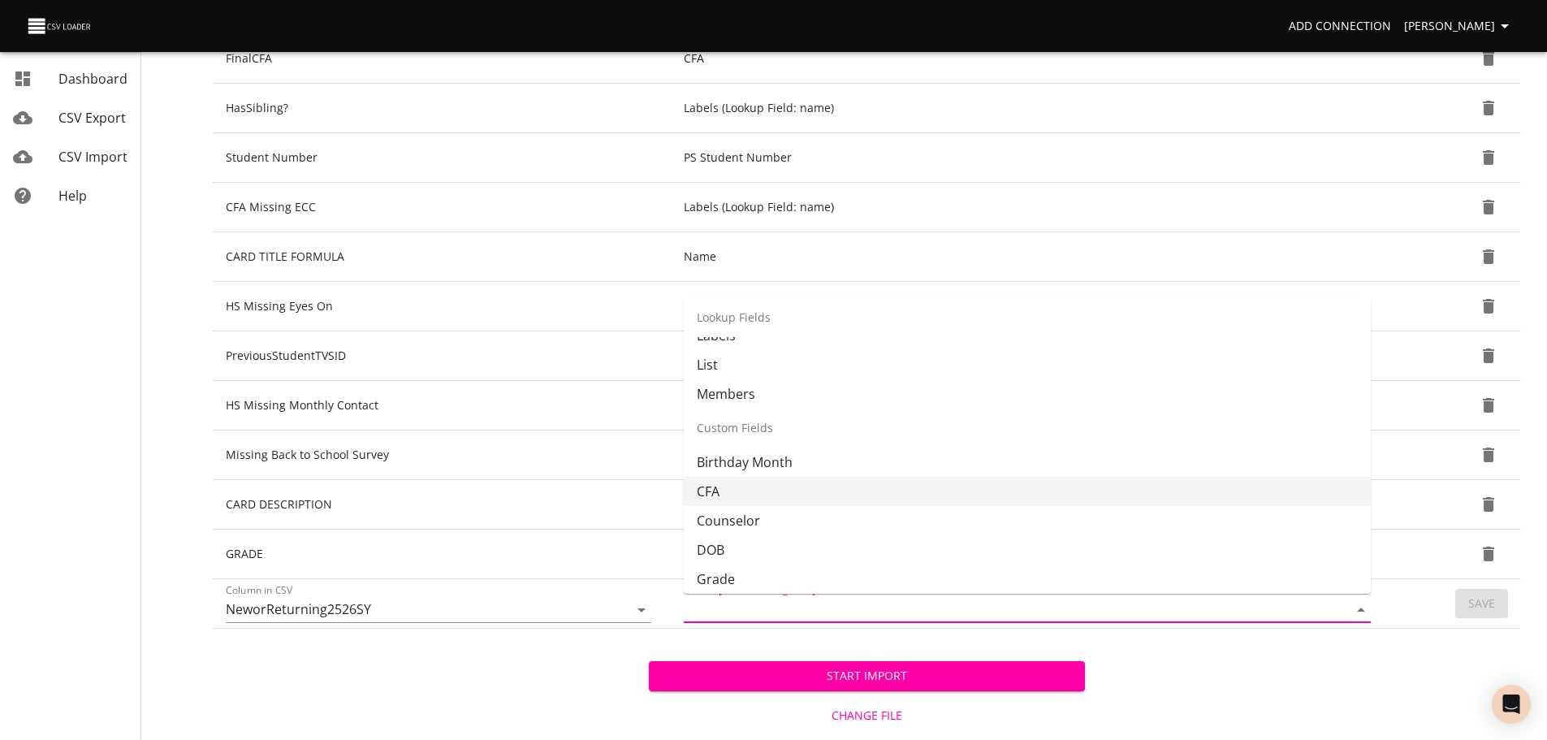
scroll to position [236, 0]
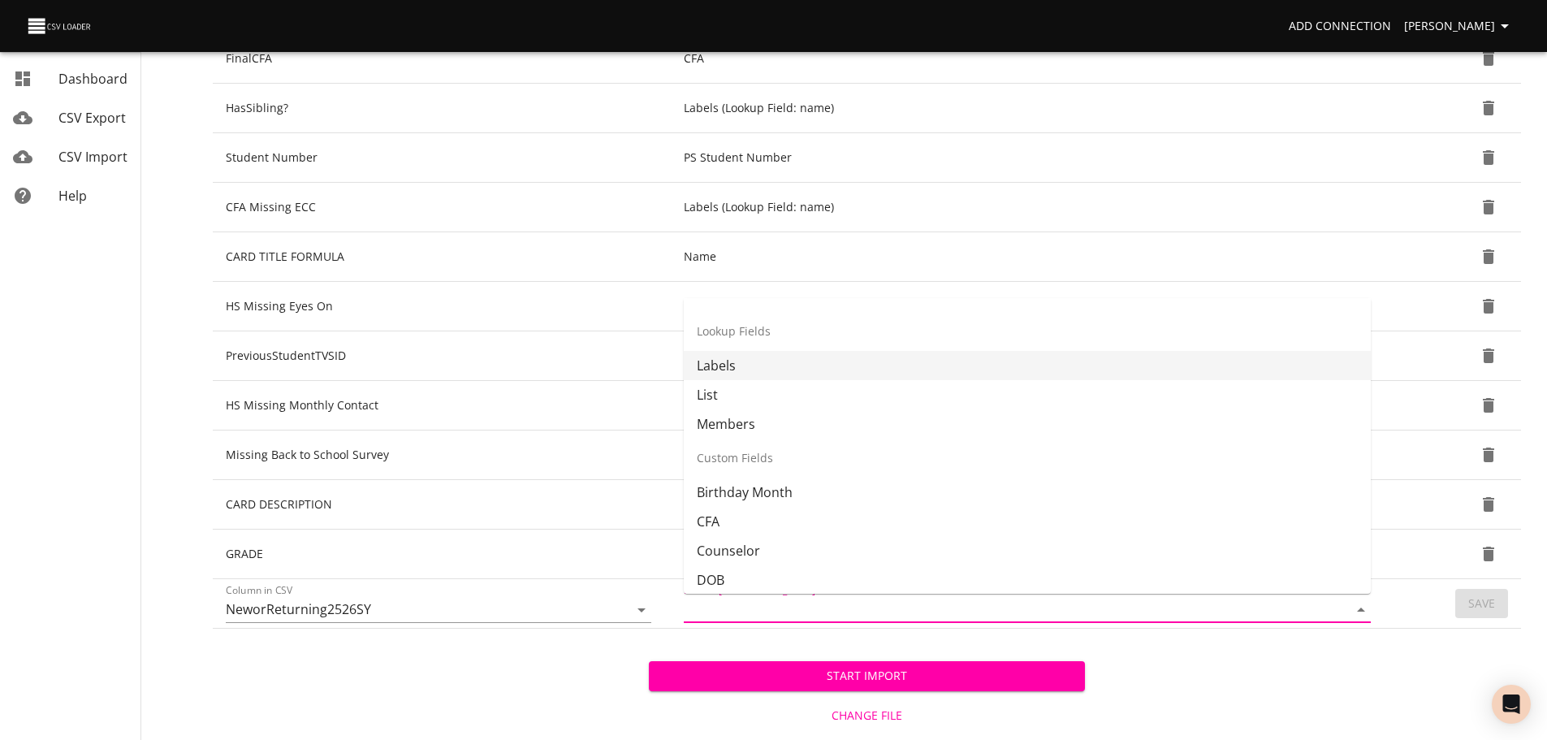
click at [1189, 373] on li "Labels" at bounding box center [1027, 365] width 687 height 29
type input "Labels"
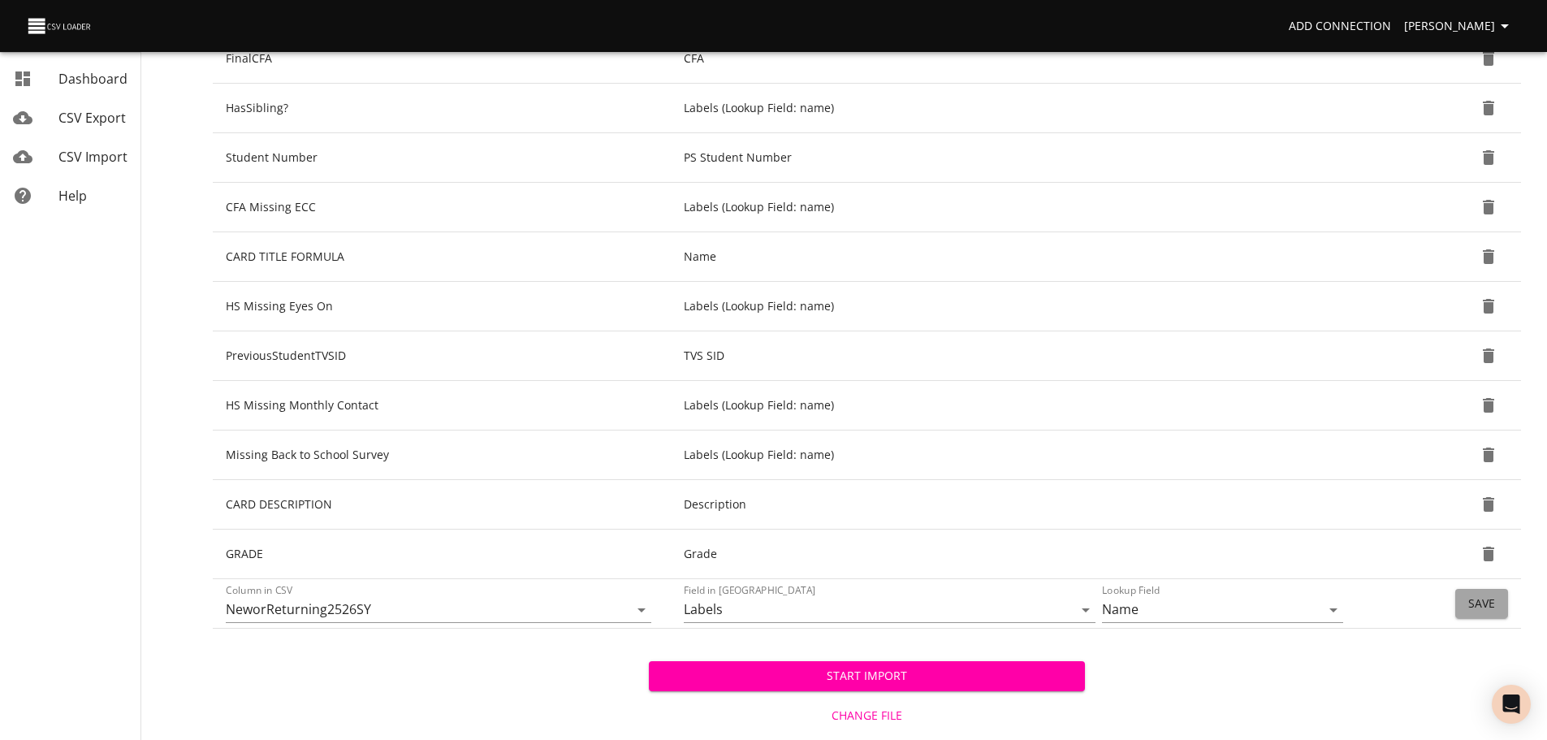
click at [1483, 597] on span "Save" at bounding box center [1481, 603] width 27 height 20
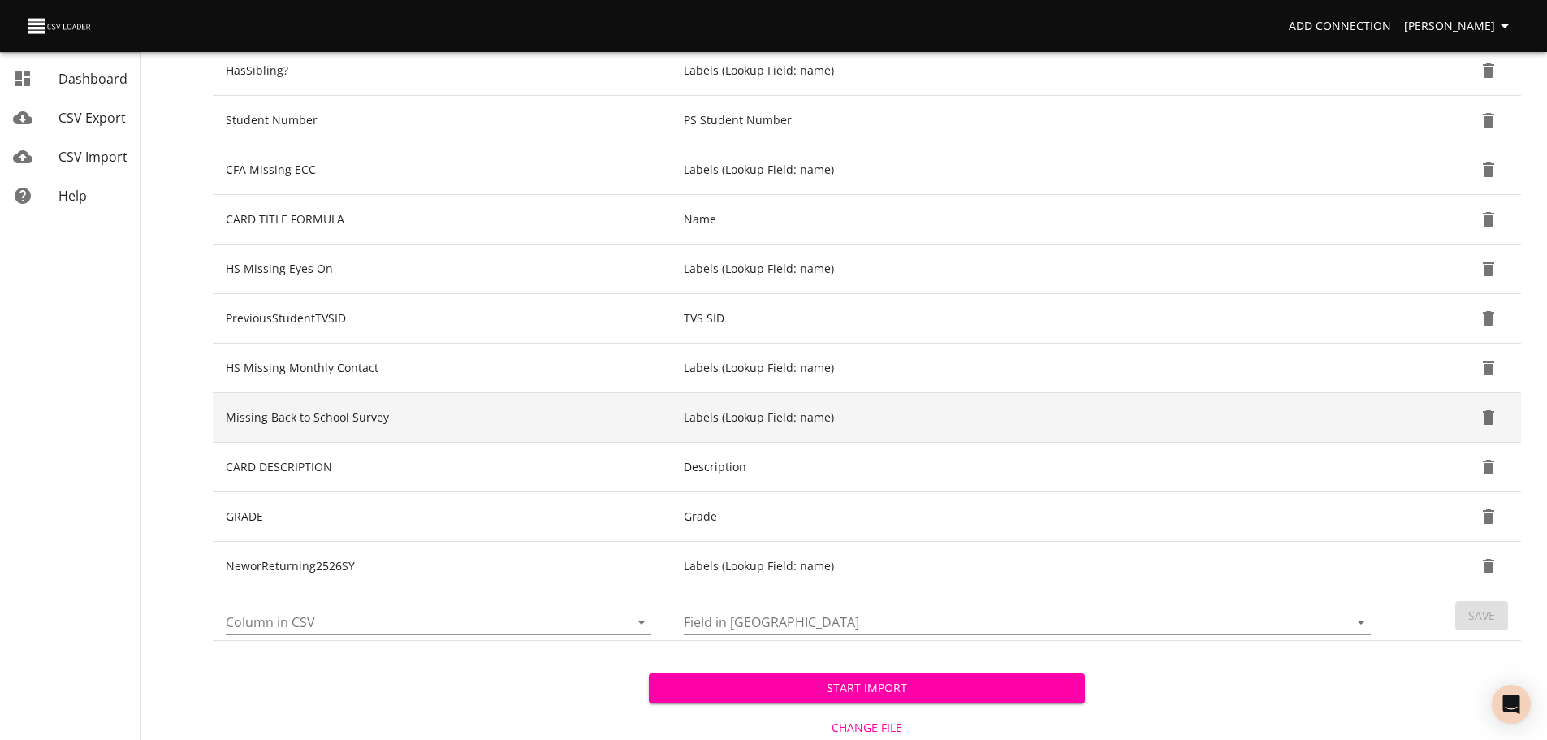
scroll to position [434, 0]
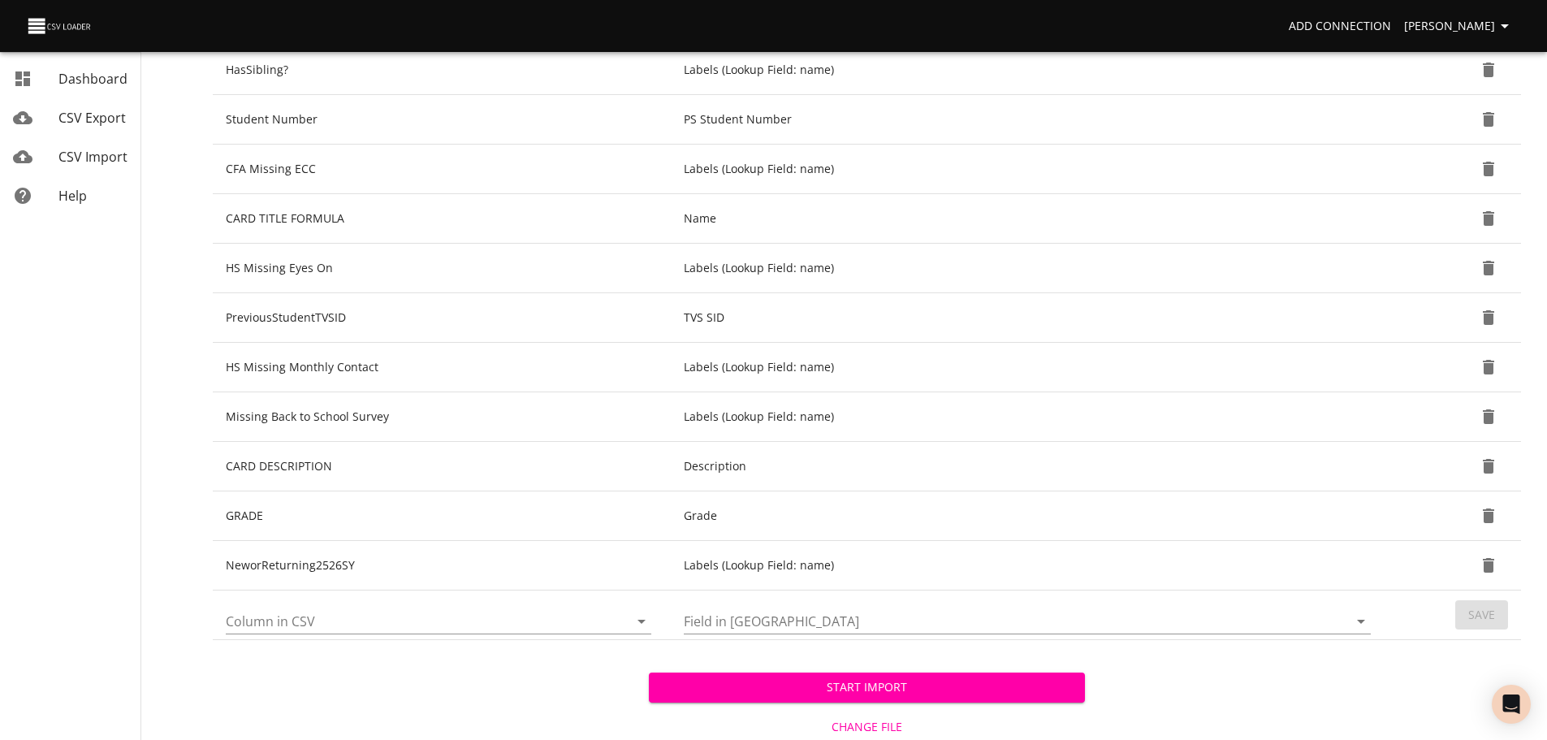
click at [641, 624] on icon "Open" at bounding box center [641, 620] width 19 height 19
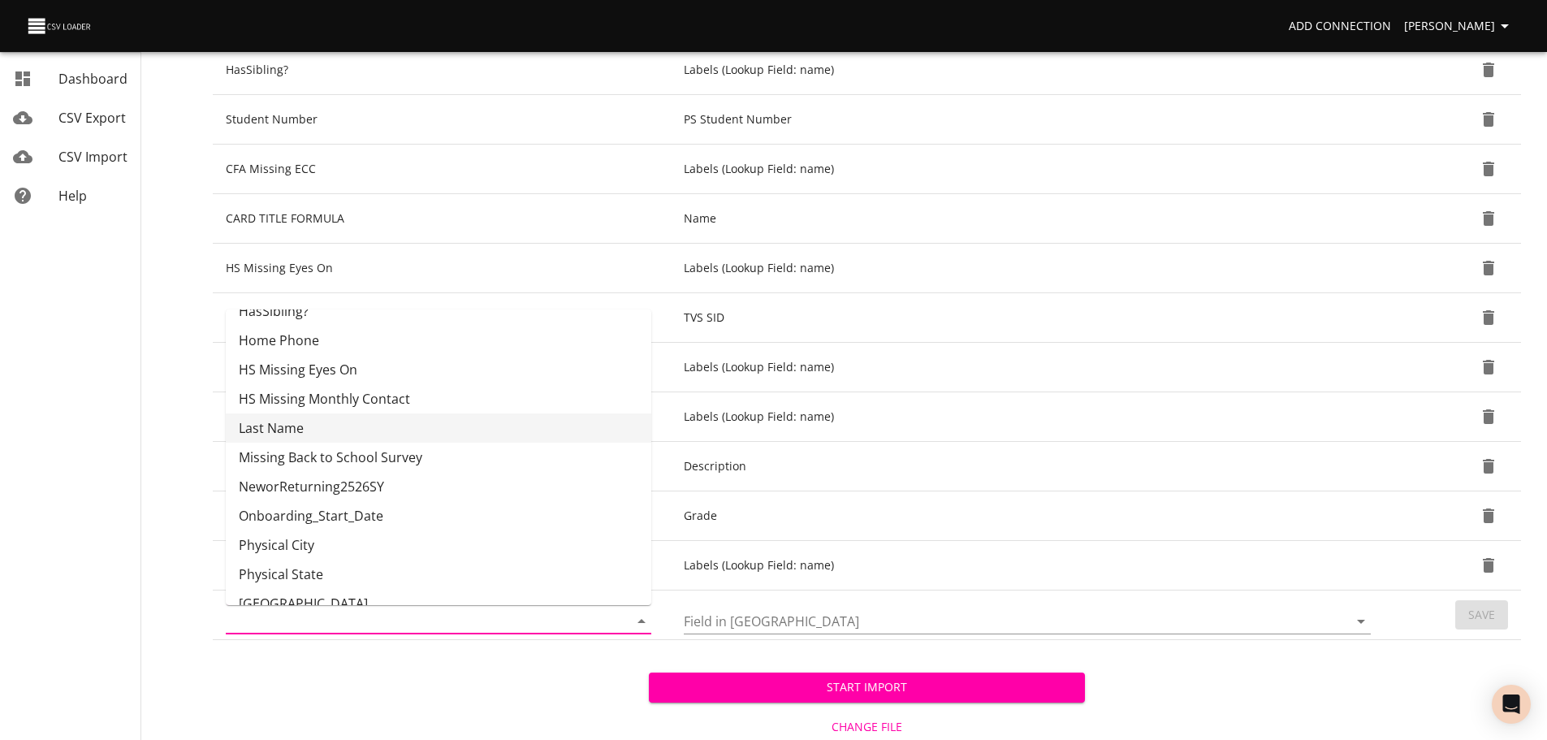
scroll to position [342, 0]
click at [541, 527] on li "Onboarding_Start_Date" at bounding box center [438, 514] width 425 height 29
type input "Onboarding_Start_Date"
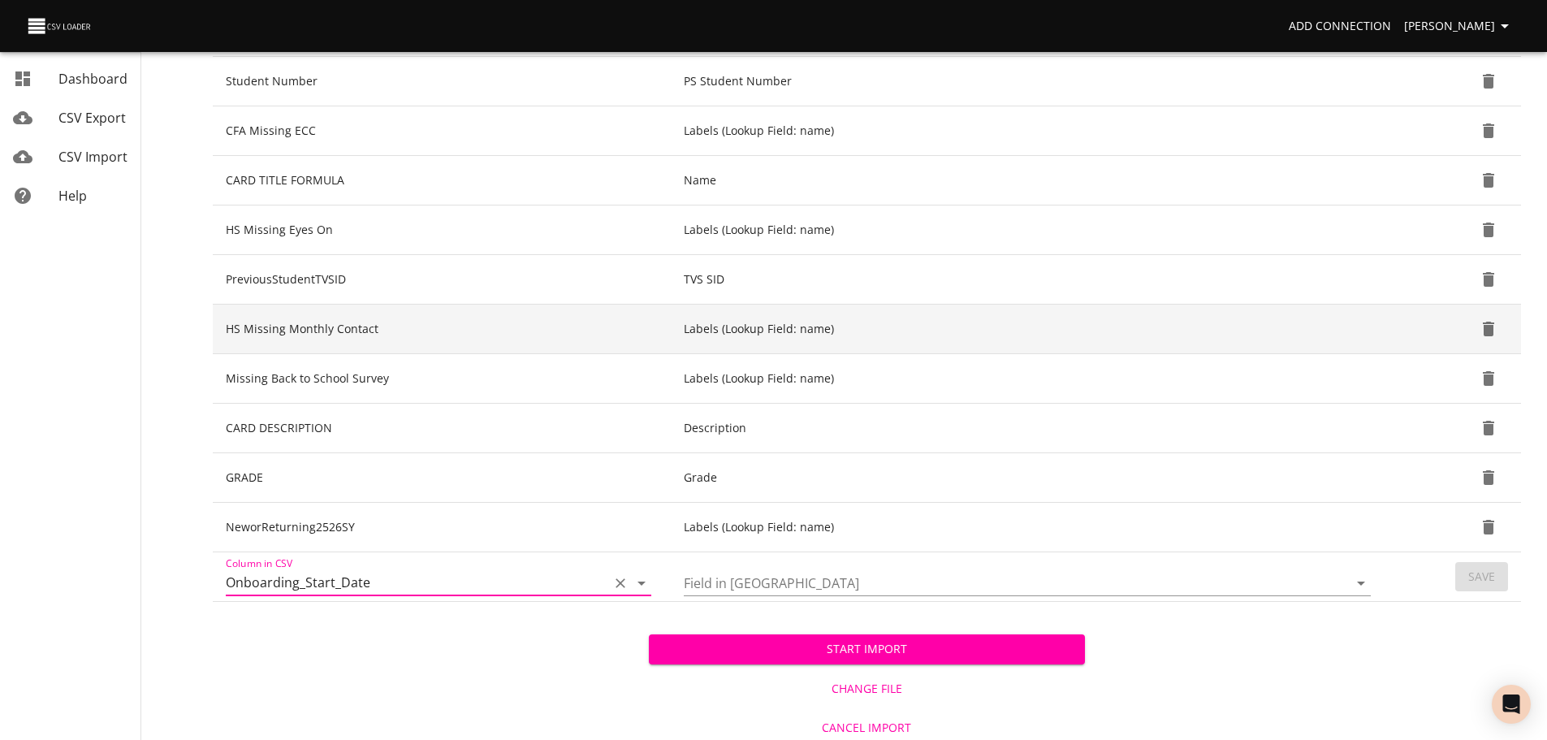
scroll to position [479, 0]
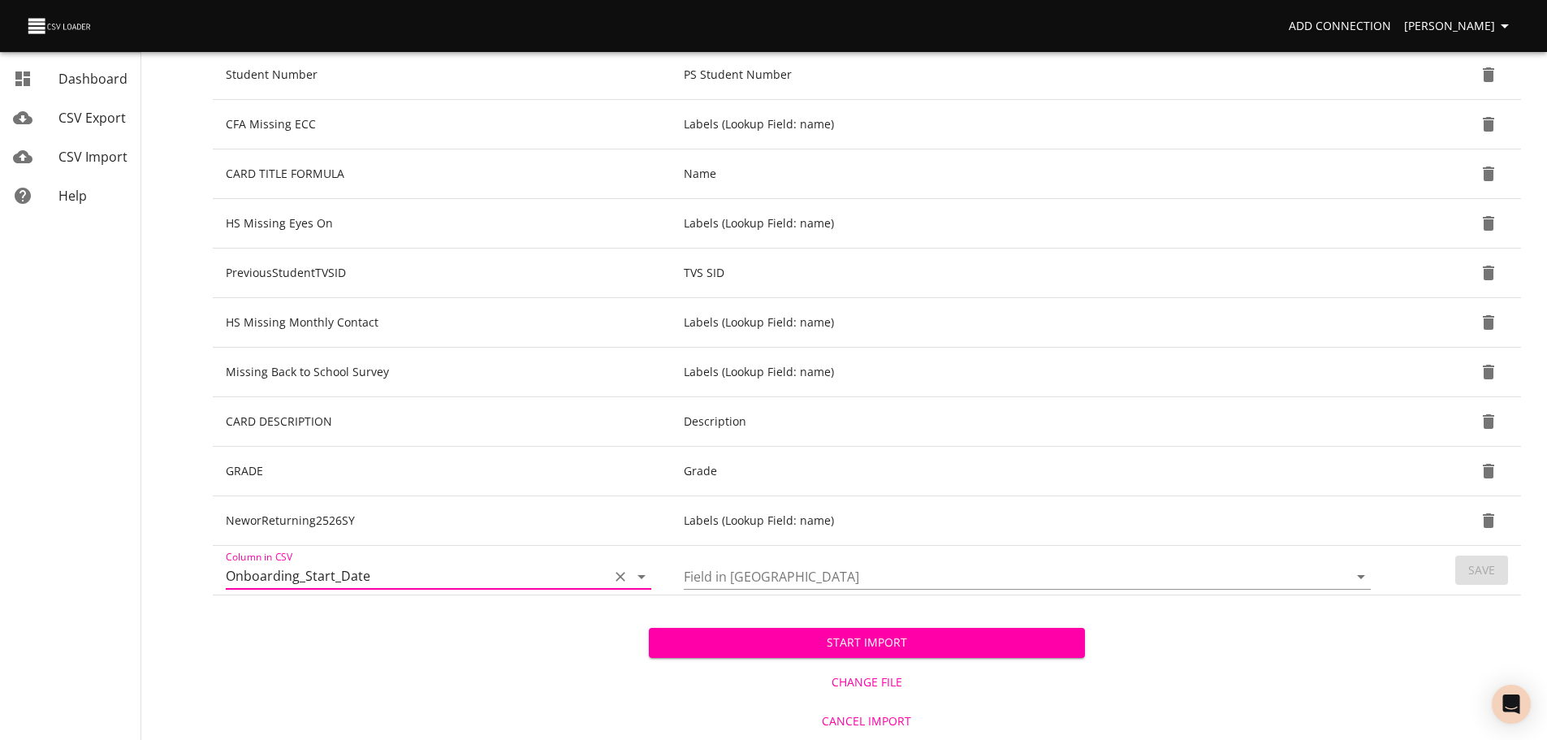
click at [1357, 576] on icon "Open" at bounding box center [1361, 577] width 8 height 4
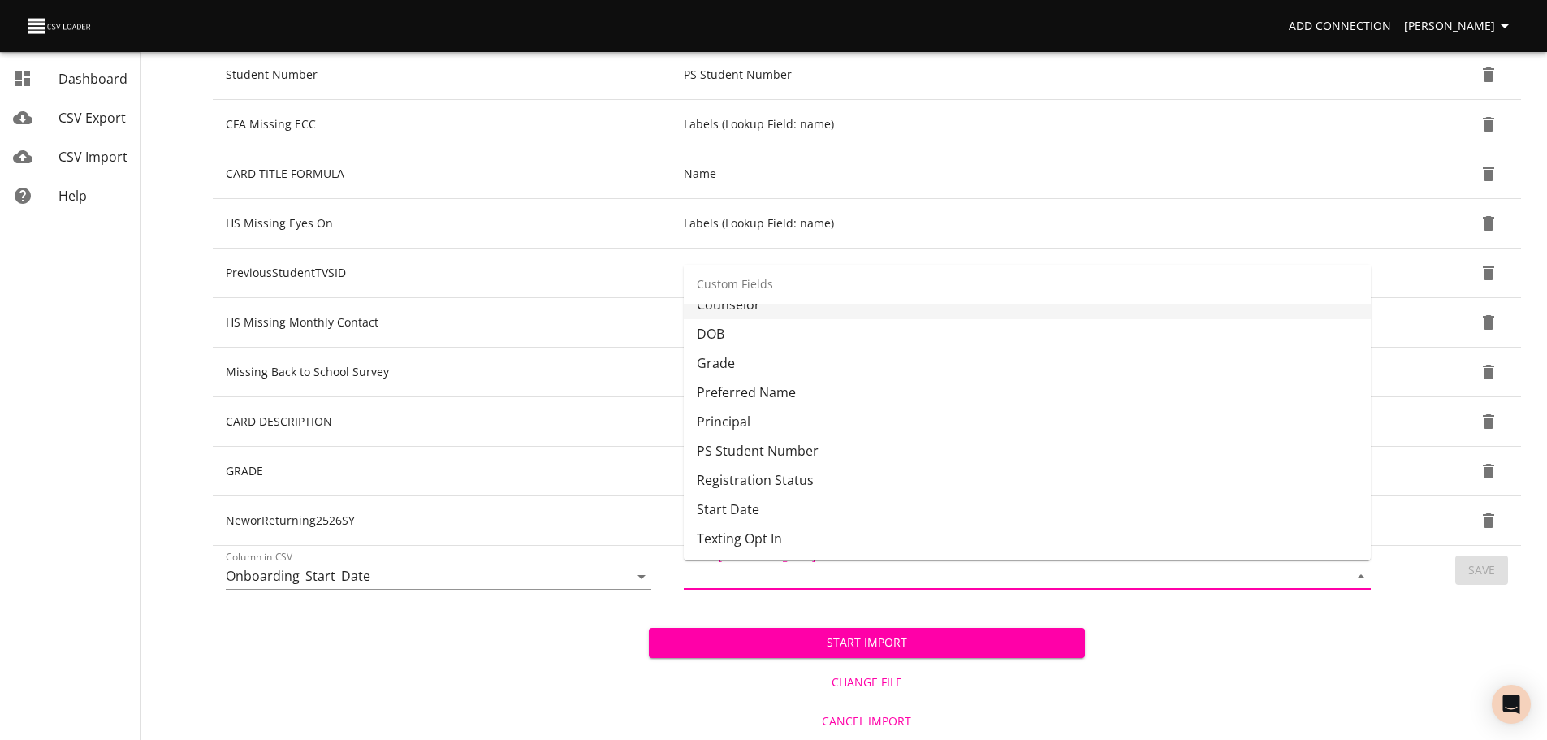
scroll to position [477, 0]
click at [1105, 492] on li "Start Date" at bounding box center [1027, 480] width 687 height 29
type input "Start Date"
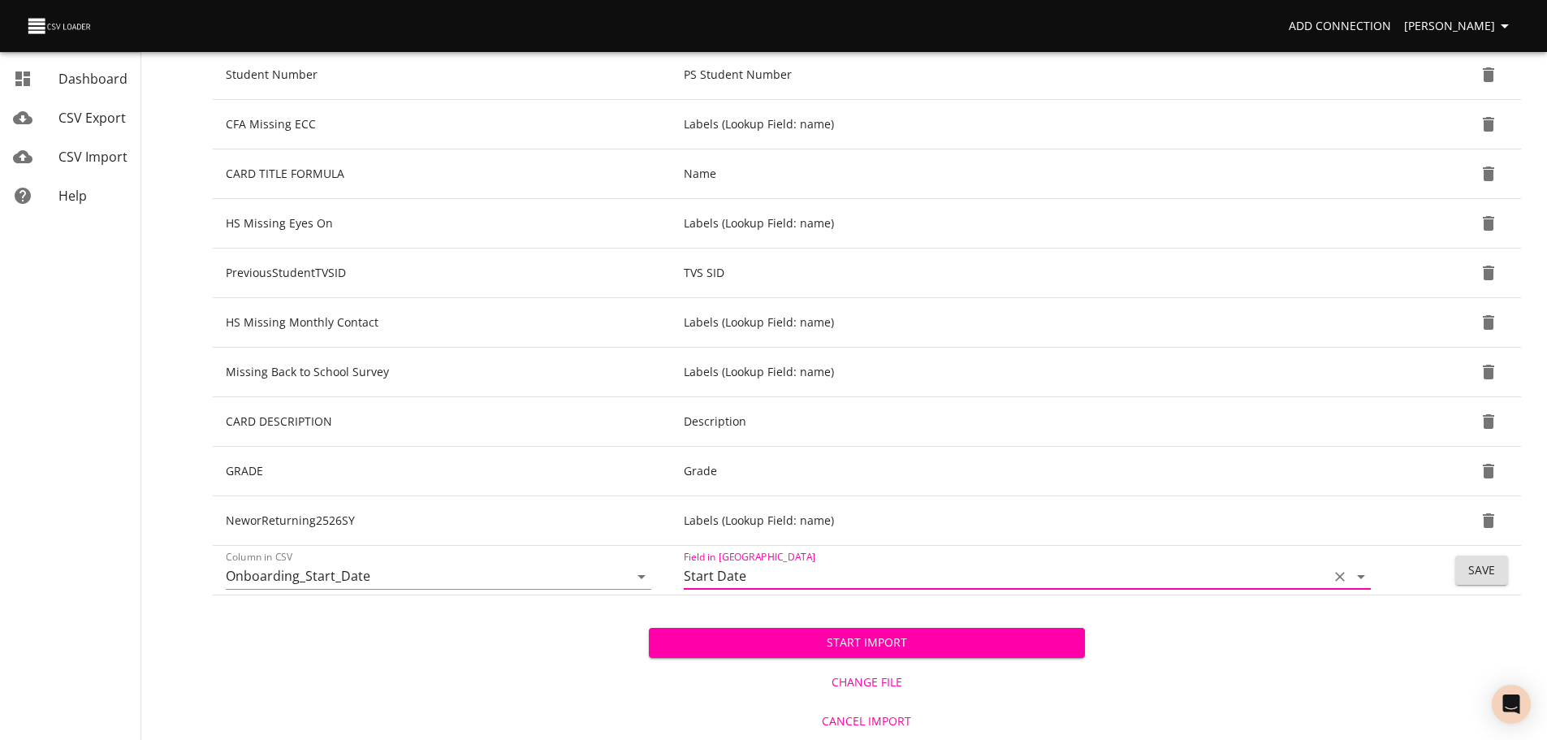
click at [1496, 575] on button "Save" at bounding box center [1481, 570] width 53 height 30
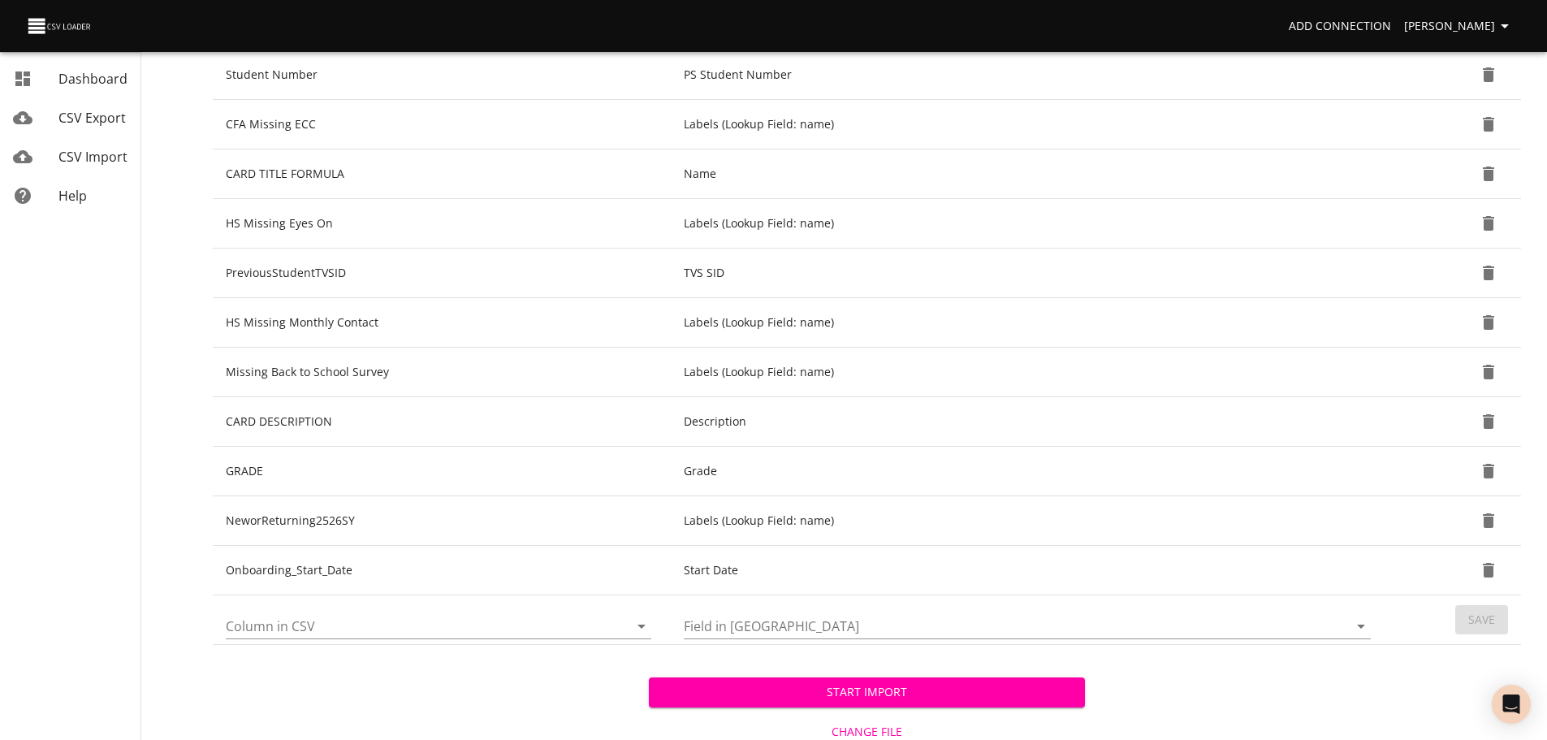
click at [641, 623] on icon "Open" at bounding box center [641, 625] width 19 height 19
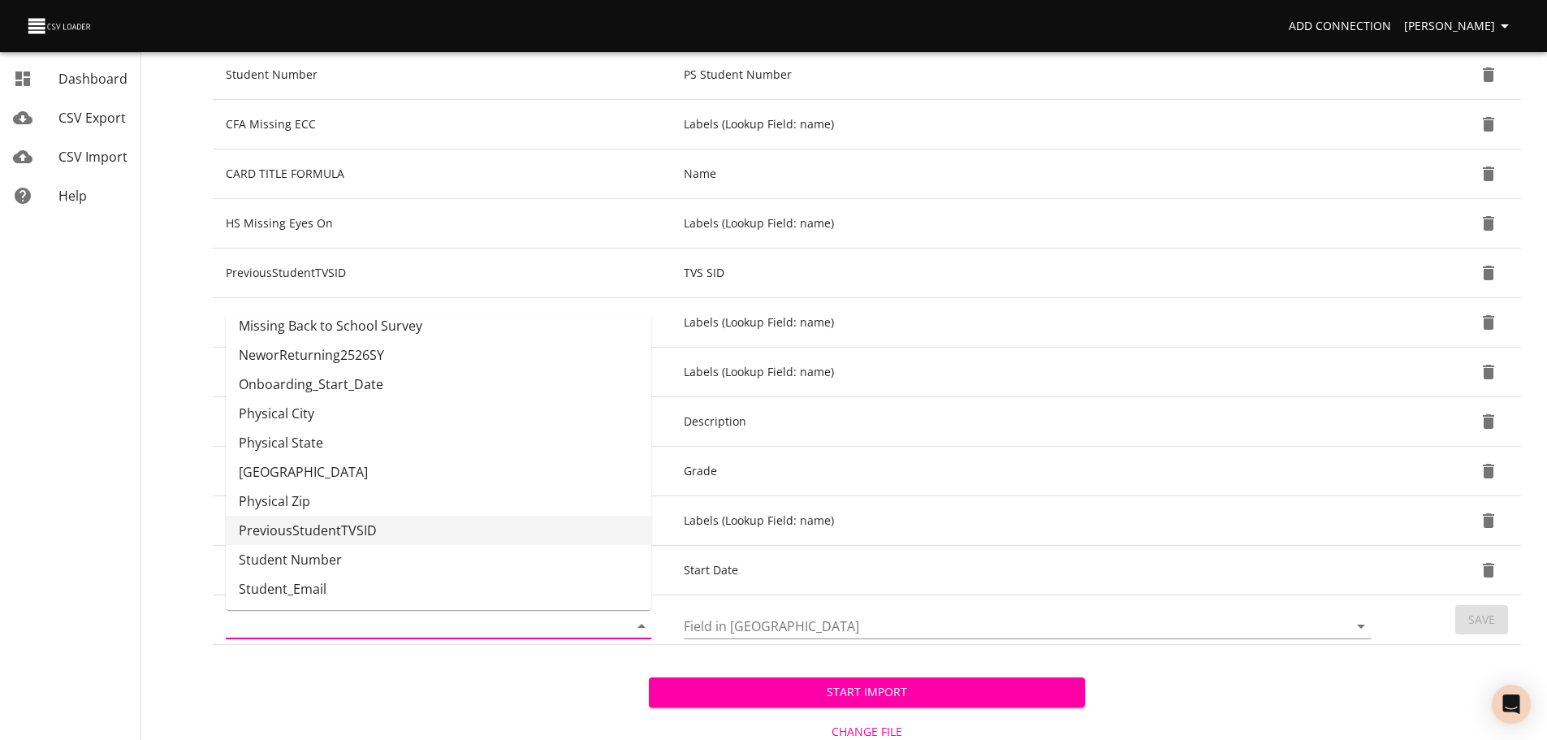
click at [529, 526] on li "PreviousStudentTVSID" at bounding box center [438, 530] width 425 height 29
type input "PreviousStudentTVSID"
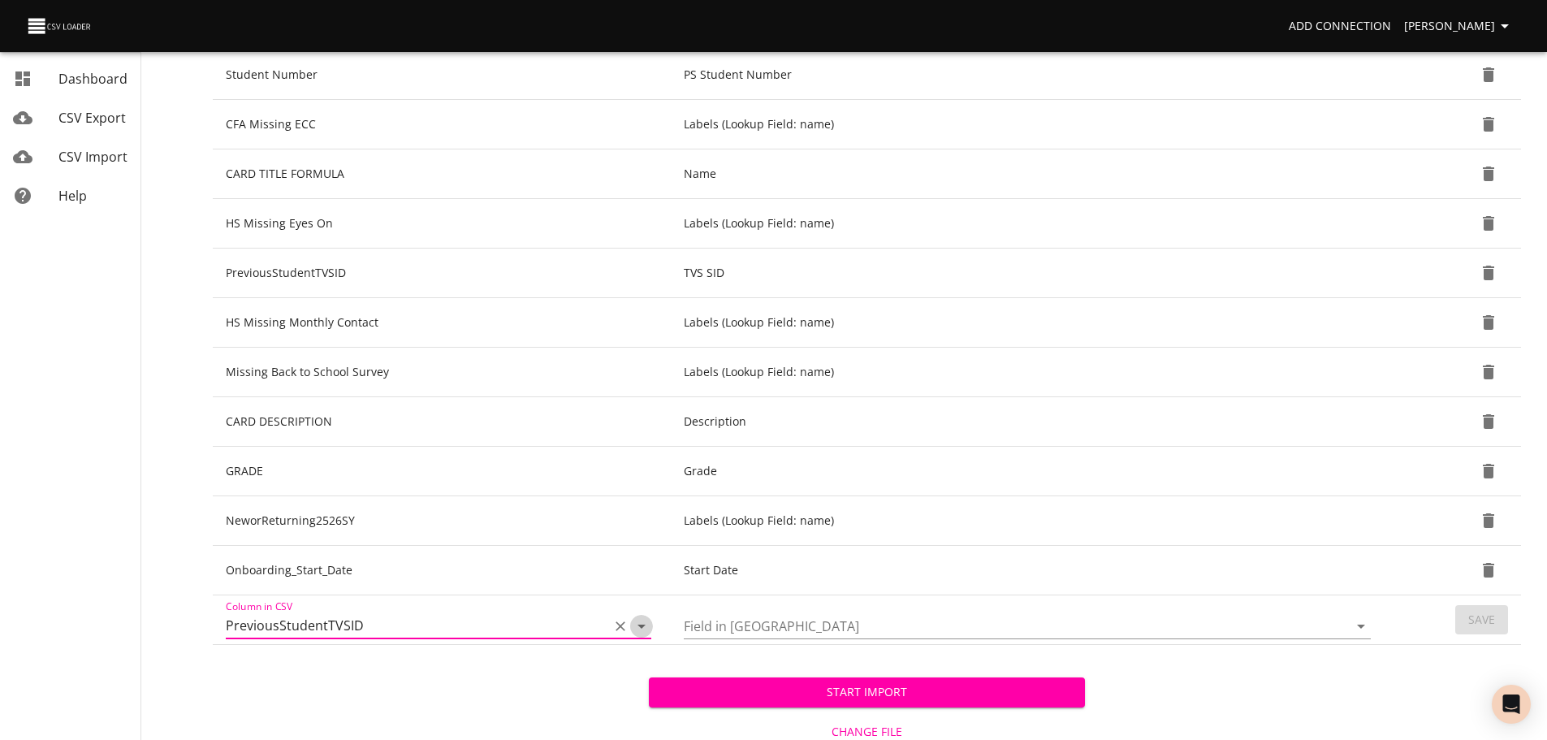
click at [640, 626] on icon "Open" at bounding box center [641, 626] width 8 height 4
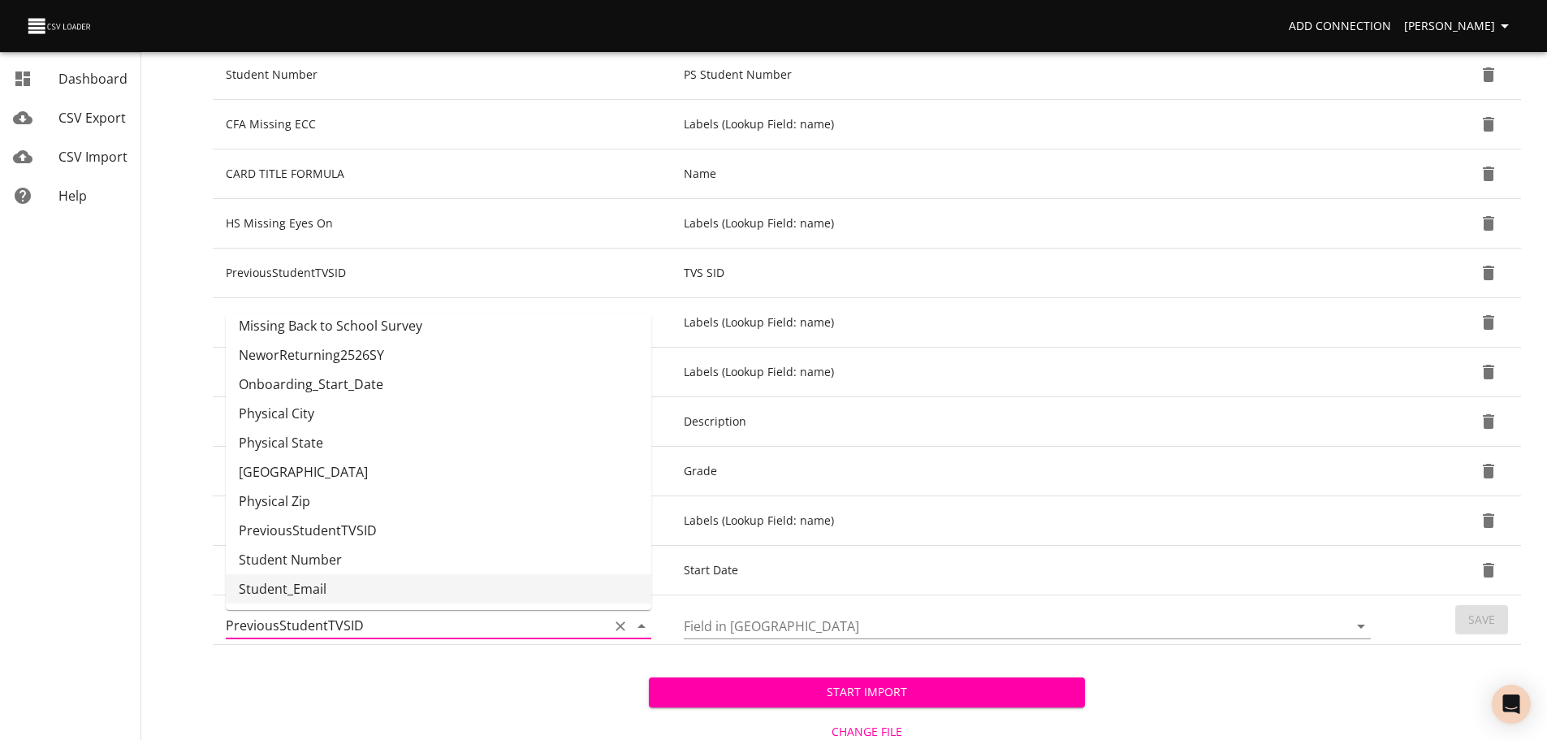
click at [617, 628] on icon "Clear" at bounding box center [620, 626] width 10 height 10
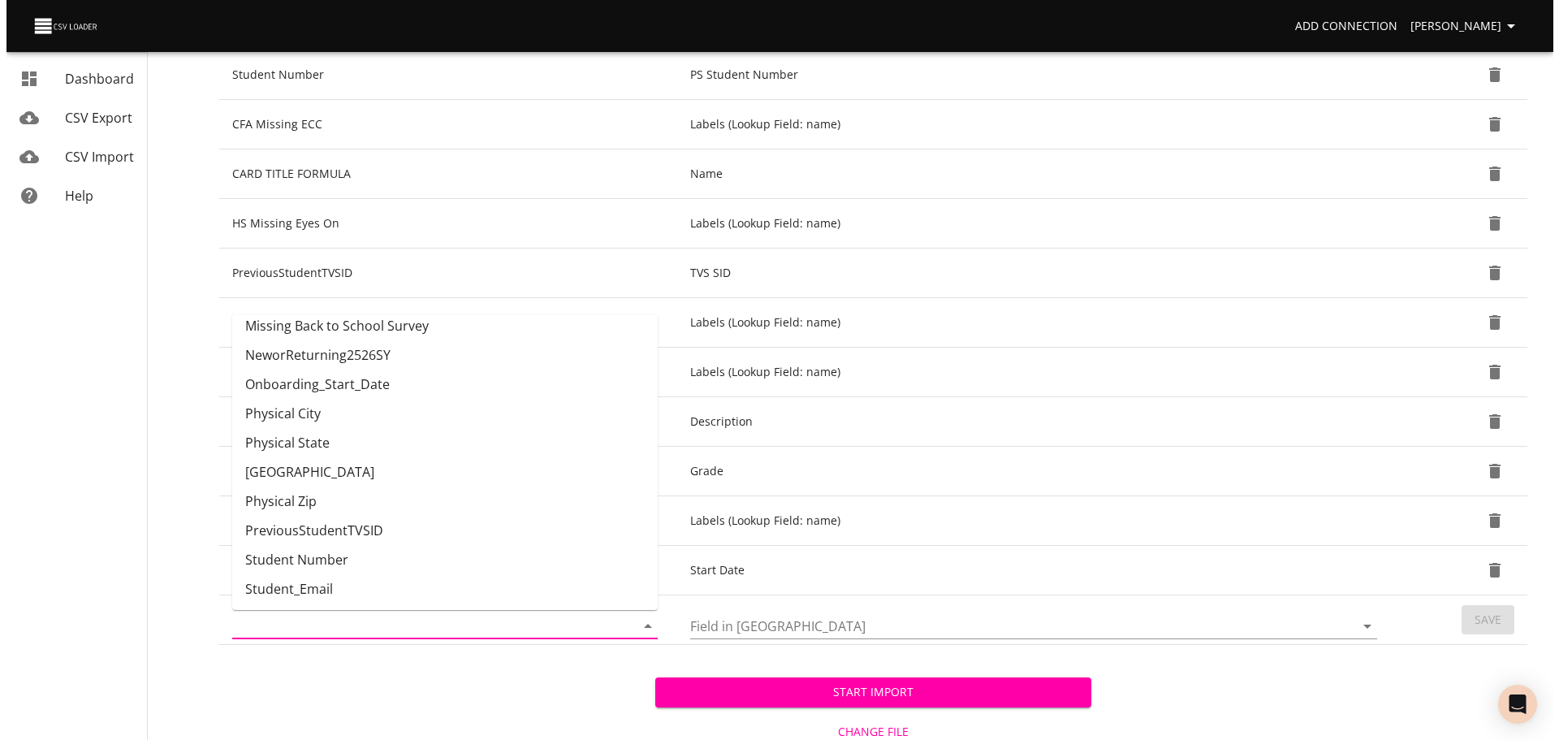
scroll to position [0, 0]
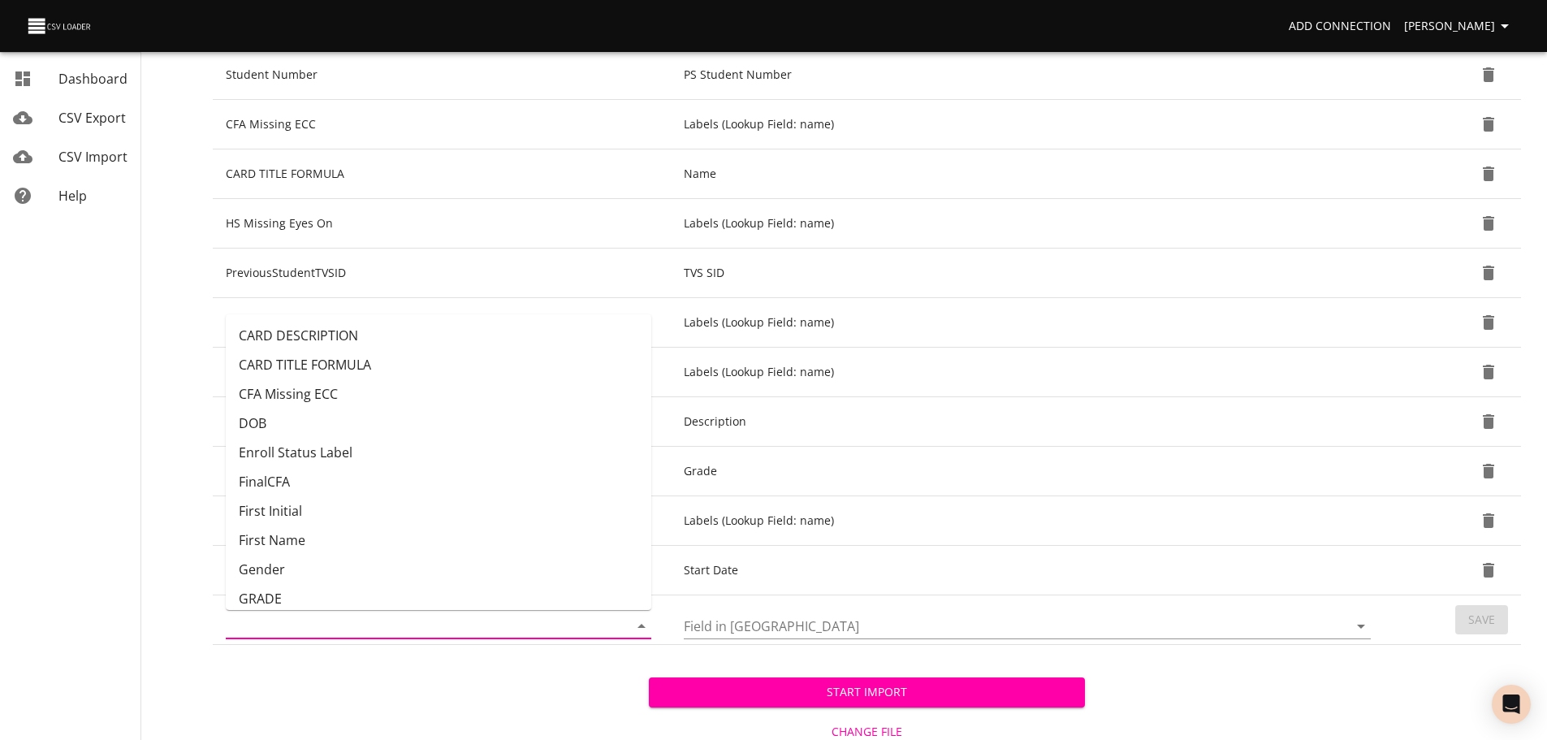
click at [622, 708] on div "Start Import Change File Cancel Import" at bounding box center [867, 717] width 1308 height 145
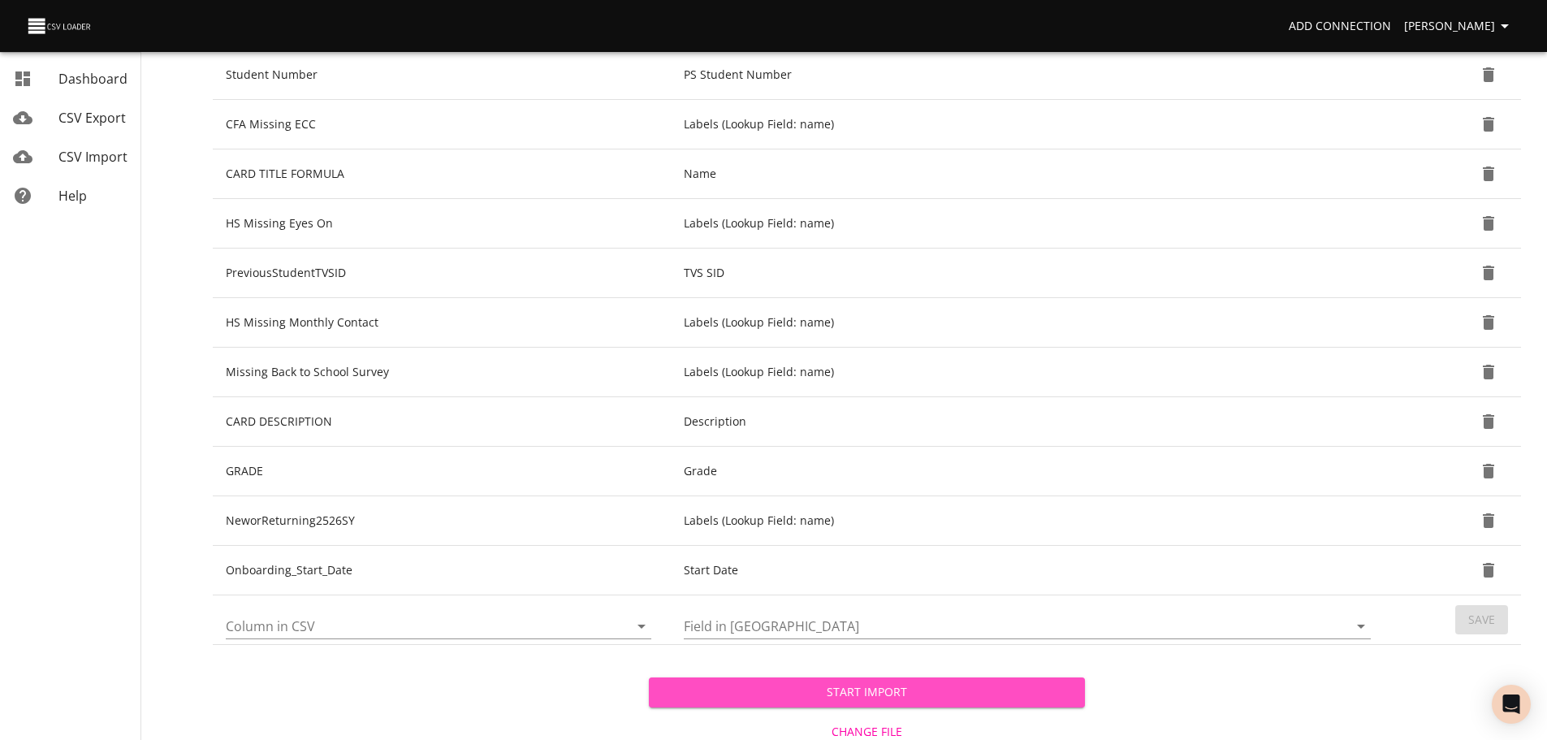
click at [733, 688] on span "Start Import" at bounding box center [867, 692] width 410 height 20
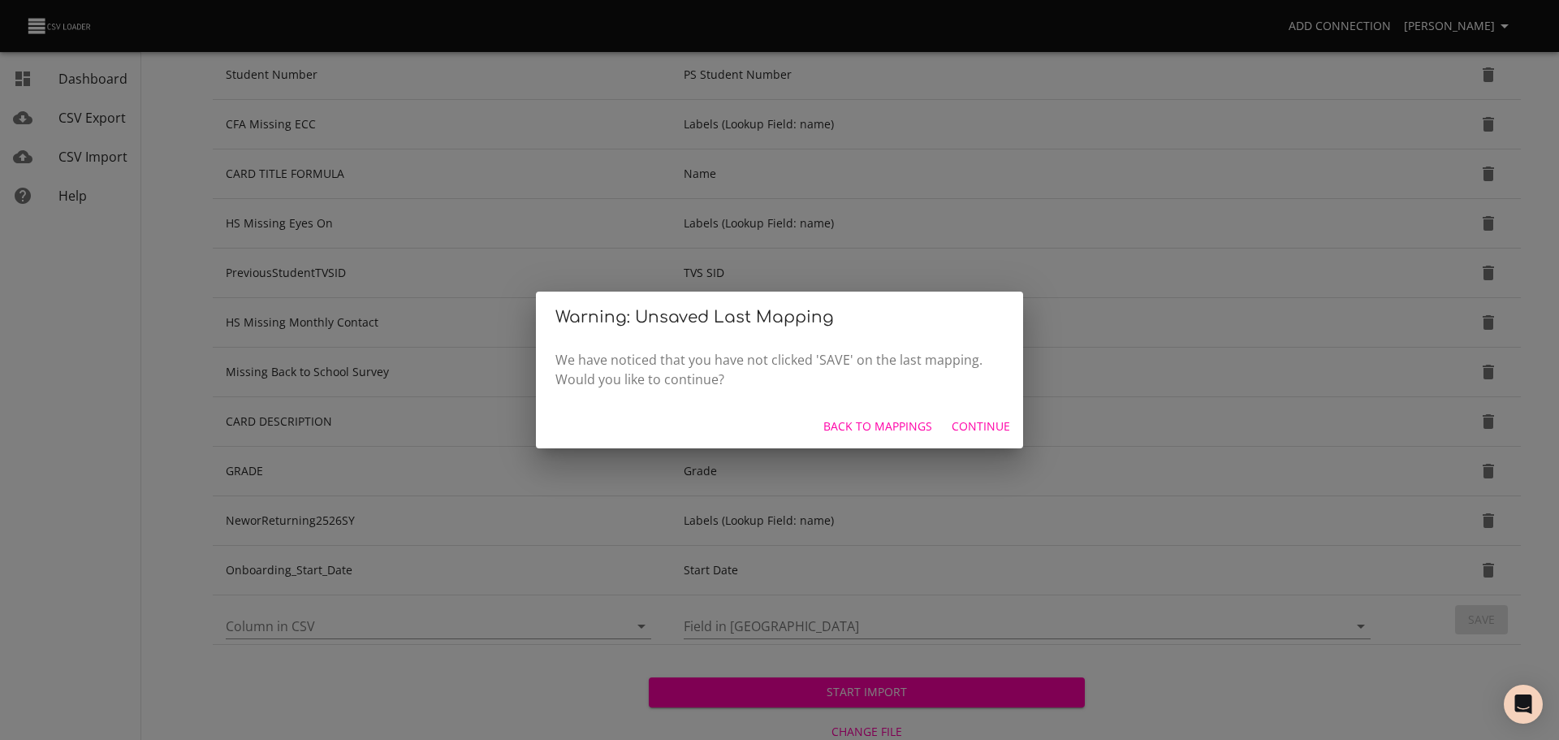
click at [960, 421] on span "Continue" at bounding box center [981, 426] width 58 height 20
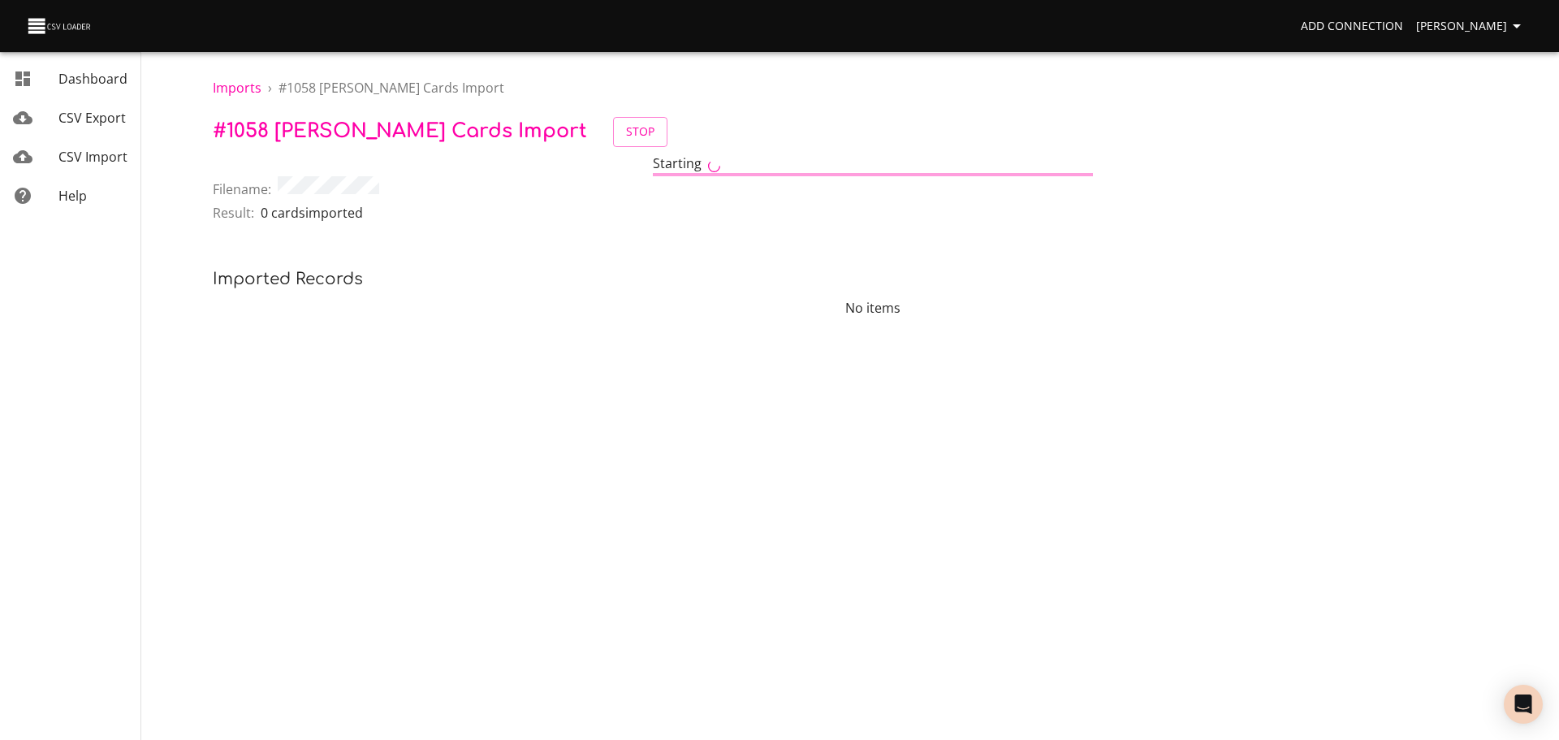
click at [104, 162] on span "CSV Import" at bounding box center [92, 157] width 69 height 18
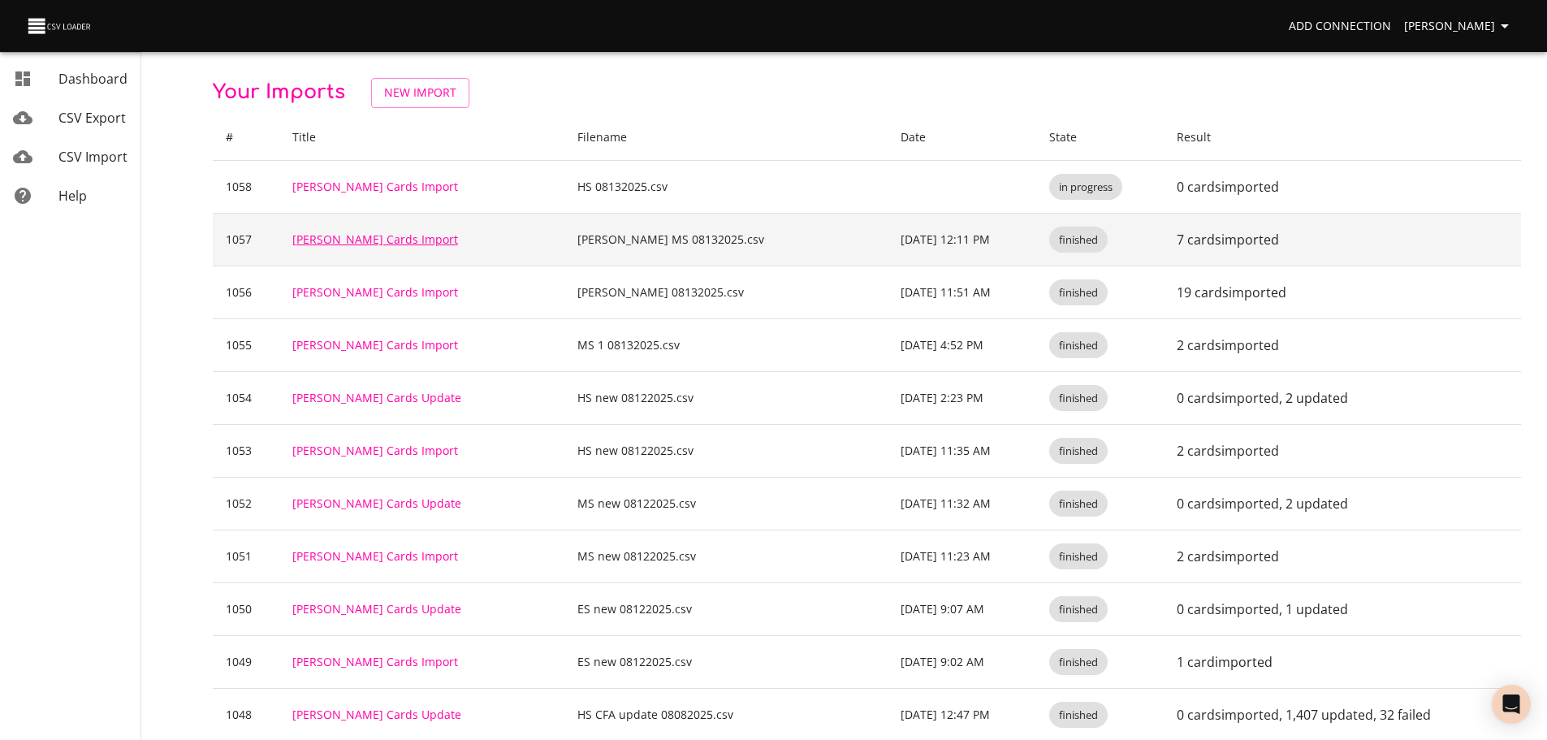
click at [386, 240] on link "Trello Cards Import" at bounding box center [375, 238] width 166 height 15
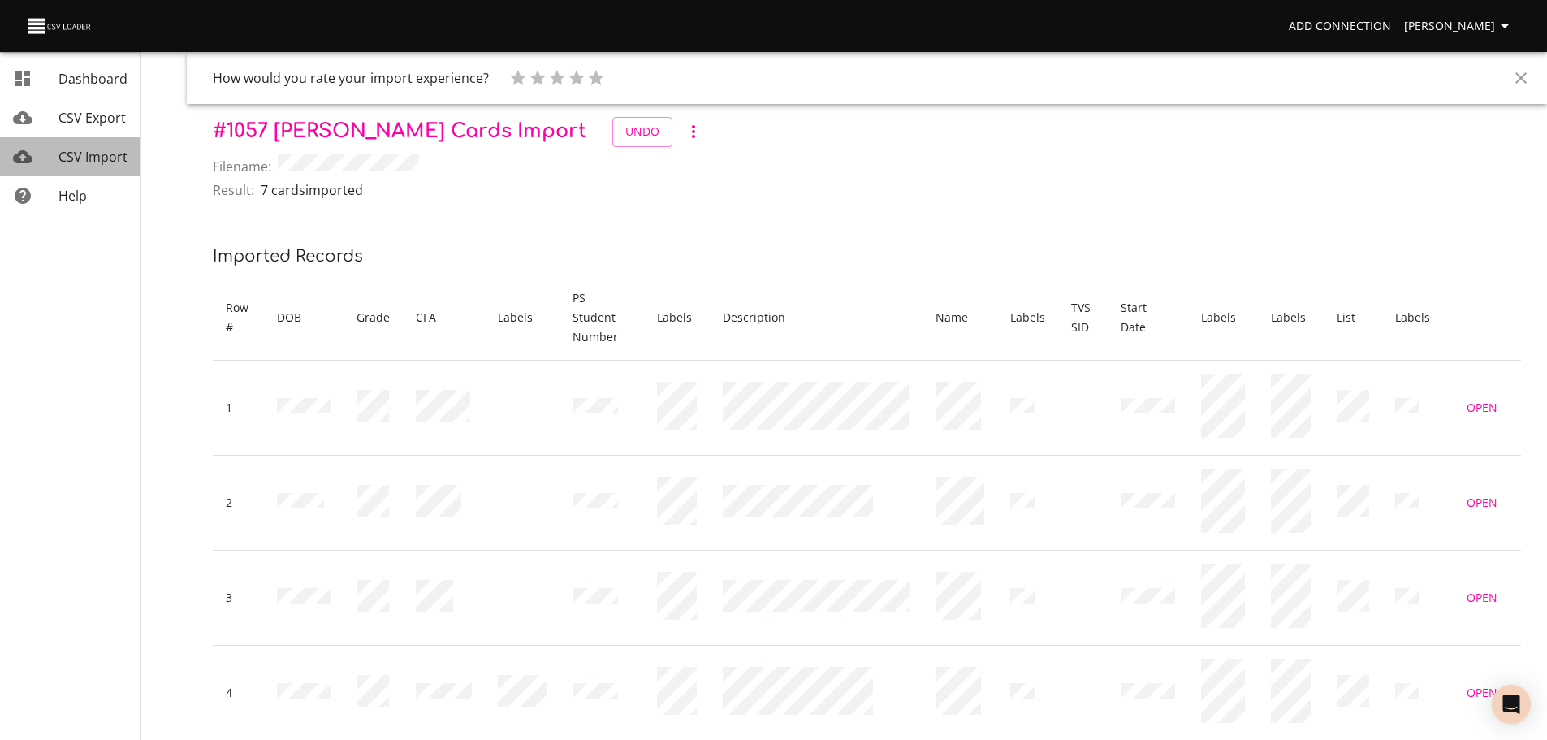
click at [86, 149] on span "CSV Import" at bounding box center [92, 157] width 69 height 18
